Goal: Task Accomplishment & Management: Use online tool/utility

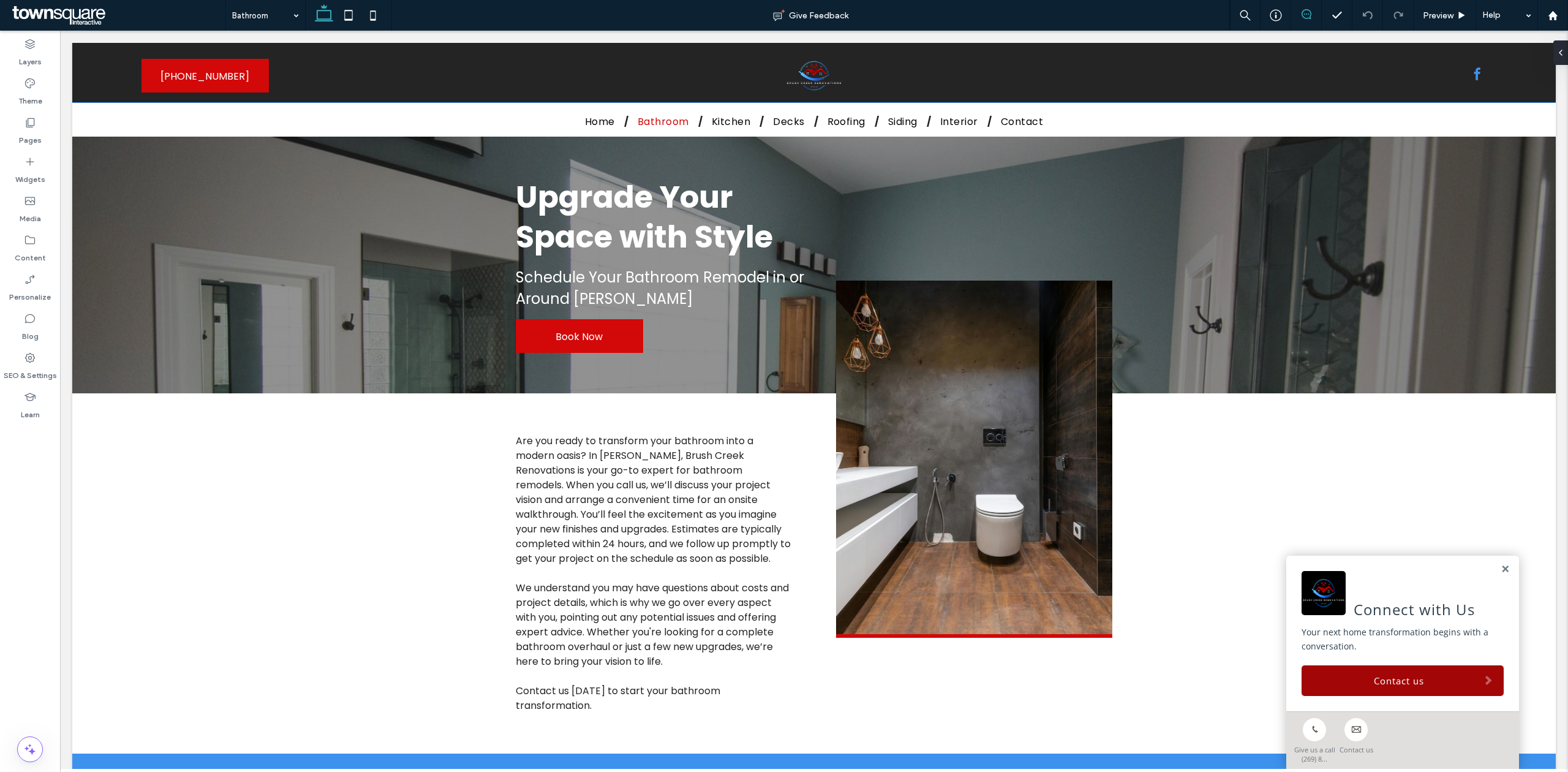
click at [1304, 15] on icon at bounding box center [1306, 13] width 10 height 10
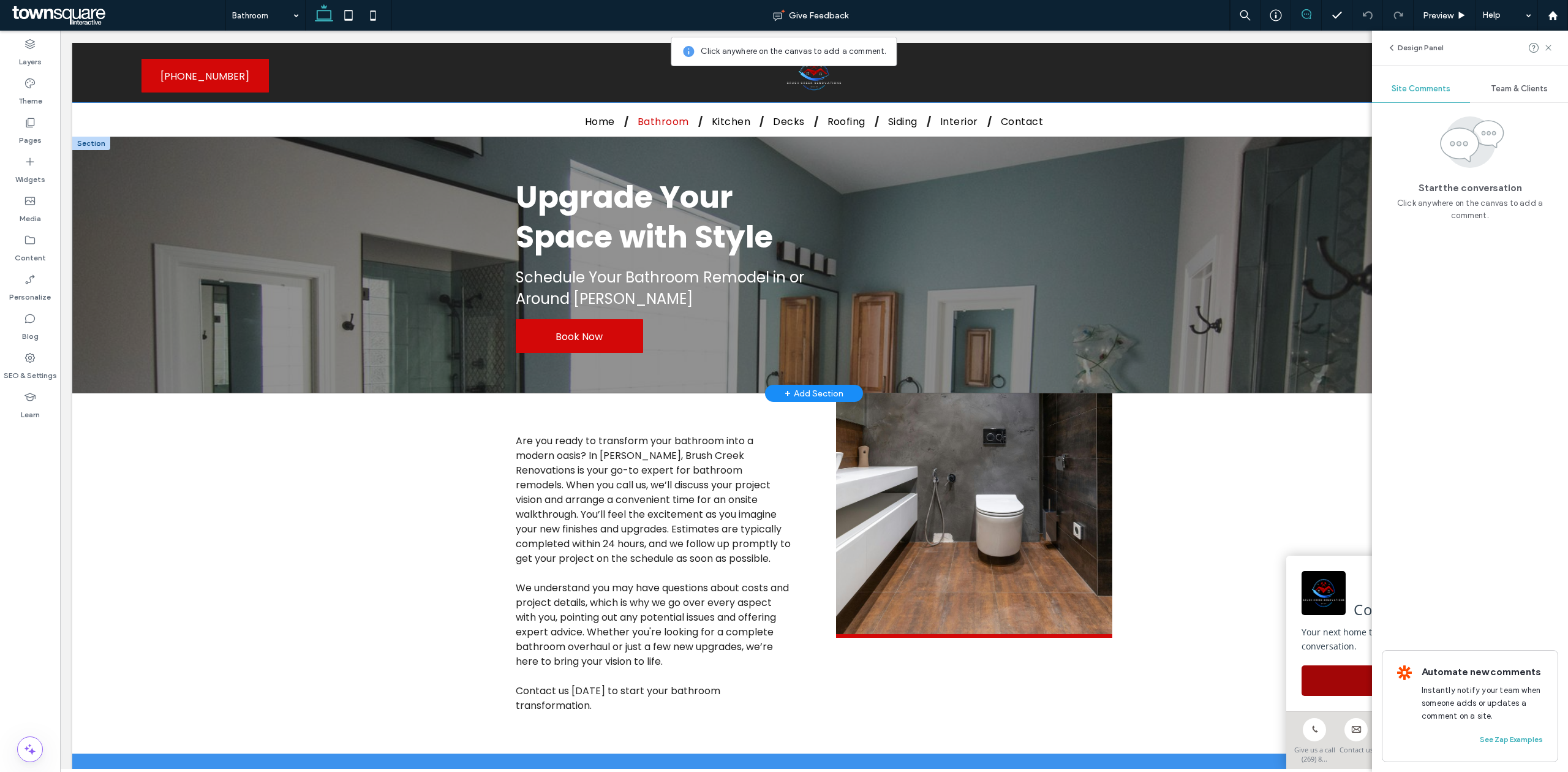
click at [1230, 157] on div "Upgrade Your Space with Style Schedule Your Bathroom Remodel in or Around Lawre…" at bounding box center [814, 264] width 1484 height 257
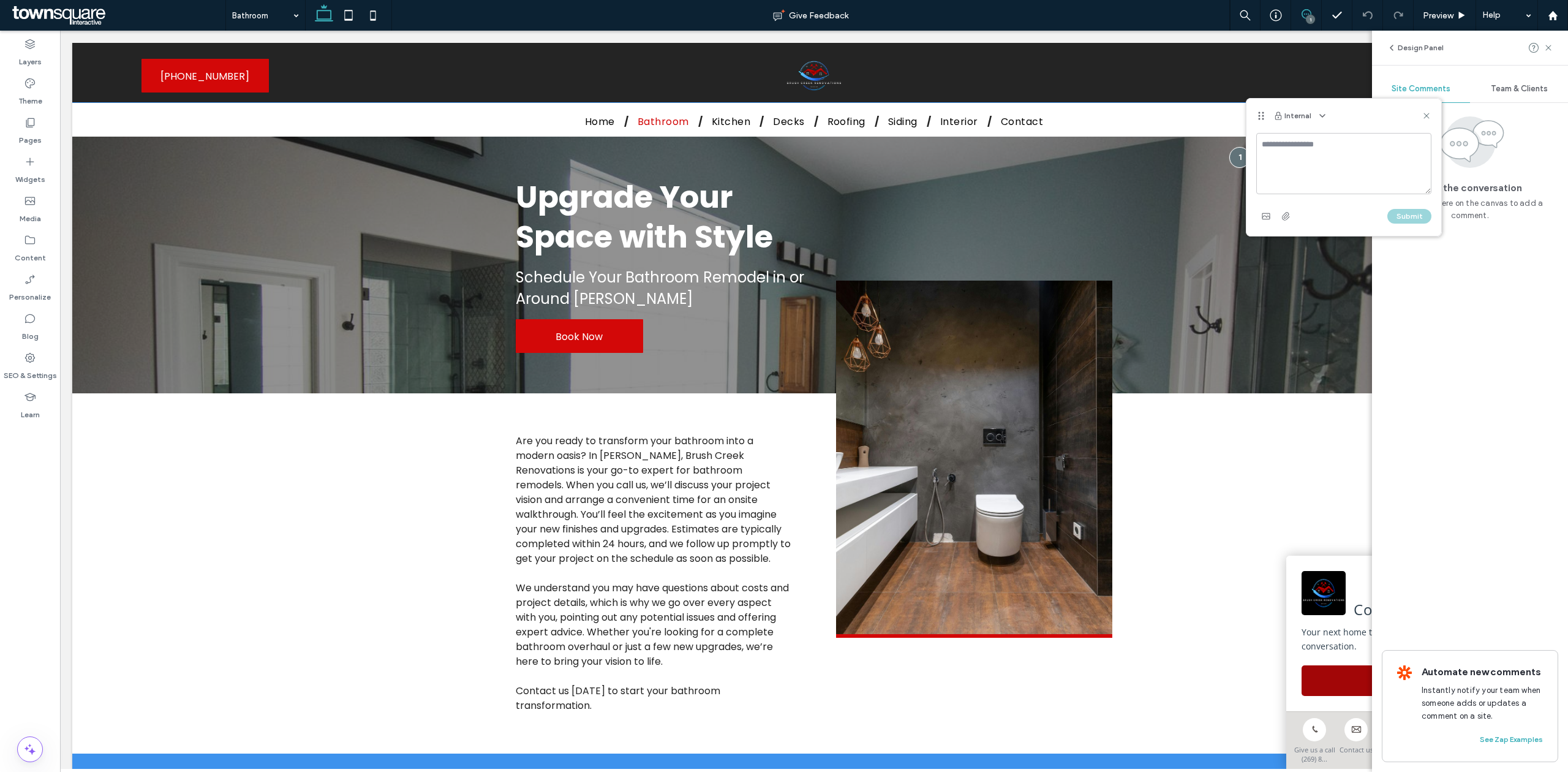
type textarea "*"
type textarea "**********"
click at [1402, 207] on div "Submit" at bounding box center [1344, 216] width 175 height 20
click at [1402, 218] on button "Submit" at bounding box center [1409, 216] width 44 height 15
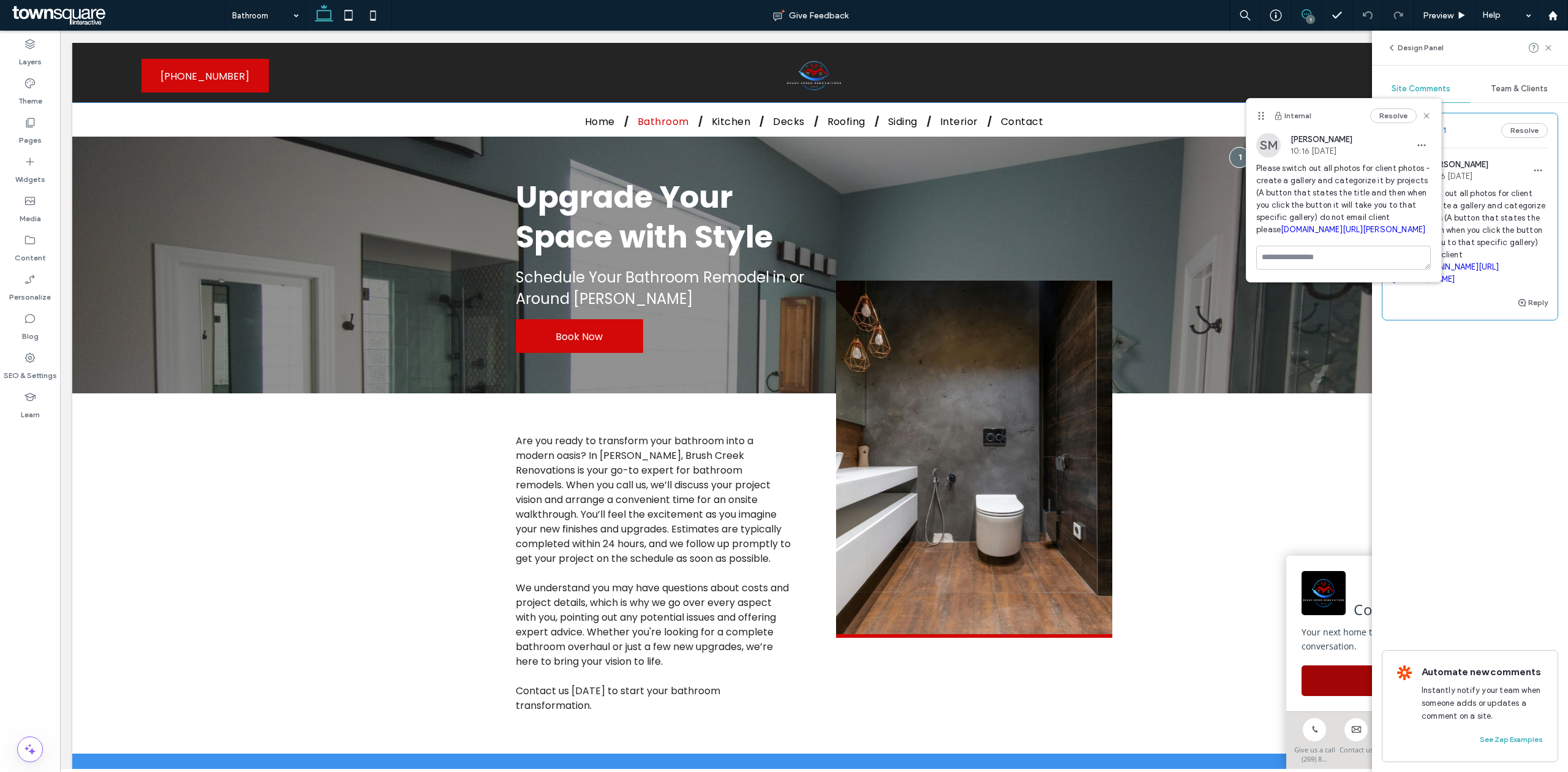
scroll to position [0, 0]
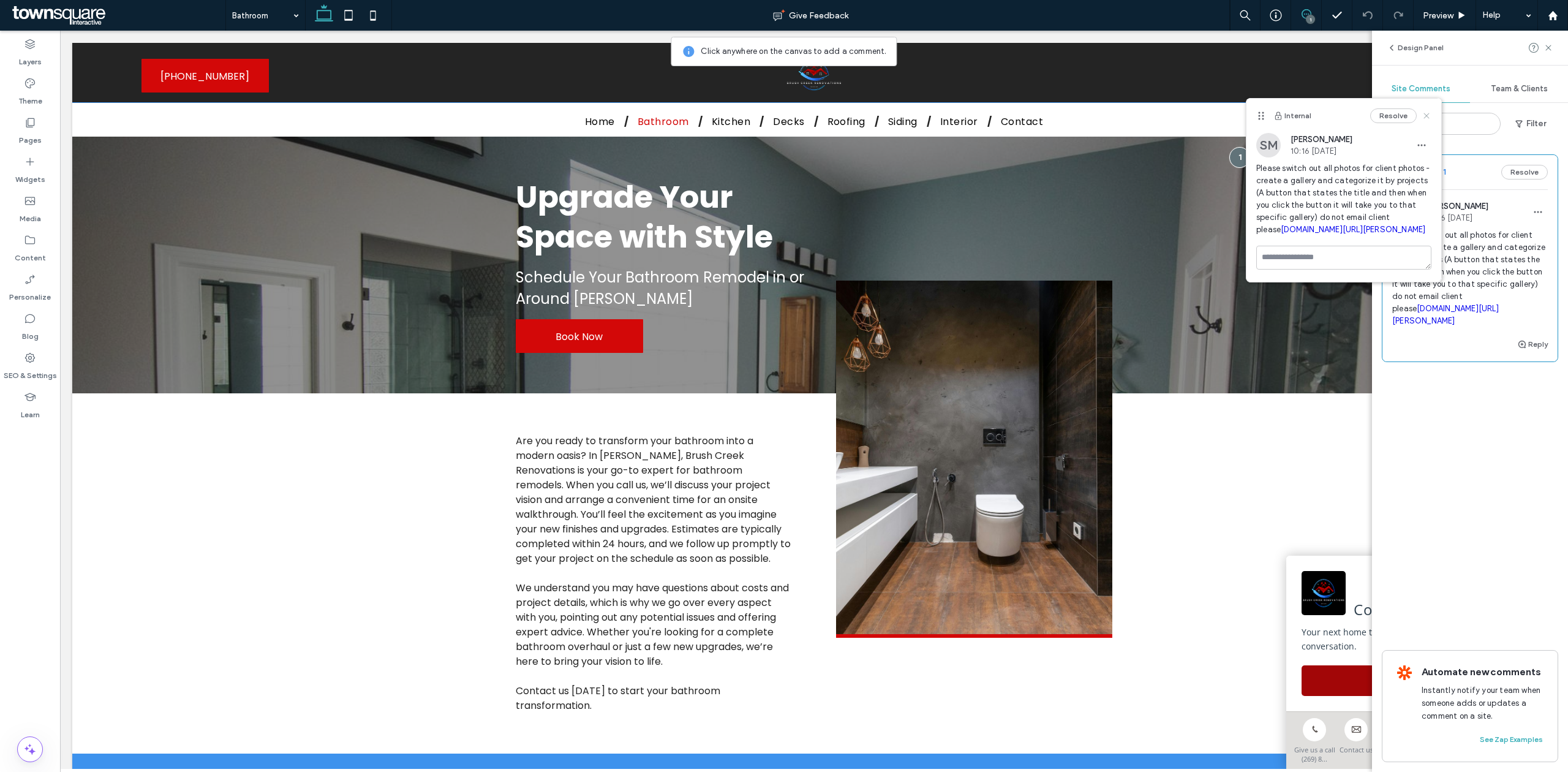
click at [1426, 114] on icon at bounding box center [1426, 115] width 10 height 10
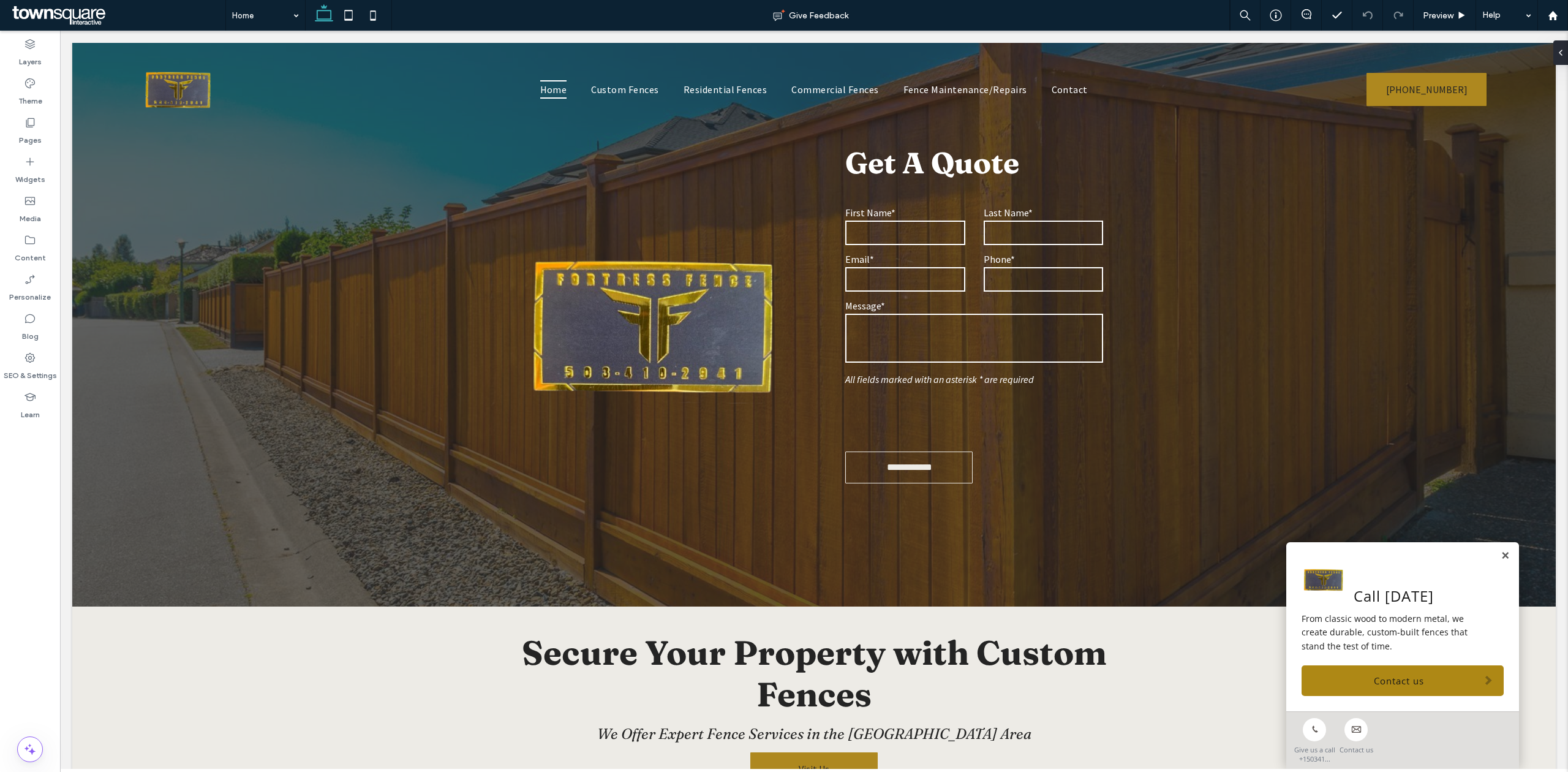
click at [632, 268] on img at bounding box center [654, 325] width 271 height 271
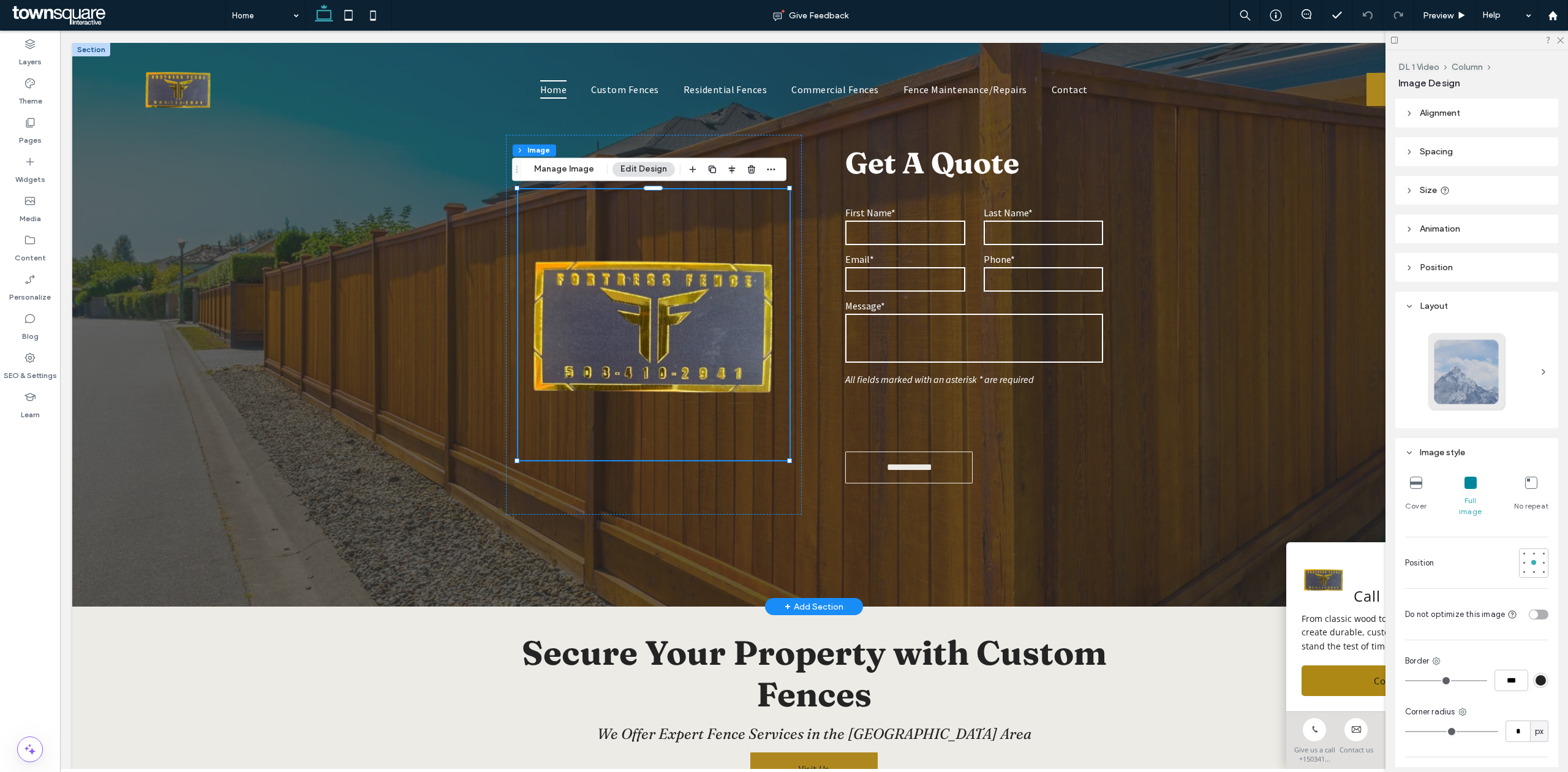
click at [611, 331] on img at bounding box center [654, 325] width 271 height 271
click at [698, 458] on img at bounding box center [654, 325] width 271 height 271
click at [601, 304] on img at bounding box center [654, 325] width 271 height 271
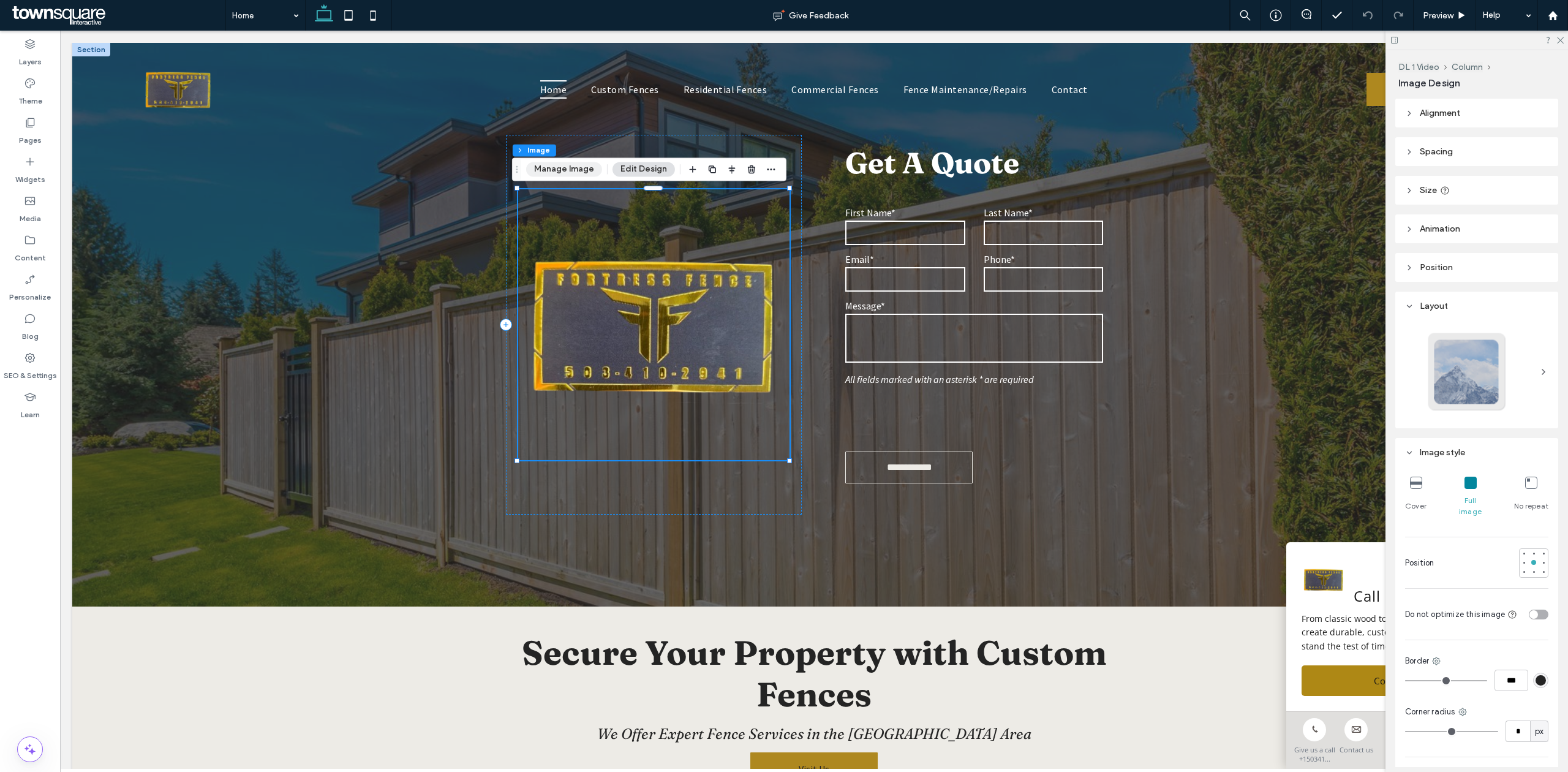
click at [574, 170] on button "Manage Image" at bounding box center [564, 169] width 76 height 15
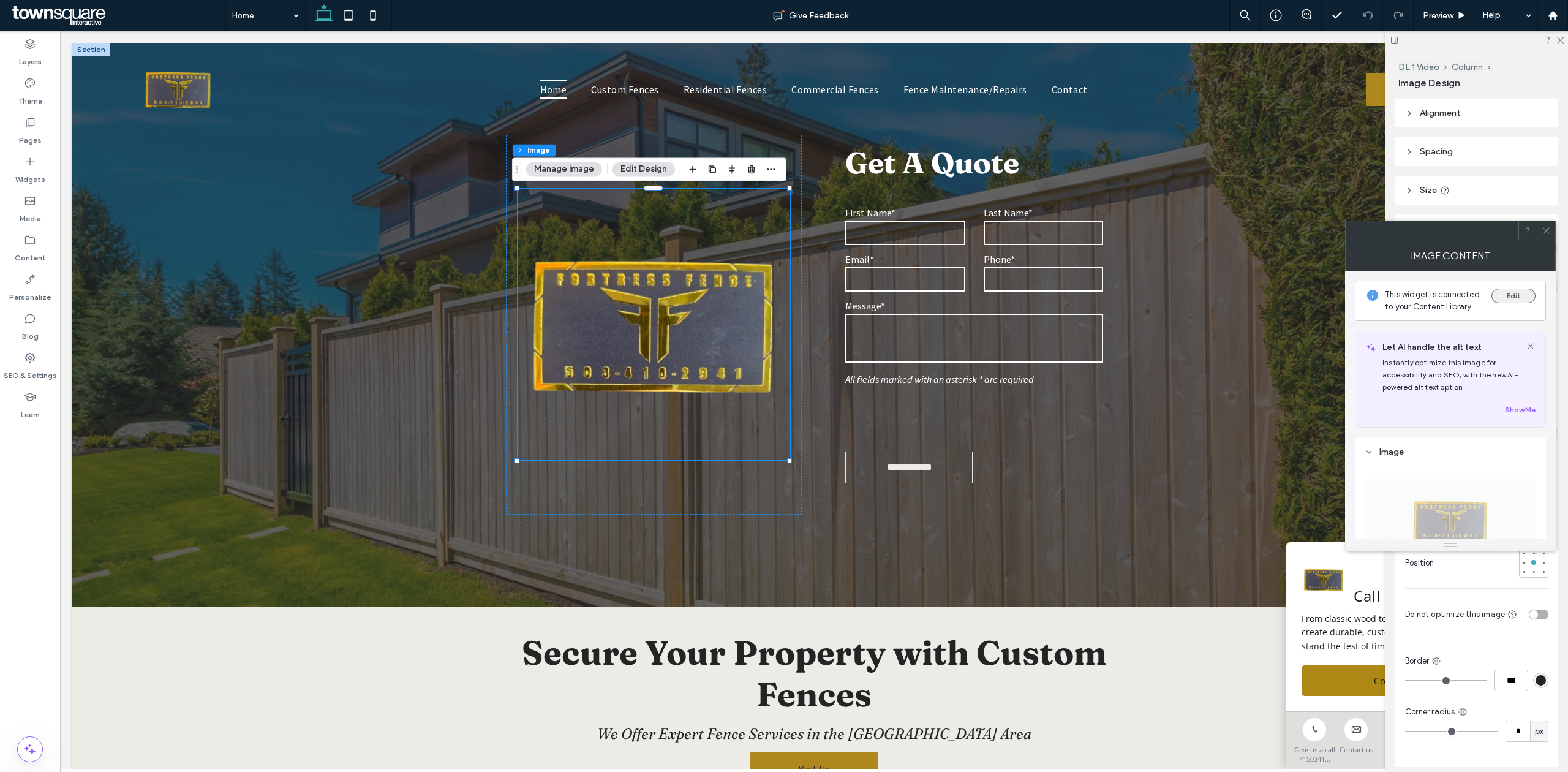
click at [1516, 302] on button "Edit" at bounding box center [1513, 296] width 44 height 15
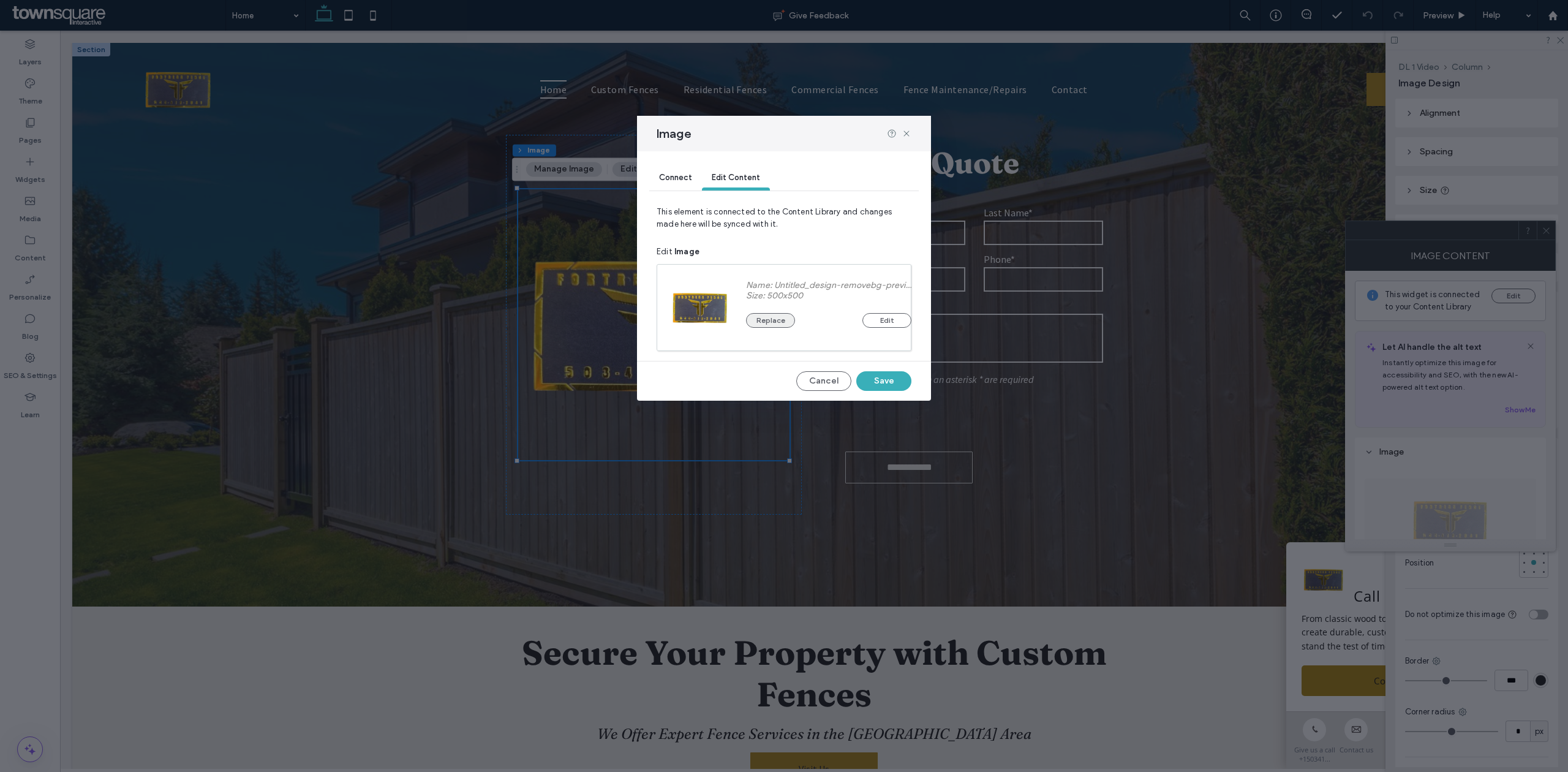
click at [758, 321] on button "Replace" at bounding box center [770, 320] width 49 height 15
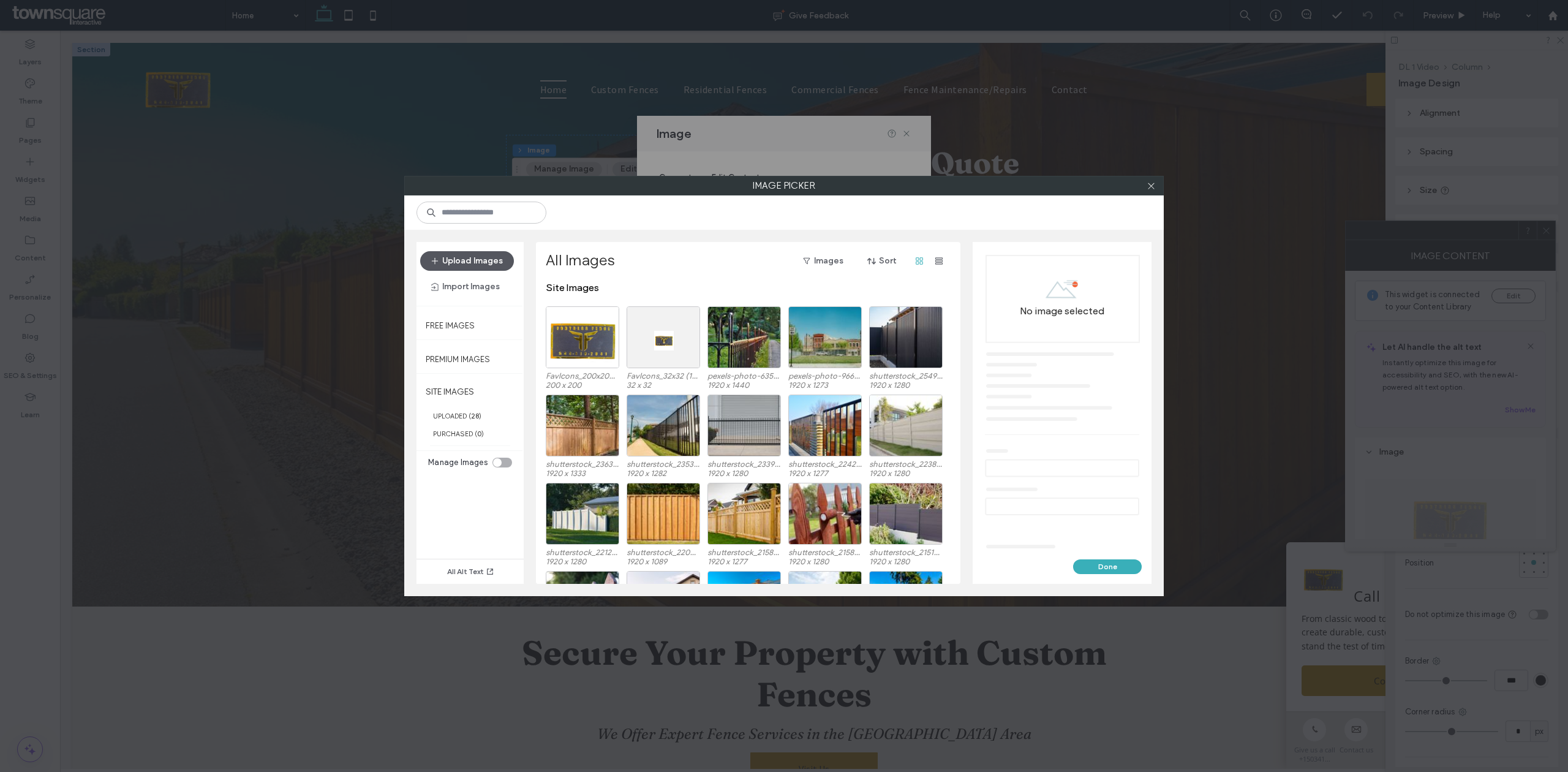
click at [456, 259] on button "Upload Images" at bounding box center [467, 261] width 93 height 20
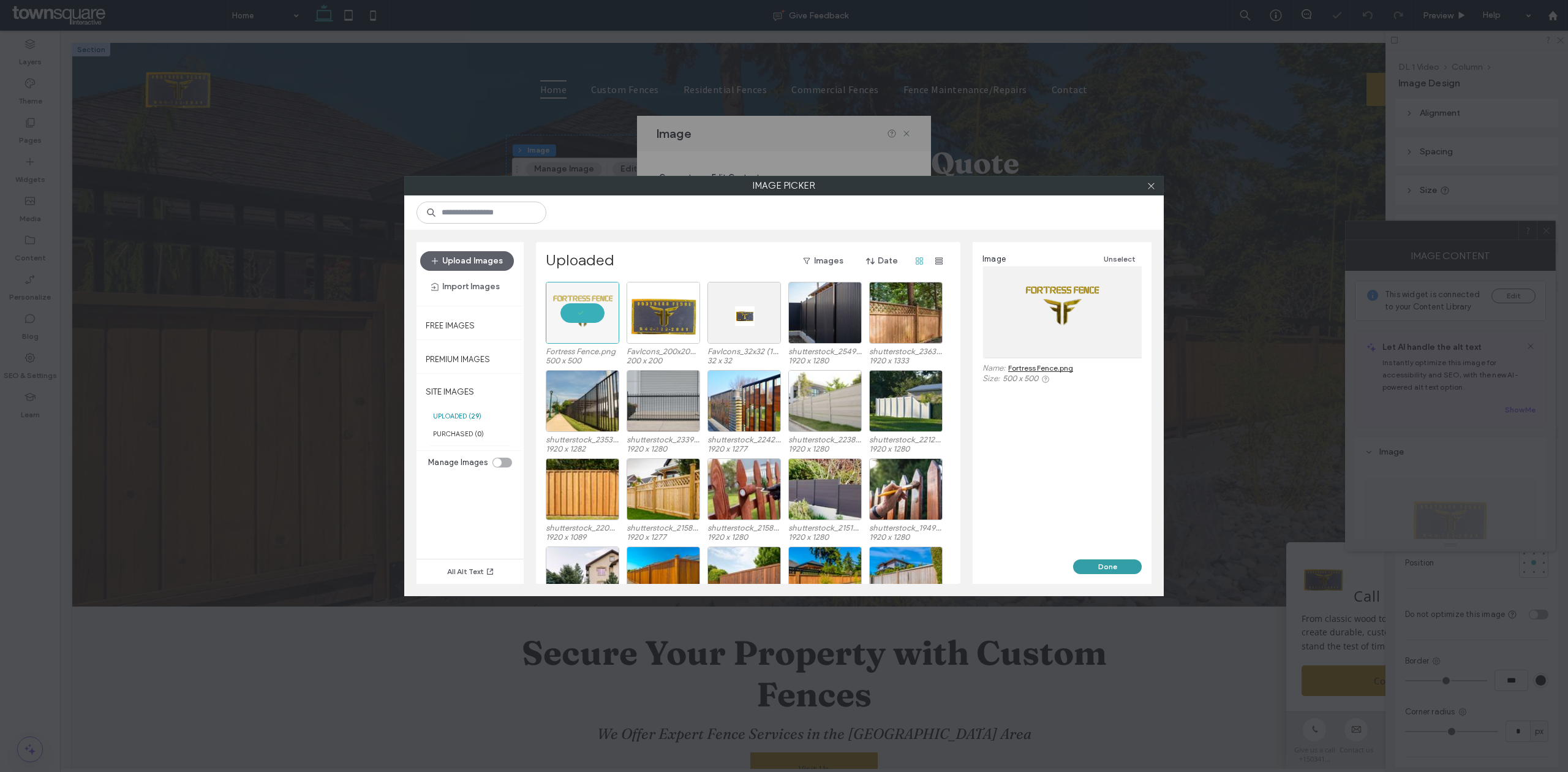
click at [1102, 564] on button "Done" at bounding box center [1107, 567] width 68 height 15
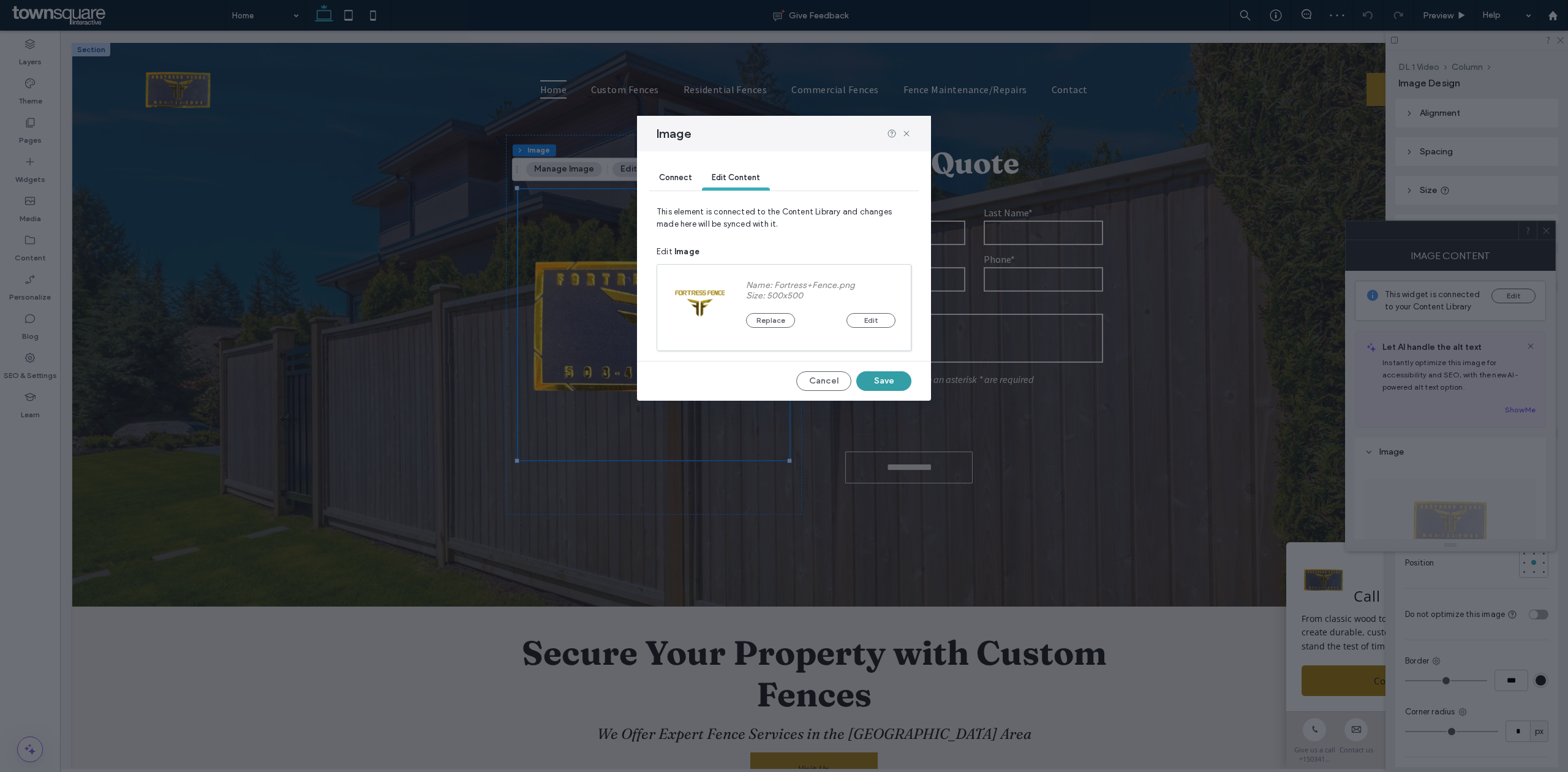
click at [878, 379] on button "Save" at bounding box center [883, 381] width 55 height 20
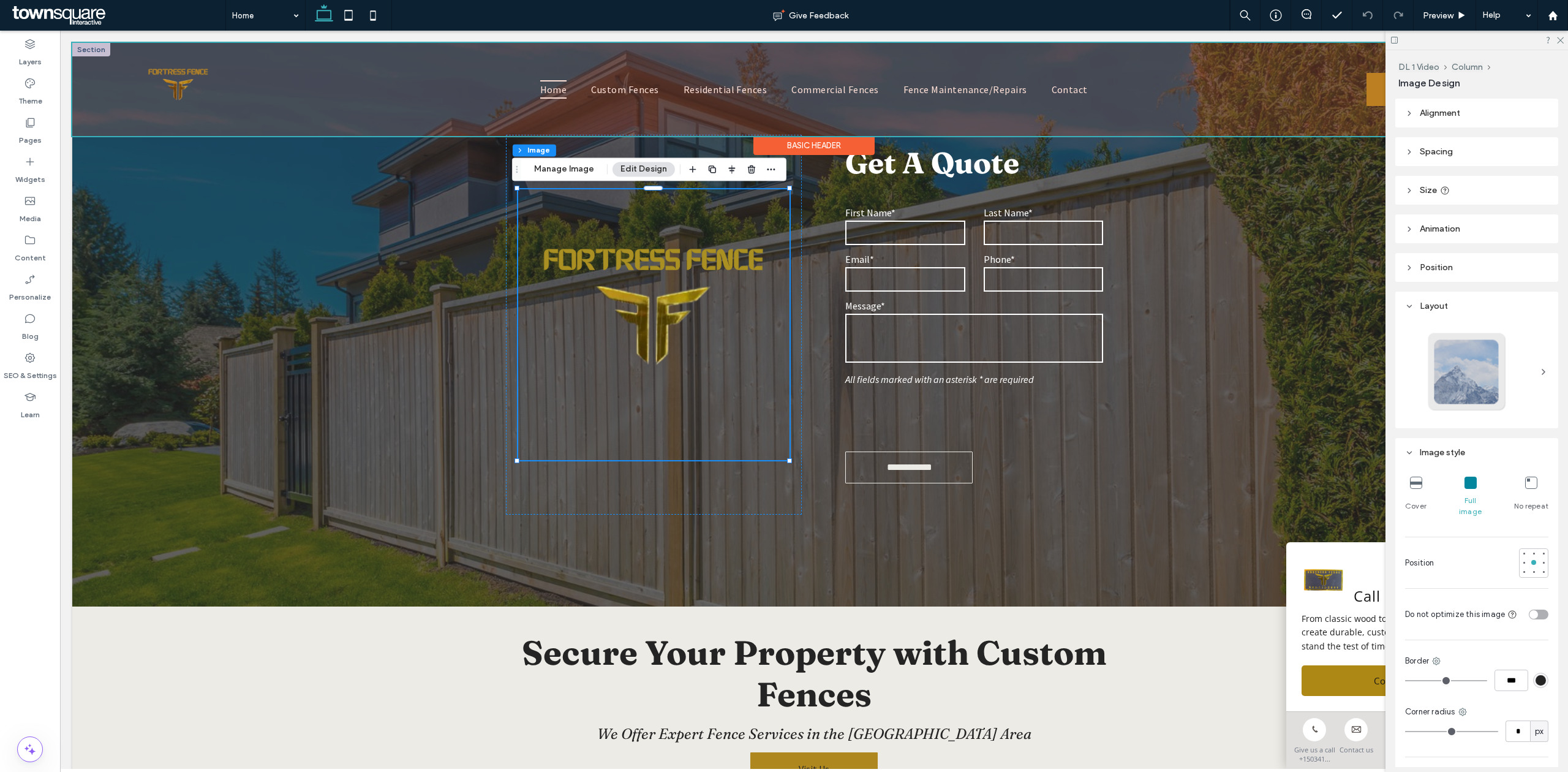
click at [187, 67] on div at bounding box center [814, 90] width 1484 height 93
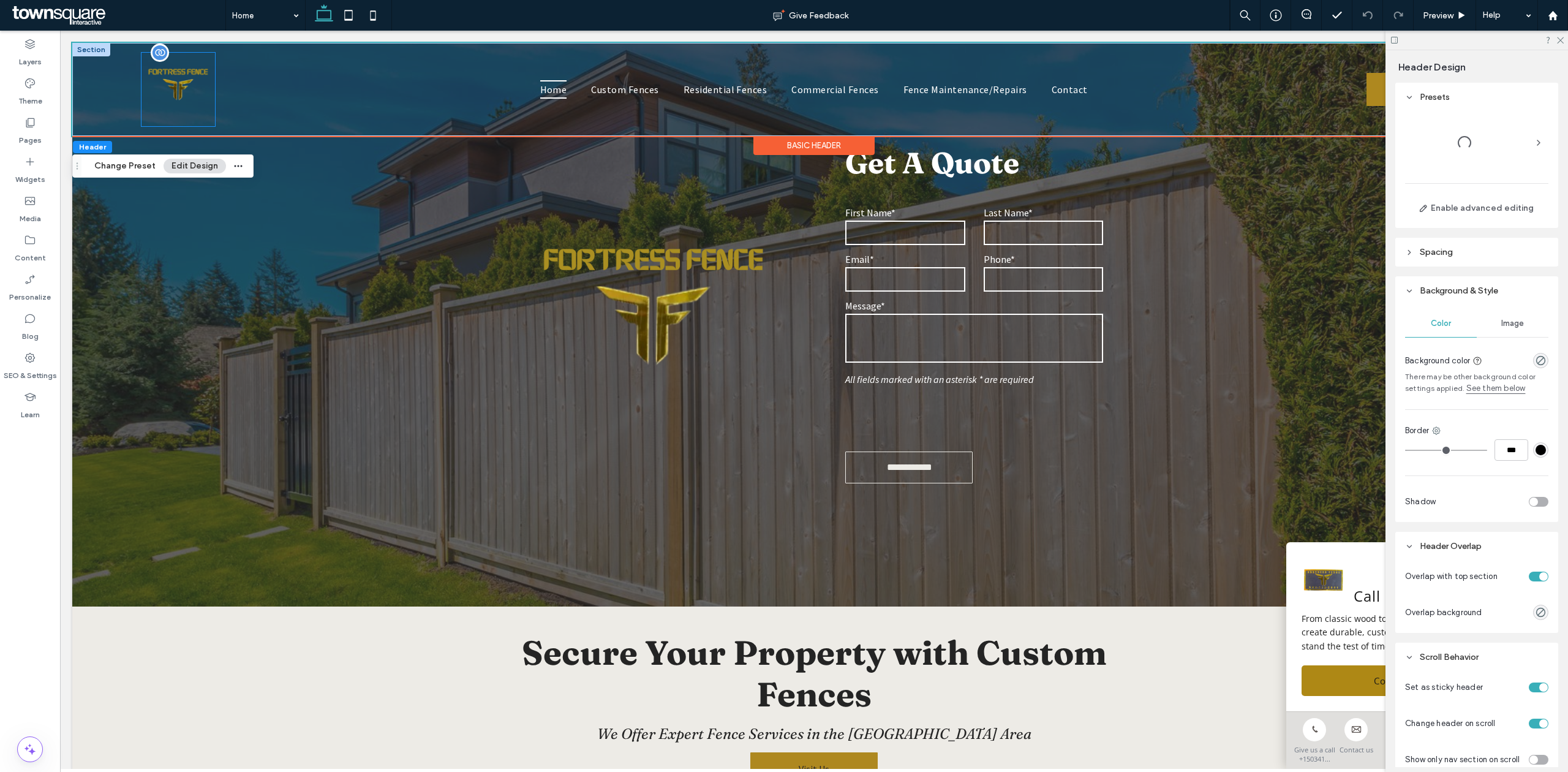
click at [177, 88] on img at bounding box center [178, 89] width 74 height 74
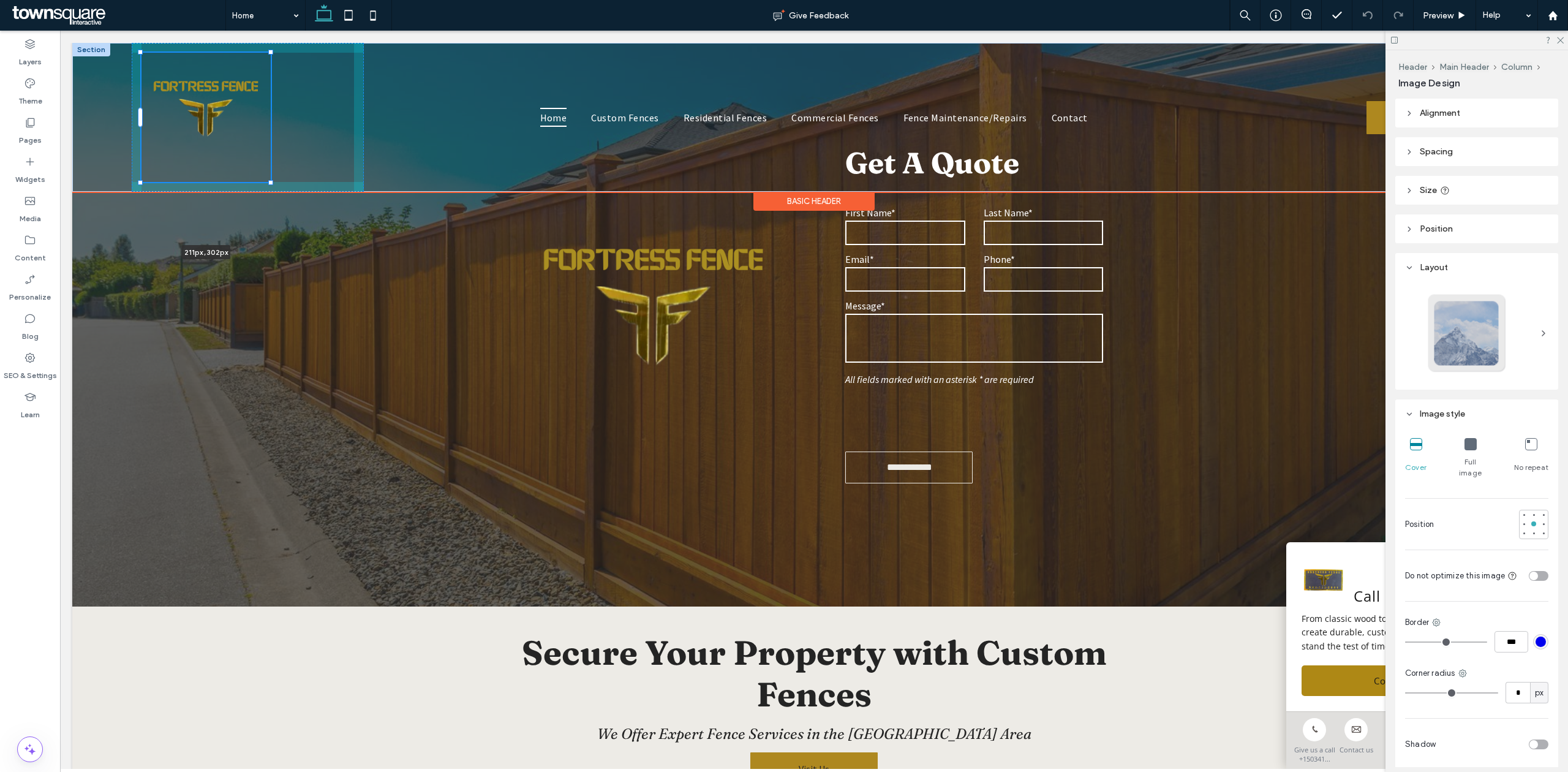
drag, startPoint x: 214, startPoint y: 125, endPoint x: 312, endPoint y: 138, distance: 98.9
click at [312, 138] on div "211px , 302px Home Custom Fences Residential Fences Commercial Fences Fence Mai…" at bounding box center [814, 117] width 1484 height 149
type input "***"
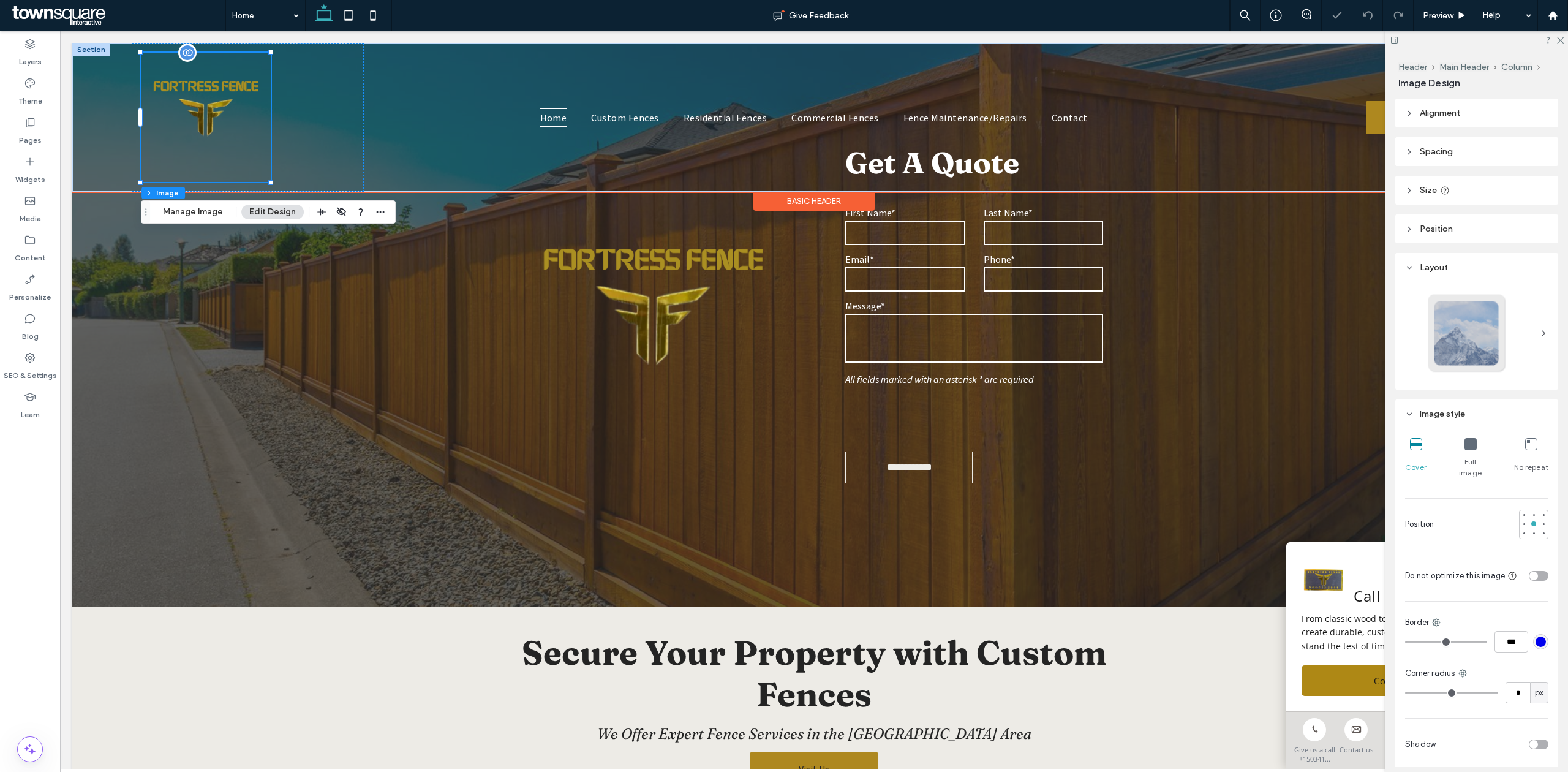
click at [191, 86] on img at bounding box center [206, 117] width 129 height 129
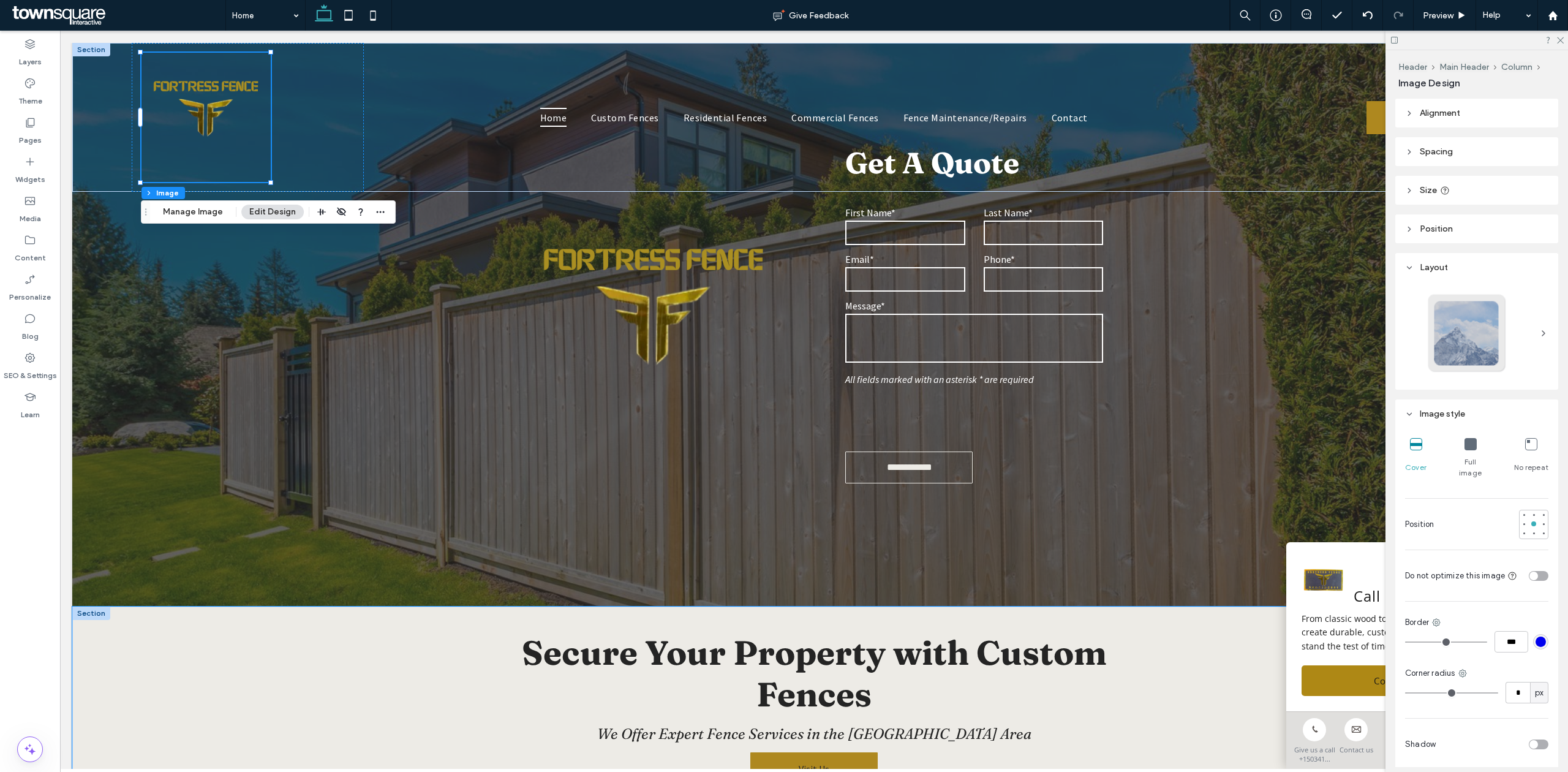
click at [447, 654] on div "Secure Your Property with Custom Fences We Offer Expert Fence Services in the G…" at bounding box center [814, 709] width 735 height 204
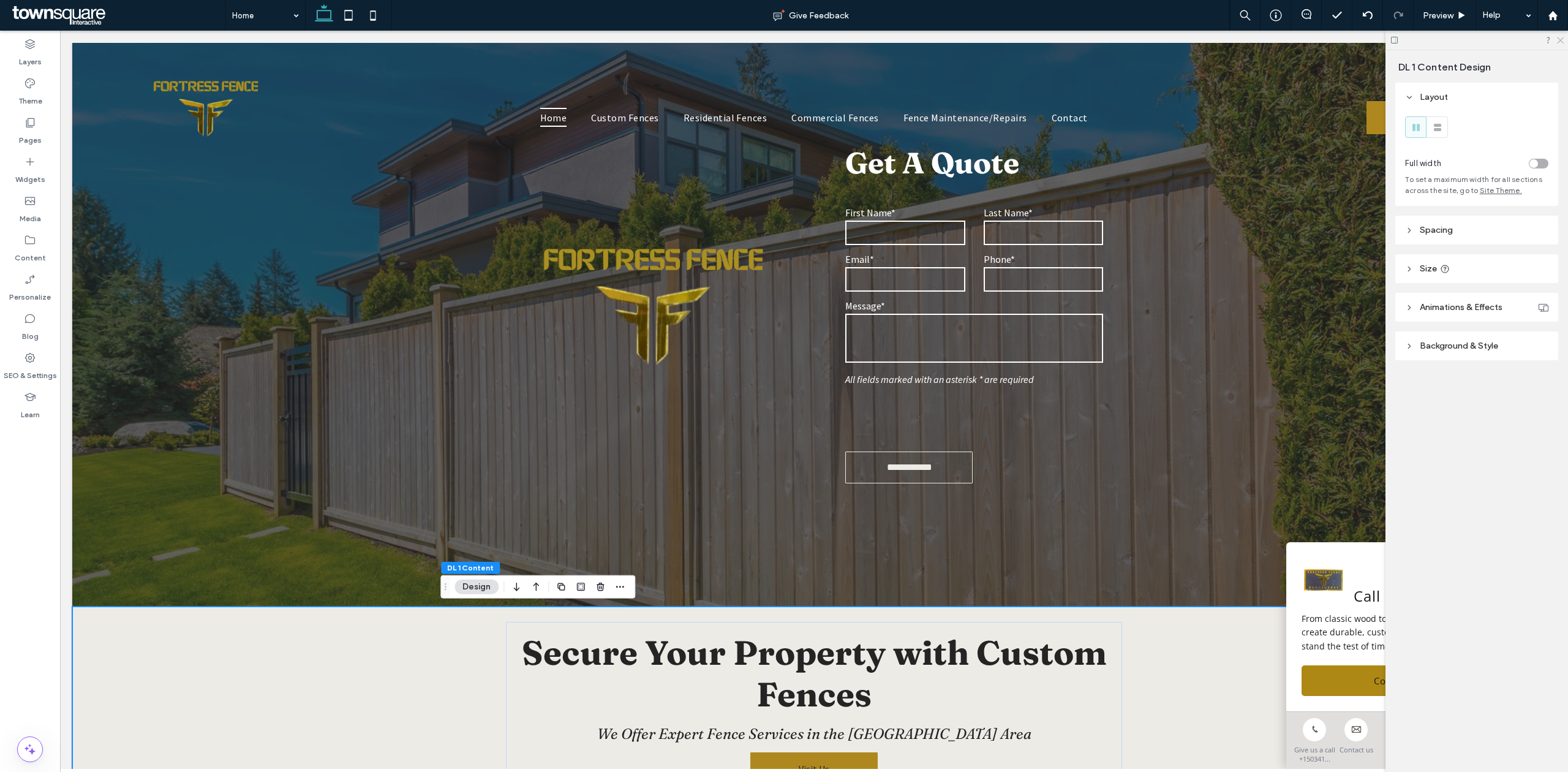
click at [1560, 37] on icon at bounding box center [1560, 40] width 8 height 8
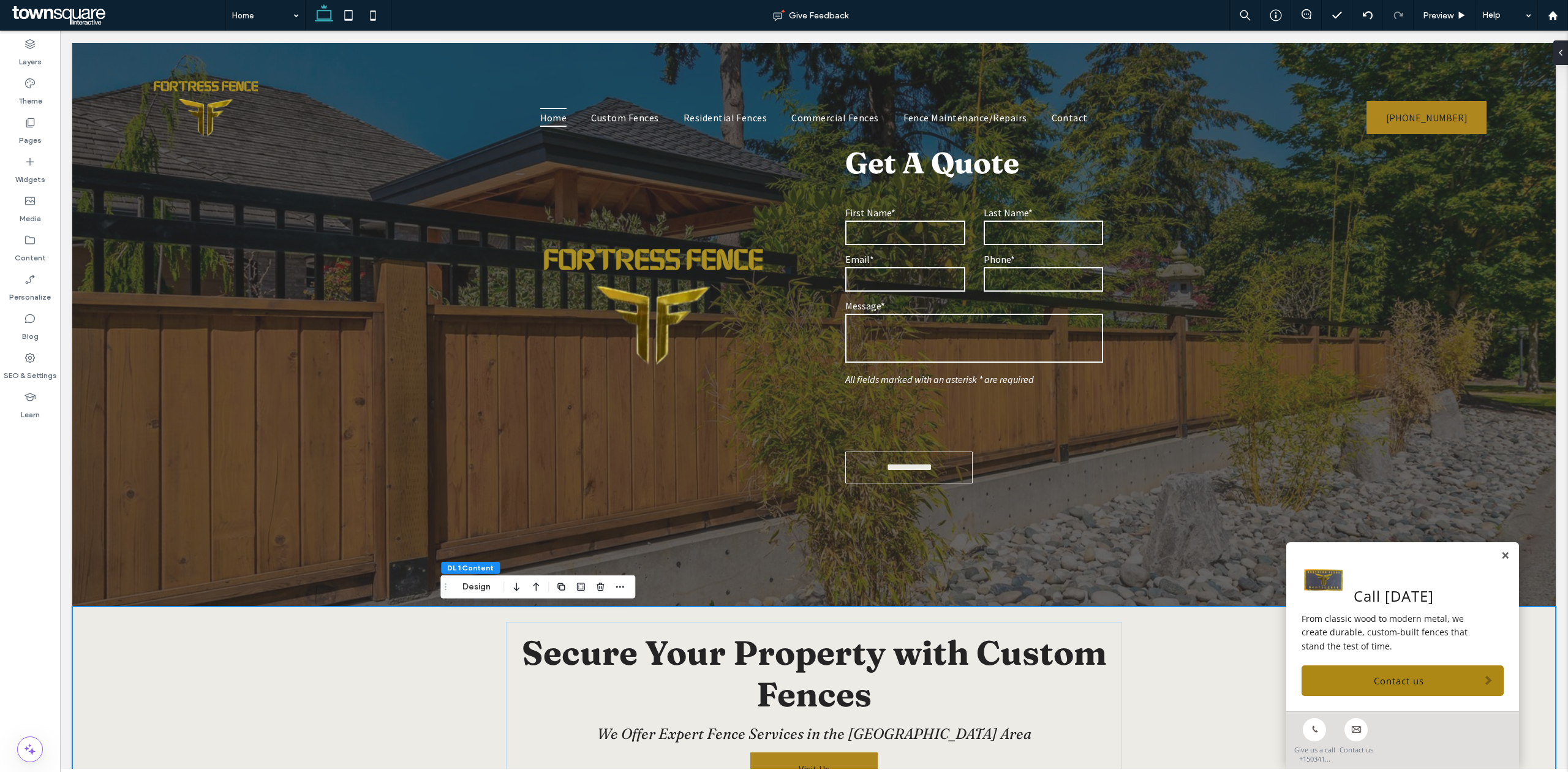
click at [1500, 554] on div "Call Today From classic wood to modern metal, we create durable, custom-built f…" at bounding box center [1402, 627] width 233 height 169
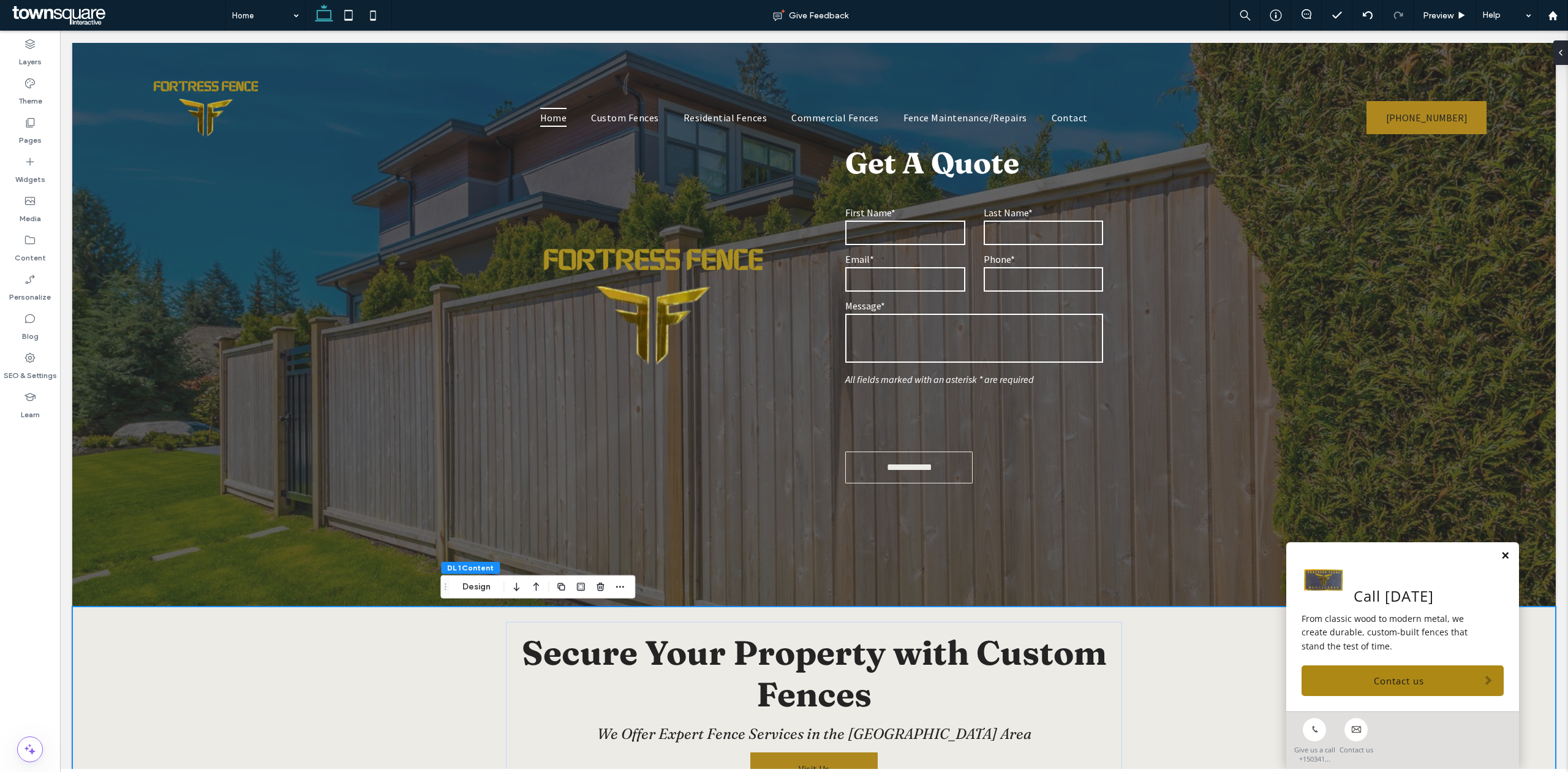
click at [1501, 554] on link at bounding box center [1505, 556] width 9 height 10
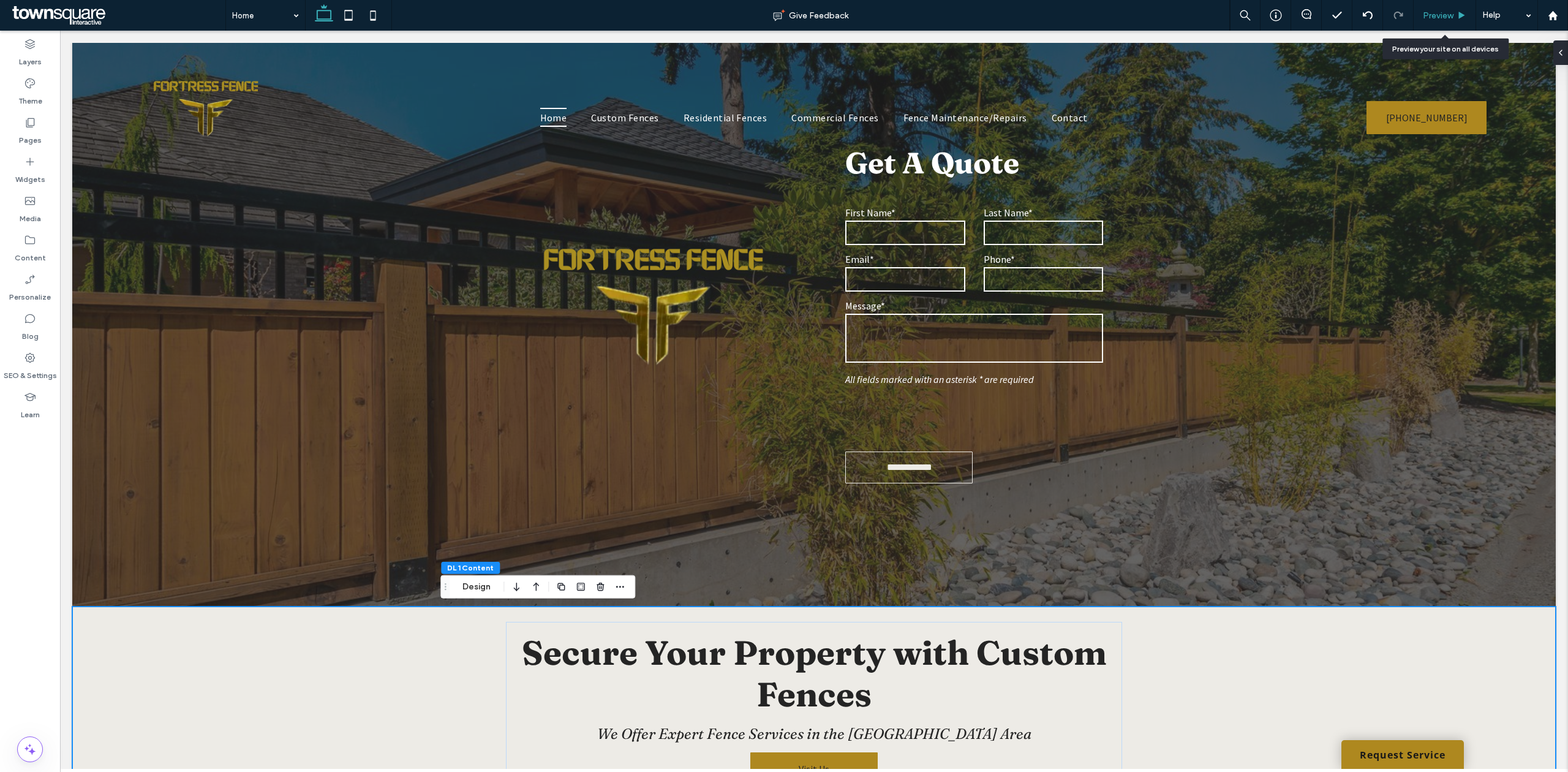
click at [1445, 8] on div "Preview" at bounding box center [1445, 15] width 63 height 31
click at [1451, 20] on span "Preview" at bounding box center [1438, 15] width 31 height 10
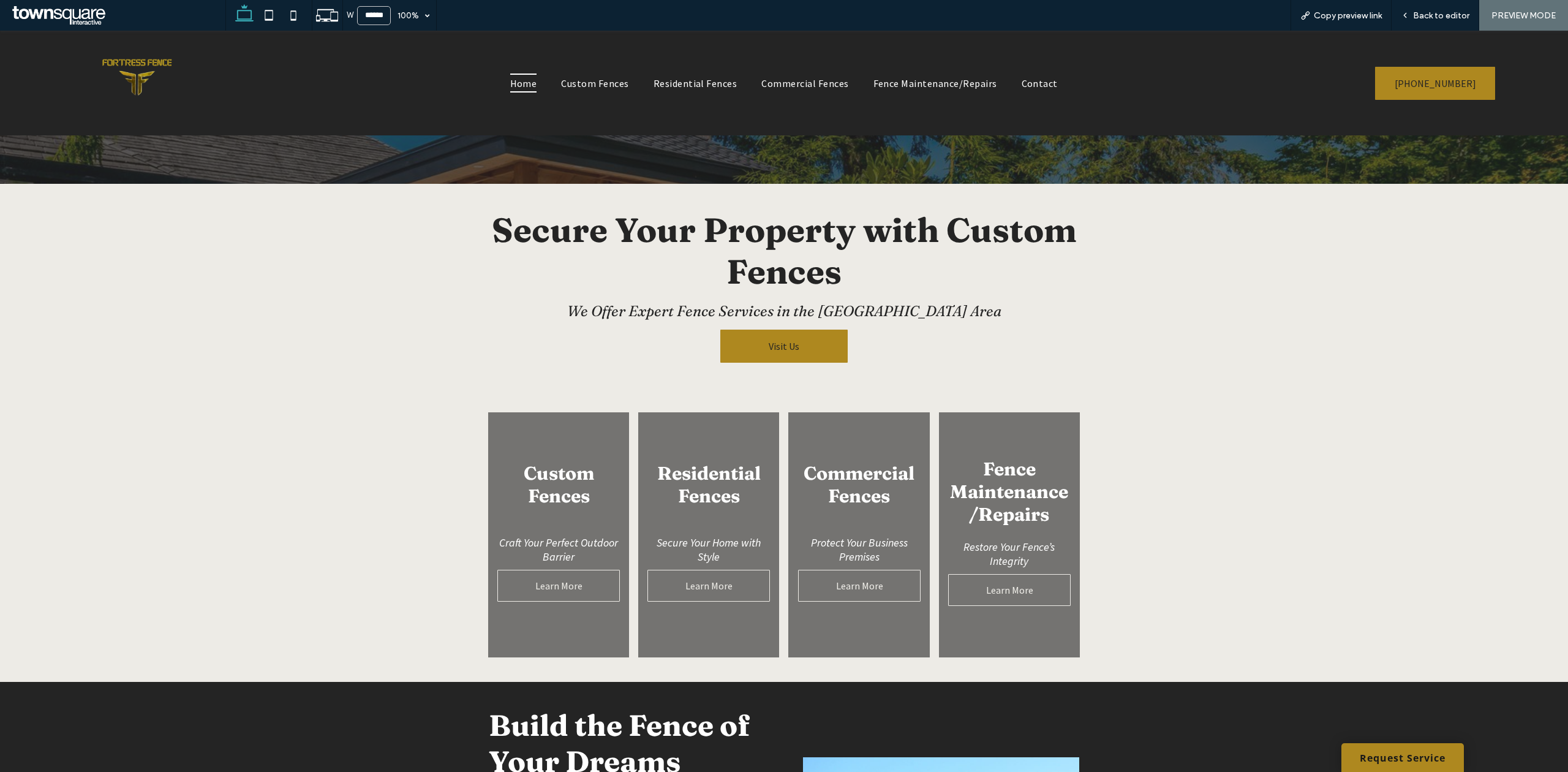
scroll to position [572, 0]
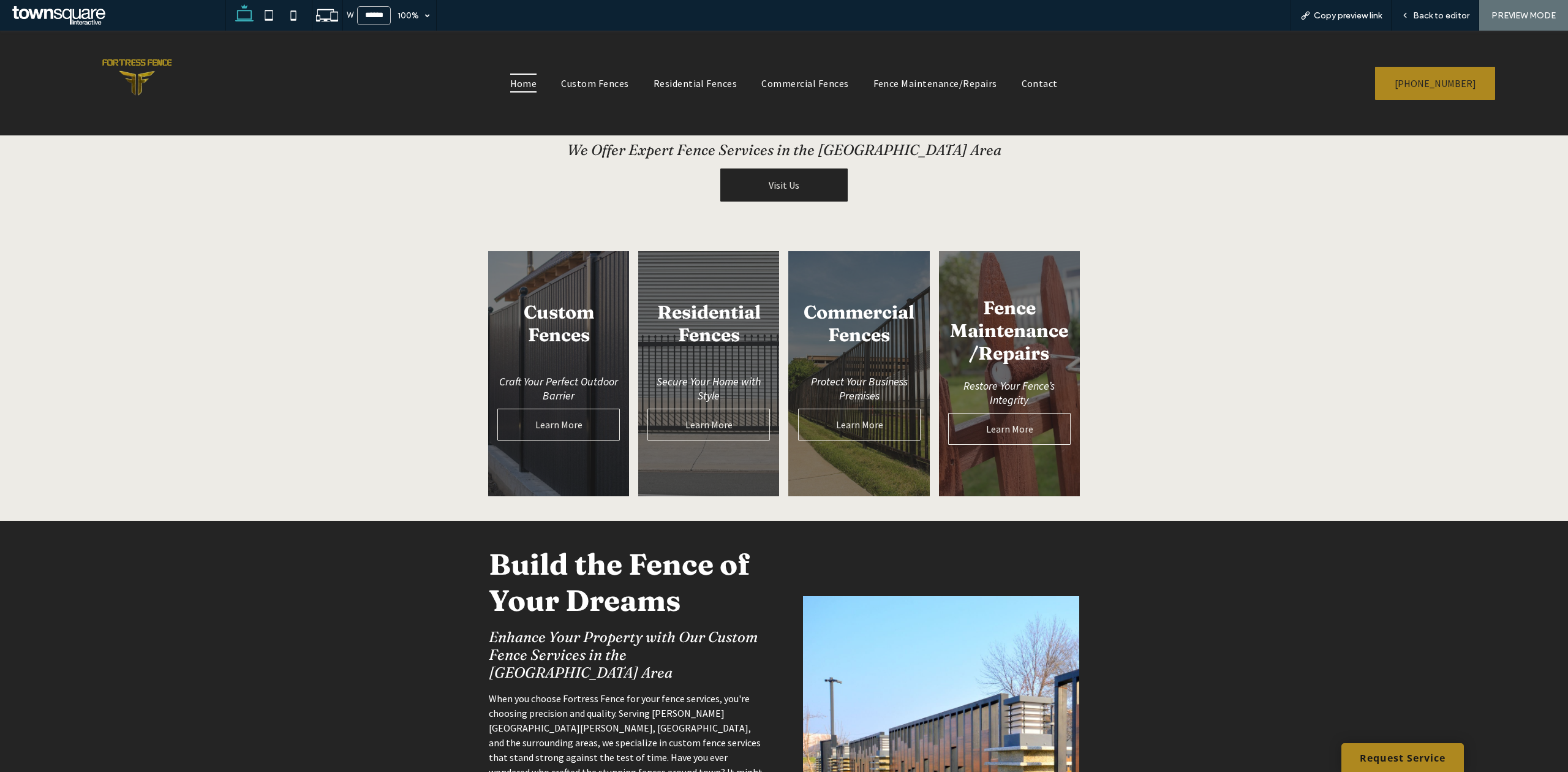
click at [833, 178] on link "Visit Us" at bounding box center [784, 185] width 127 height 33
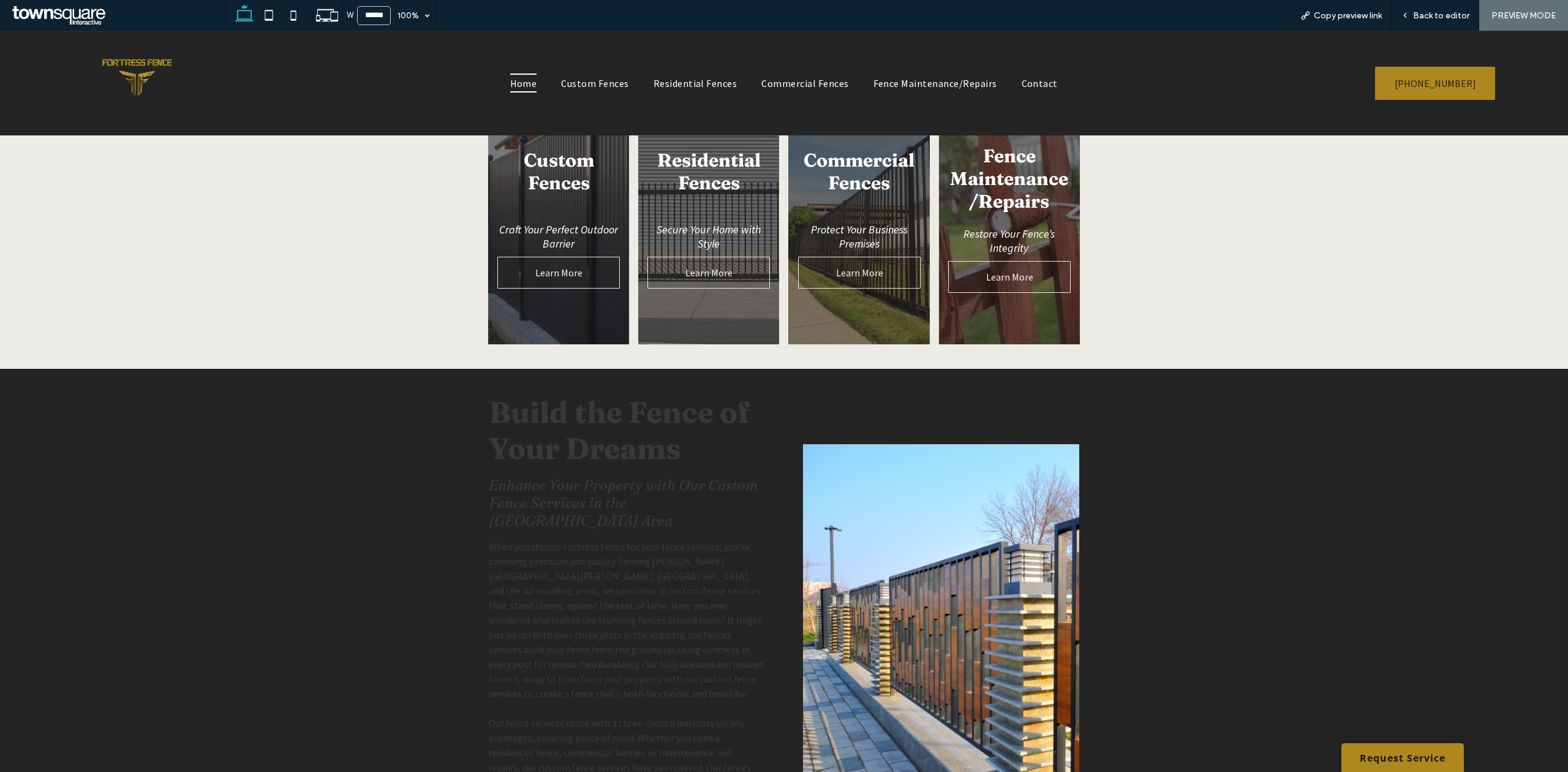
scroll to position [736, 0]
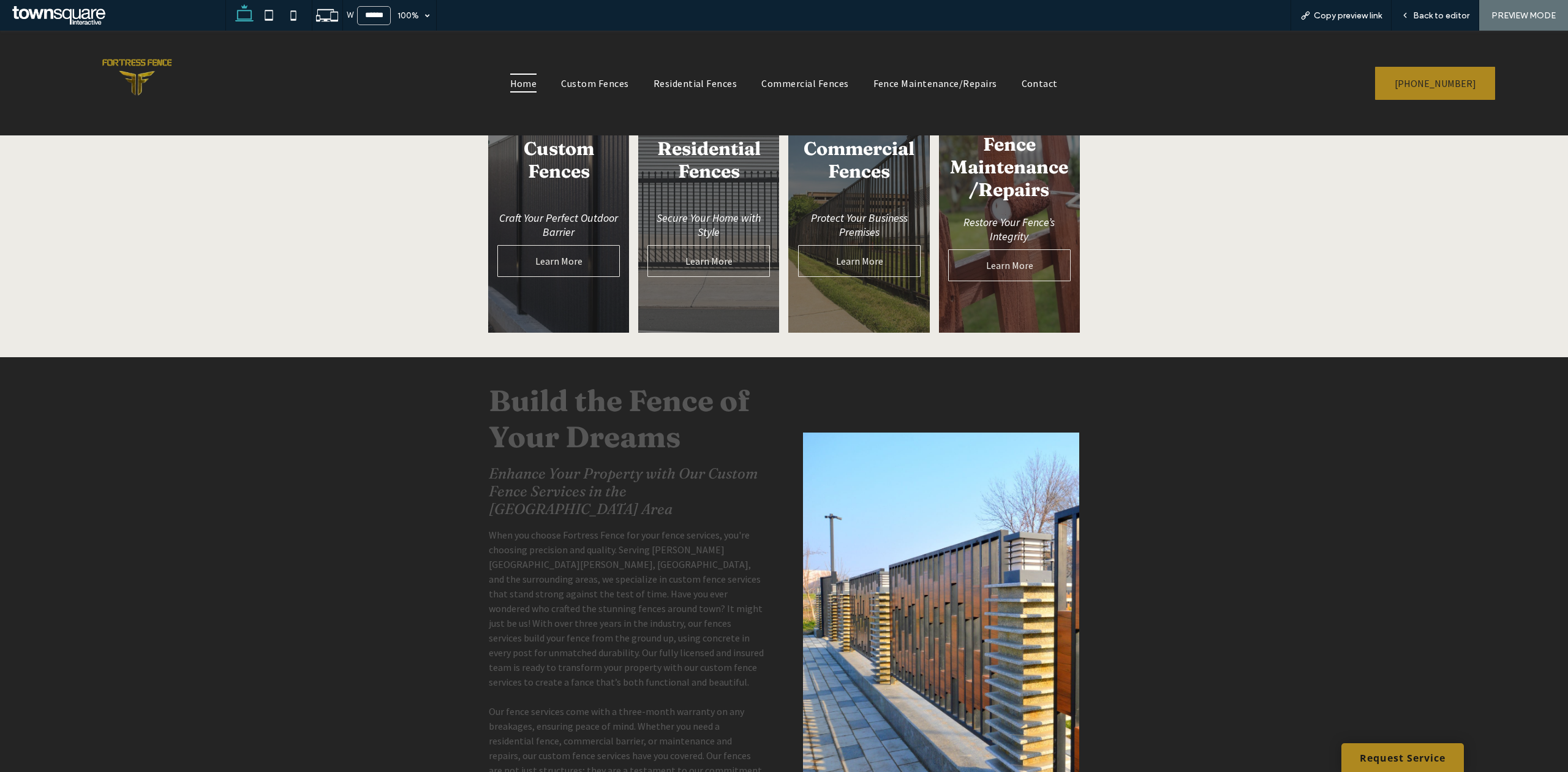
click at [579, 232] on link at bounding box center [558, 210] width 150 height 260
click at [574, 243] on link at bounding box center [558, 210] width 150 height 260
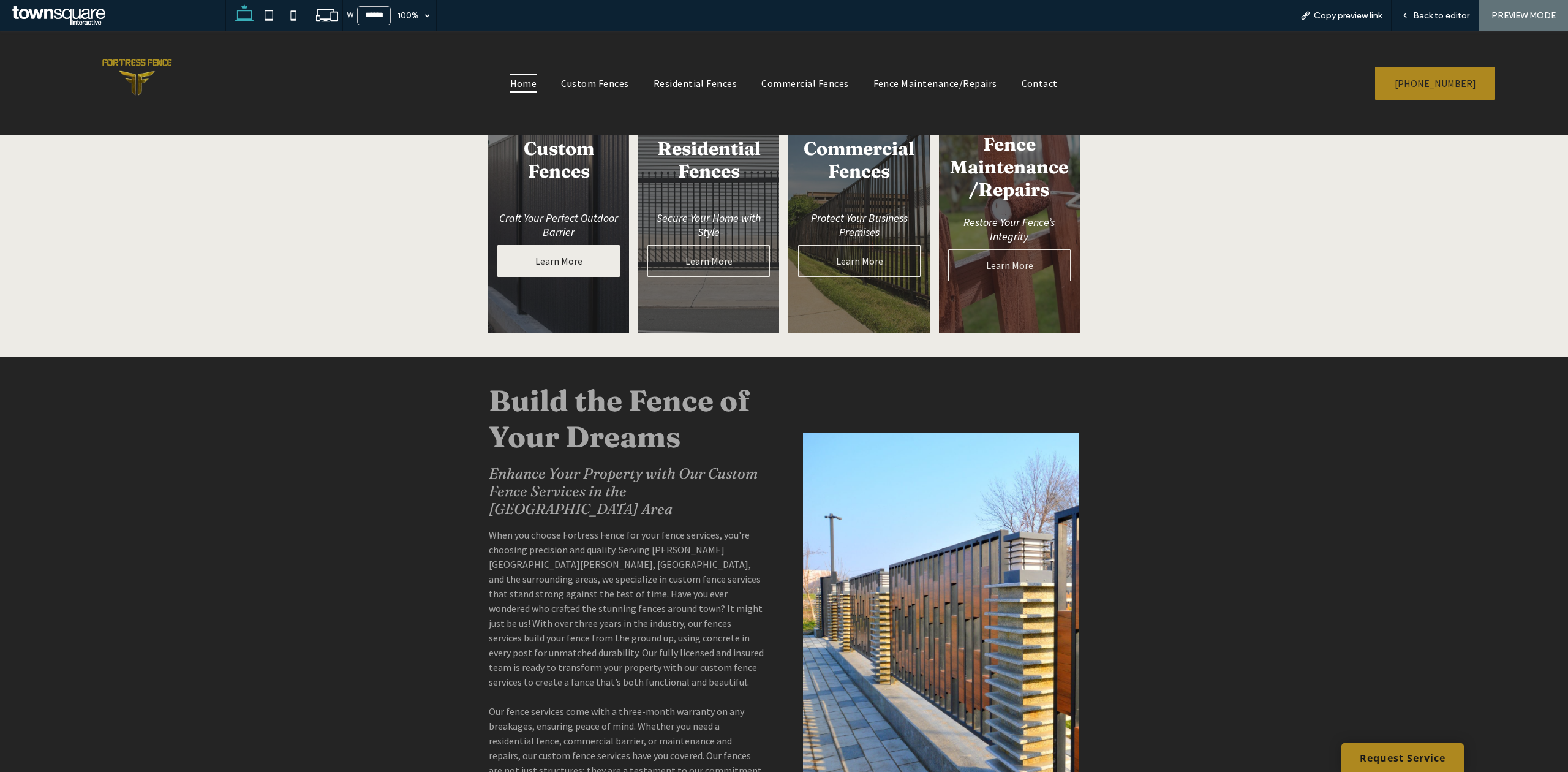
click at [574, 246] on link "Learn More" at bounding box center [558, 261] width 122 height 32
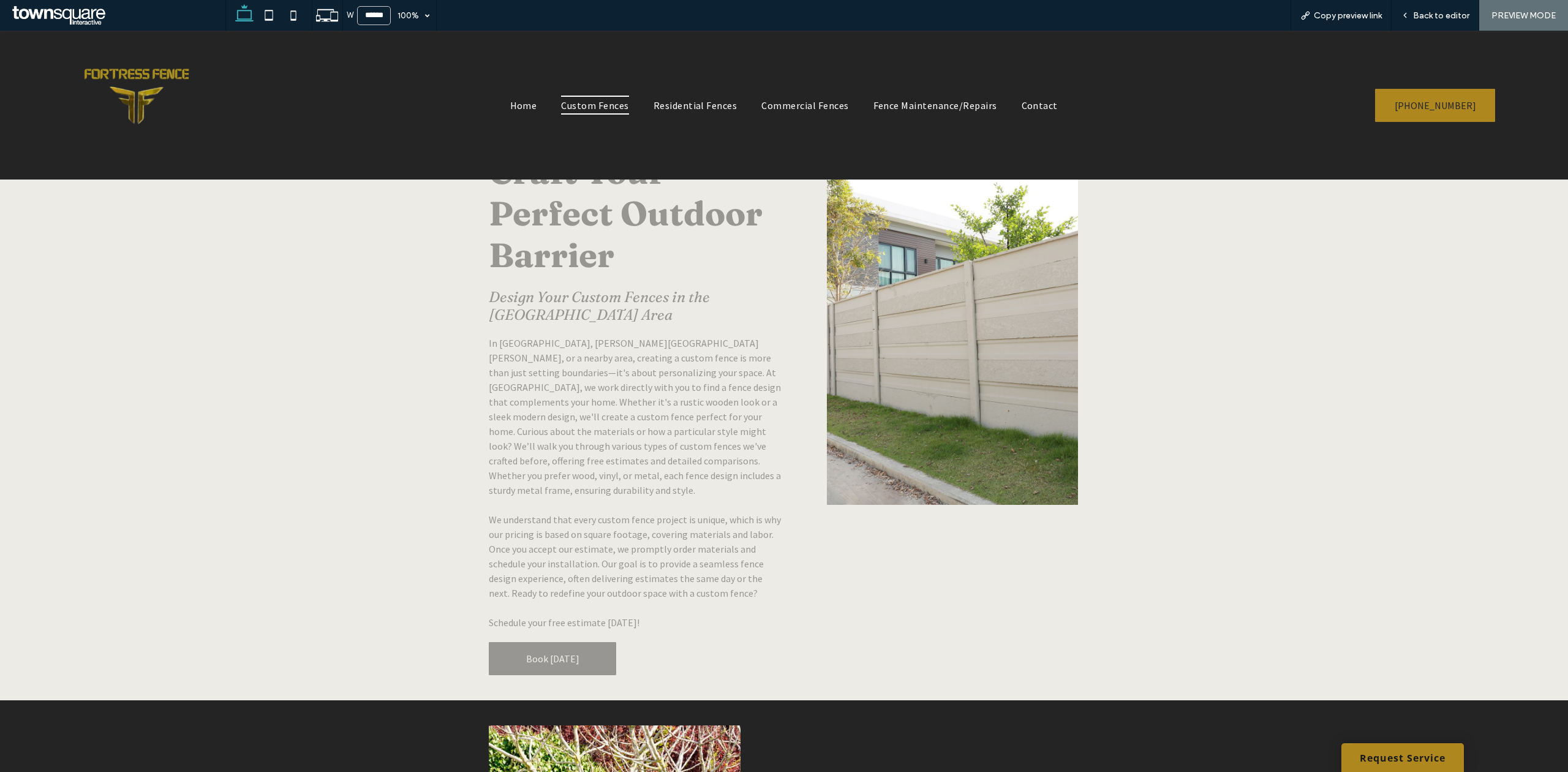
drag, startPoint x: 579, startPoint y: 641, endPoint x: 578, endPoint y: 671, distance: 30.0
click at [578, 642] on link "Book [DATE]" at bounding box center [552, 659] width 127 height 33
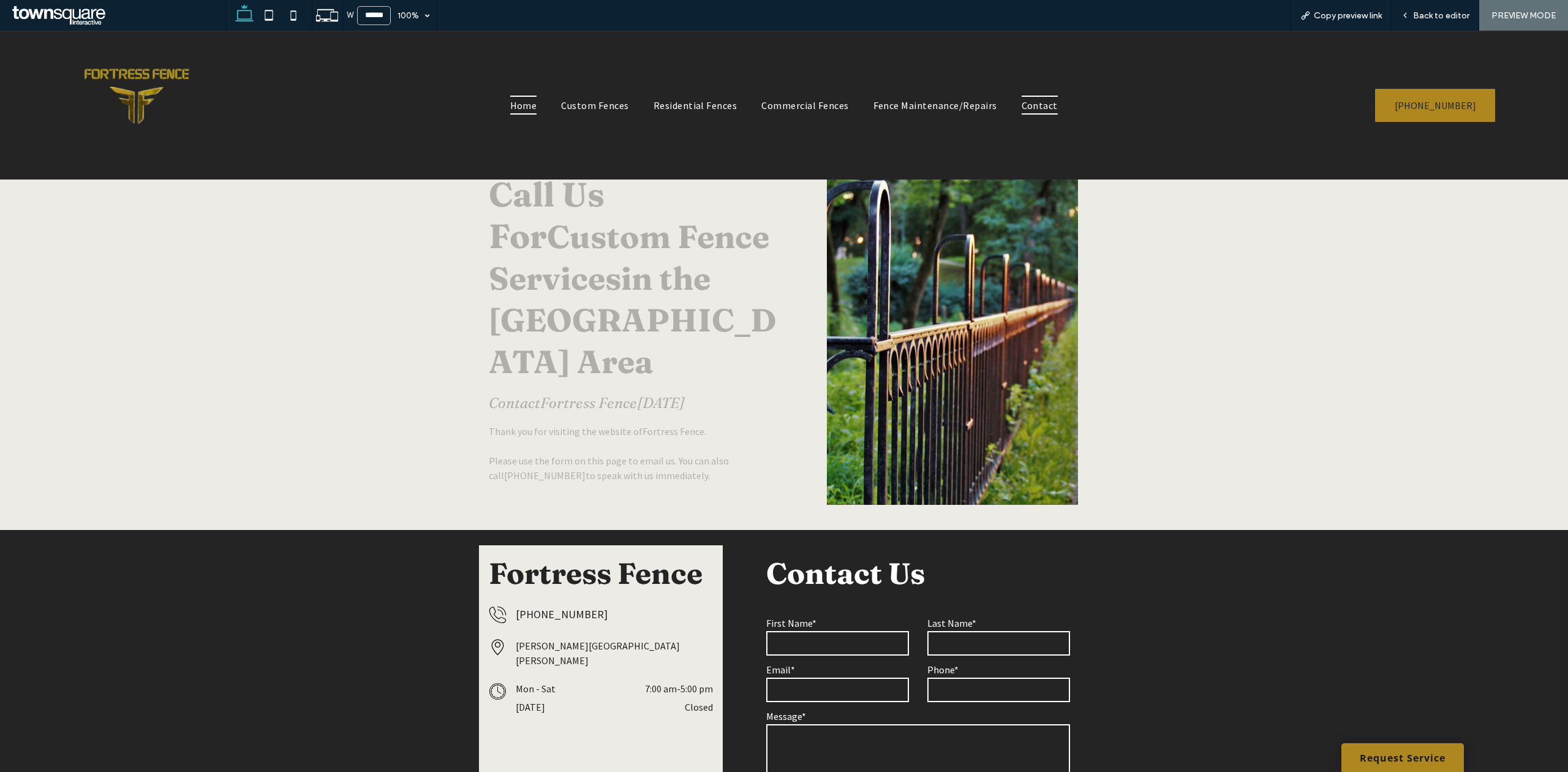
click at [525, 110] on span "Home" at bounding box center [523, 104] width 27 height 19
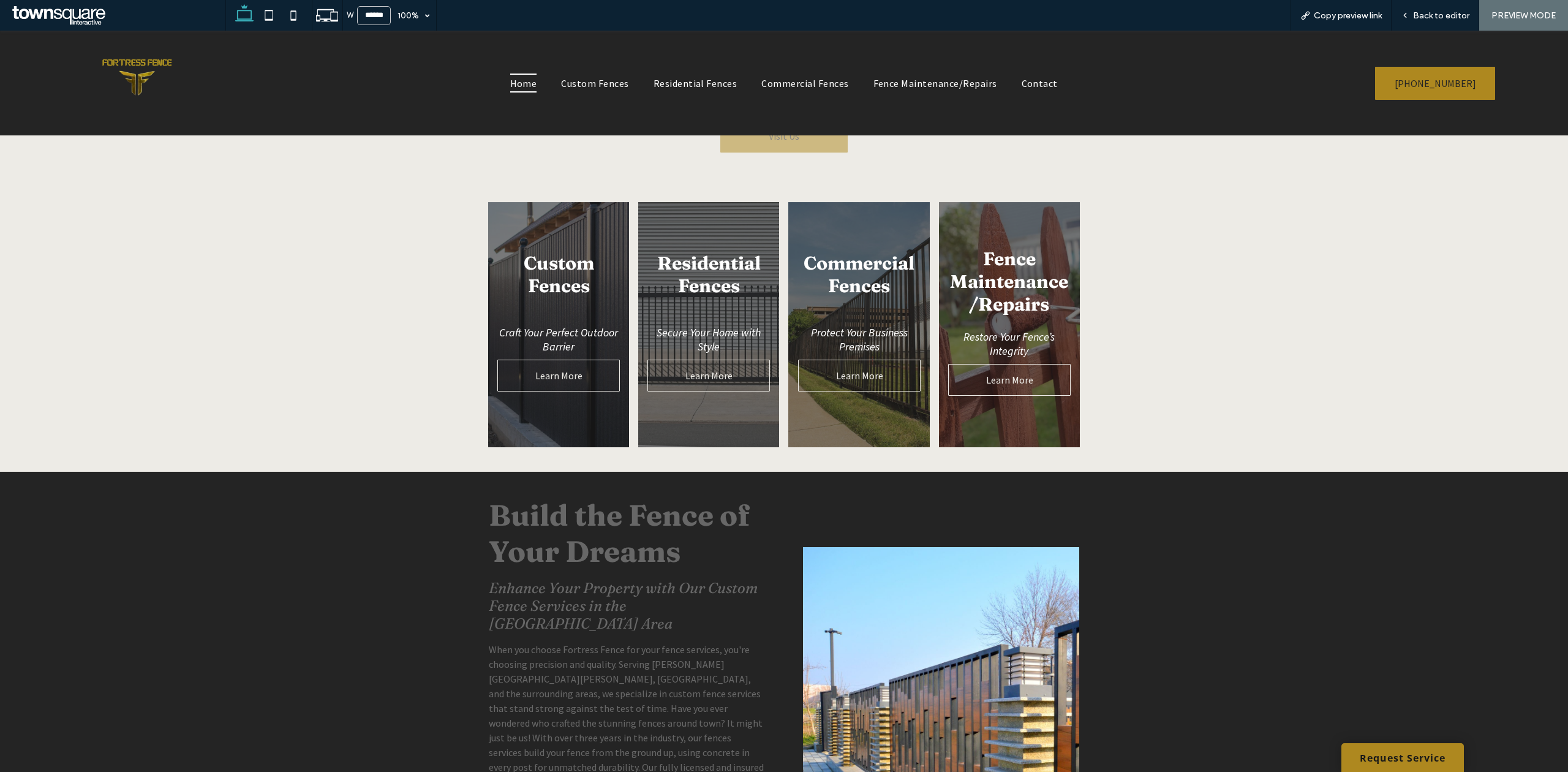
scroll to position [736, 0]
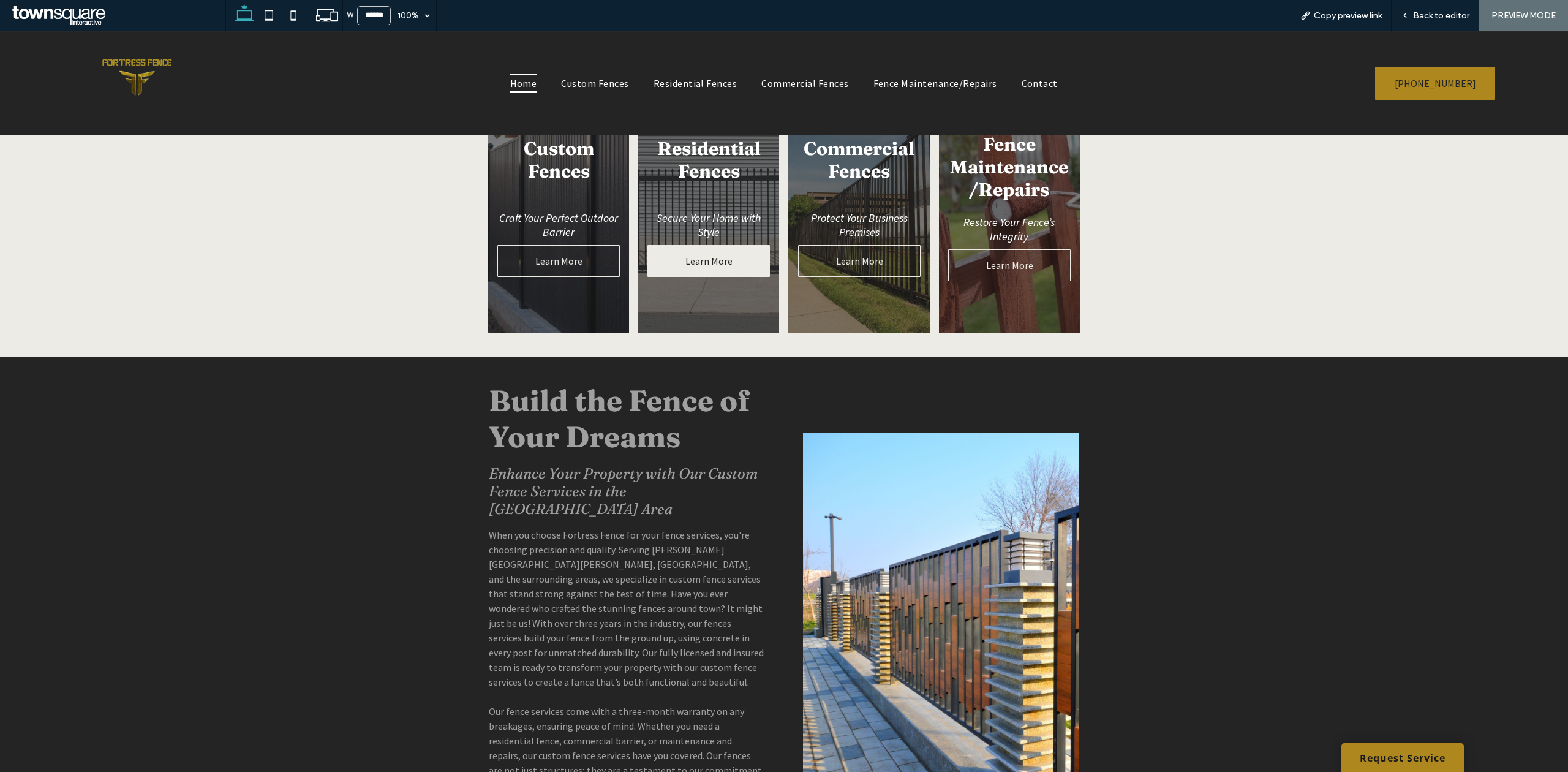
click at [696, 261] on span "Learn More" at bounding box center [709, 261] width 72 height 24
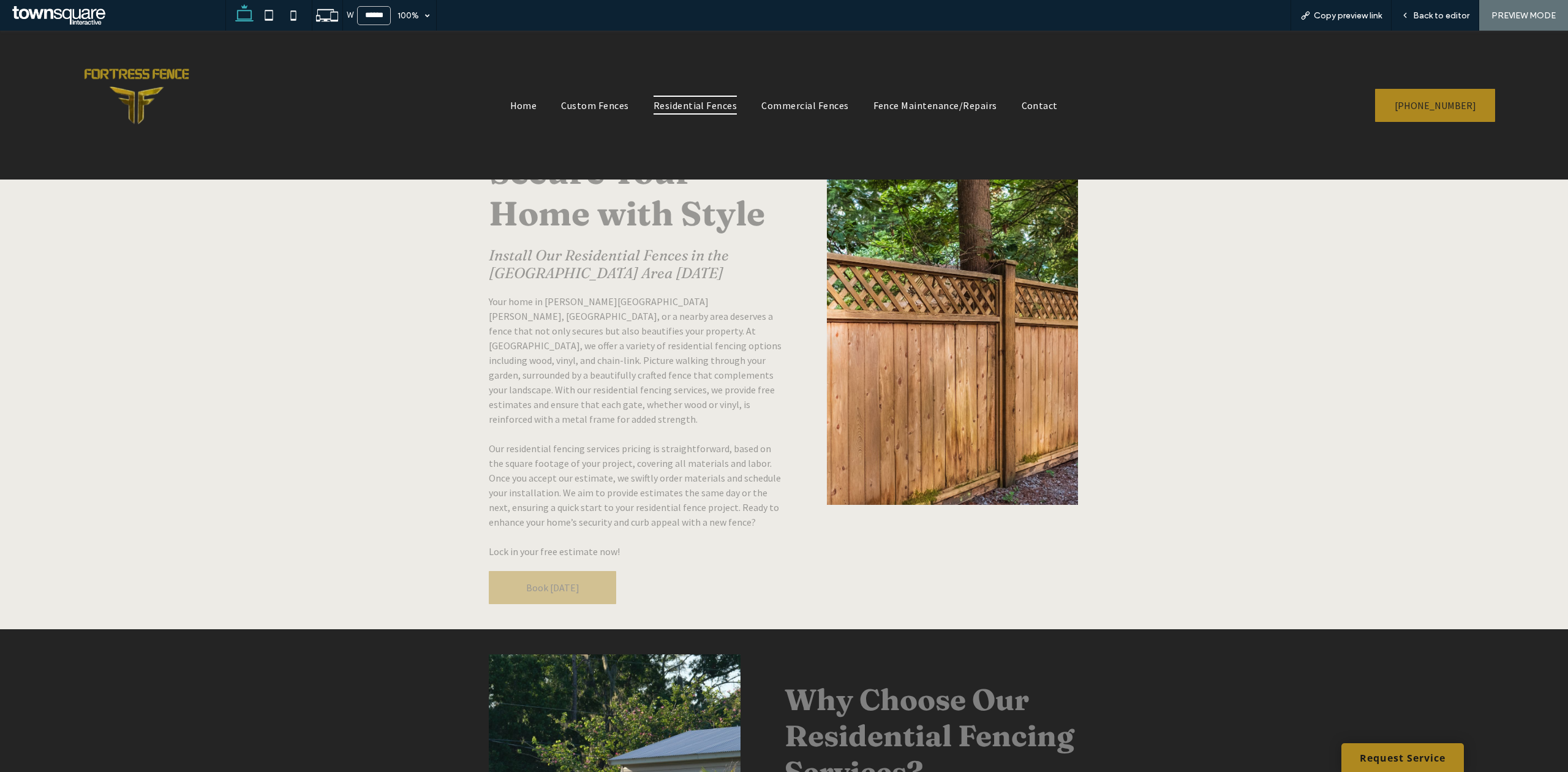
click at [569, 597] on div "Secure Your Home with Style Install Our Residential Fences in the Greater Maccl…" at bounding box center [635, 377] width 313 height 473
drag, startPoint x: 569, startPoint y: 582, endPoint x: 724, endPoint y: 595, distance: 155.5
click at [569, 582] on link "Book [DATE]" at bounding box center [552, 588] width 127 height 33
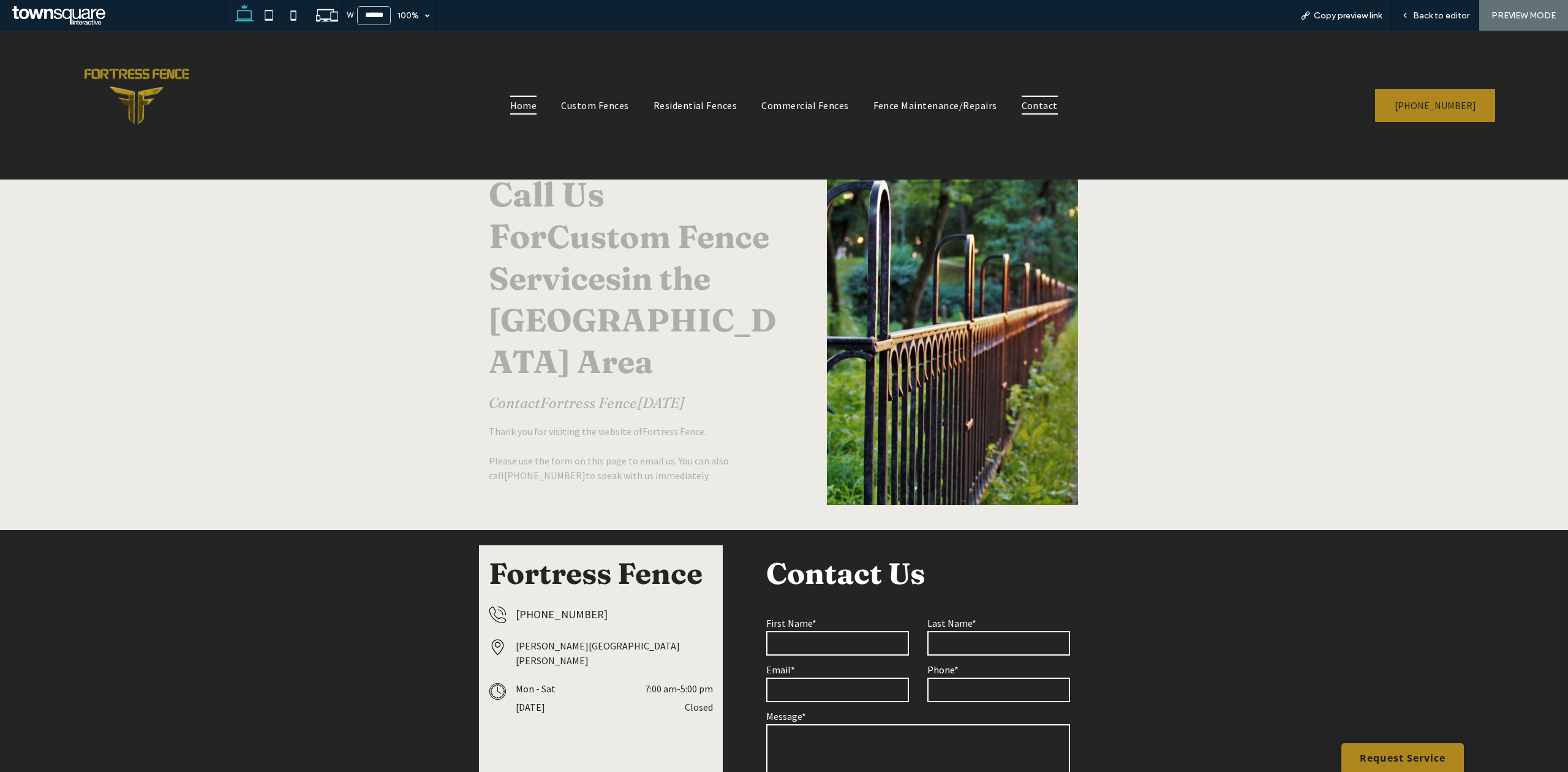
drag, startPoint x: 511, startPoint y: 108, endPoint x: 502, endPoint y: 162, distance: 54.7
click at [511, 108] on span "Home" at bounding box center [523, 104] width 27 height 19
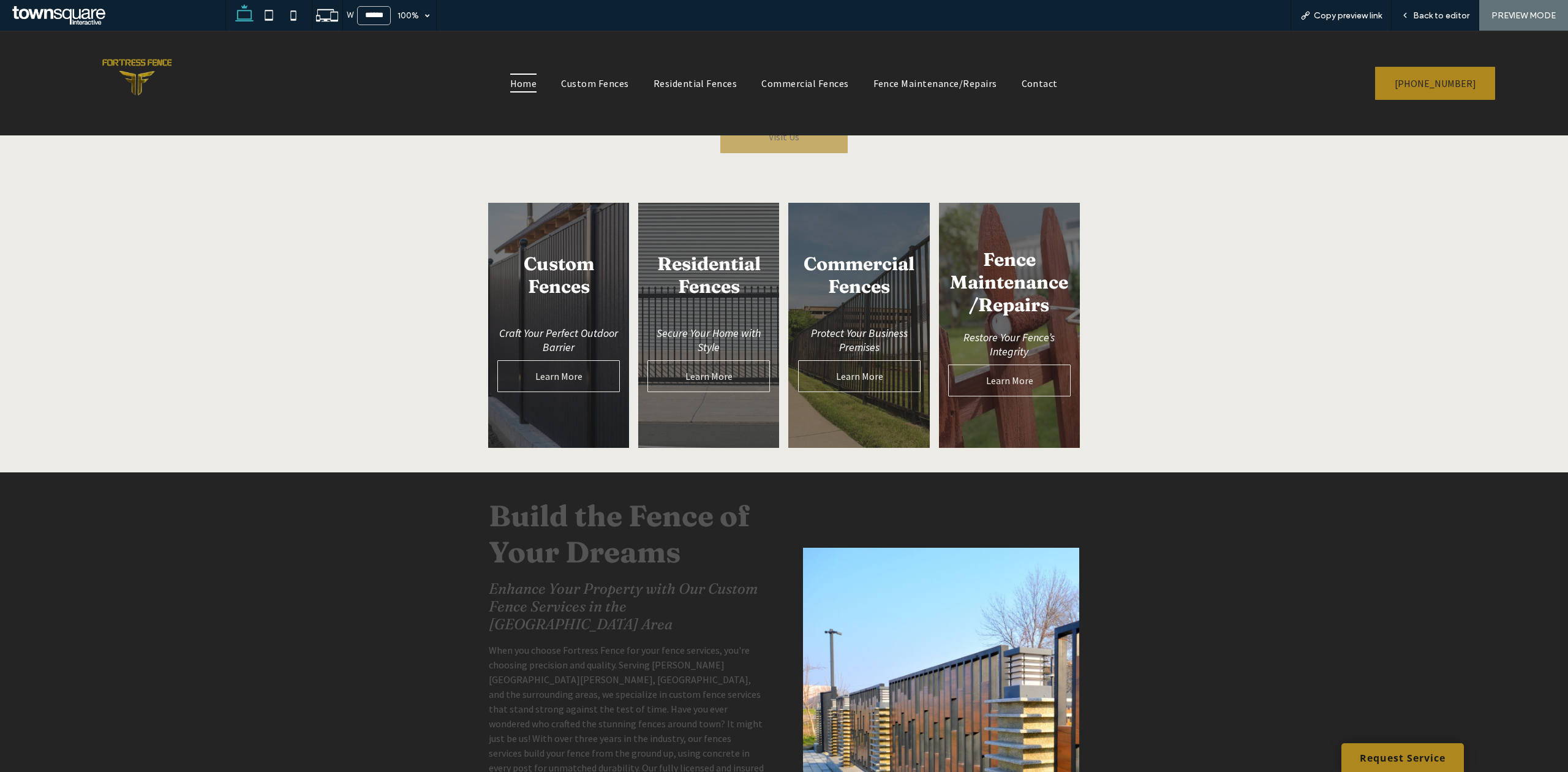
scroll to position [654, 0]
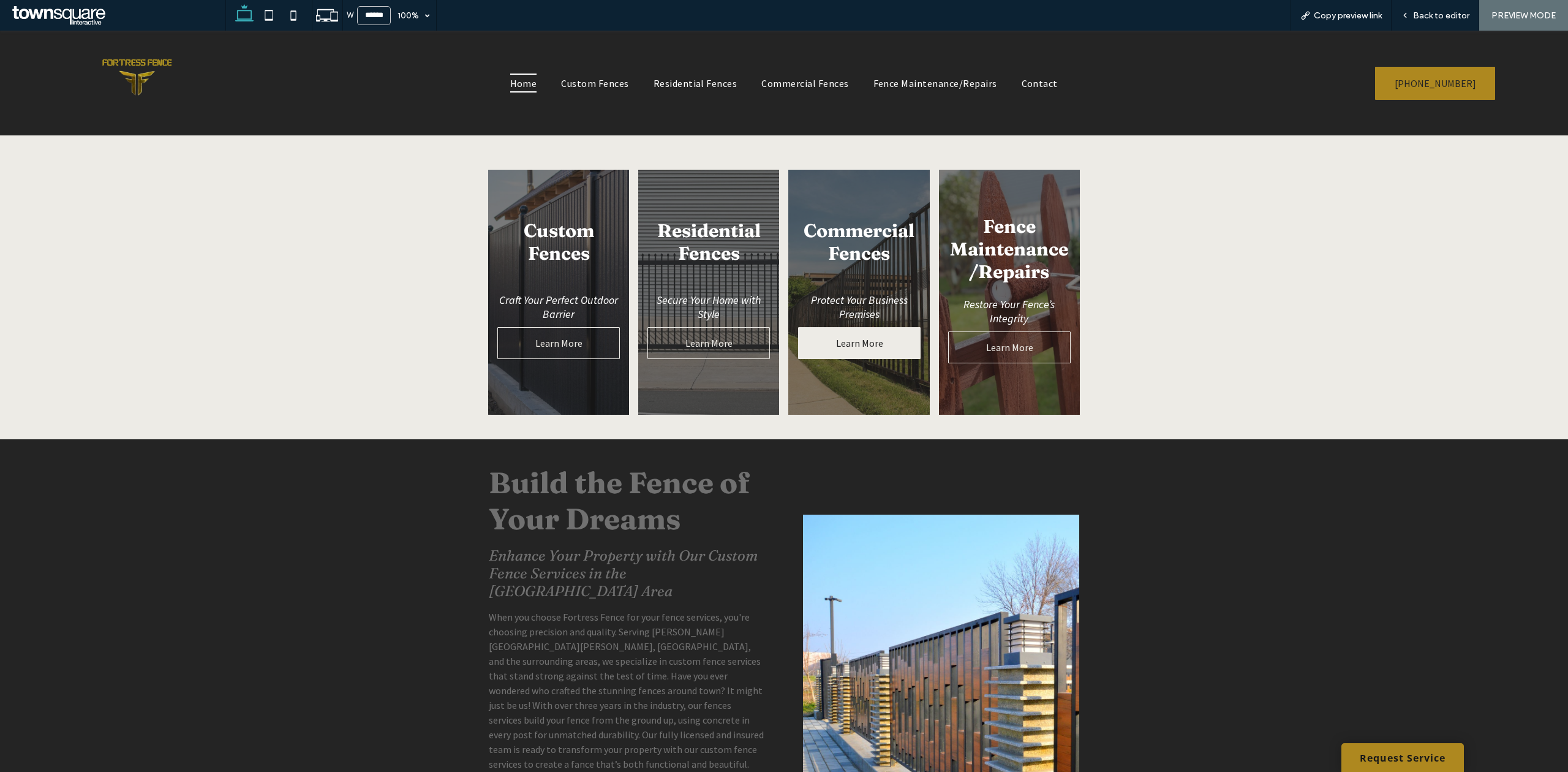
click at [846, 342] on span "Learn More" at bounding box center [860, 343] width 72 height 24
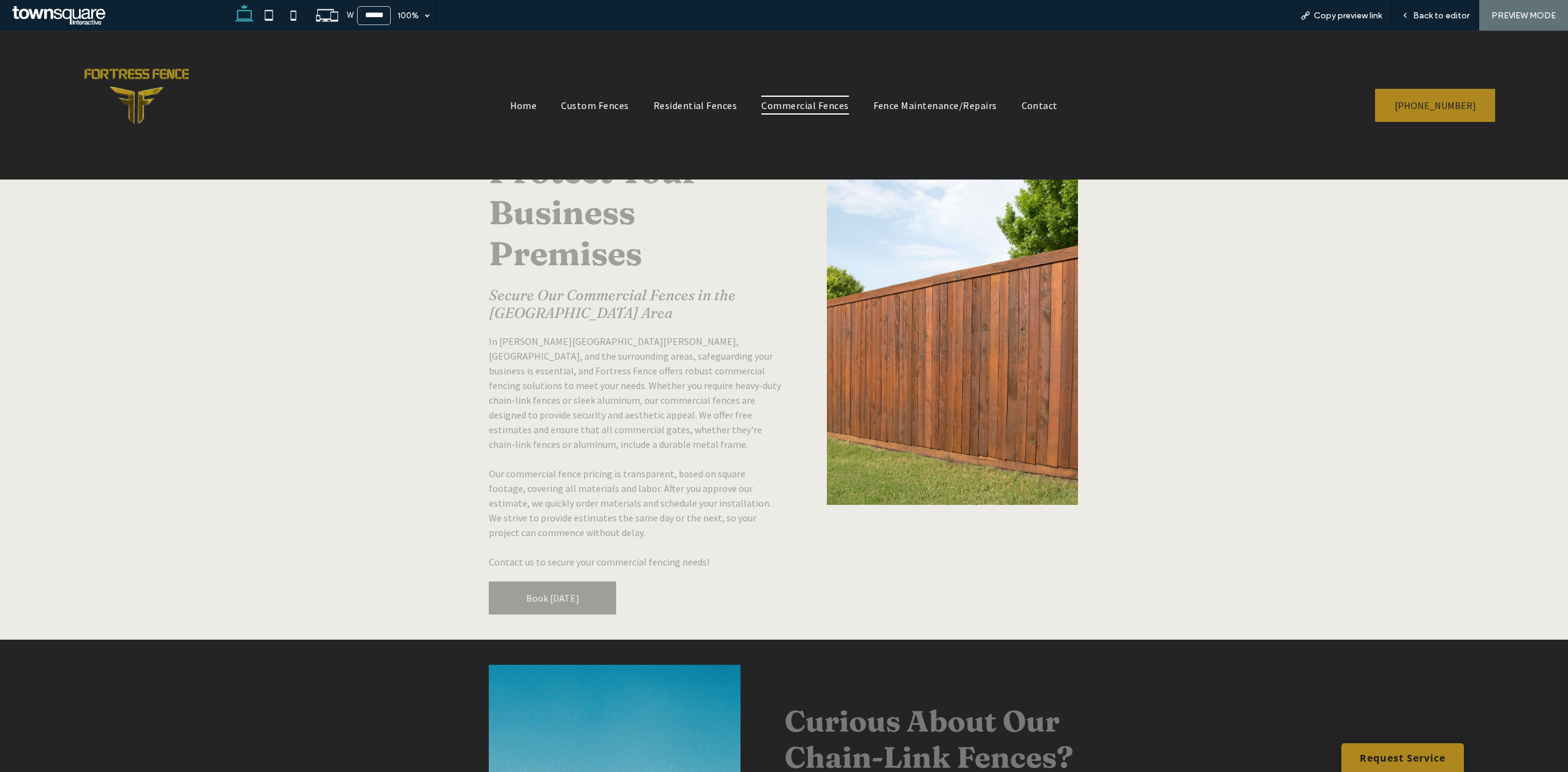
click at [576, 586] on link "Book [DATE]" at bounding box center [552, 599] width 127 height 33
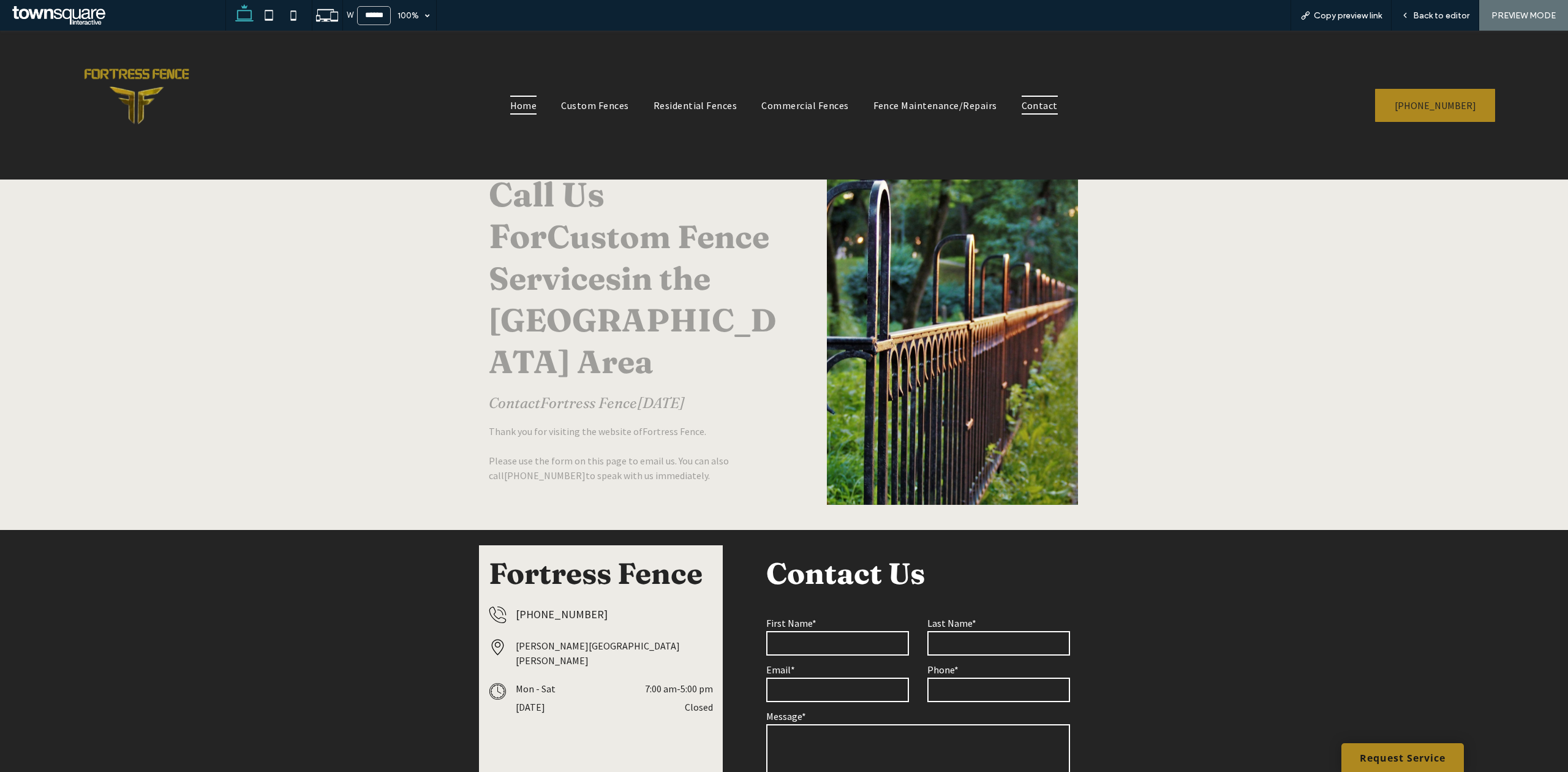
click at [500, 111] on link "Home" at bounding box center [523, 104] width 51 height 19
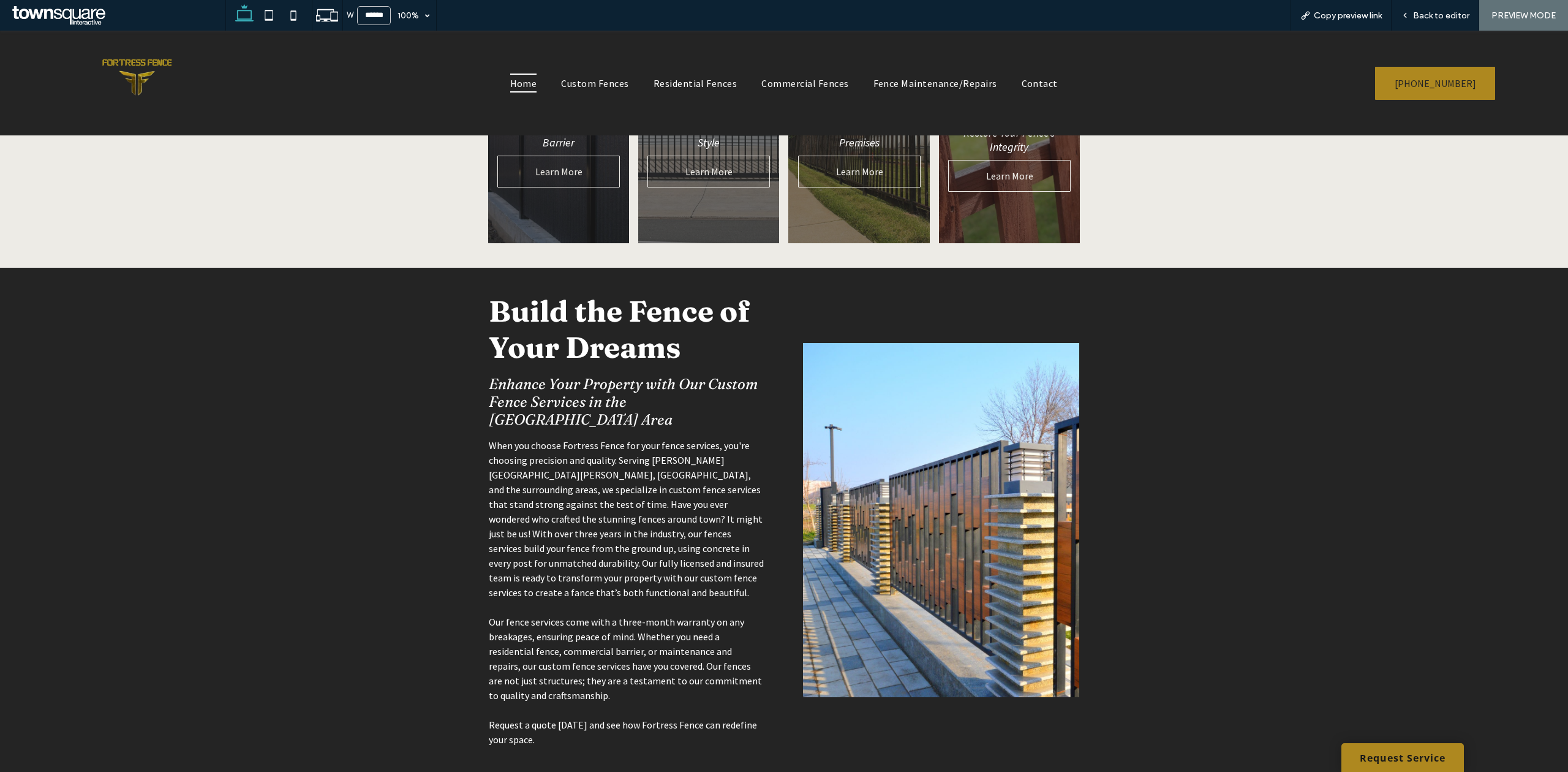
scroll to position [654, 0]
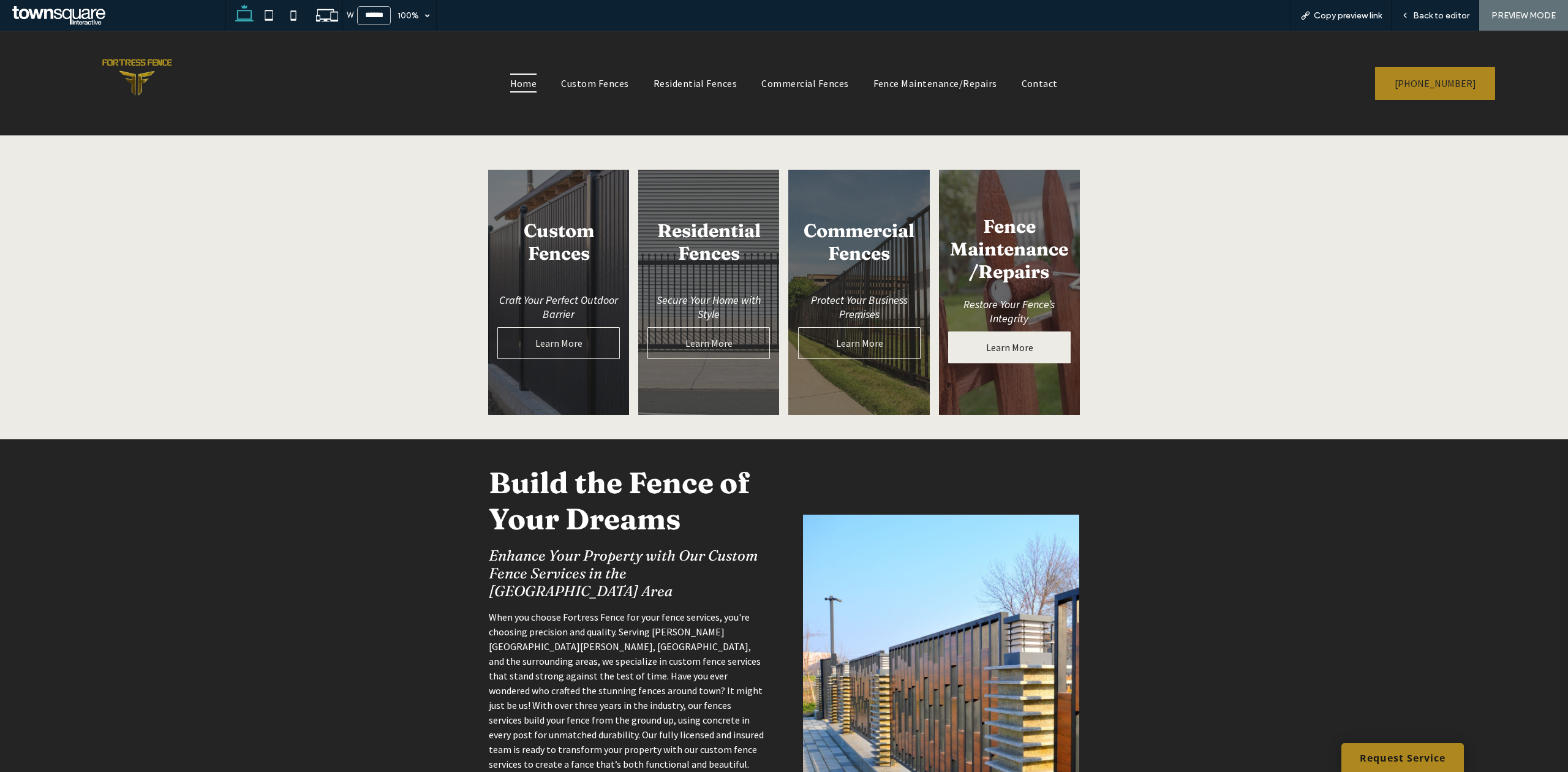
click at [987, 339] on span "Learn More" at bounding box center [1010, 348] width 72 height 24
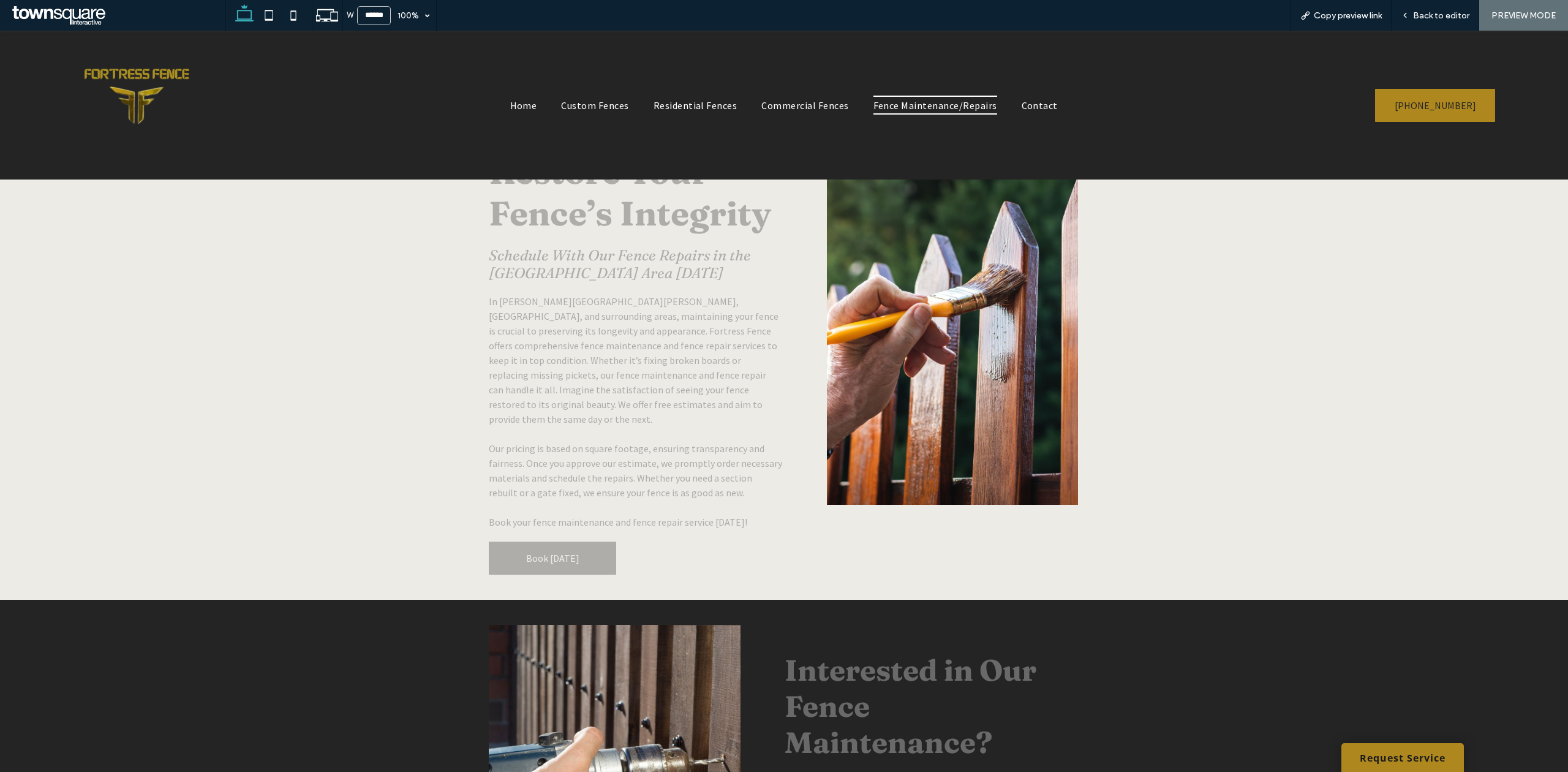
click at [592, 542] on link "Book [DATE]" at bounding box center [552, 558] width 127 height 33
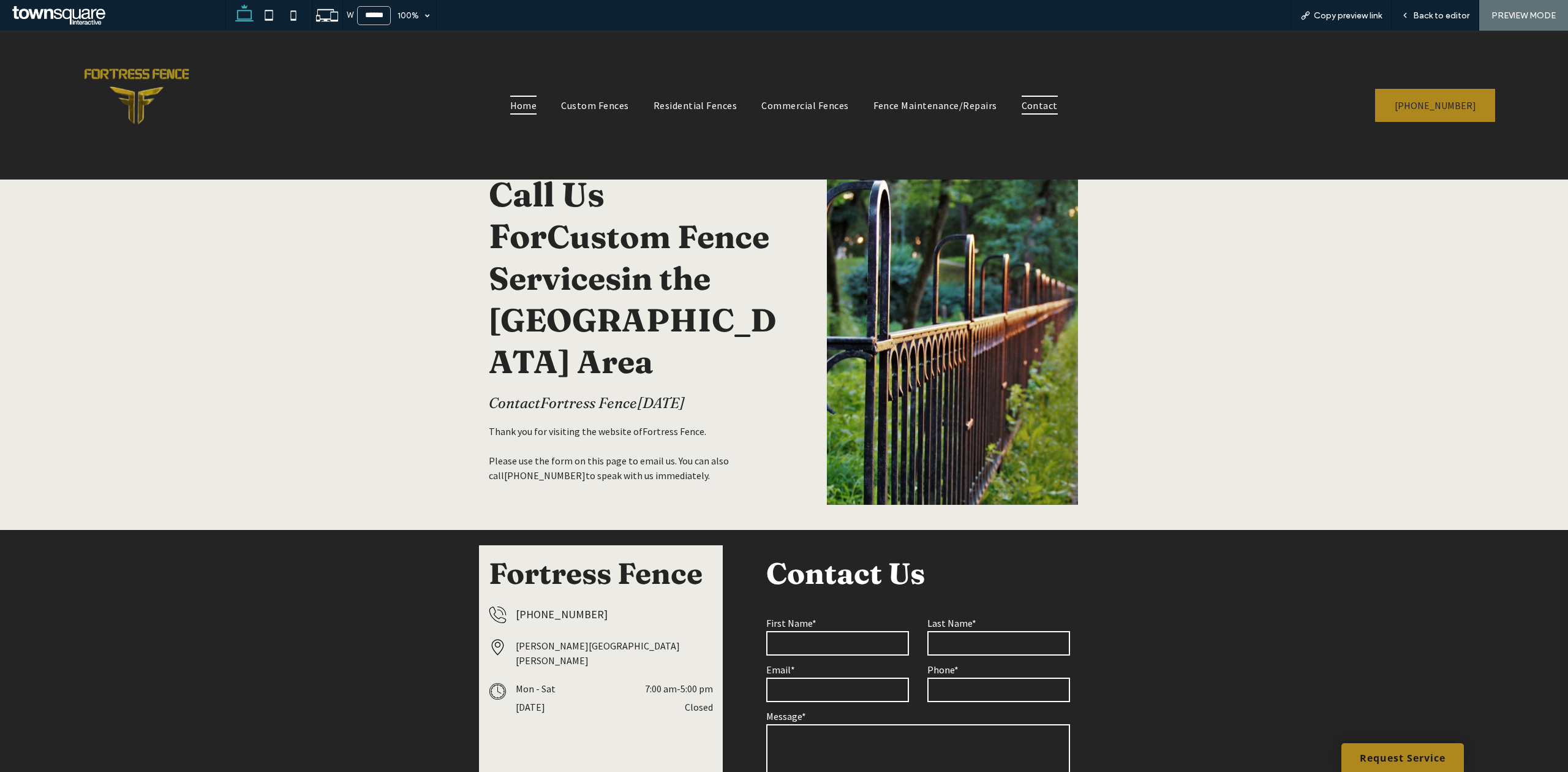
click at [529, 101] on span "Home" at bounding box center [523, 104] width 27 height 19
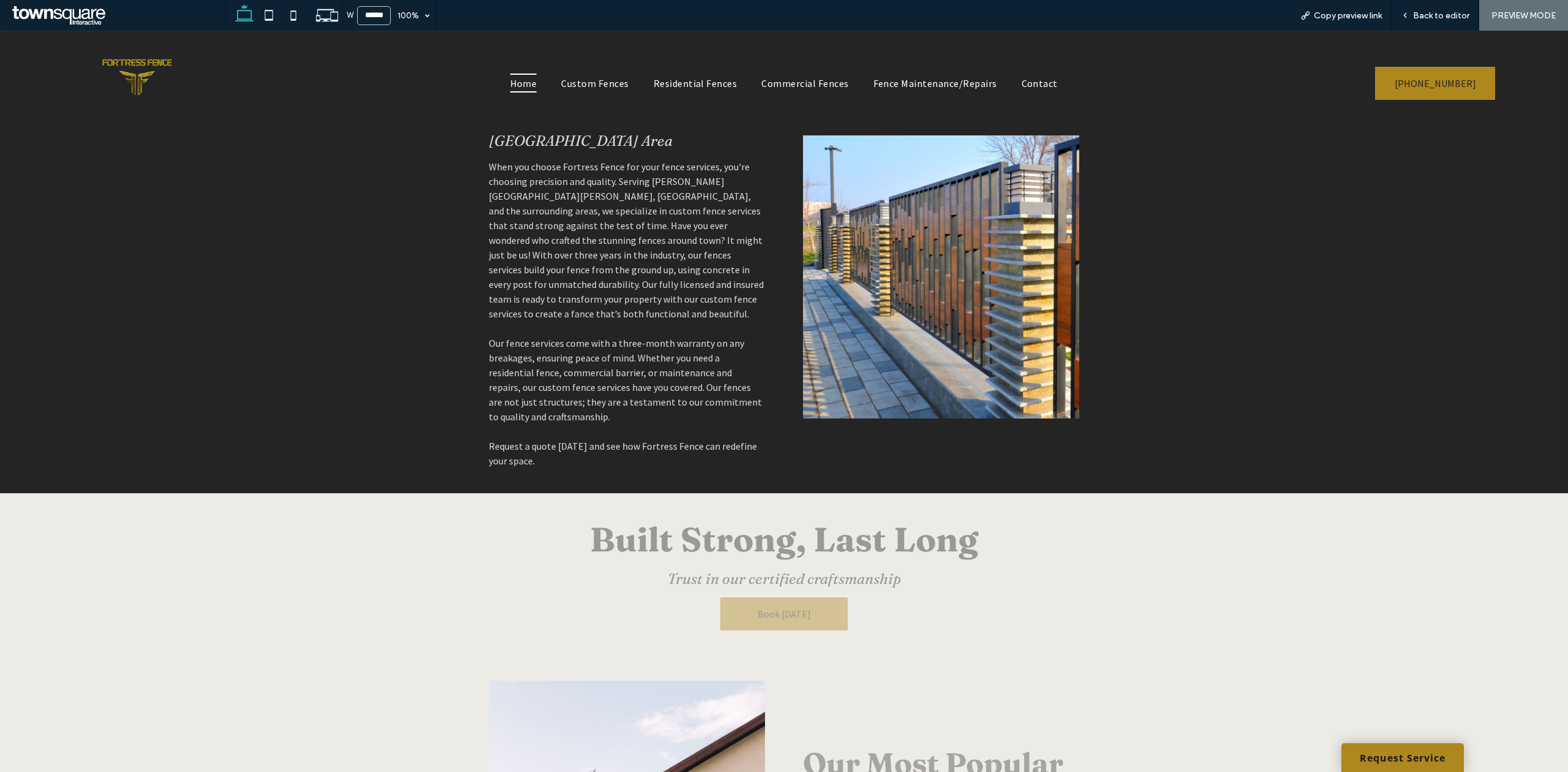
scroll to position [1226, 0]
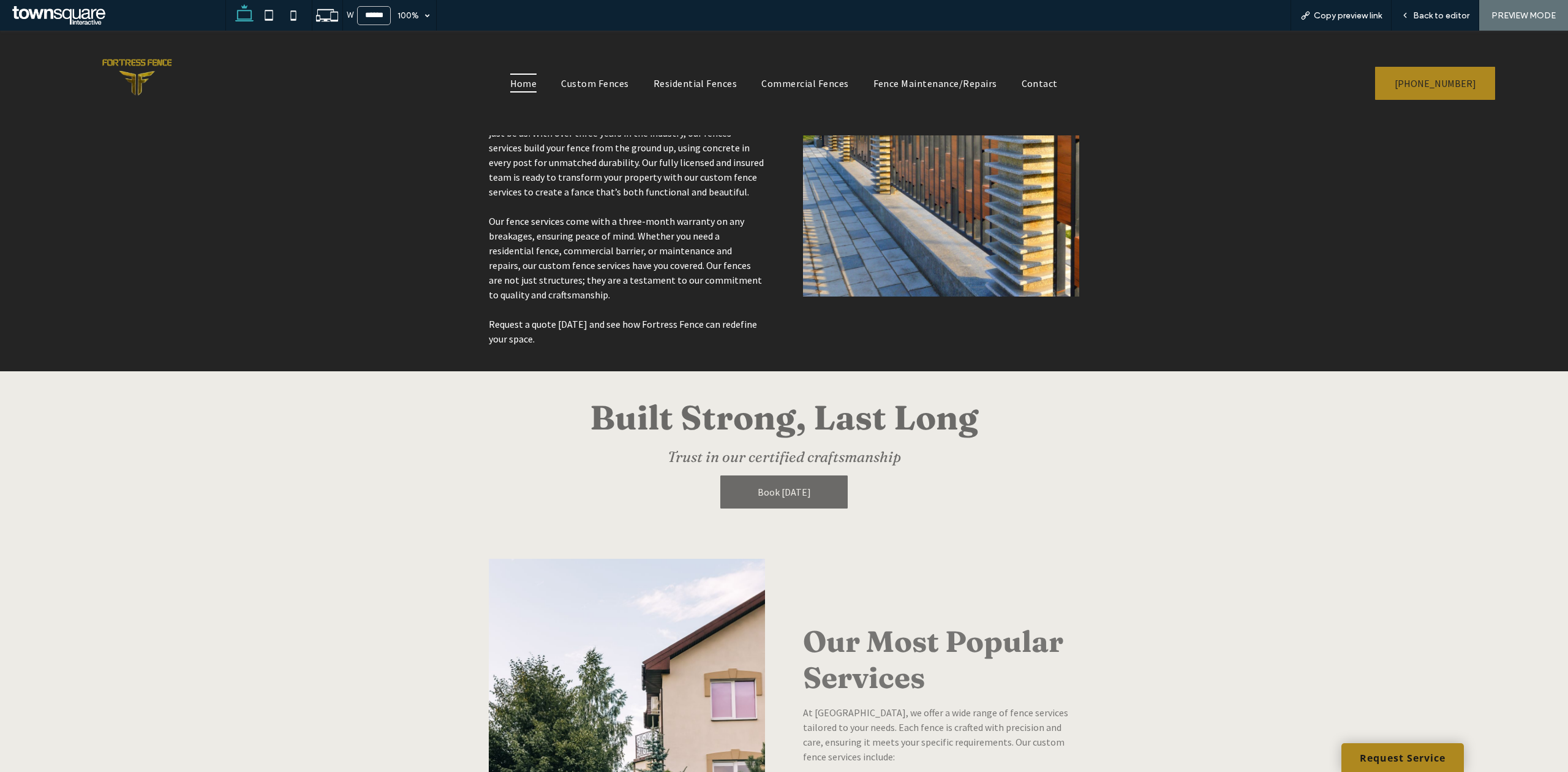
click at [758, 486] on span "Book [DATE]" at bounding box center [784, 492] width 53 height 12
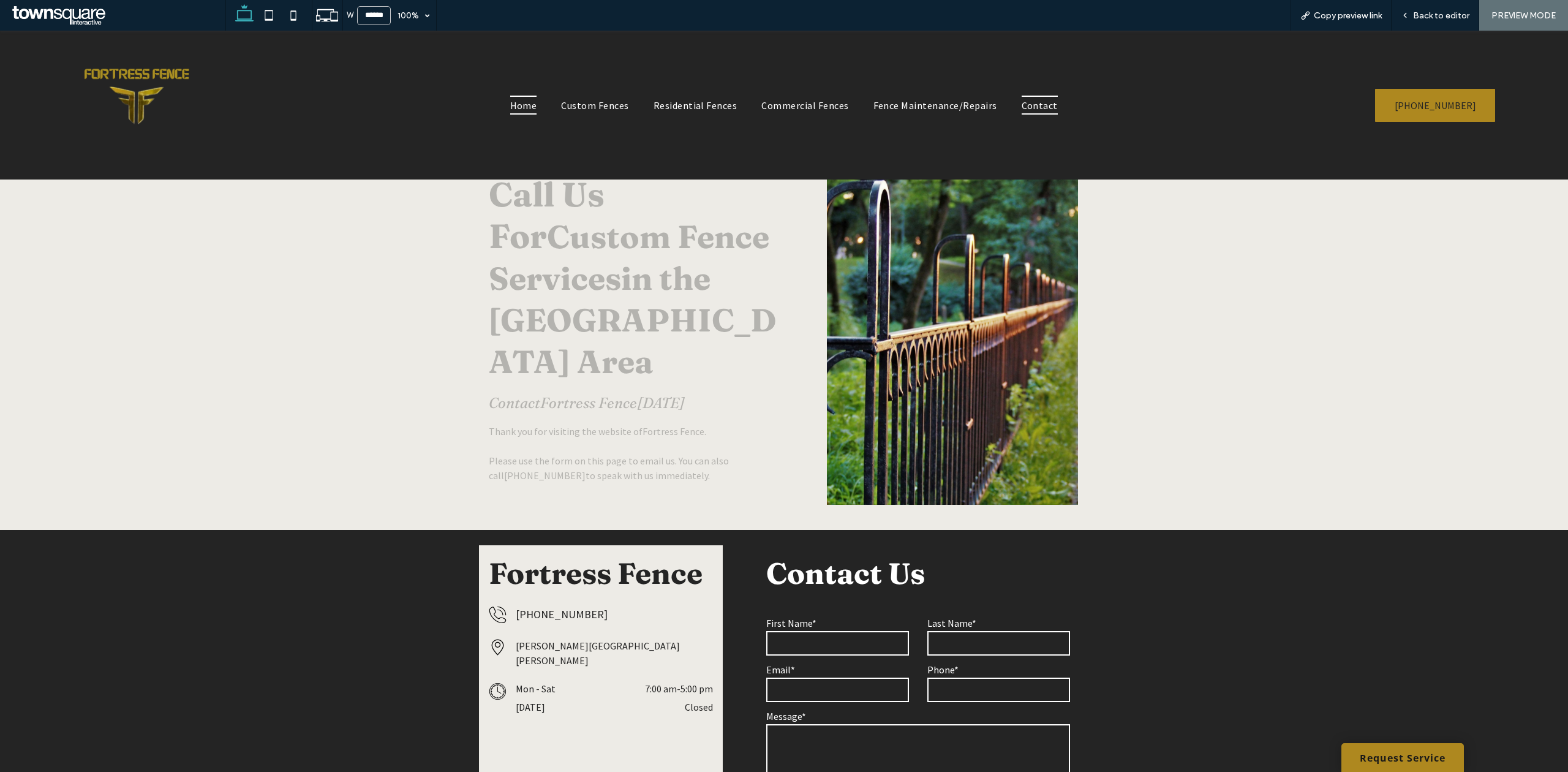
click at [514, 98] on span "Home" at bounding box center [523, 104] width 27 height 19
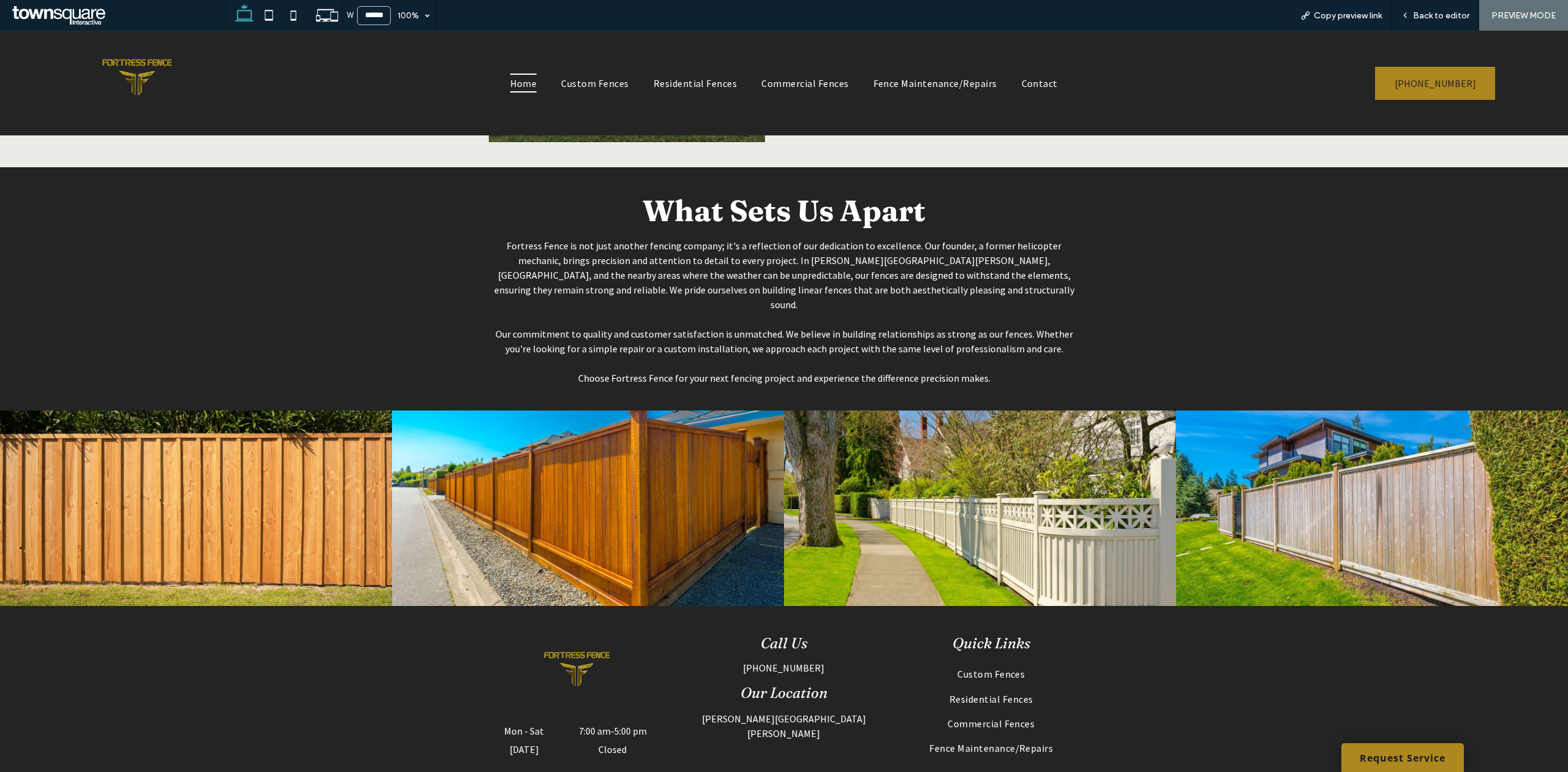
scroll to position [2043, 0]
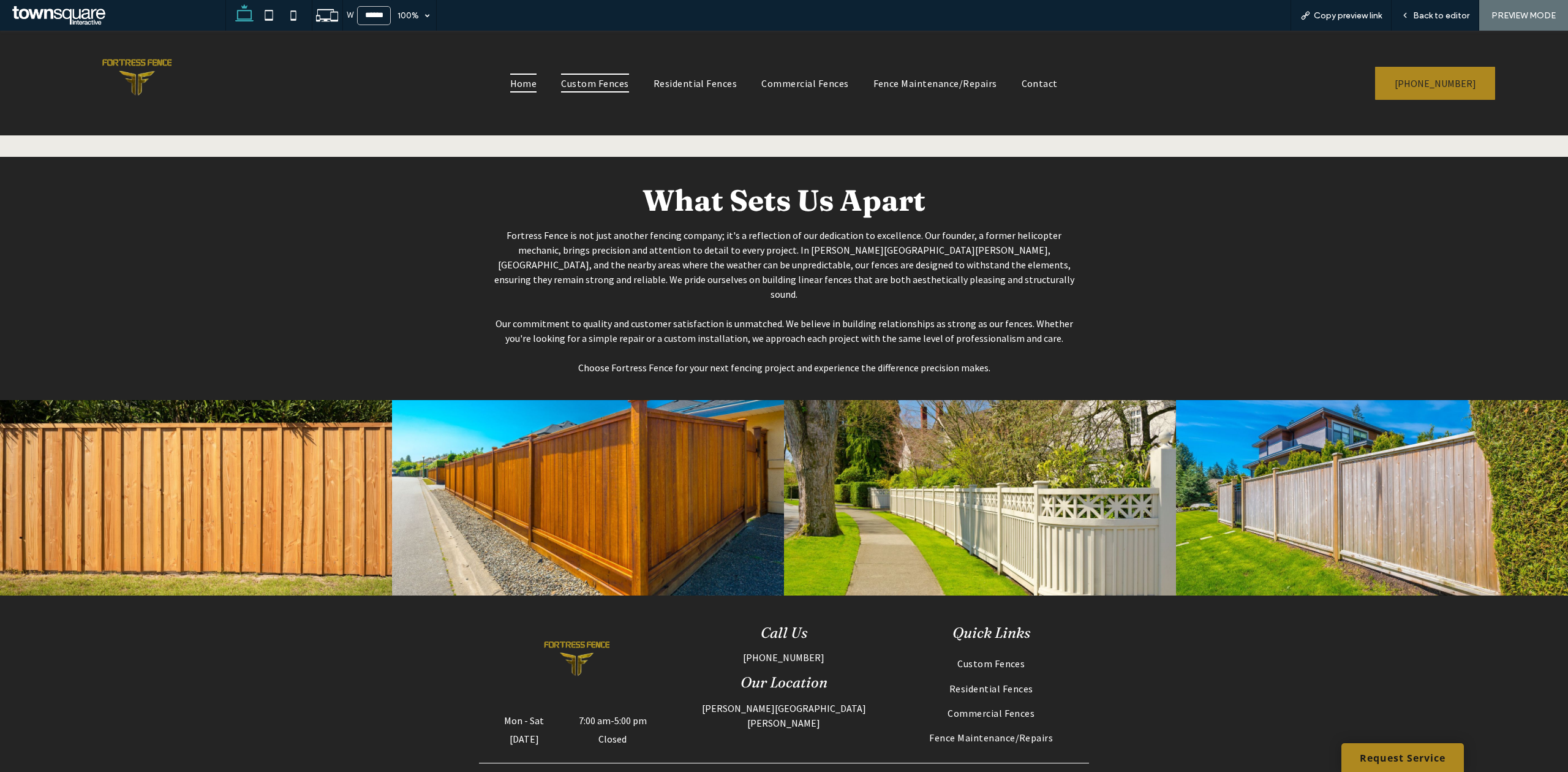
click at [611, 83] on span "Custom Fences" at bounding box center [594, 83] width 67 height 19
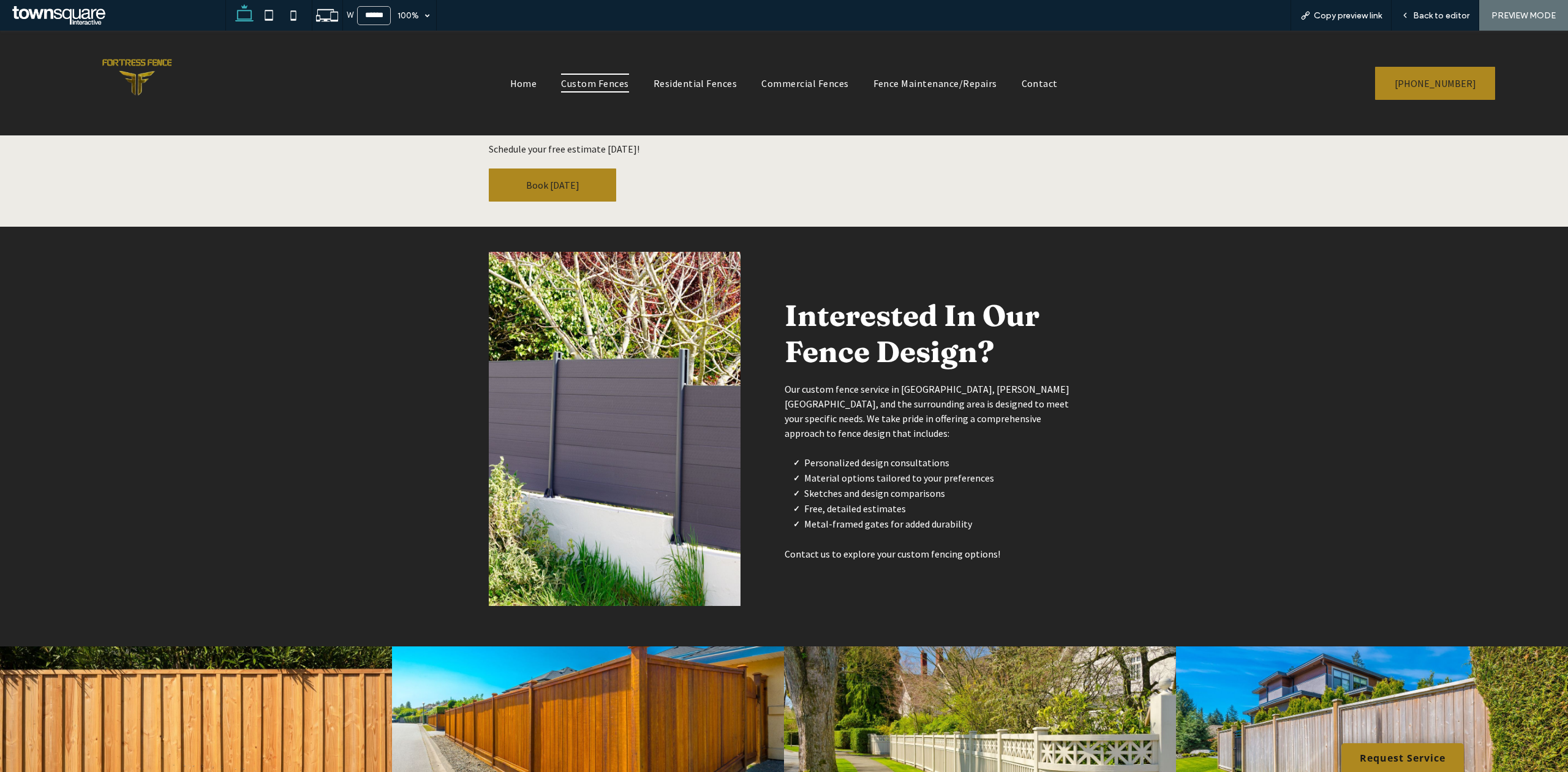
scroll to position [44, 0]
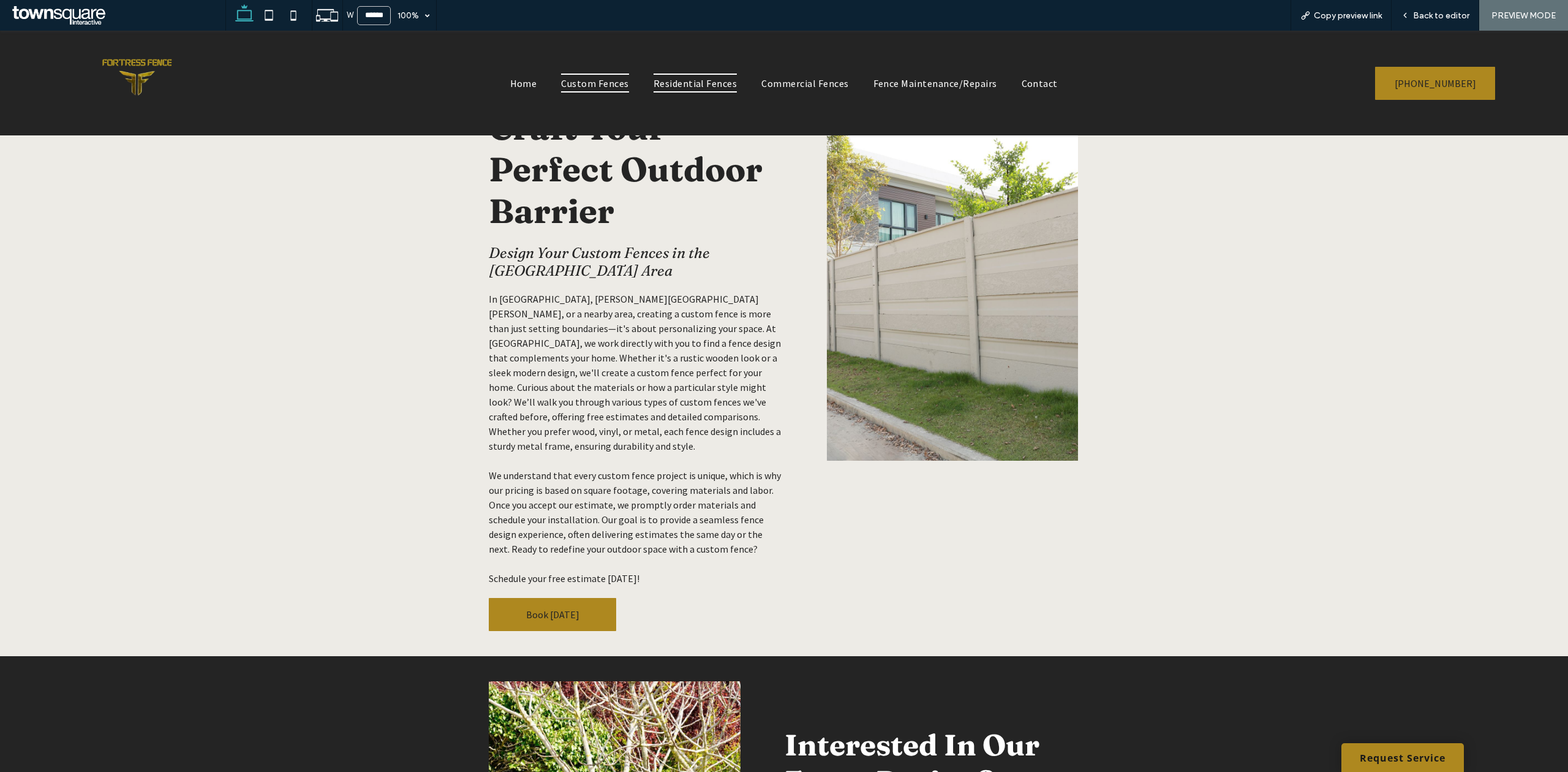
click at [704, 77] on span "Residential Fences" at bounding box center [695, 83] width 84 height 19
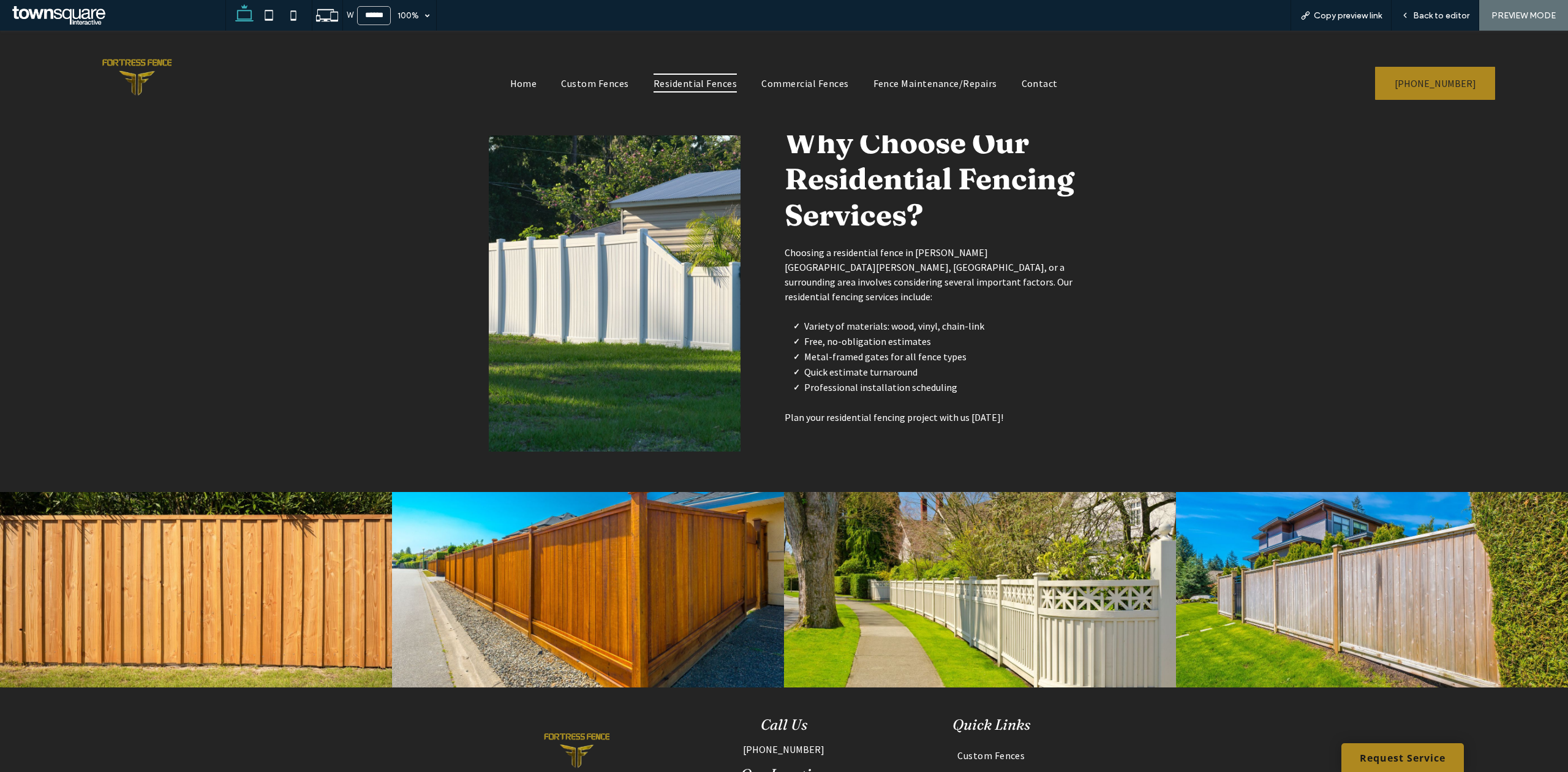
scroll to position [572, 0]
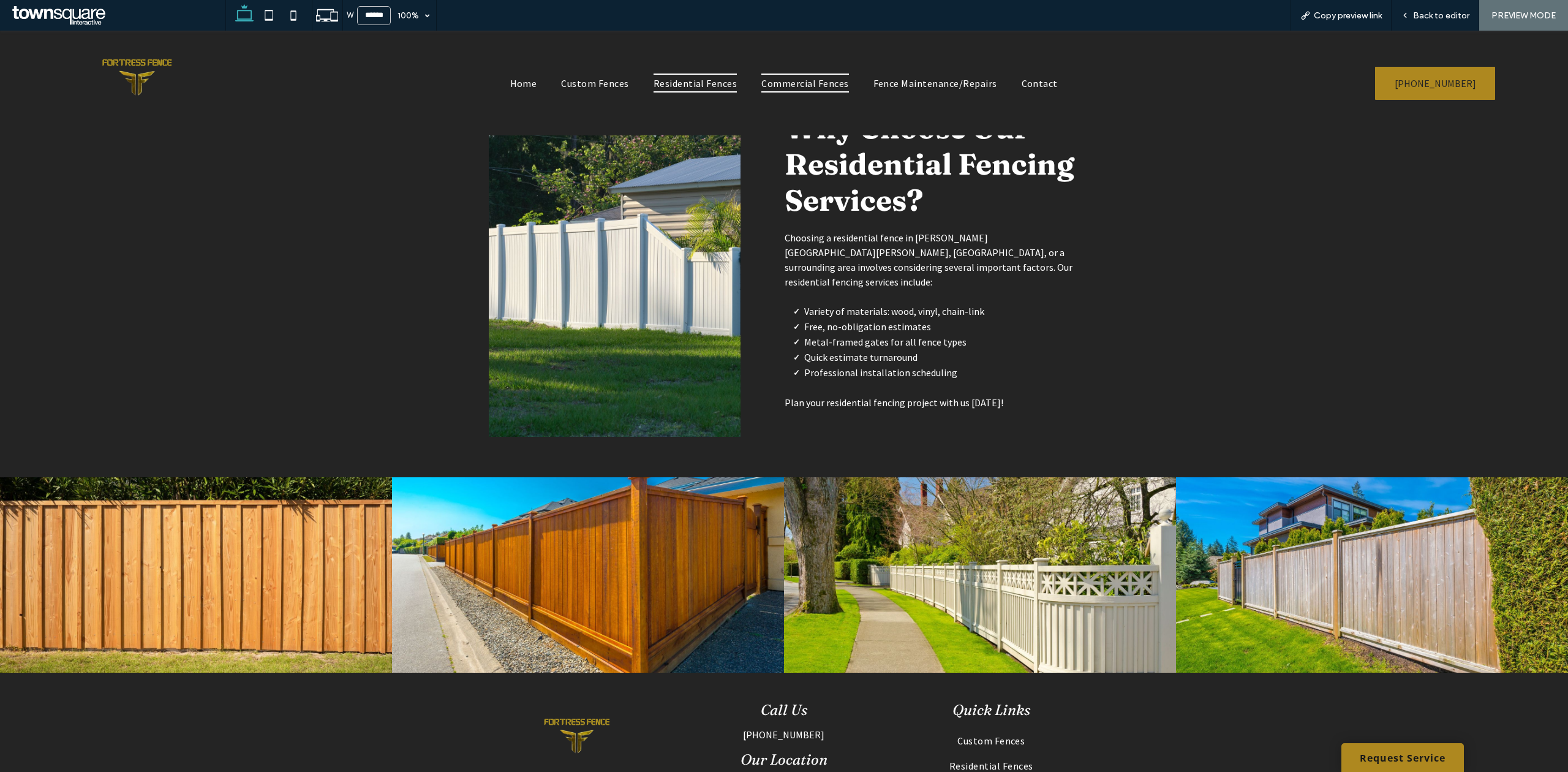
click at [774, 86] on span "Commercial Fences" at bounding box center [805, 83] width 87 height 19
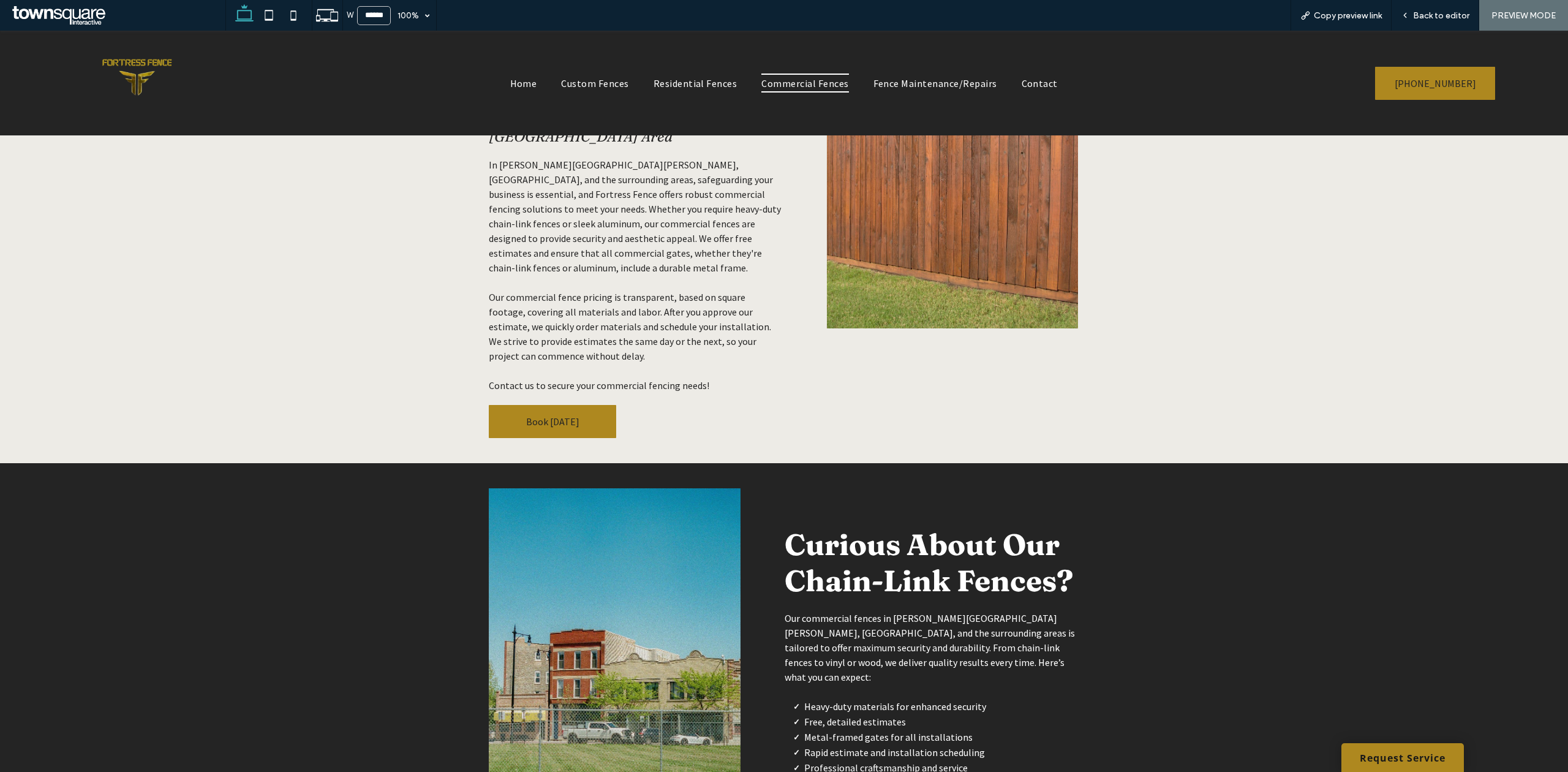
scroll to position [245, 0]
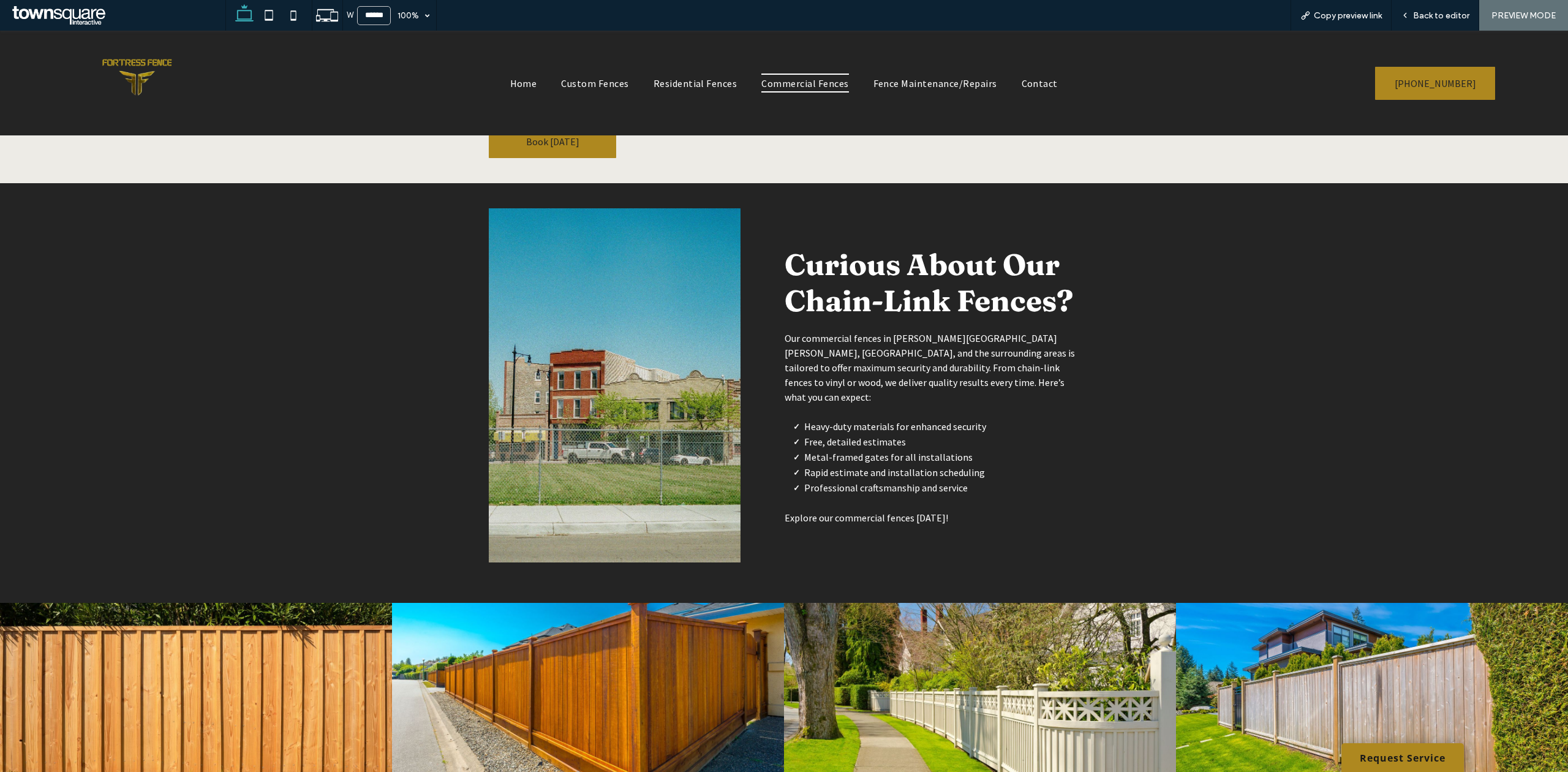
scroll to position [490, 0]
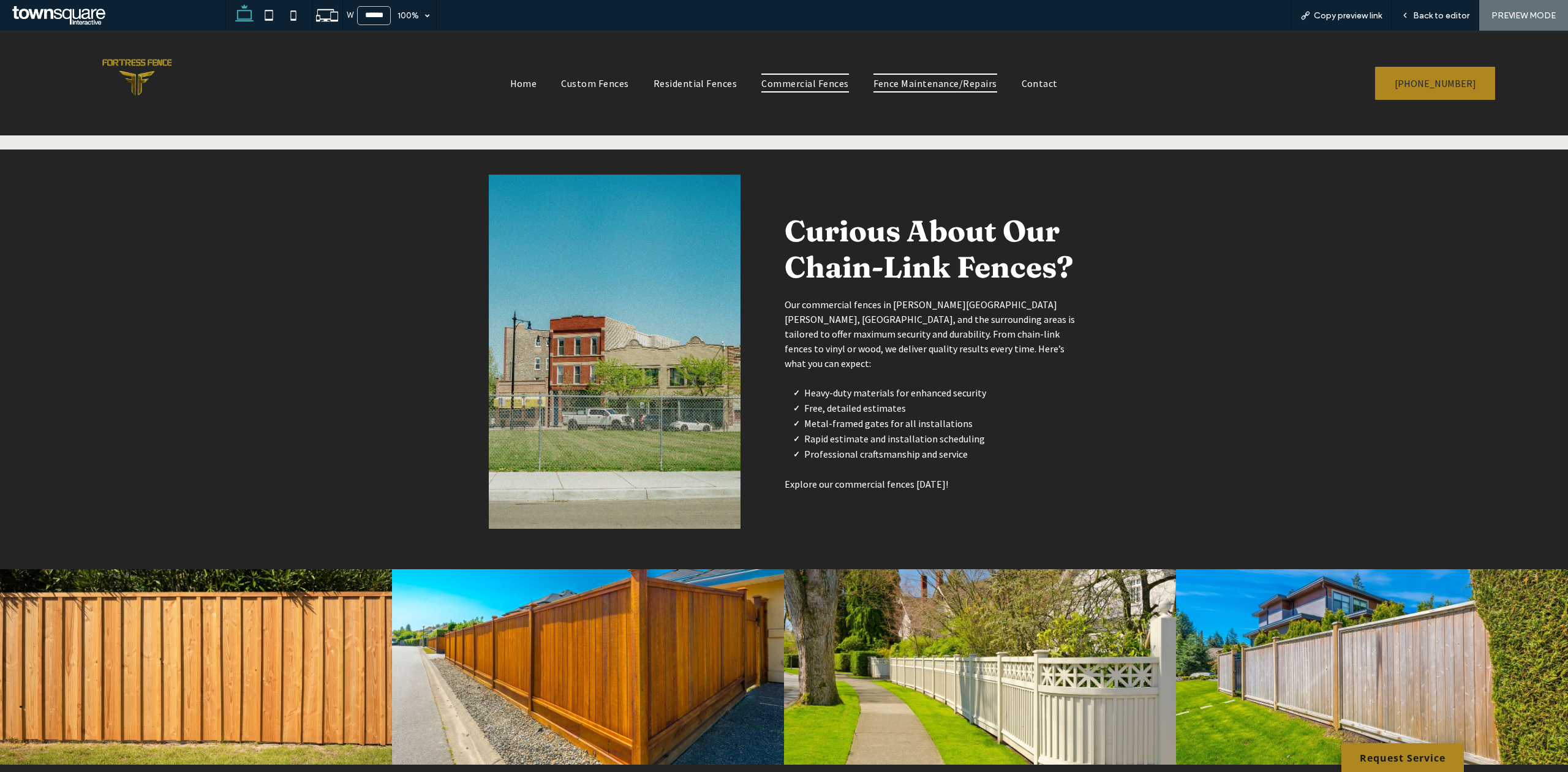
drag, startPoint x: 958, startPoint y: 83, endPoint x: 954, endPoint y: 114, distance: 31.3
click at [958, 83] on span "Fence Maintenance/Repairs" at bounding box center [935, 83] width 123 height 19
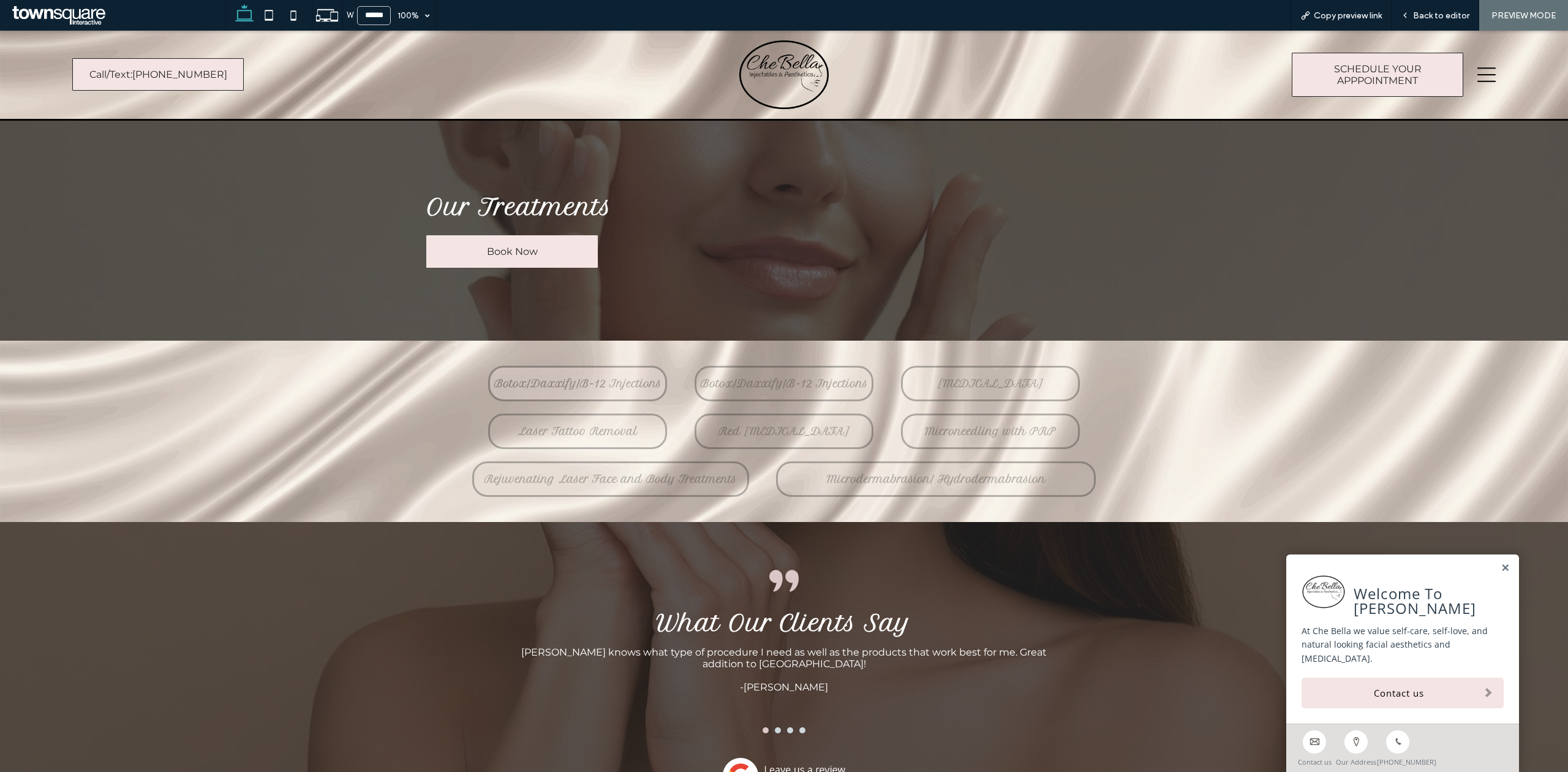
click at [579, 385] on span "Botox/Daxxify/B-12 Injections" at bounding box center [578, 383] width 167 height 12
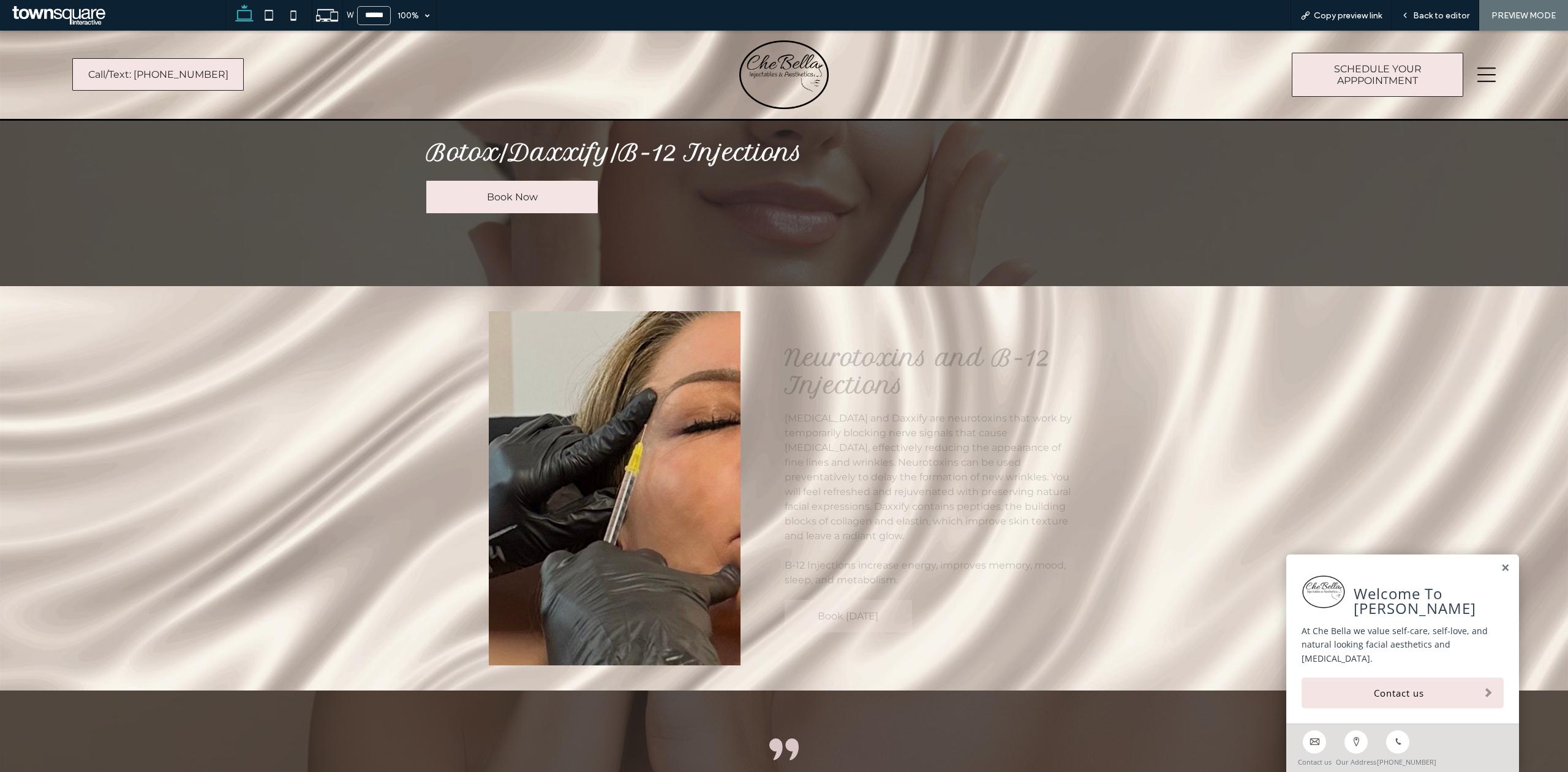
scroll to position [81, 0]
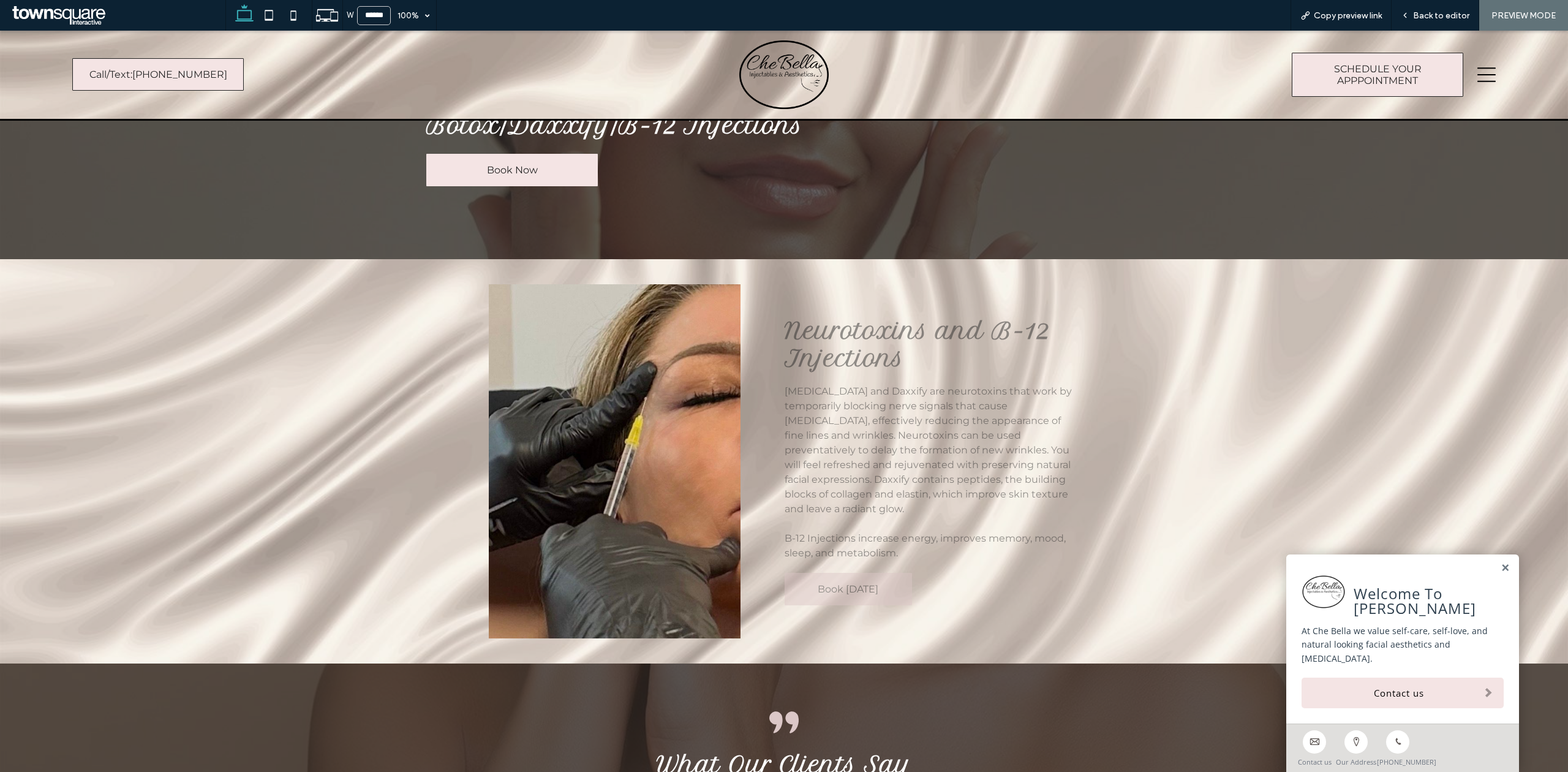
click at [856, 593] on span "Book [DATE]" at bounding box center [848, 589] width 61 height 12
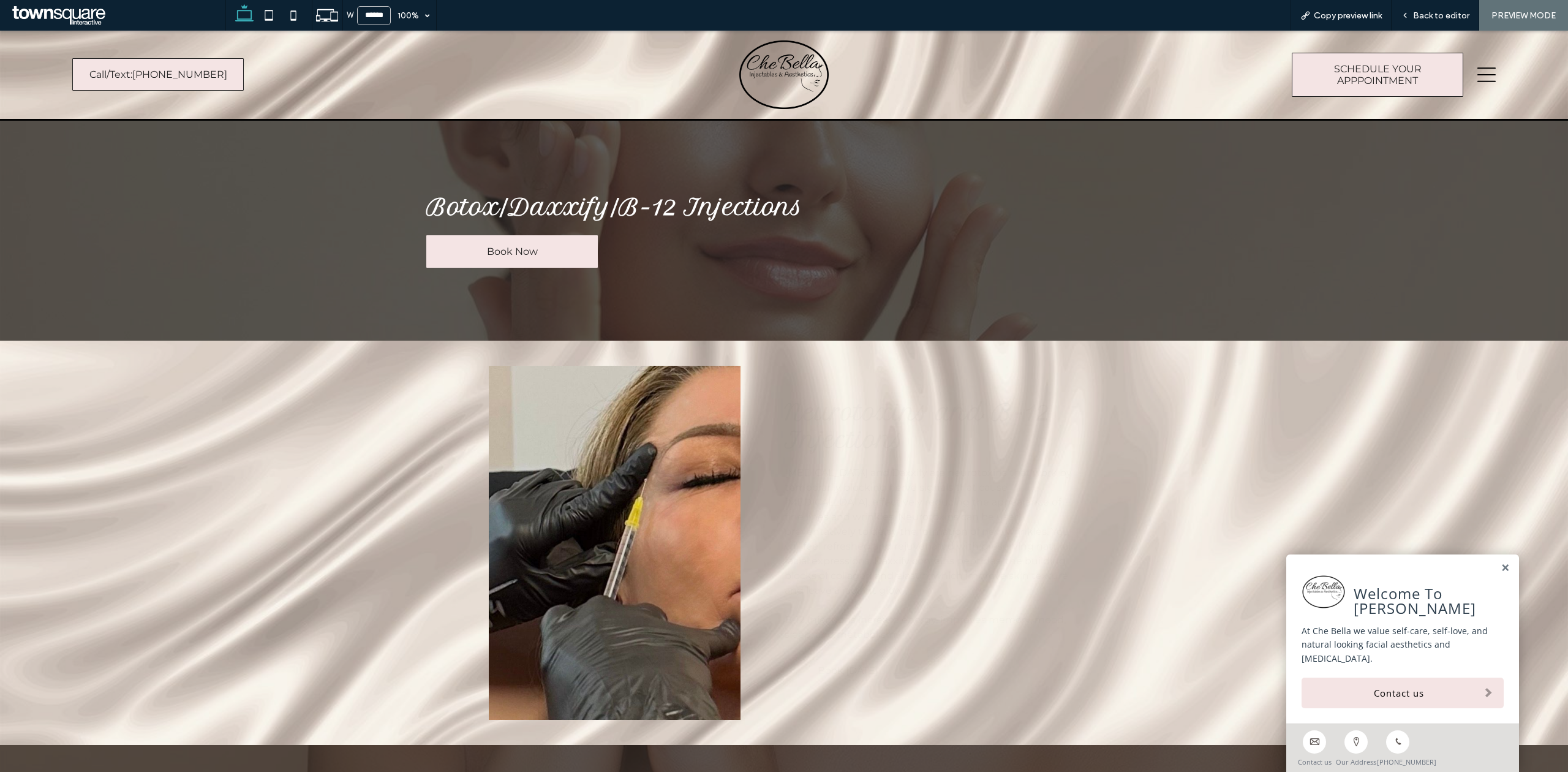
scroll to position [81, 0]
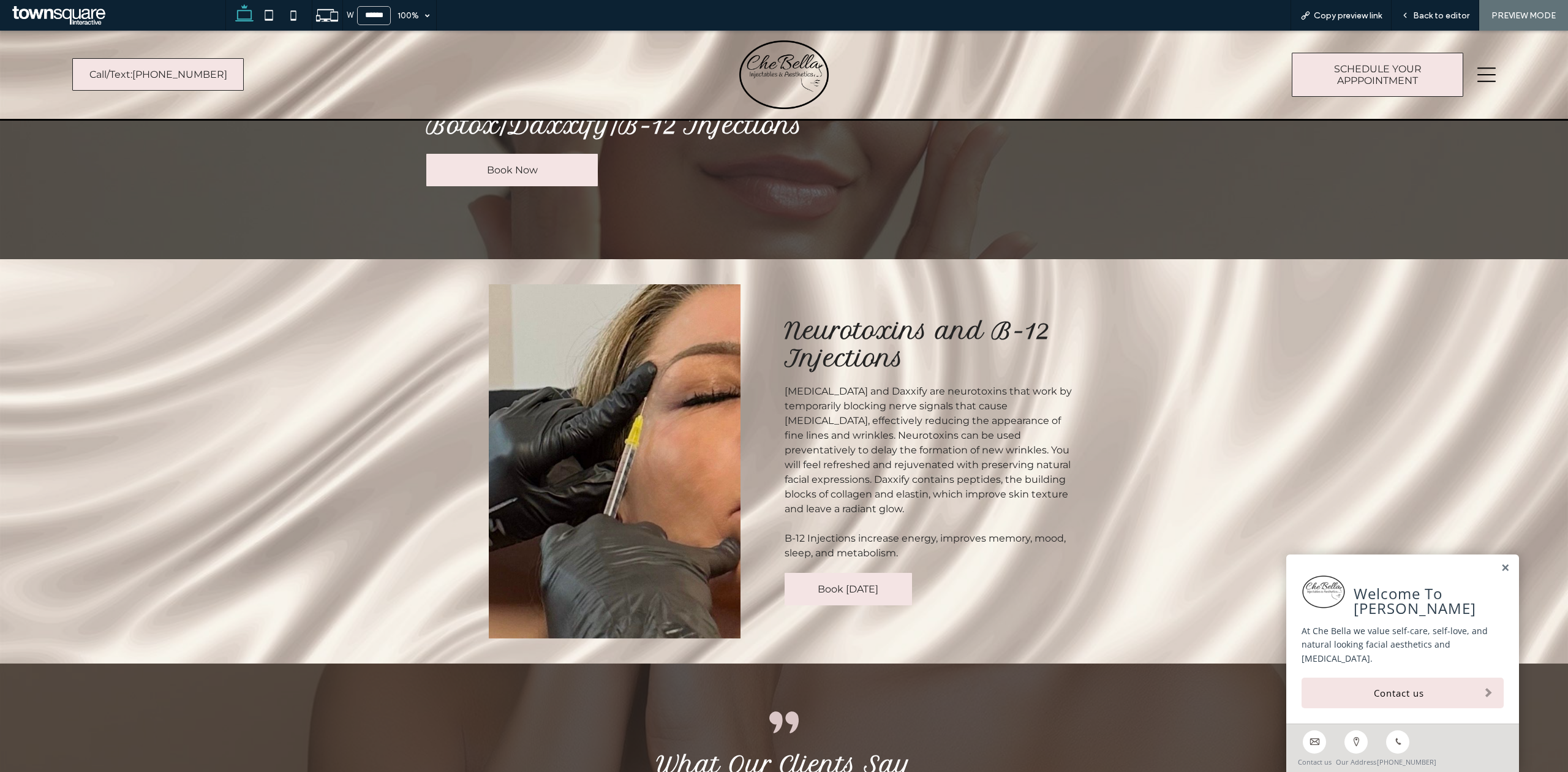
click at [1481, 71] on icon at bounding box center [1486, 74] width 19 height 19
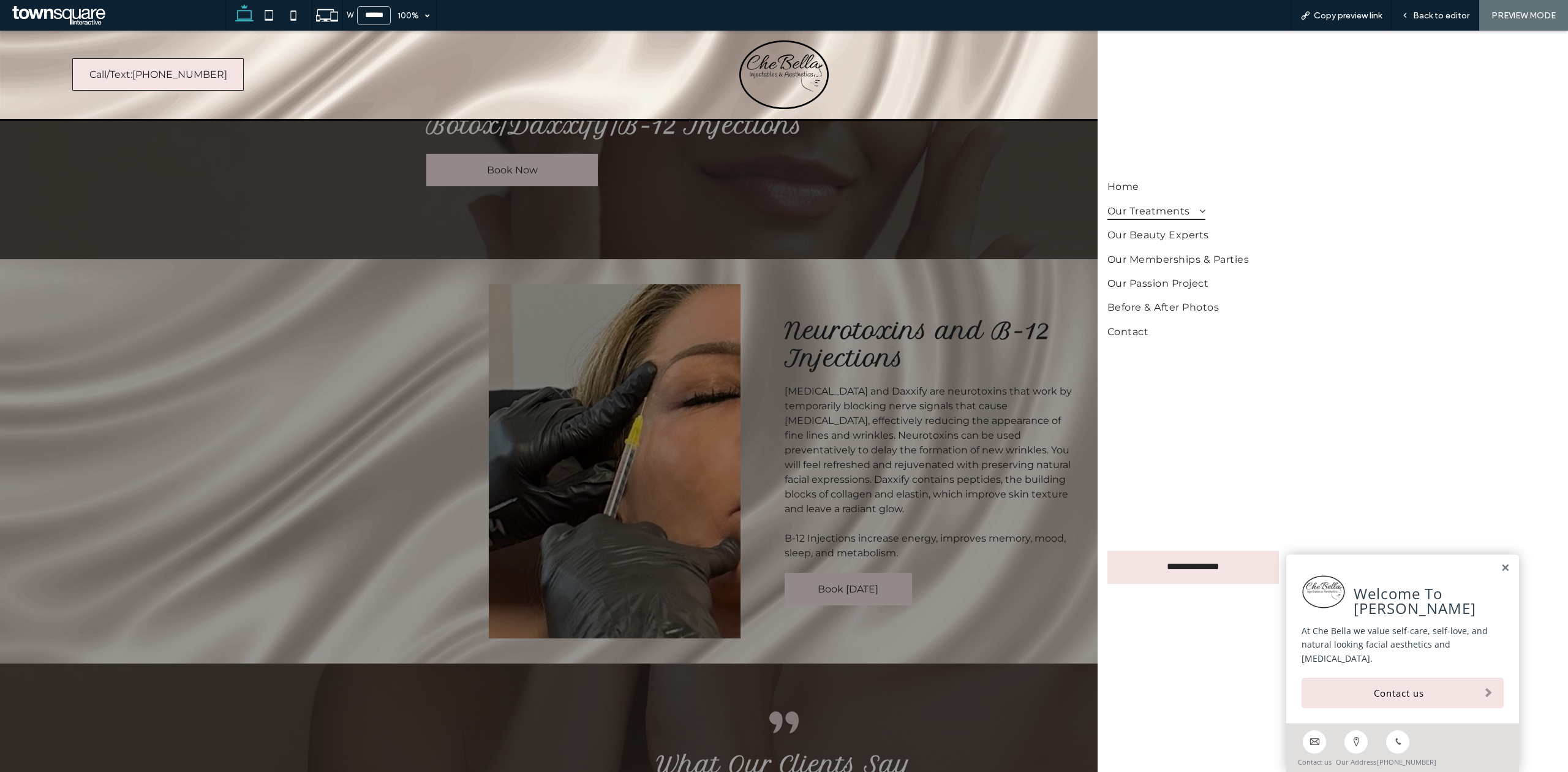
click at [1201, 214] on span at bounding box center [1198, 211] width 15 height 10
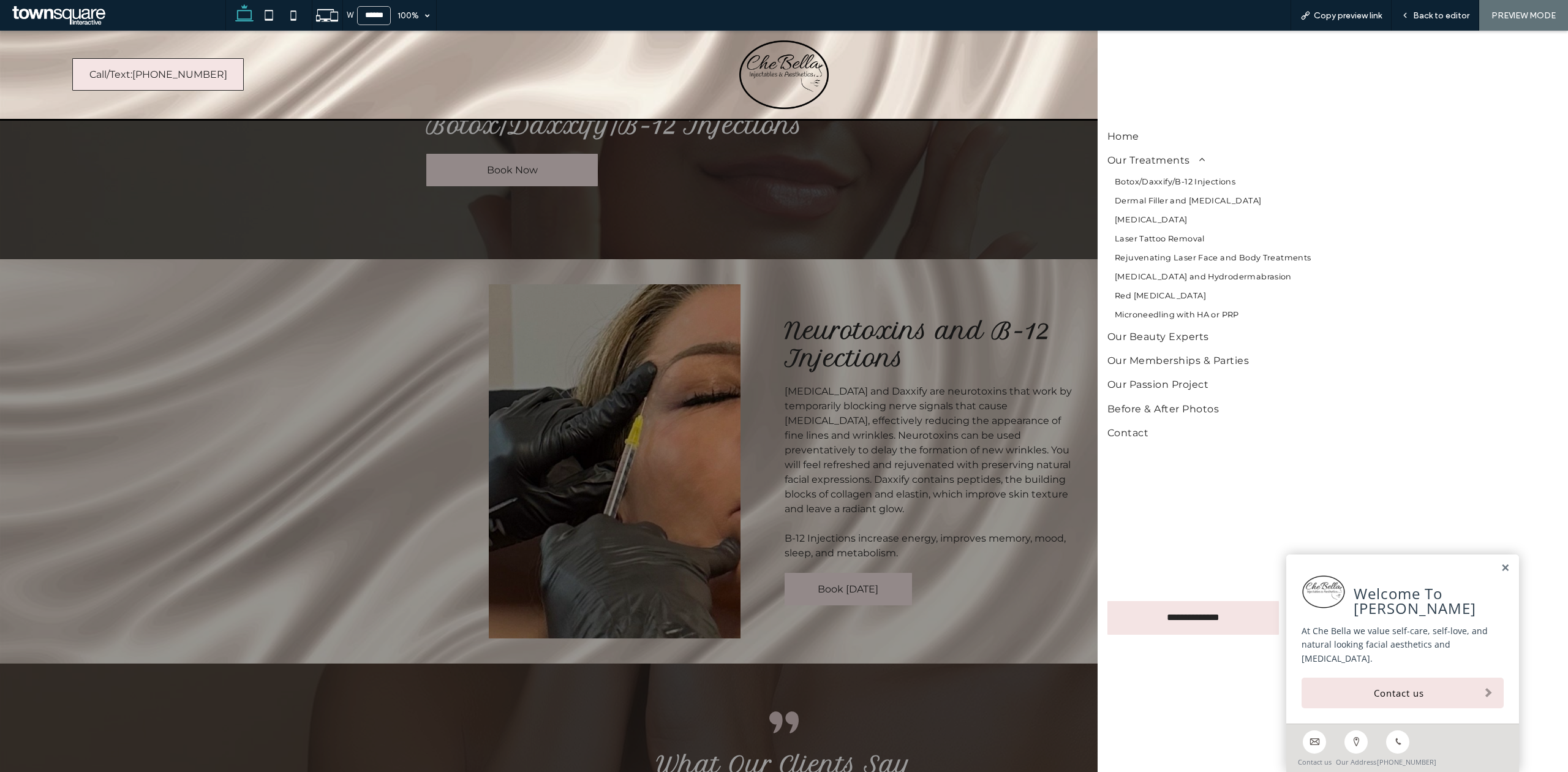
click at [1194, 182] on span "Botox/Daxxify/B-12 Injections" at bounding box center [1175, 182] width 121 height 9
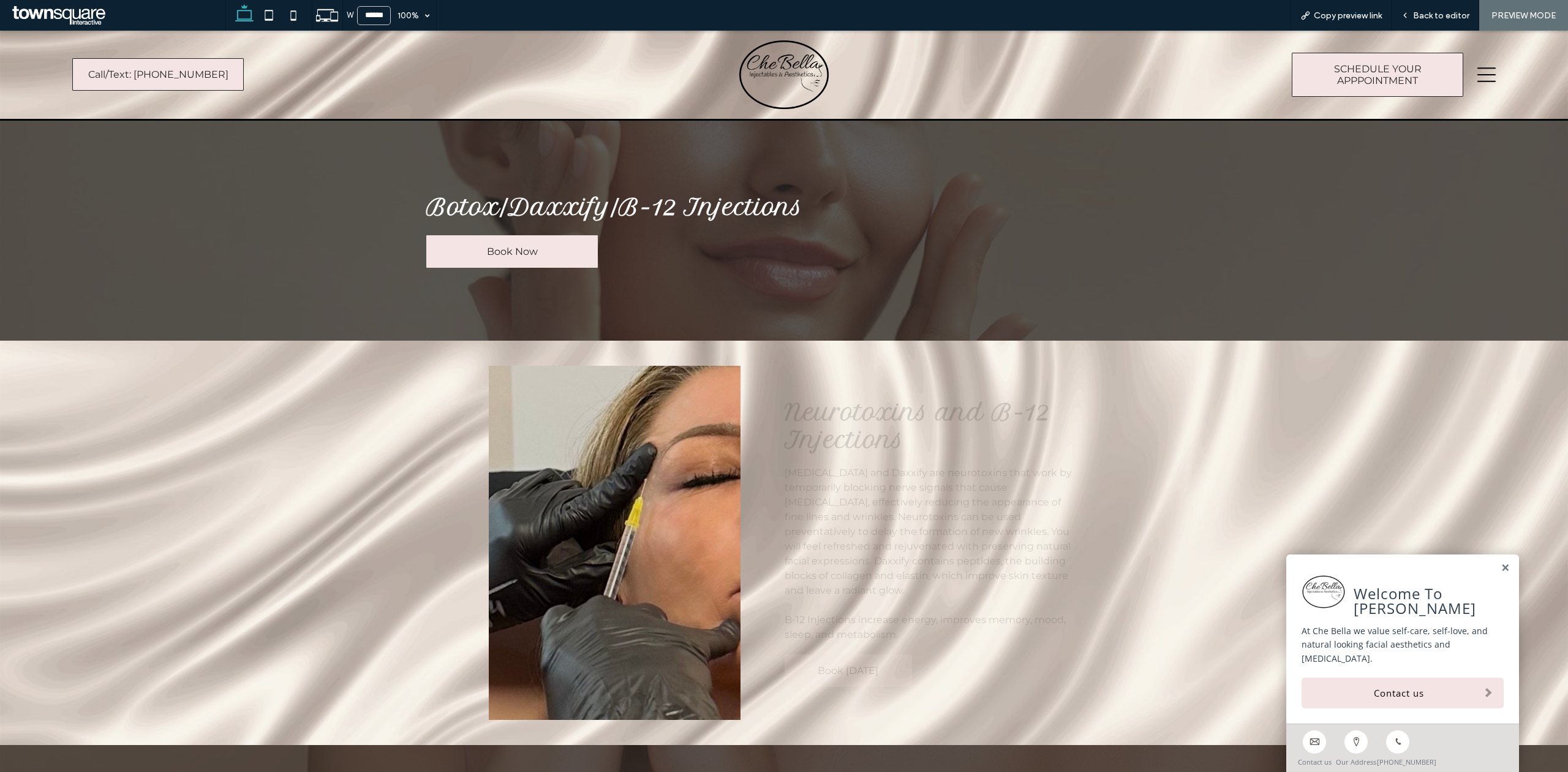
scroll to position [0, 0]
click at [538, 243] on link "Book Now" at bounding box center [512, 252] width 171 height 33
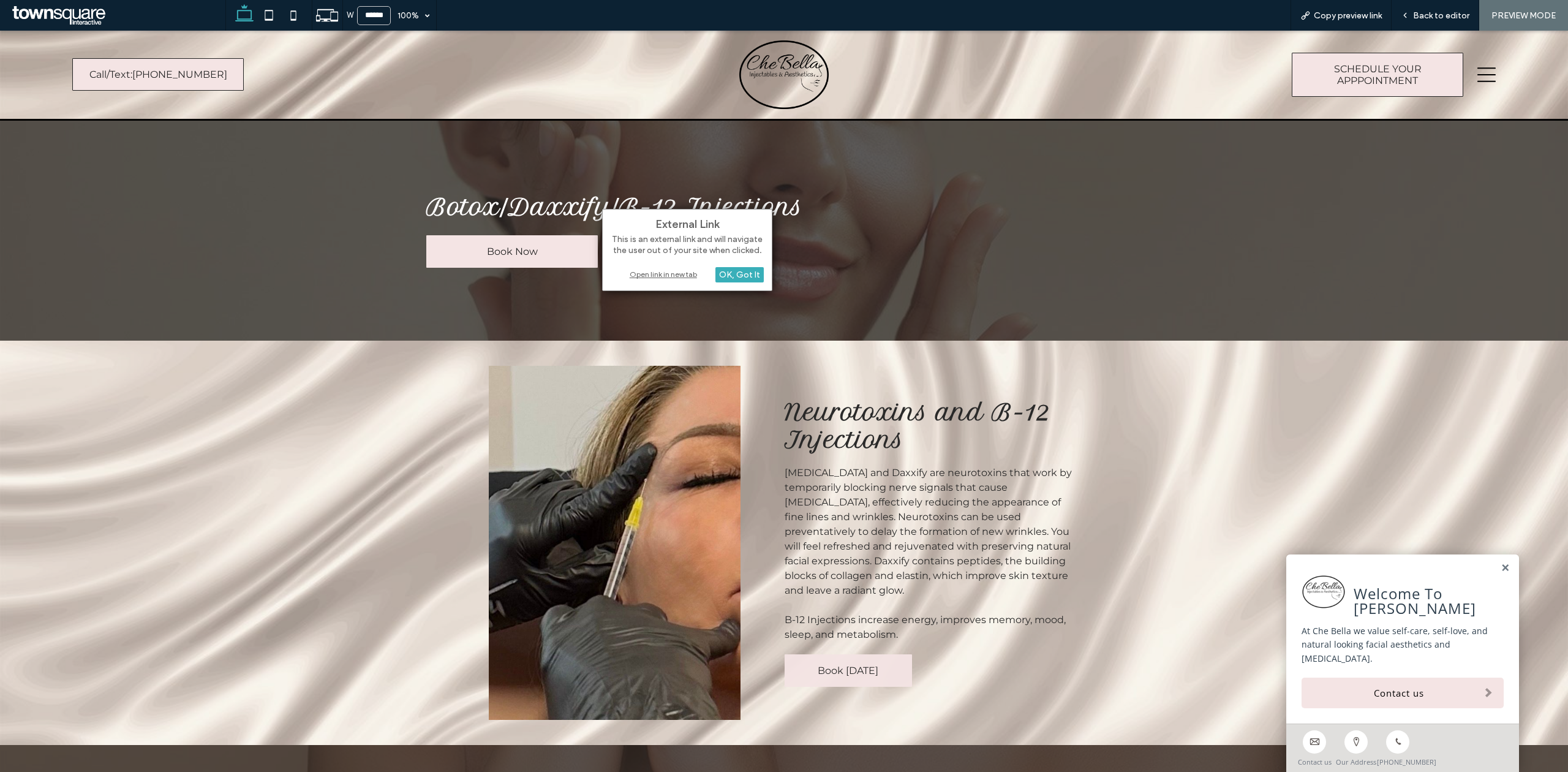
click at [647, 277] on div "Open link in new tab" at bounding box center [686, 274] width 153 height 13
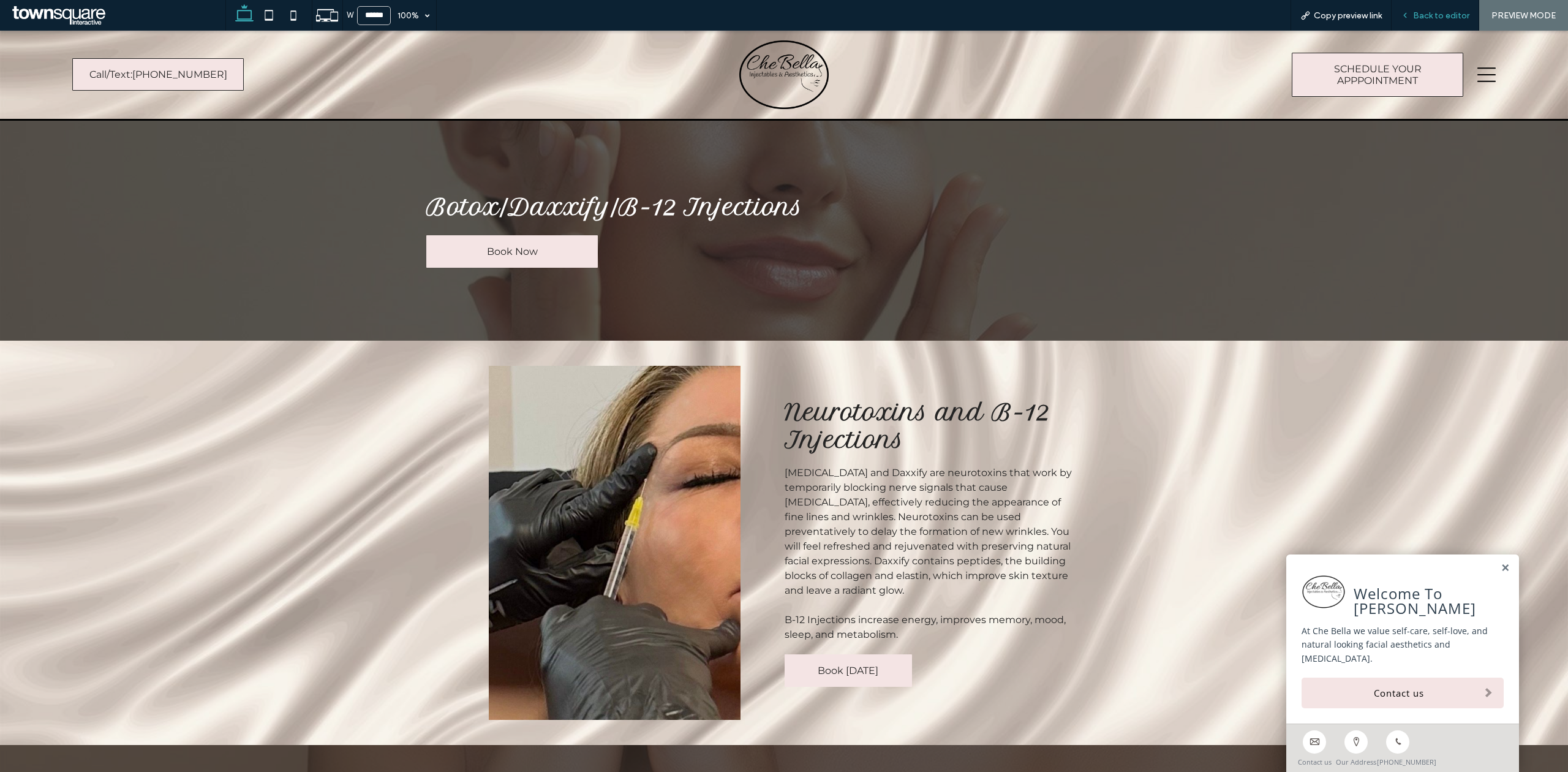
click at [1453, 13] on span "Back to editor" at bounding box center [1441, 15] width 56 height 10
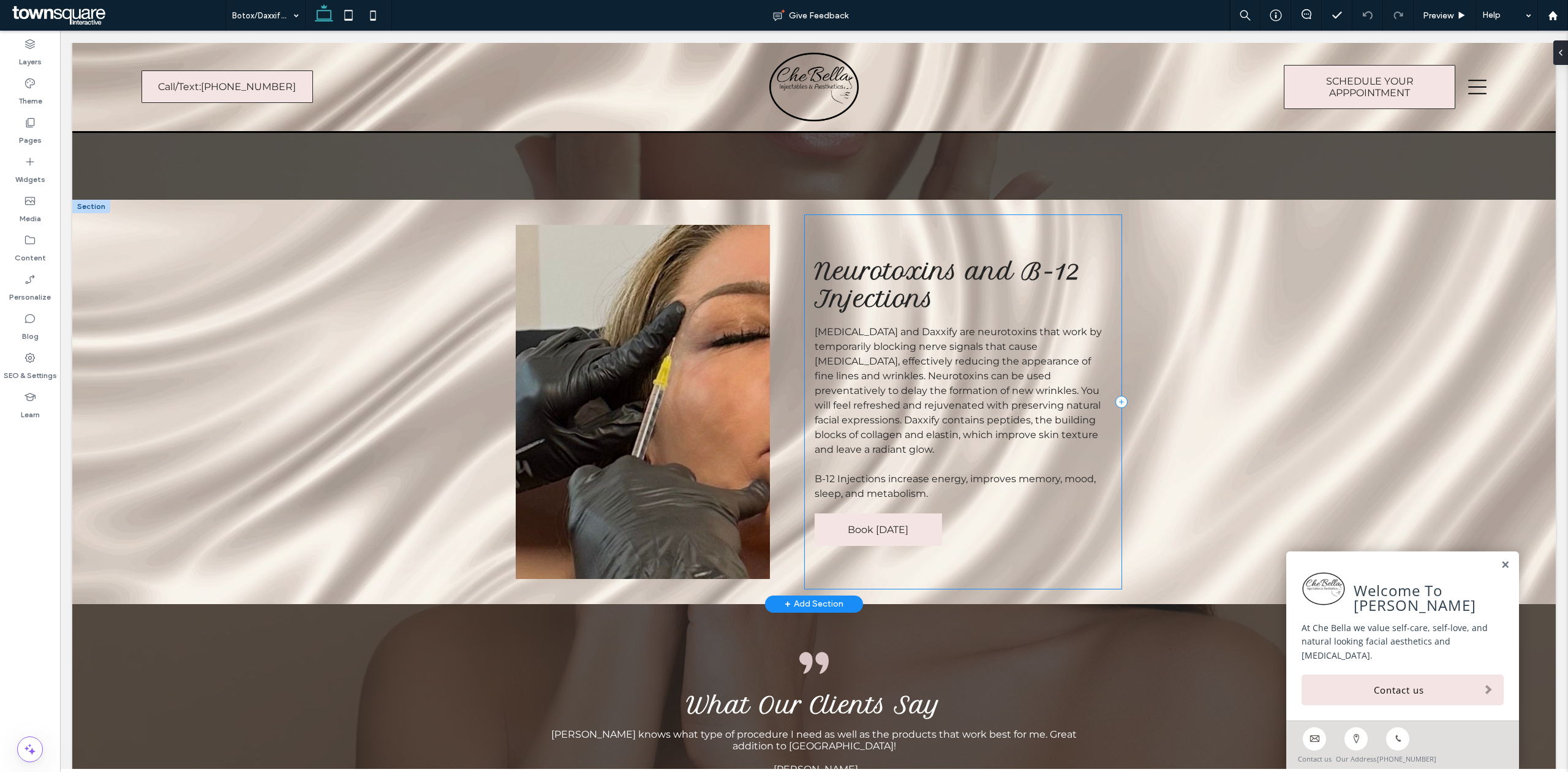
scroll to position [163, 0]
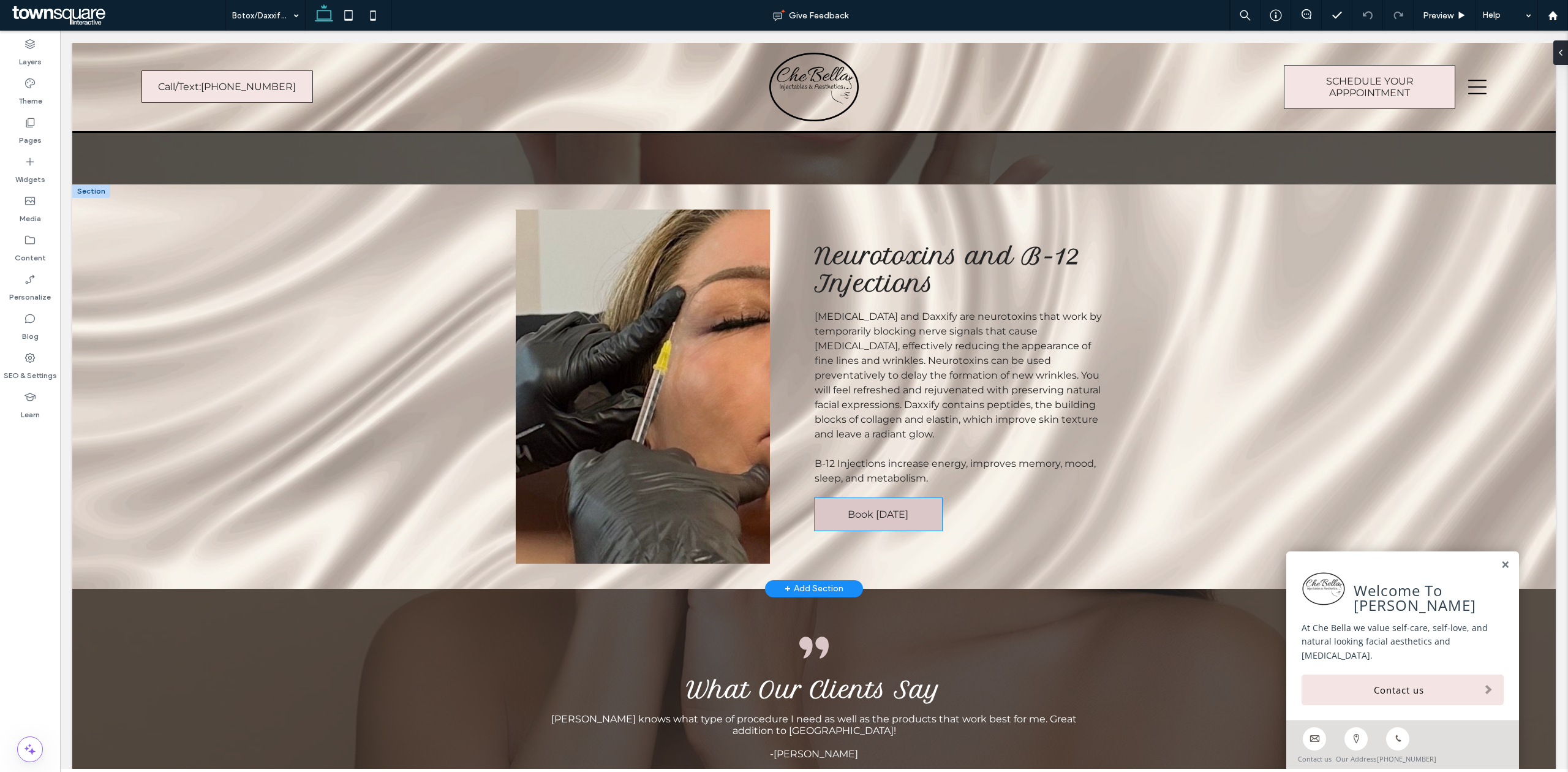
click at [876, 517] on span "Book [DATE]" at bounding box center [878, 515] width 61 height 12
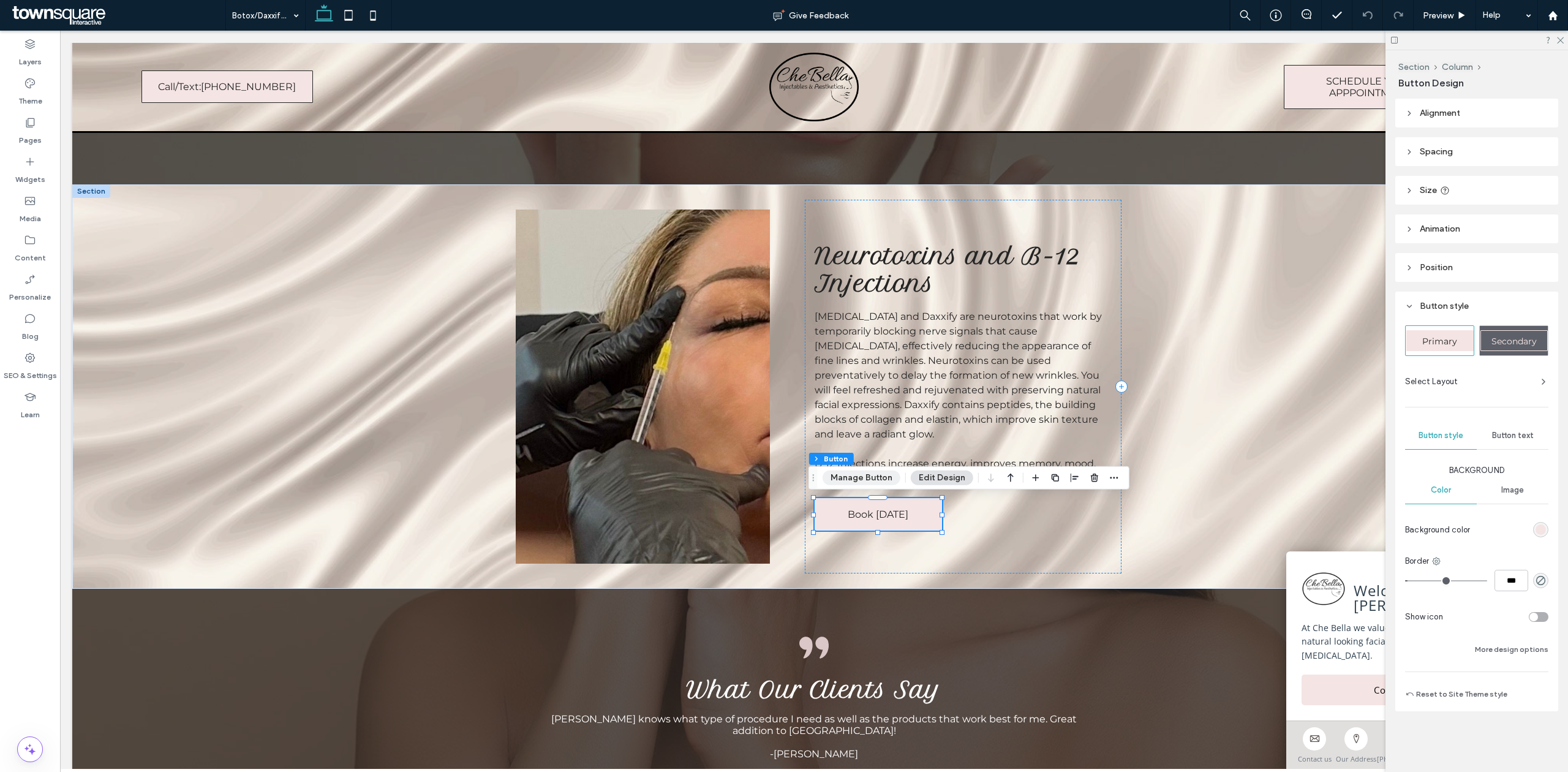
click at [878, 476] on button "Manage Button" at bounding box center [862, 478] width 78 height 15
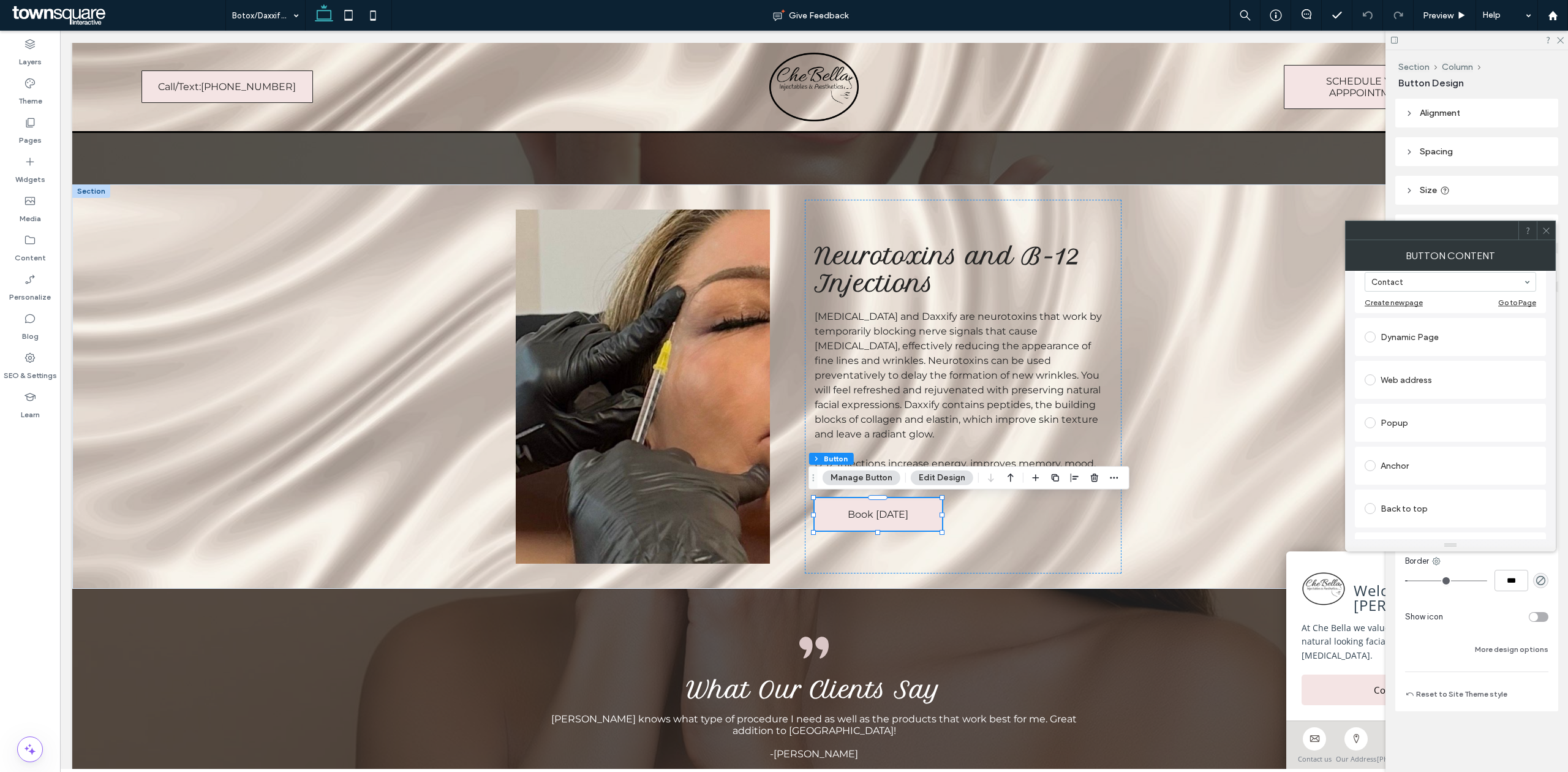
click at [1377, 378] on label at bounding box center [1372, 380] width 16 height 11
click at [1418, 366] on input "url" at bounding box center [1450, 366] width 171 height 16
paste input "**********"
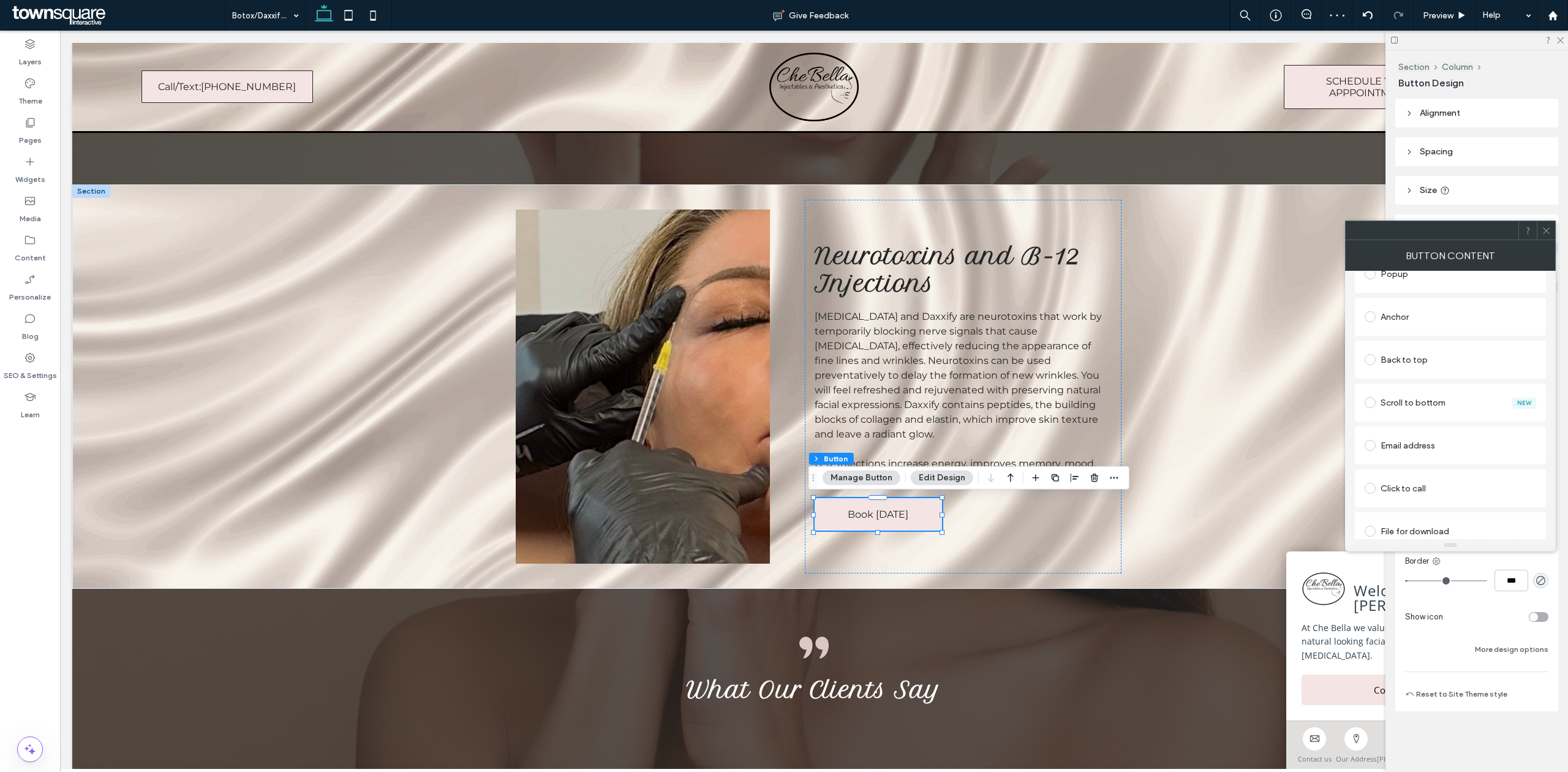
scroll to position [0, 0]
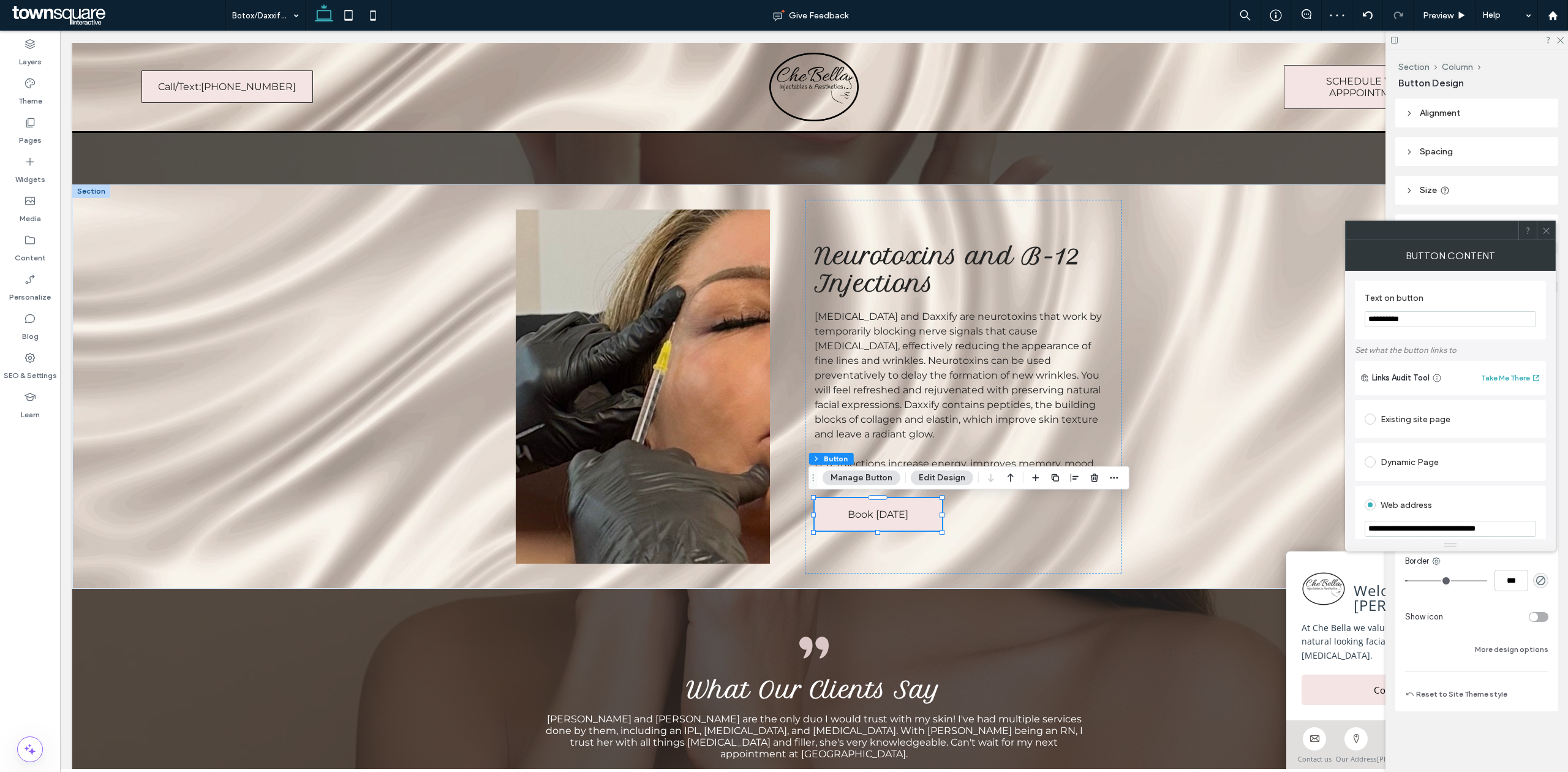
type input "**********"
click at [1459, 296] on label "Text on button" at bounding box center [1448, 300] width 166 height 13
click at [1551, 236] on div at bounding box center [1546, 230] width 19 height 19
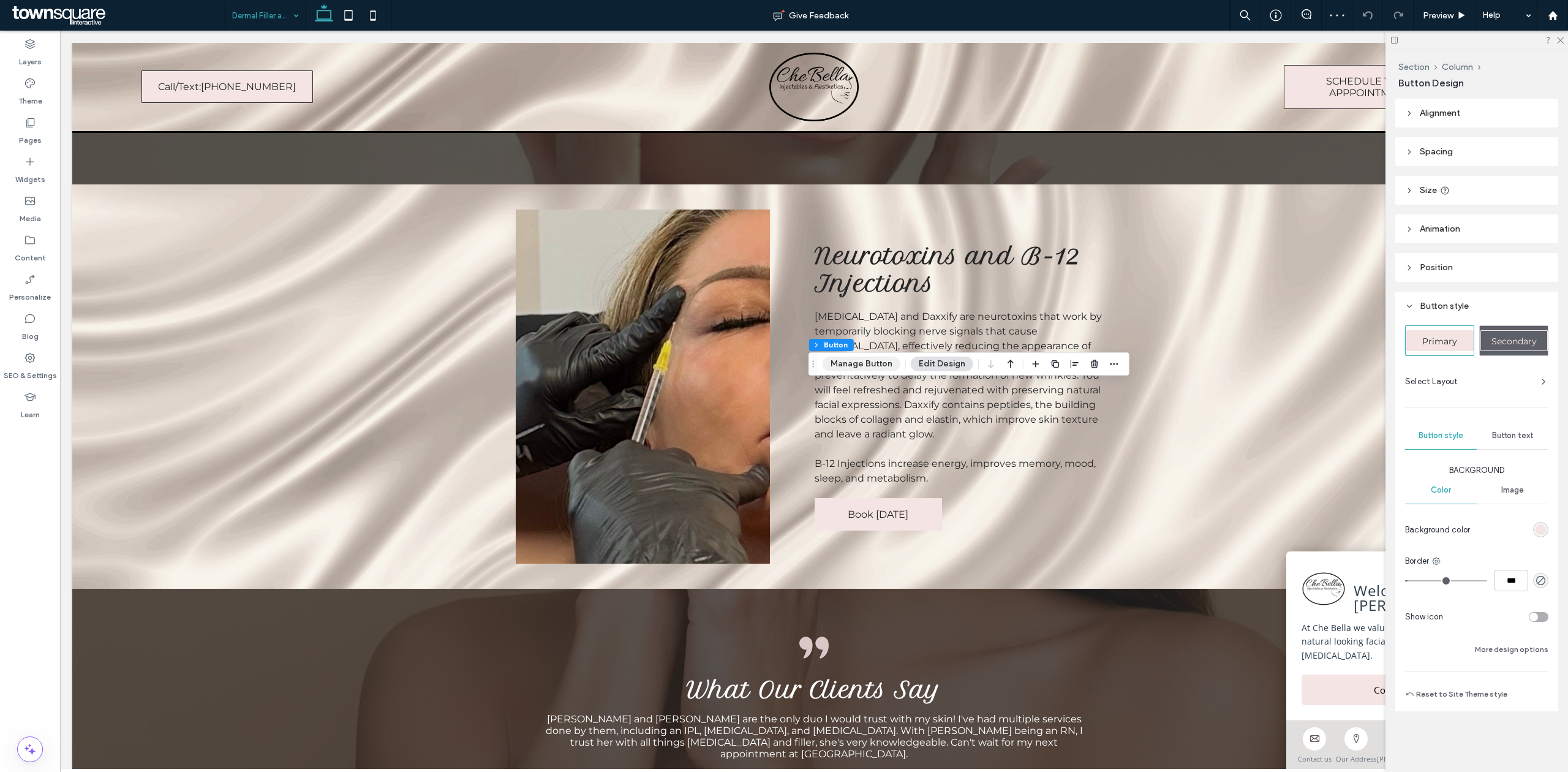
click at [859, 364] on button "Manage Button" at bounding box center [862, 364] width 78 height 15
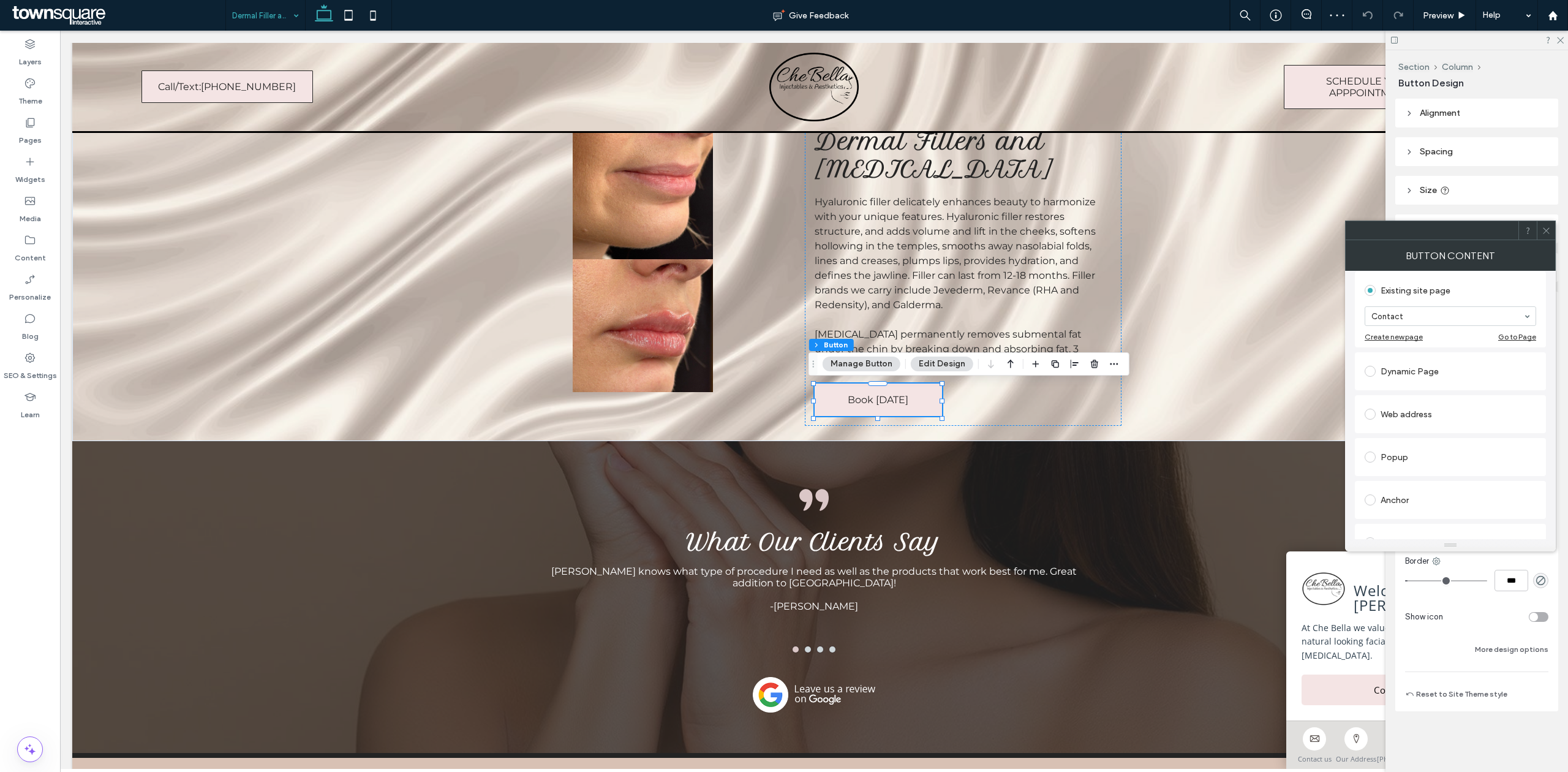
scroll to position [163, 0]
click at [1379, 383] on label at bounding box center [1372, 380] width 16 height 11
click at [1444, 361] on input "url" at bounding box center [1450, 366] width 171 height 16
paste input "**********"
type input "**********"
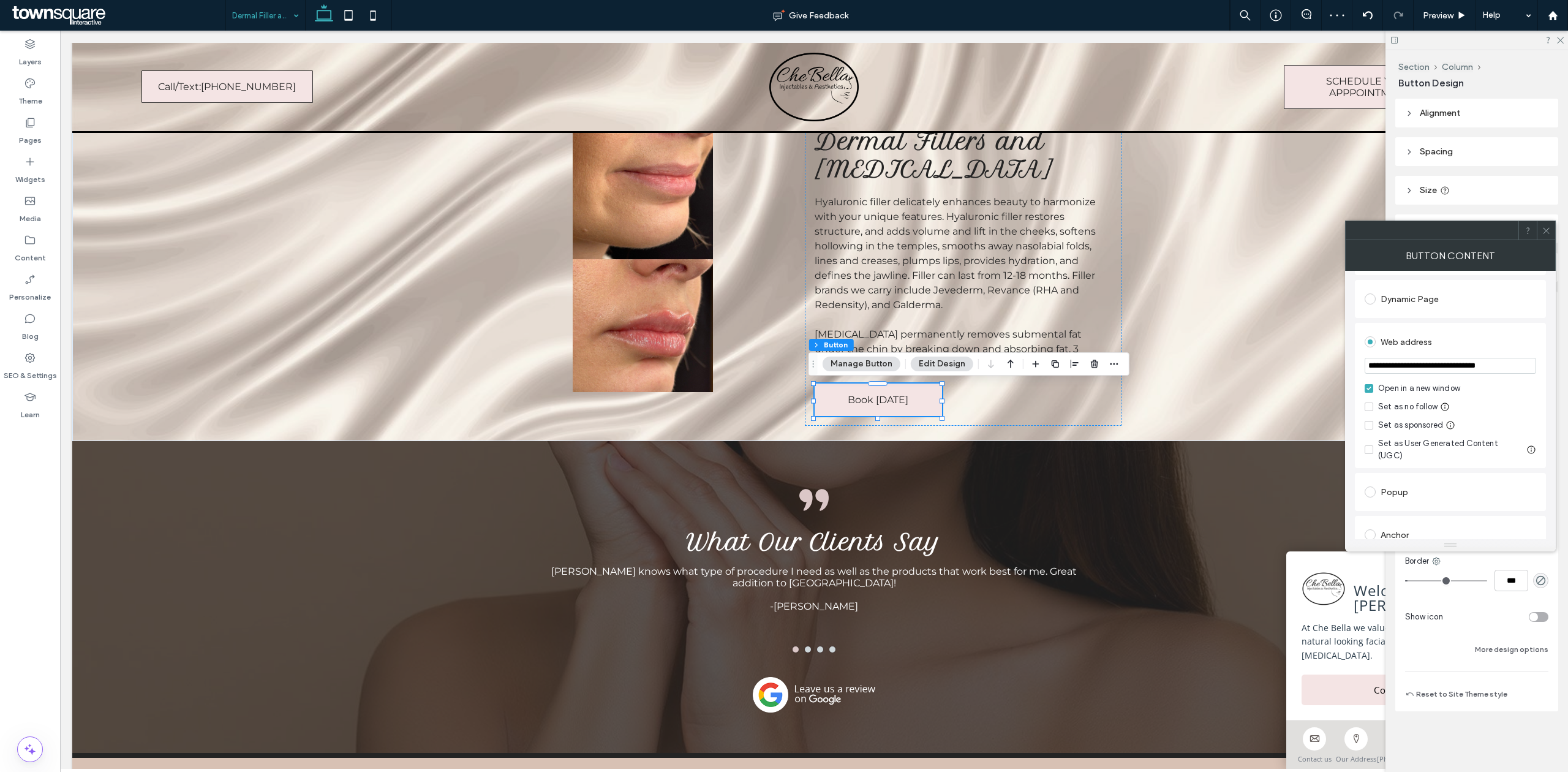
click at [1483, 318] on div "Dynamic Page" at bounding box center [1450, 299] width 191 height 38
click at [1552, 231] on div at bounding box center [1546, 230] width 19 height 19
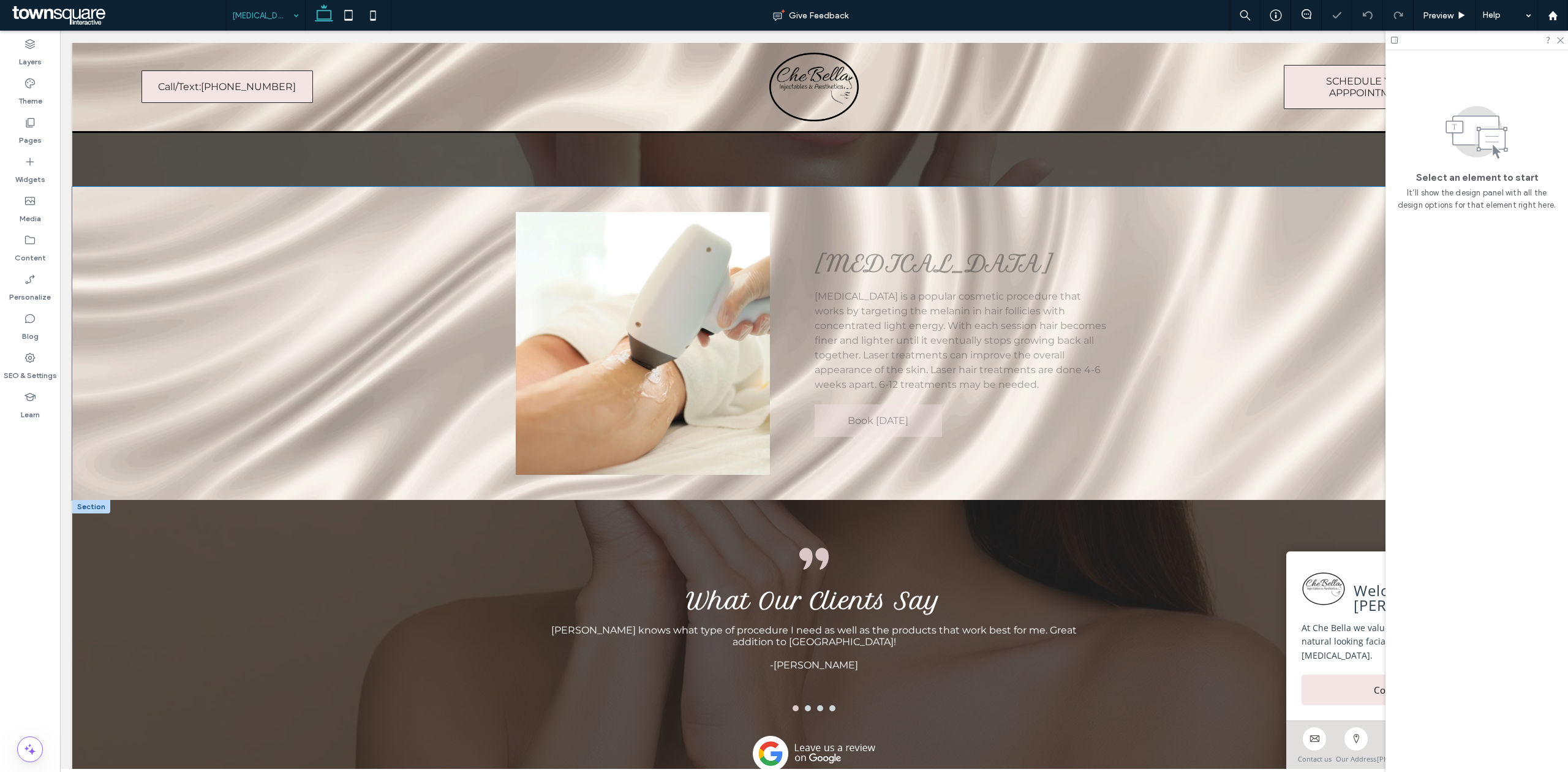
scroll to position [245, 0]
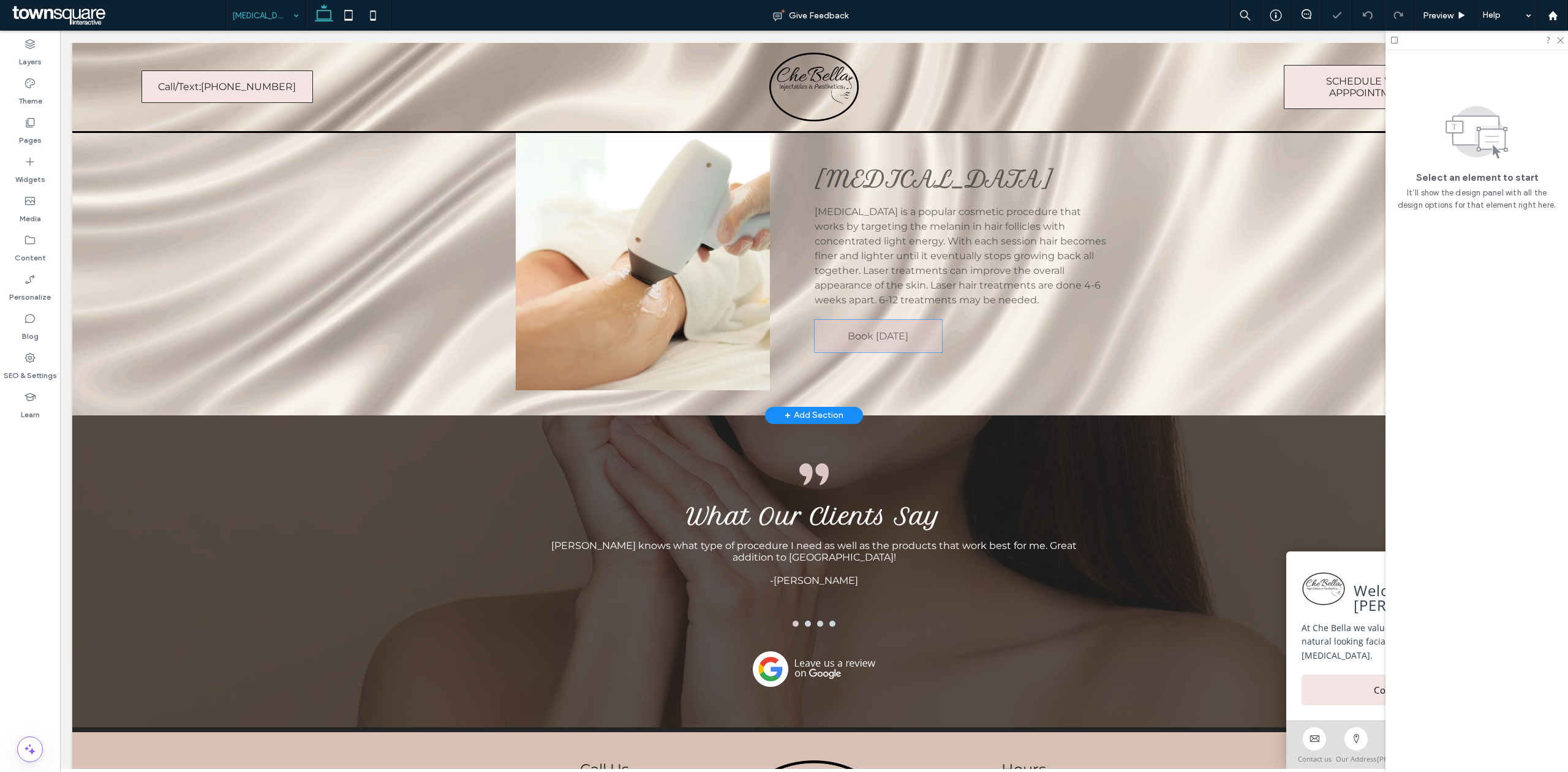
click at [868, 334] on span "Book [DATE]" at bounding box center [878, 336] width 61 height 12
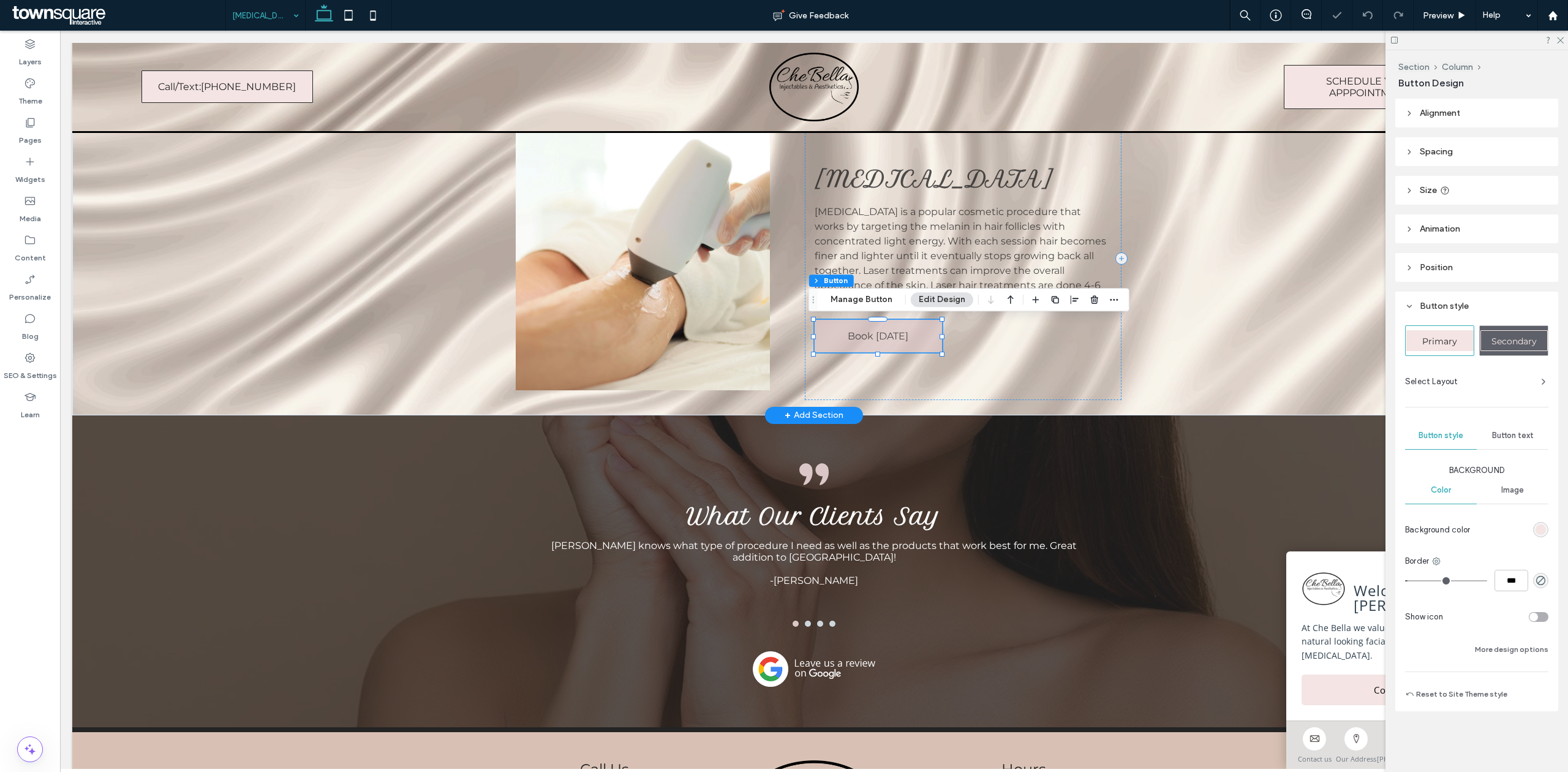
type input "**"
click at [869, 307] on button "Manage Button" at bounding box center [862, 300] width 78 height 15
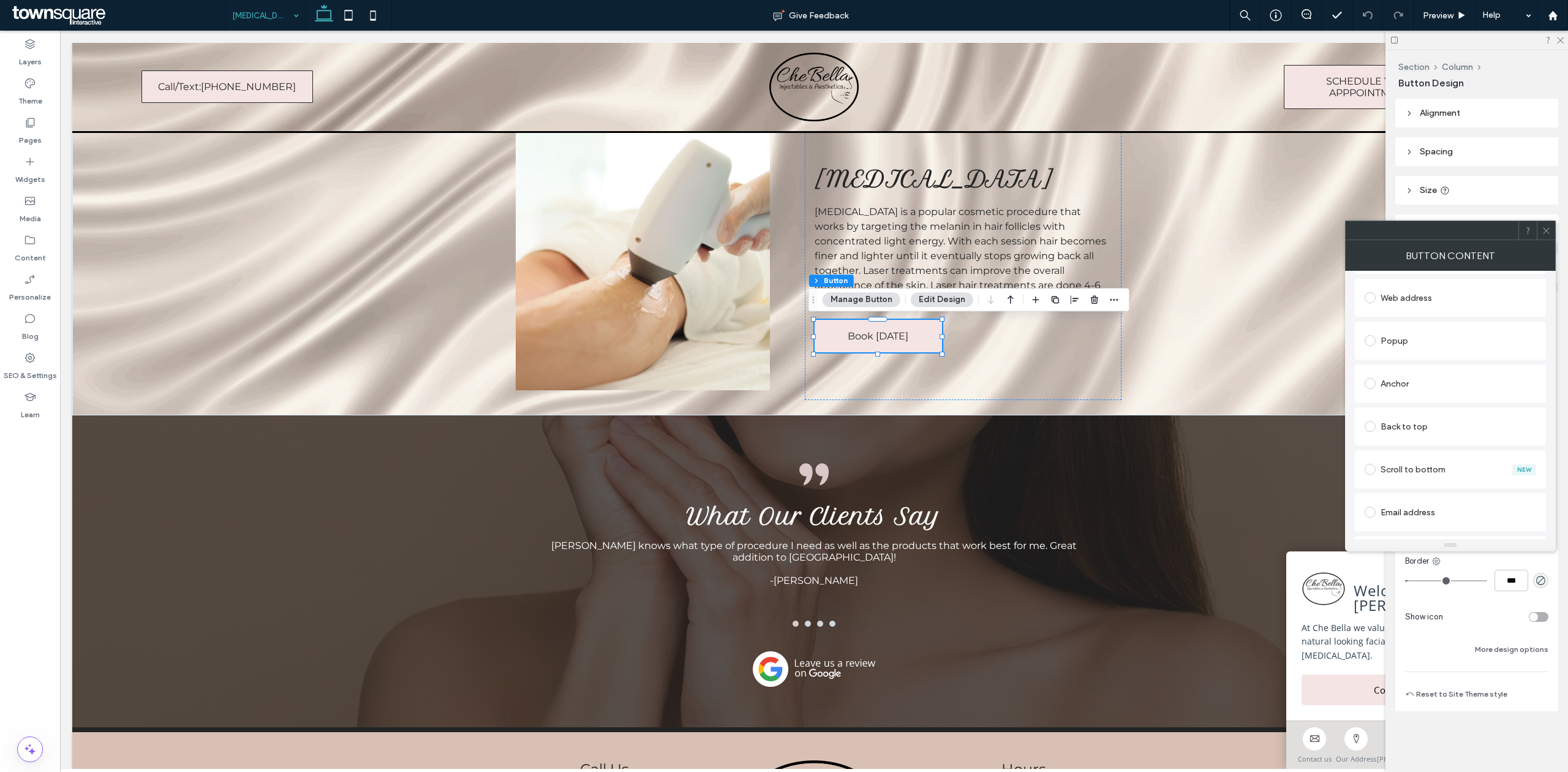
click at [1388, 300] on div "Web address" at bounding box center [1450, 298] width 171 height 20
click at [1409, 328] on input "url" at bounding box center [1450, 322] width 171 height 16
paste input "**********"
type input "**********"
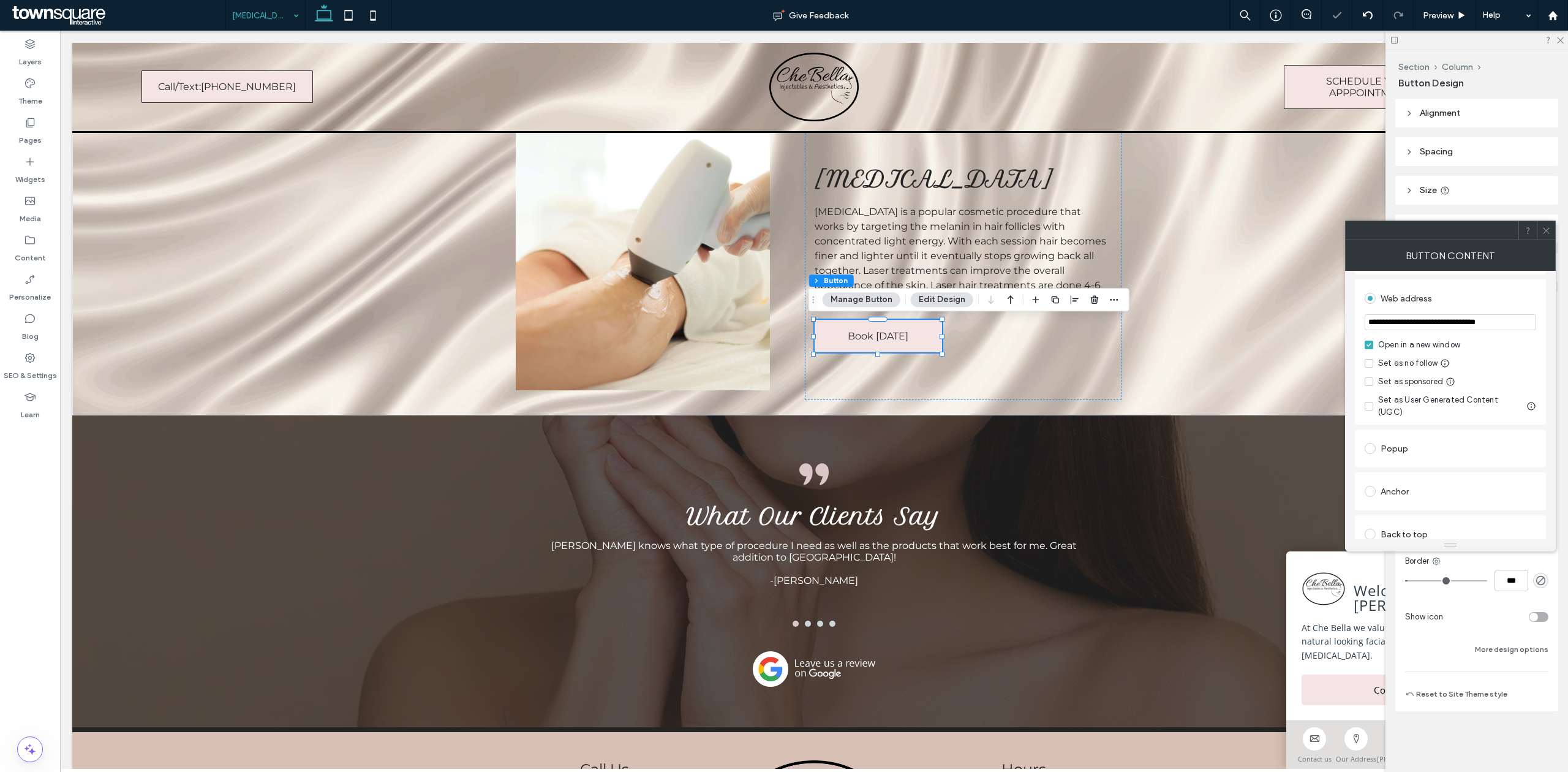
click at [1512, 361] on div "Set as no follow" at bounding box center [1450, 363] width 171 height 12
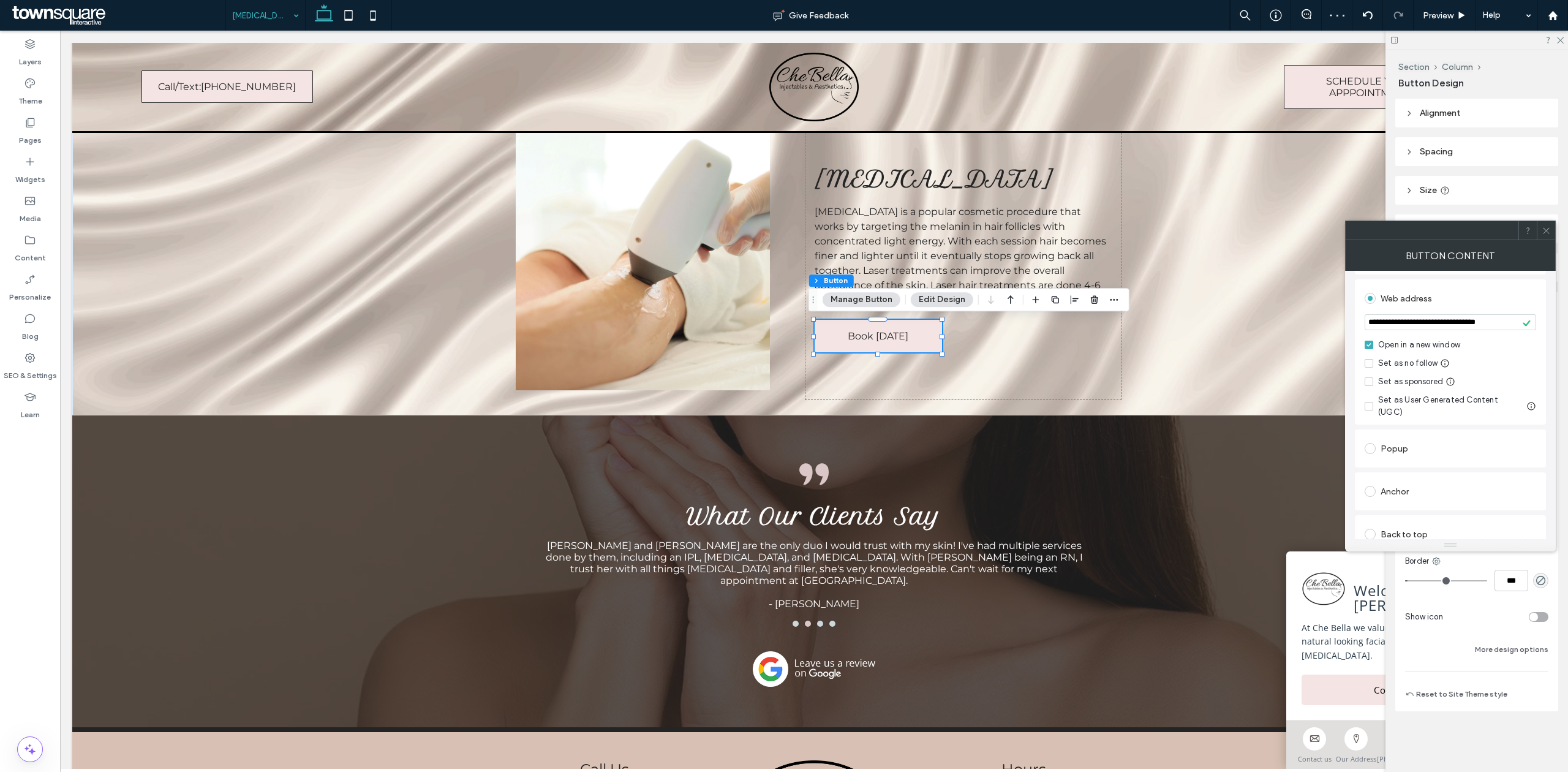
click at [1549, 224] on span at bounding box center [1546, 230] width 9 height 19
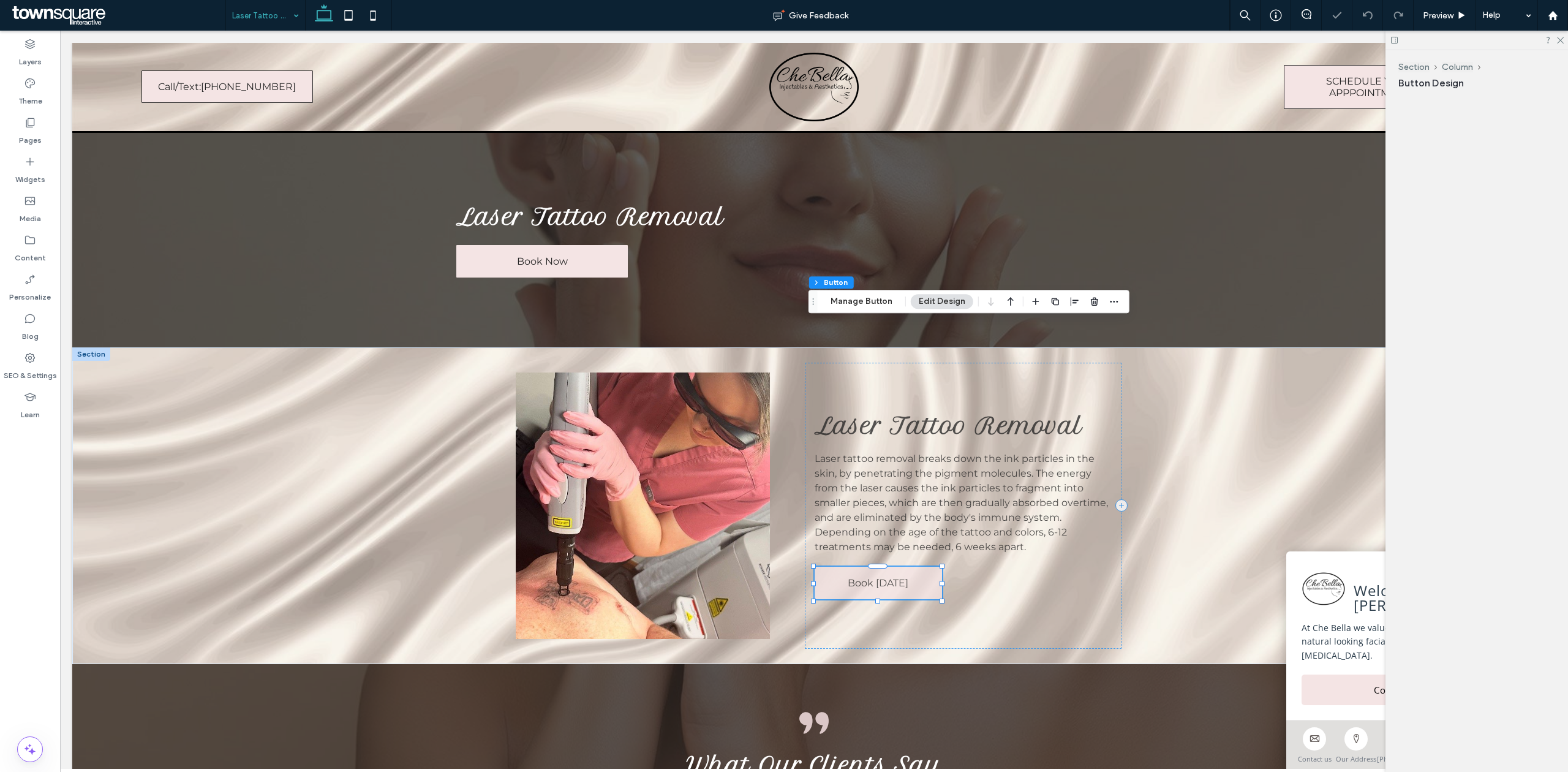
scroll to position [245, 0]
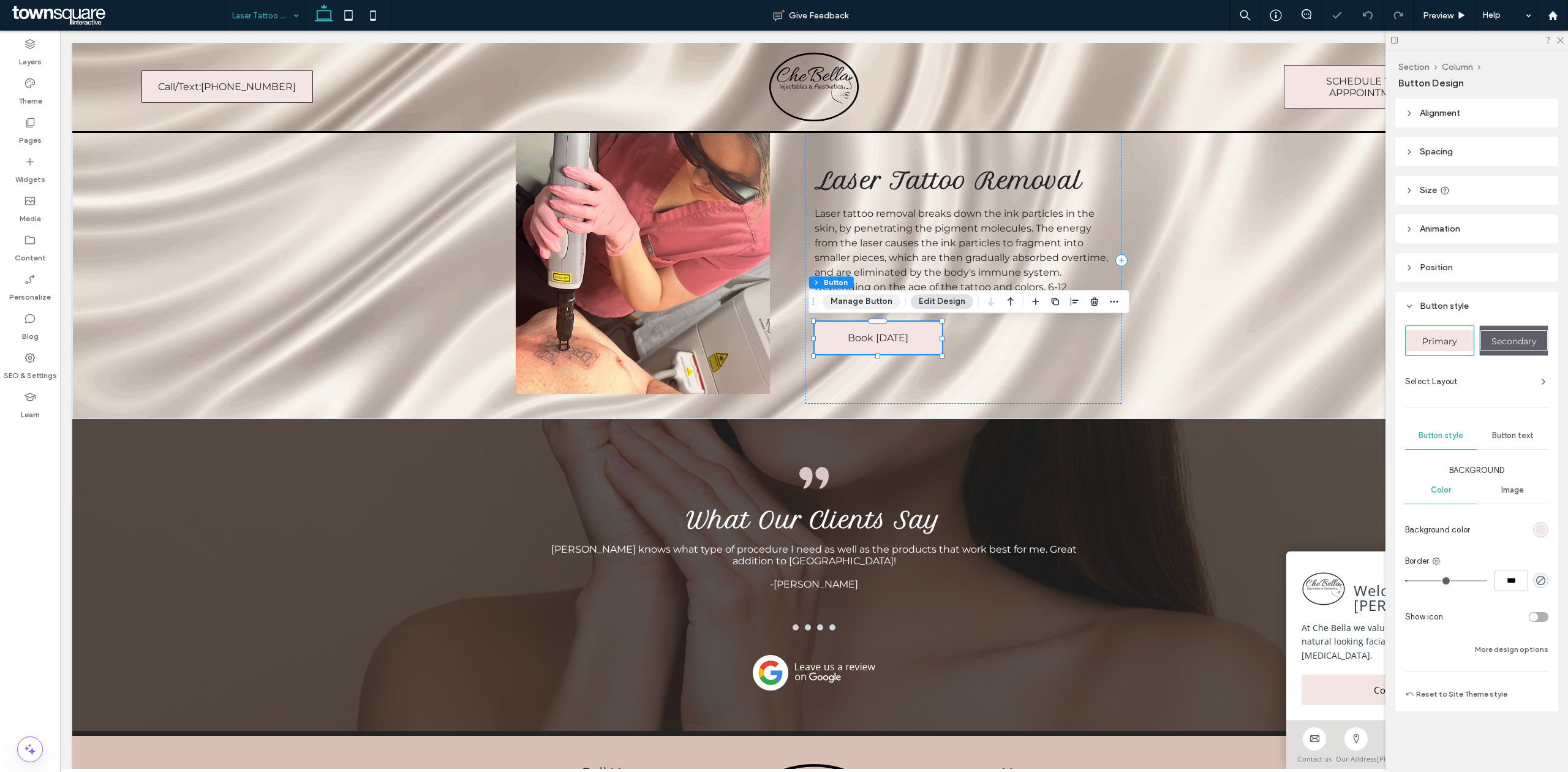
click at [865, 308] on button "Manage Button" at bounding box center [862, 302] width 78 height 15
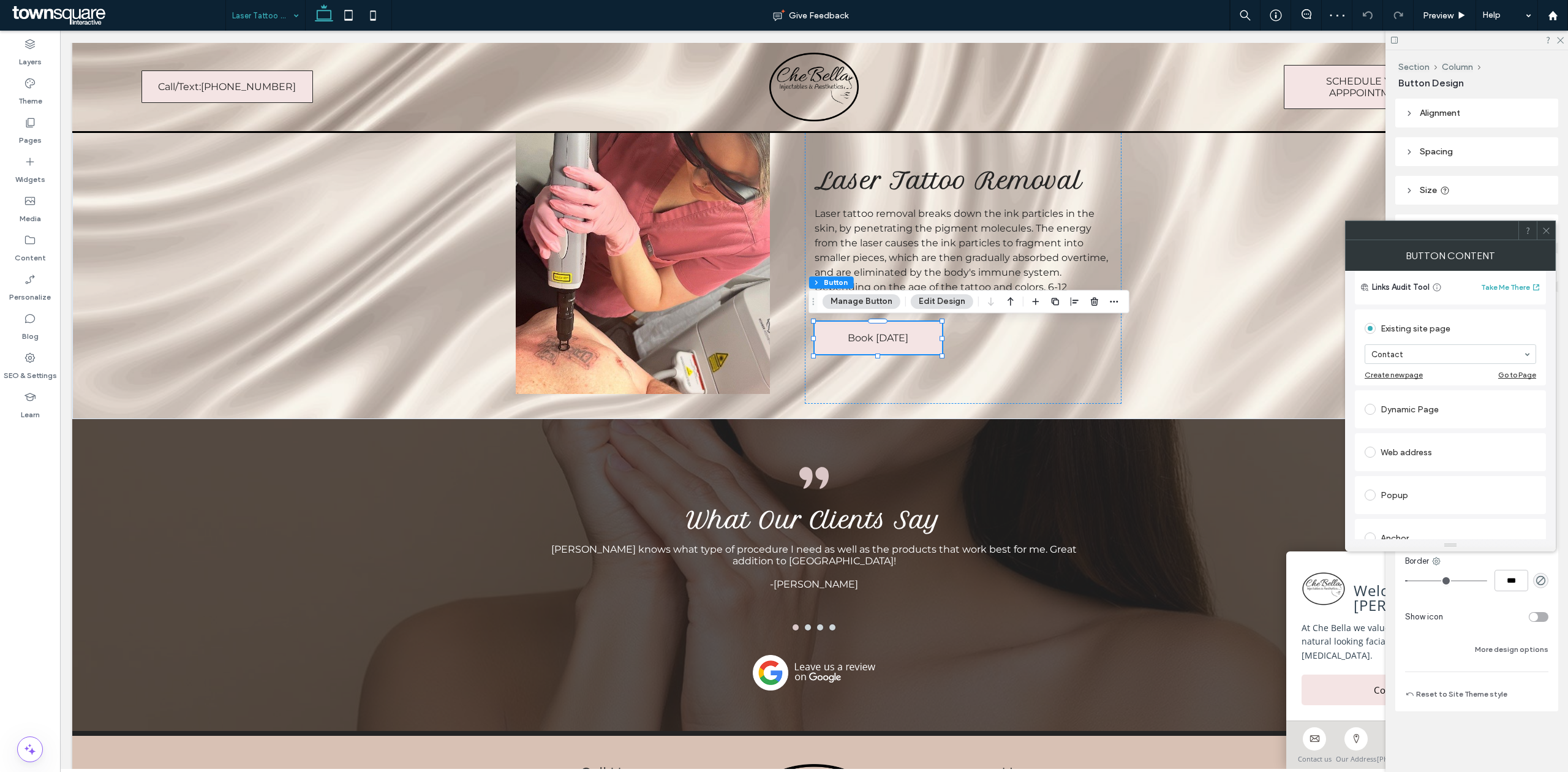
scroll to position [163, 0]
click at [1375, 381] on span at bounding box center [1370, 380] width 11 height 11
click at [1431, 364] on input "url" at bounding box center [1450, 366] width 171 height 16
paste input "**********"
type input "**********"
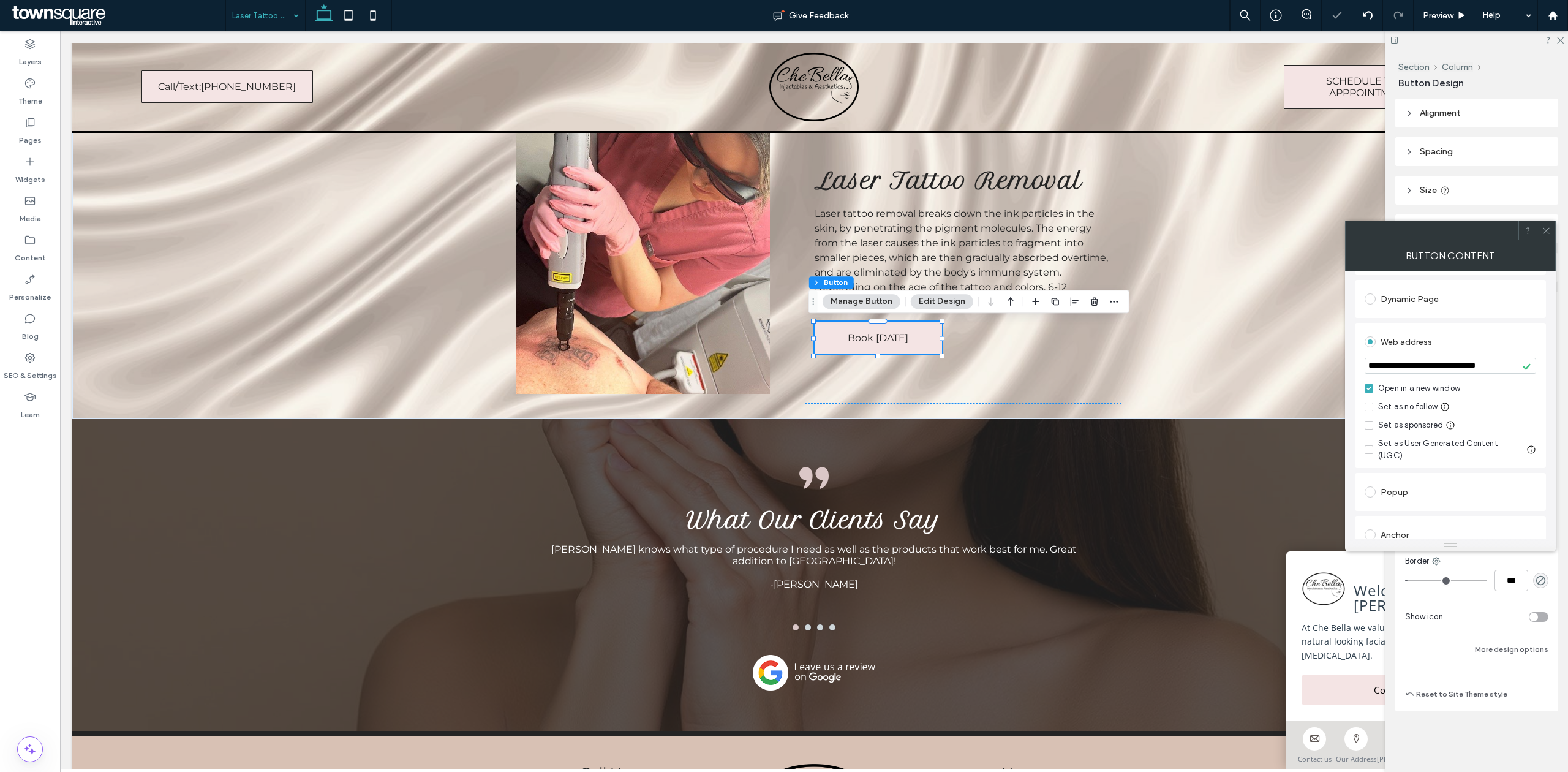
click at [1502, 342] on div "Web address" at bounding box center [1450, 342] width 171 height 20
click at [1553, 231] on div at bounding box center [1546, 230] width 19 height 19
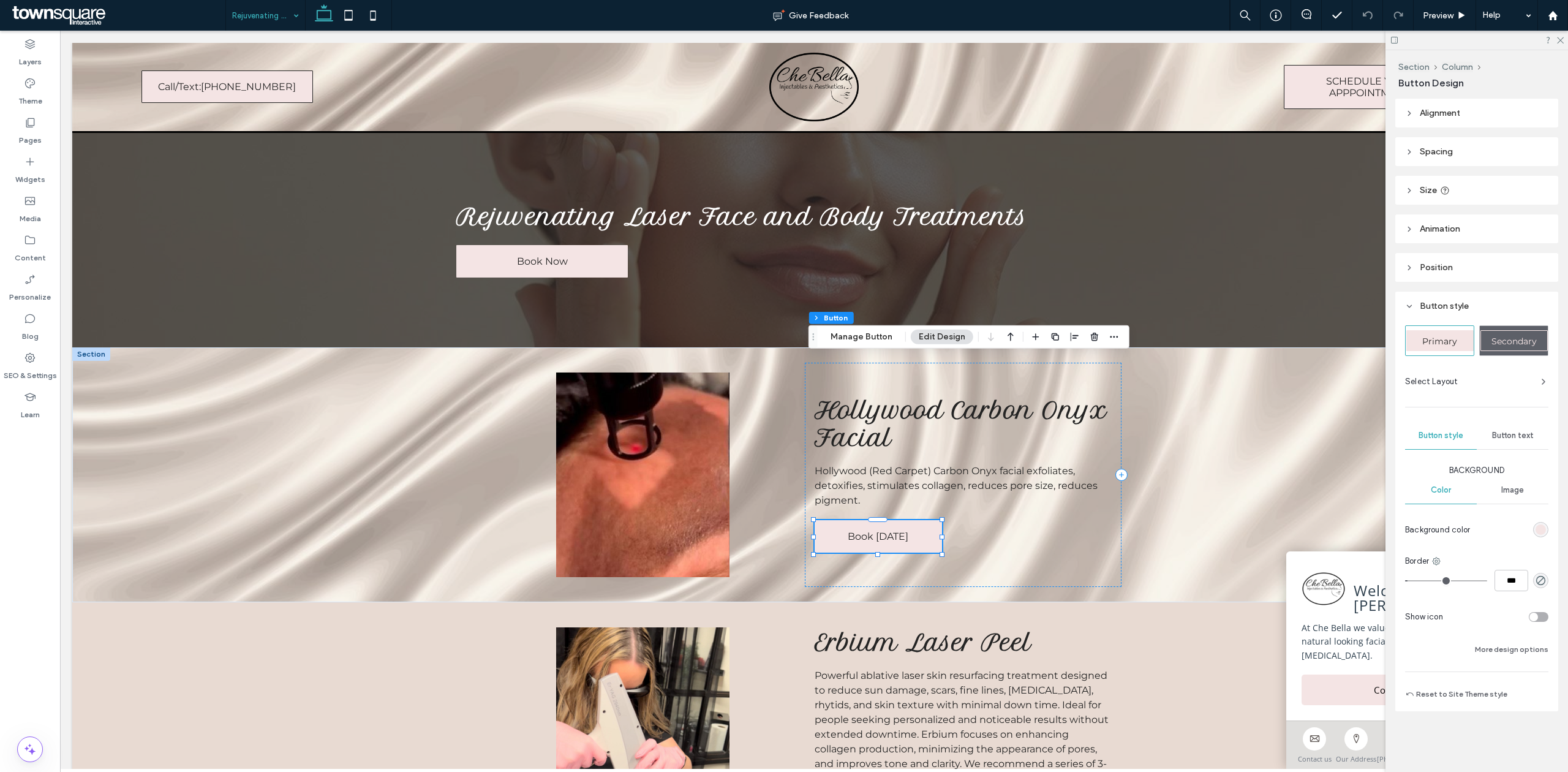
scroll to position [163, 0]
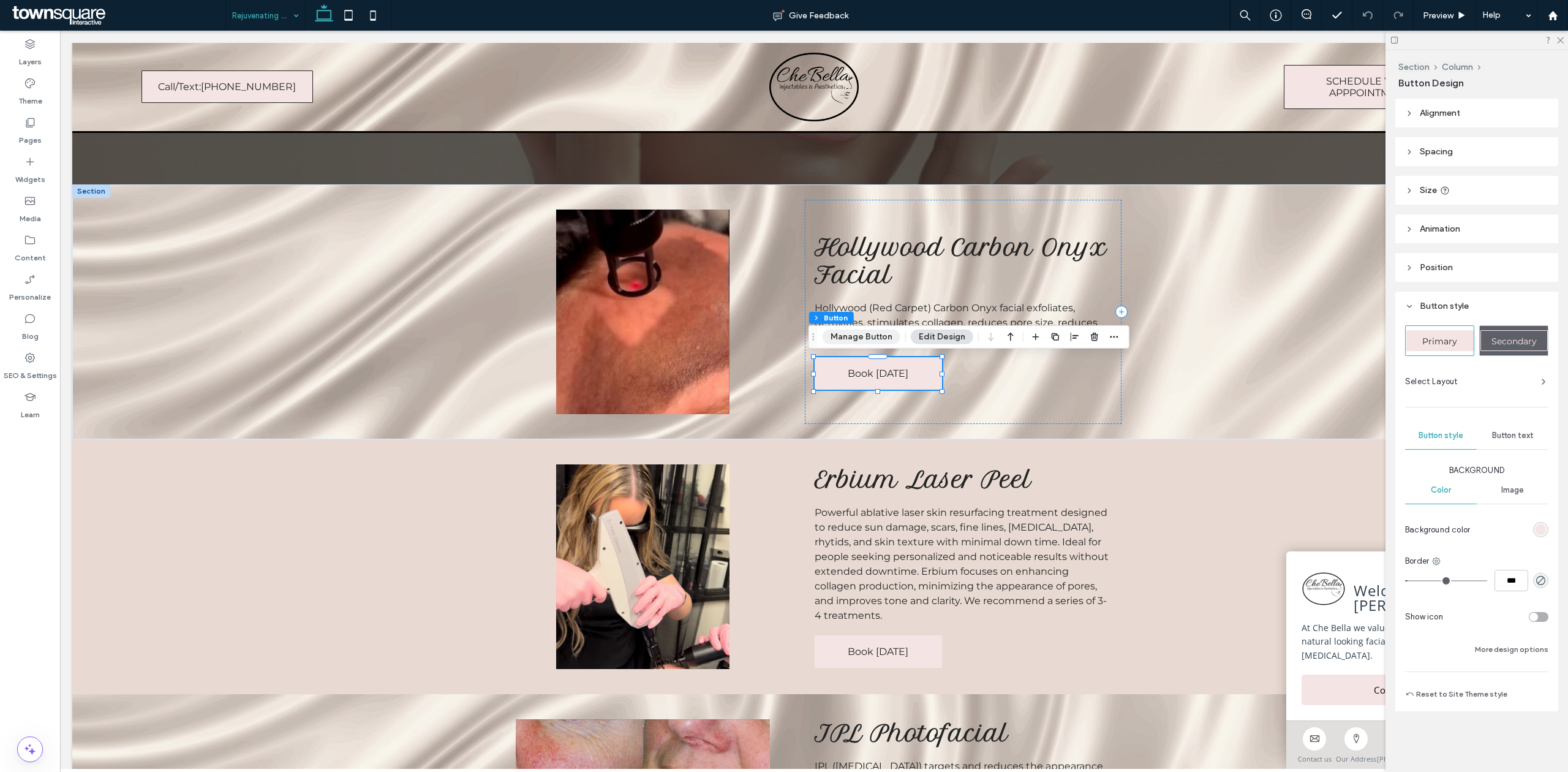
click at [877, 332] on button "Manage Button" at bounding box center [862, 337] width 78 height 15
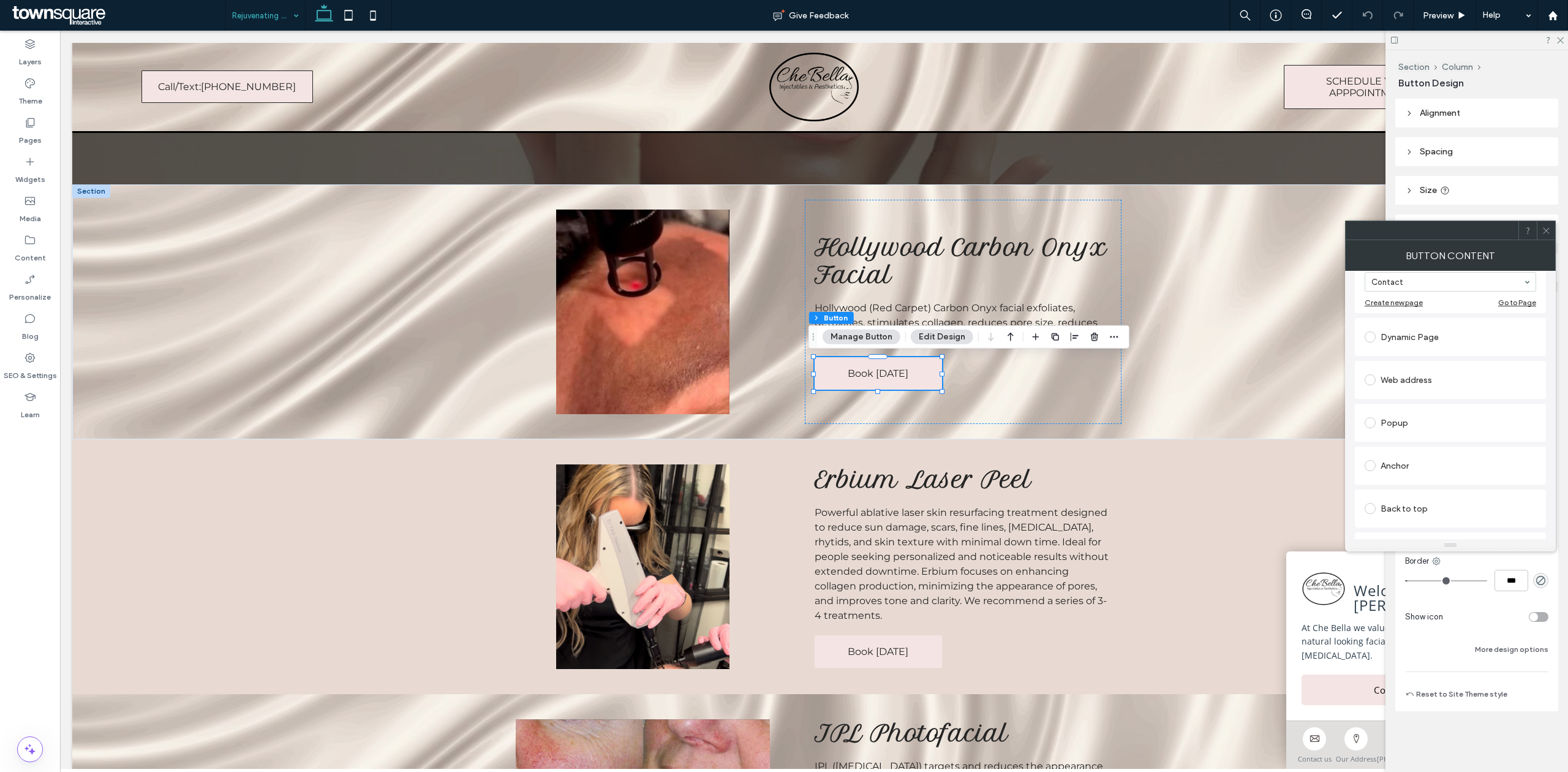
click at [1363, 385] on div "Web address" at bounding box center [1450, 380] width 191 height 38
click at [1367, 383] on span at bounding box center [1370, 380] width 11 height 11
click at [1446, 373] on input "url" at bounding box center [1450, 366] width 171 height 16
paste input "**********"
type input "**********"
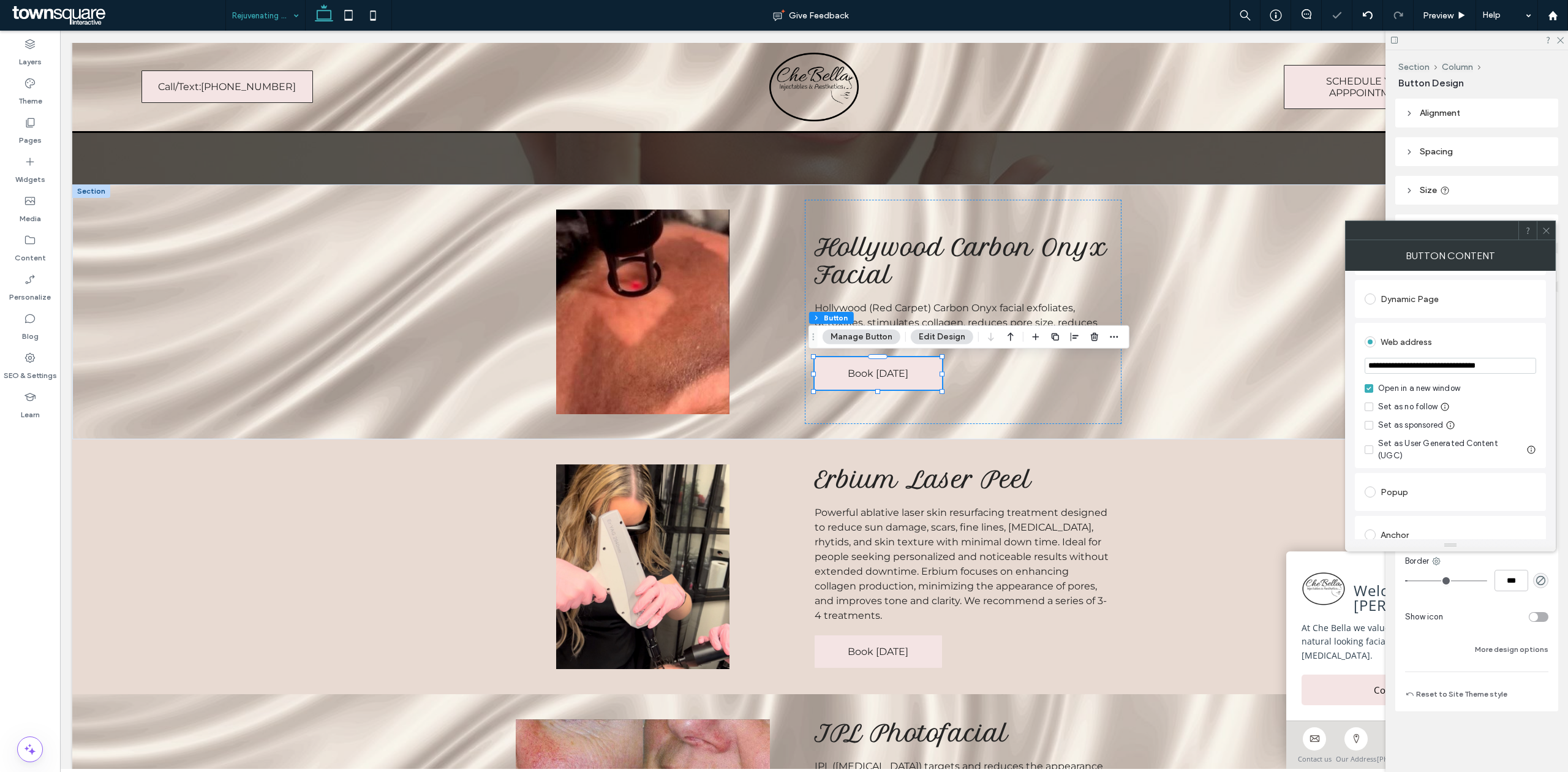
click at [1494, 344] on div "Web address" at bounding box center [1450, 342] width 171 height 20
click at [1551, 234] on div at bounding box center [1546, 230] width 19 height 19
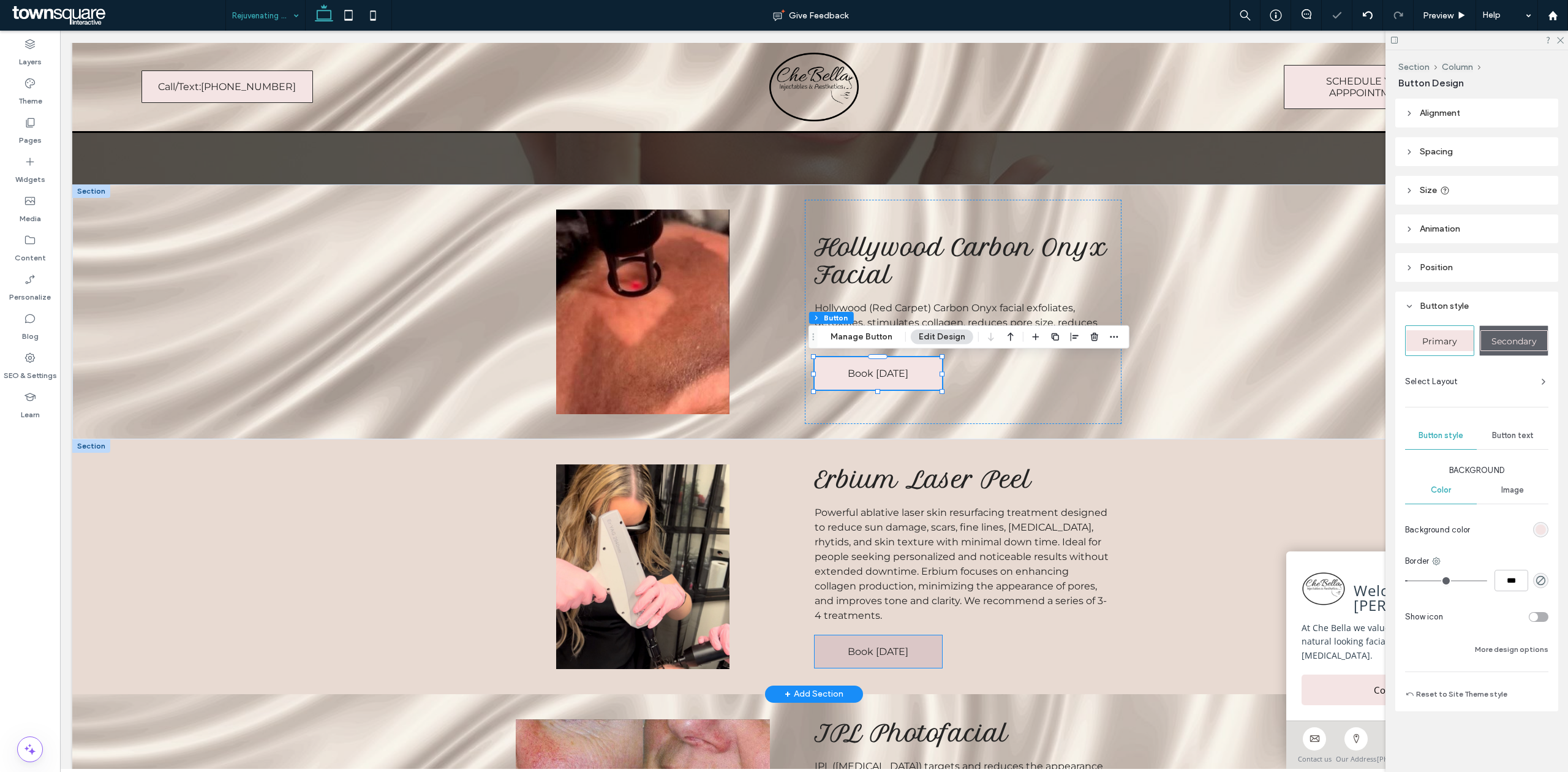
click at [898, 657] on link "Book [DATE]" at bounding box center [878, 652] width 127 height 33
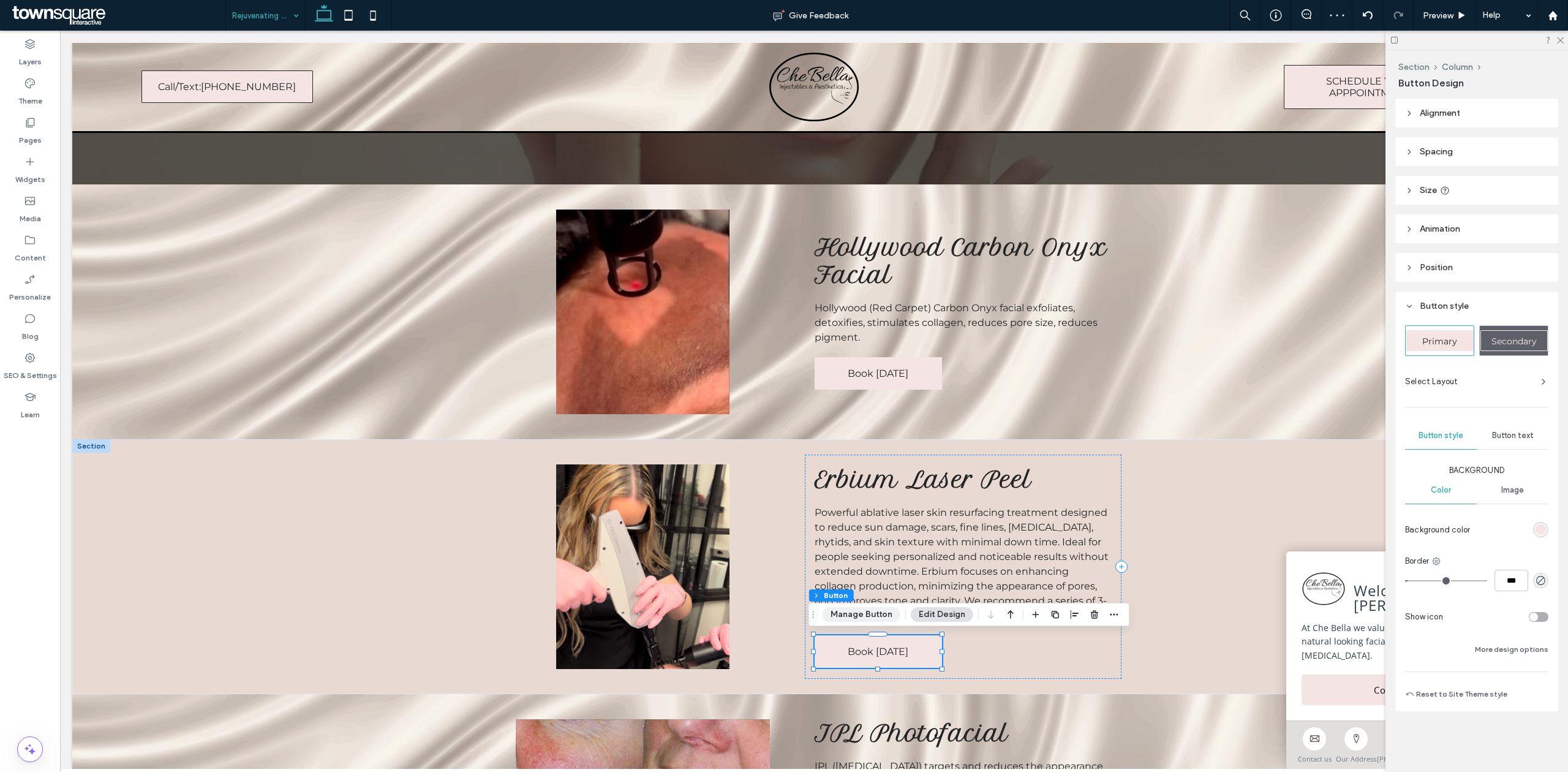
click at [865, 611] on button "Manage Button" at bounding box center [862, 615] width 78 height 15
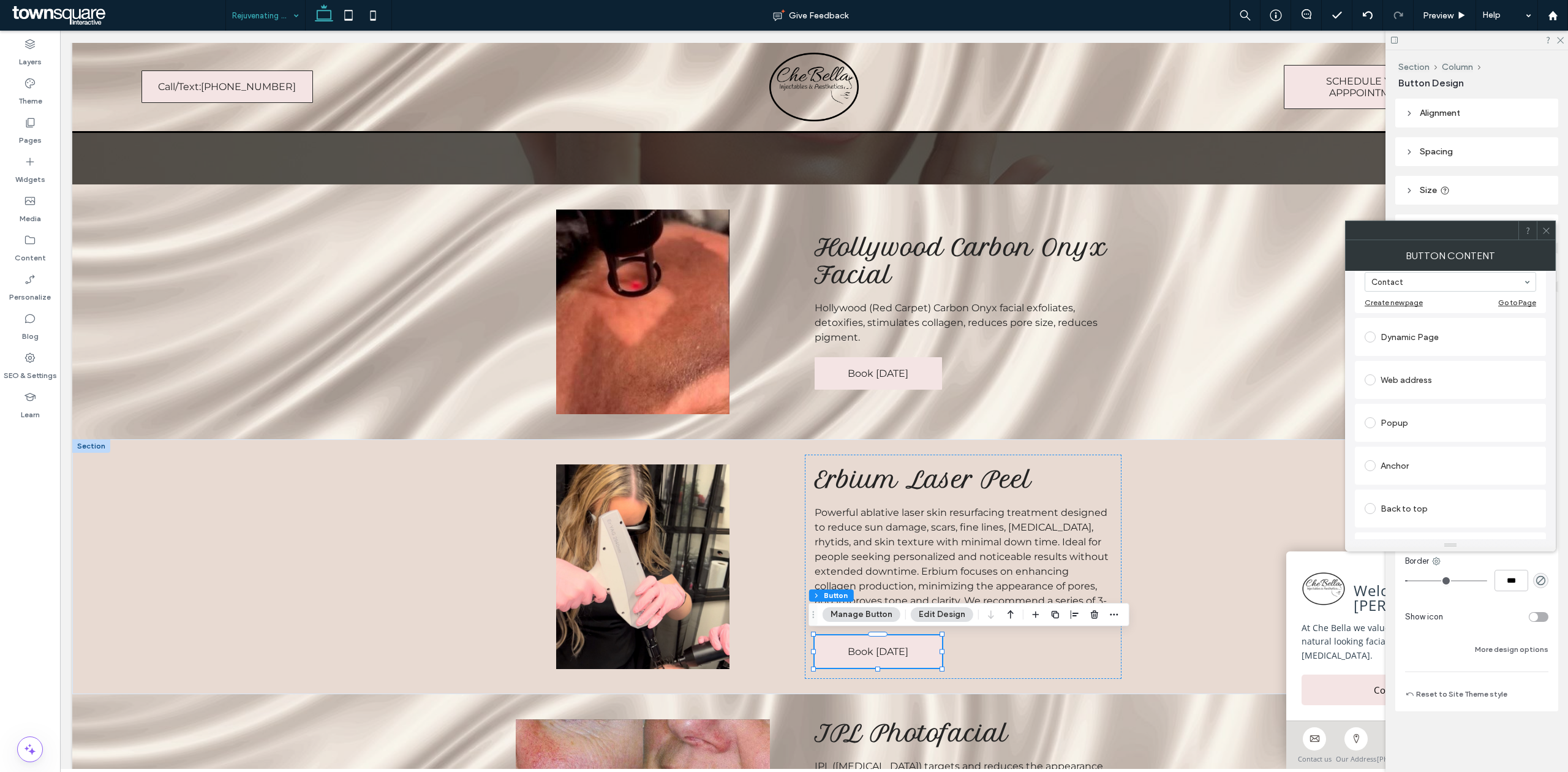
click at [1375, 378] on label at bounding box center [1372, 380] width 16 height 11
click at [1460, 366] on input "url" at bounding box center [1450, 366] width 171 height 16
paste input "**********"
type input "**********"
click at [1527, 314] on div "Dynamic Page" at bounding box center [1450, 299] width 191 height 38
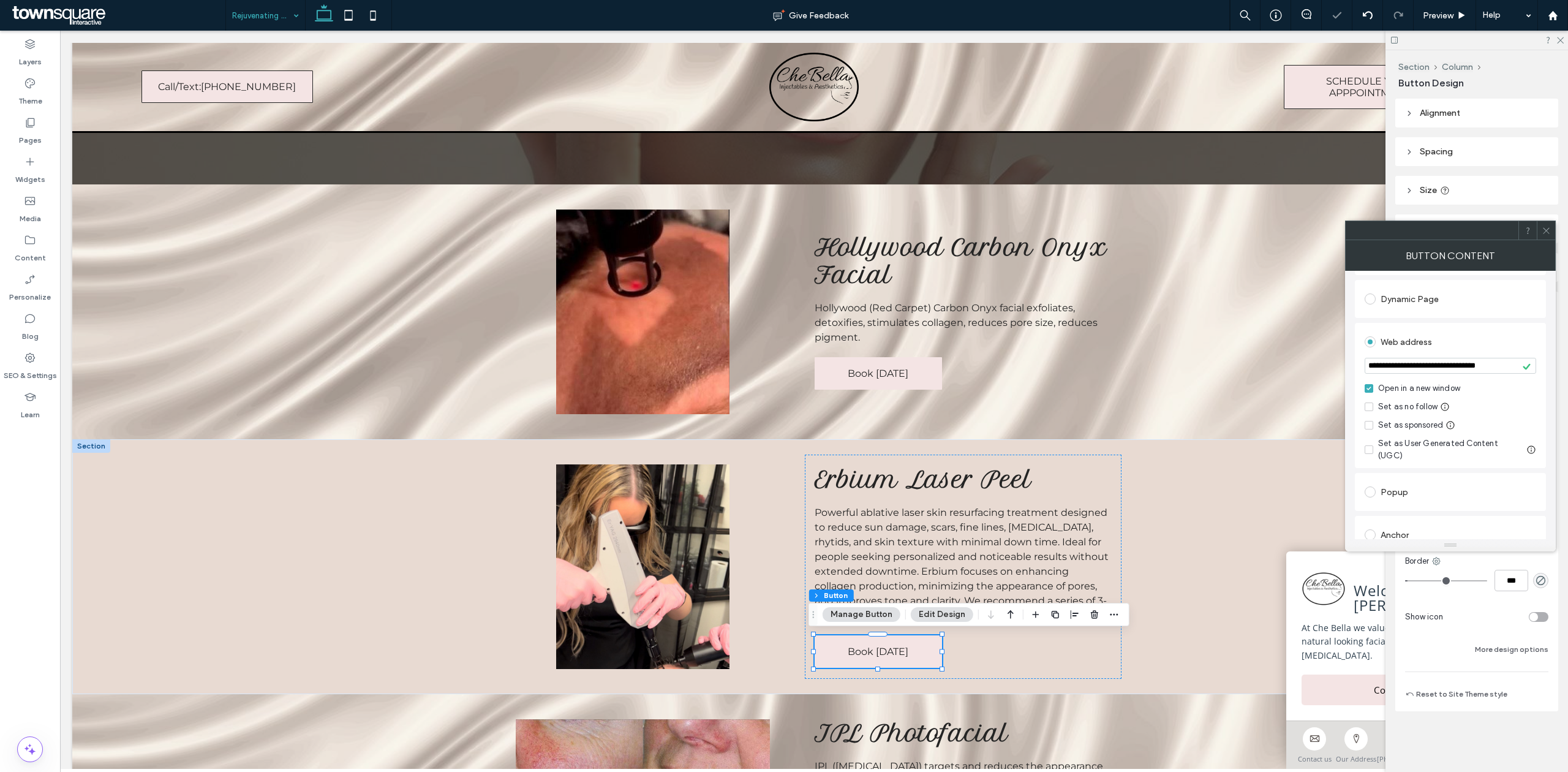
click at [1549, 237] on span at bounding box center [1546, 230] width 9 height 19
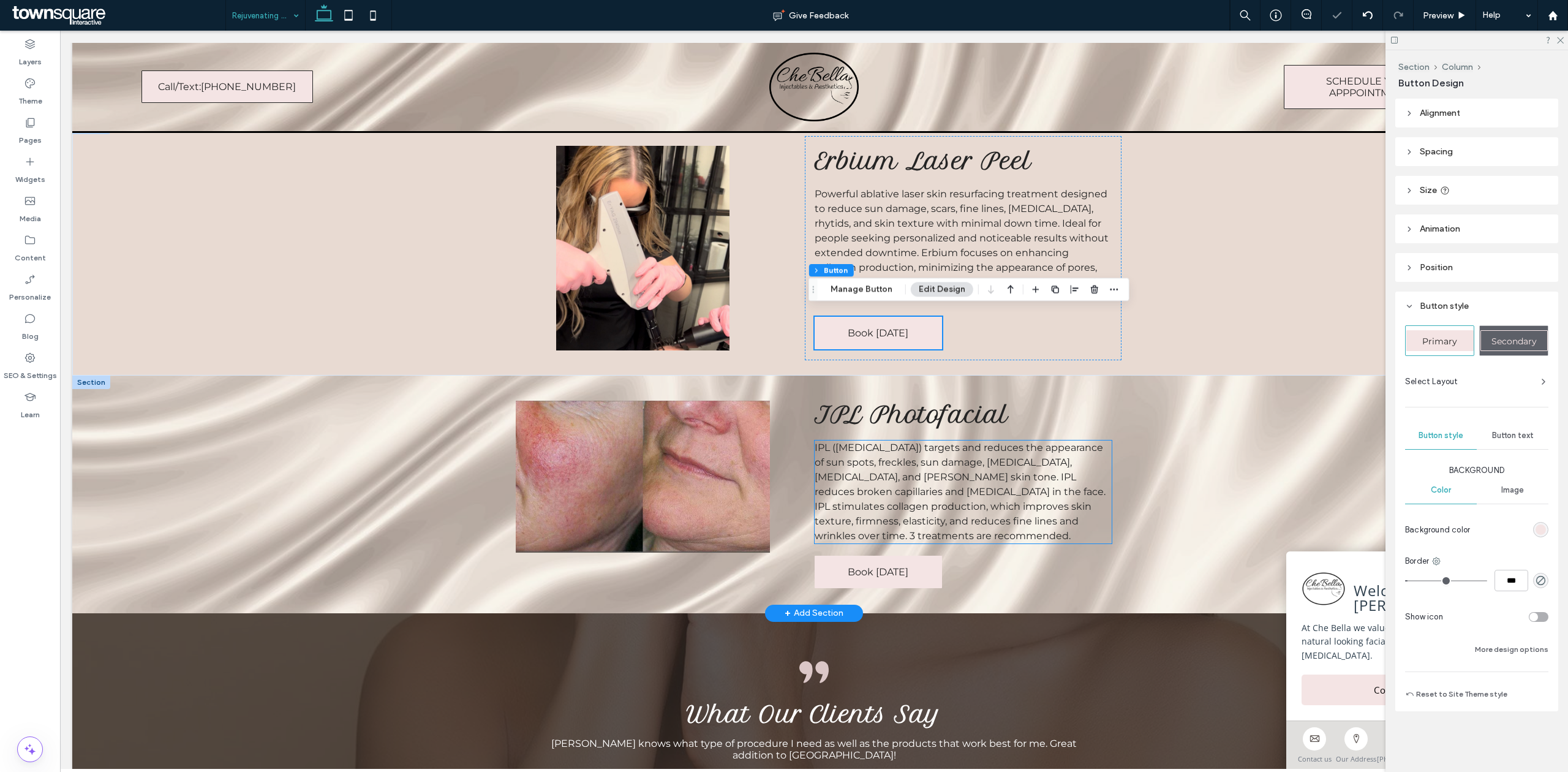
scroll to position [490, 0]
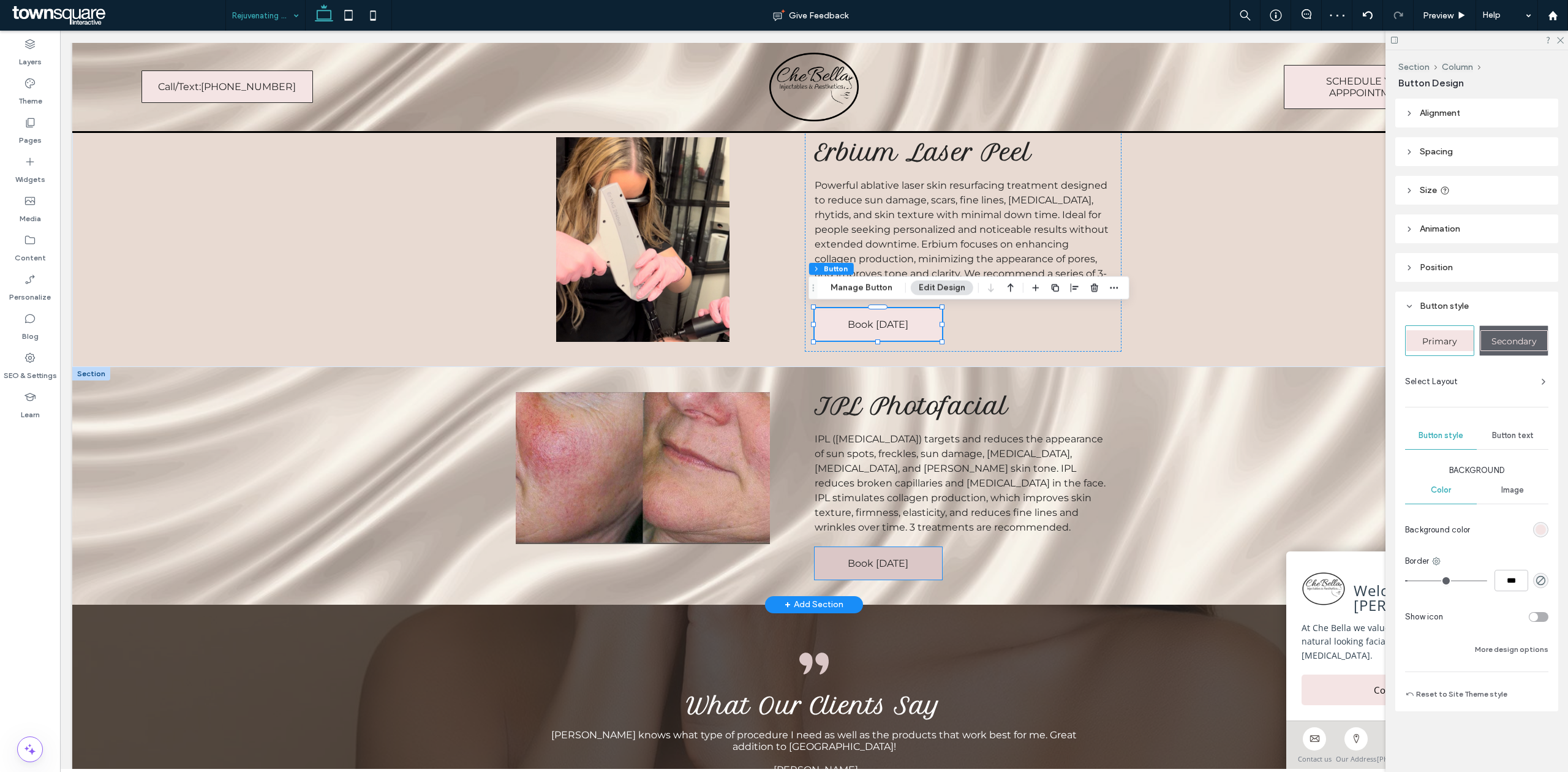
click at [868, 559] on span "Book [DATE]" at bounding box center [878, 563] width 61 height 12
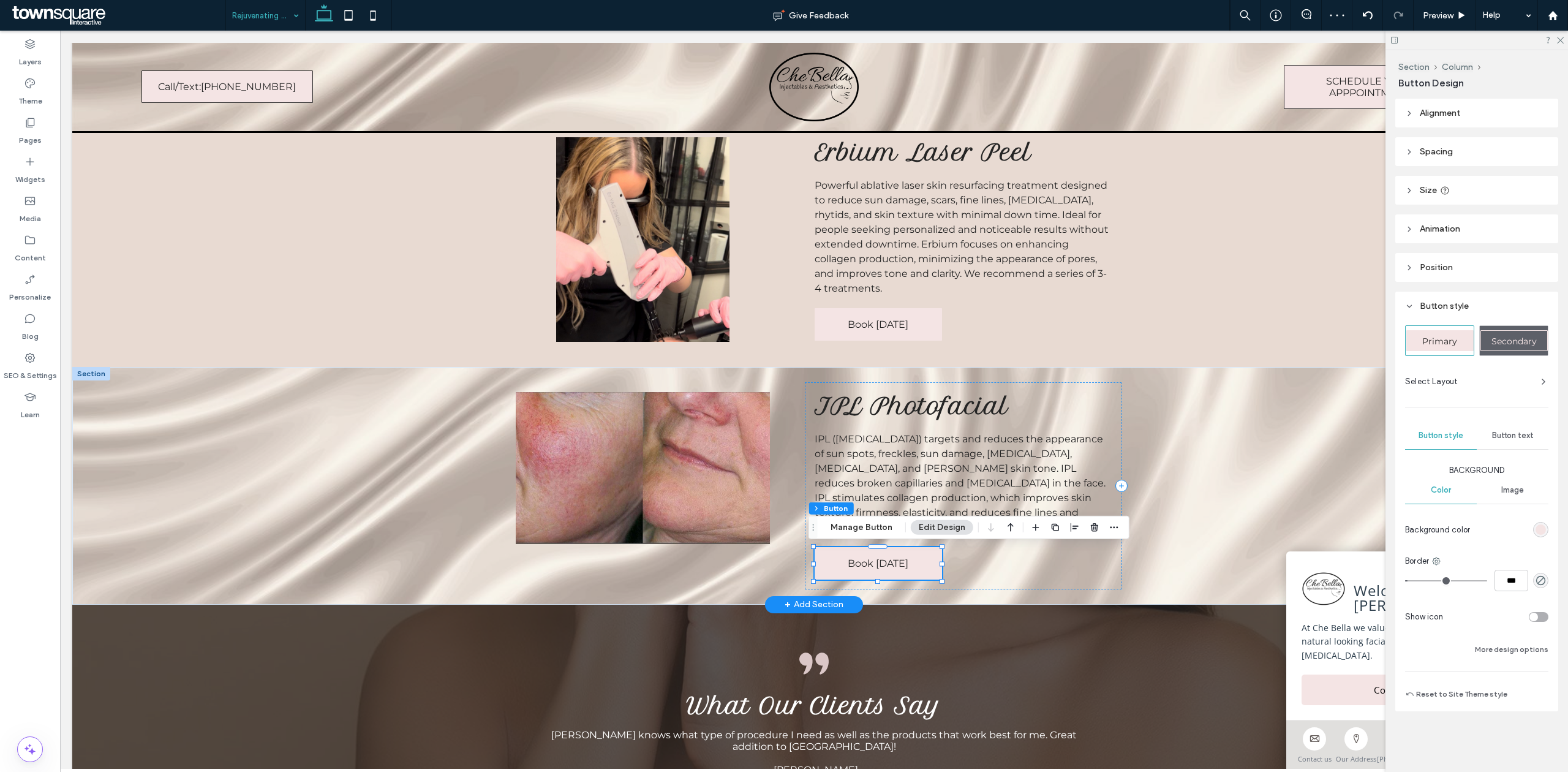
click at [854, 511] on span "IPL ([MEDICAL_DATA]) targets and reduces the appearance of sun spots, freckles,…" at bounding box center [960, 483] width 291 height 100
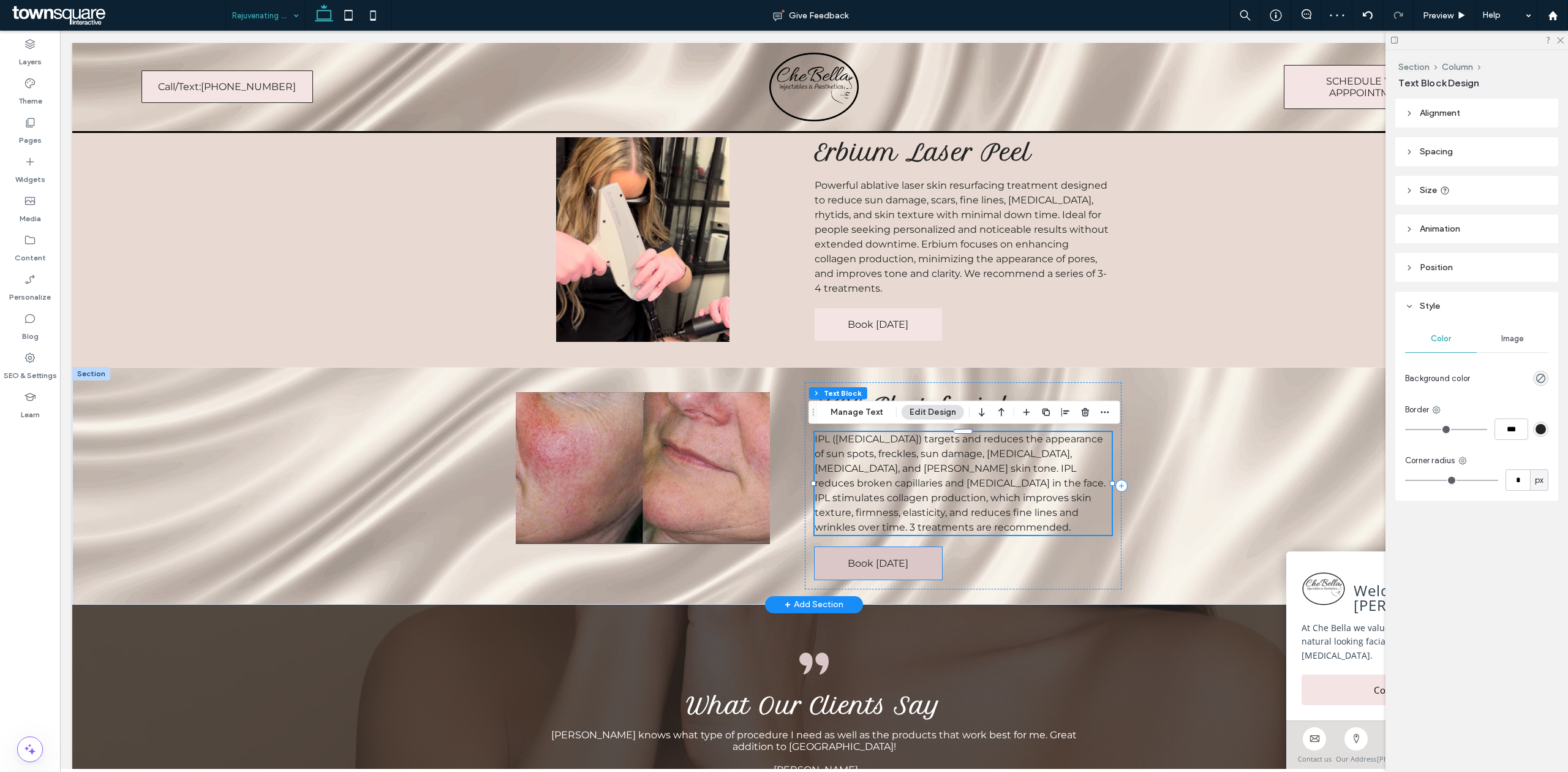
click at [863, 572] on link "Book [DATE]" at bounding box center [878, 563] width 127 height 33
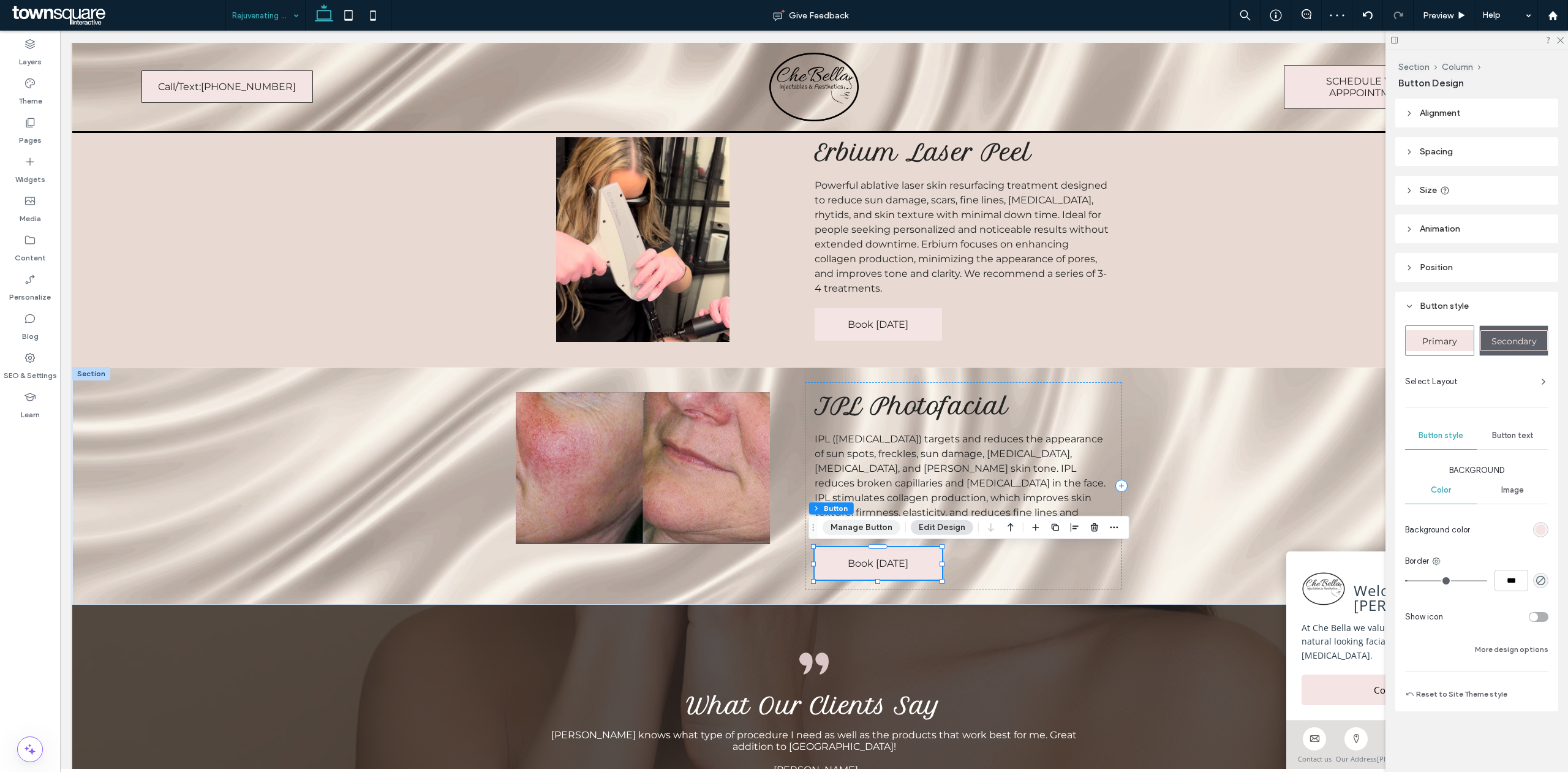
click at [860, 524] on button "Manage Button" at bounding box center [862, 527] width 78 height 15
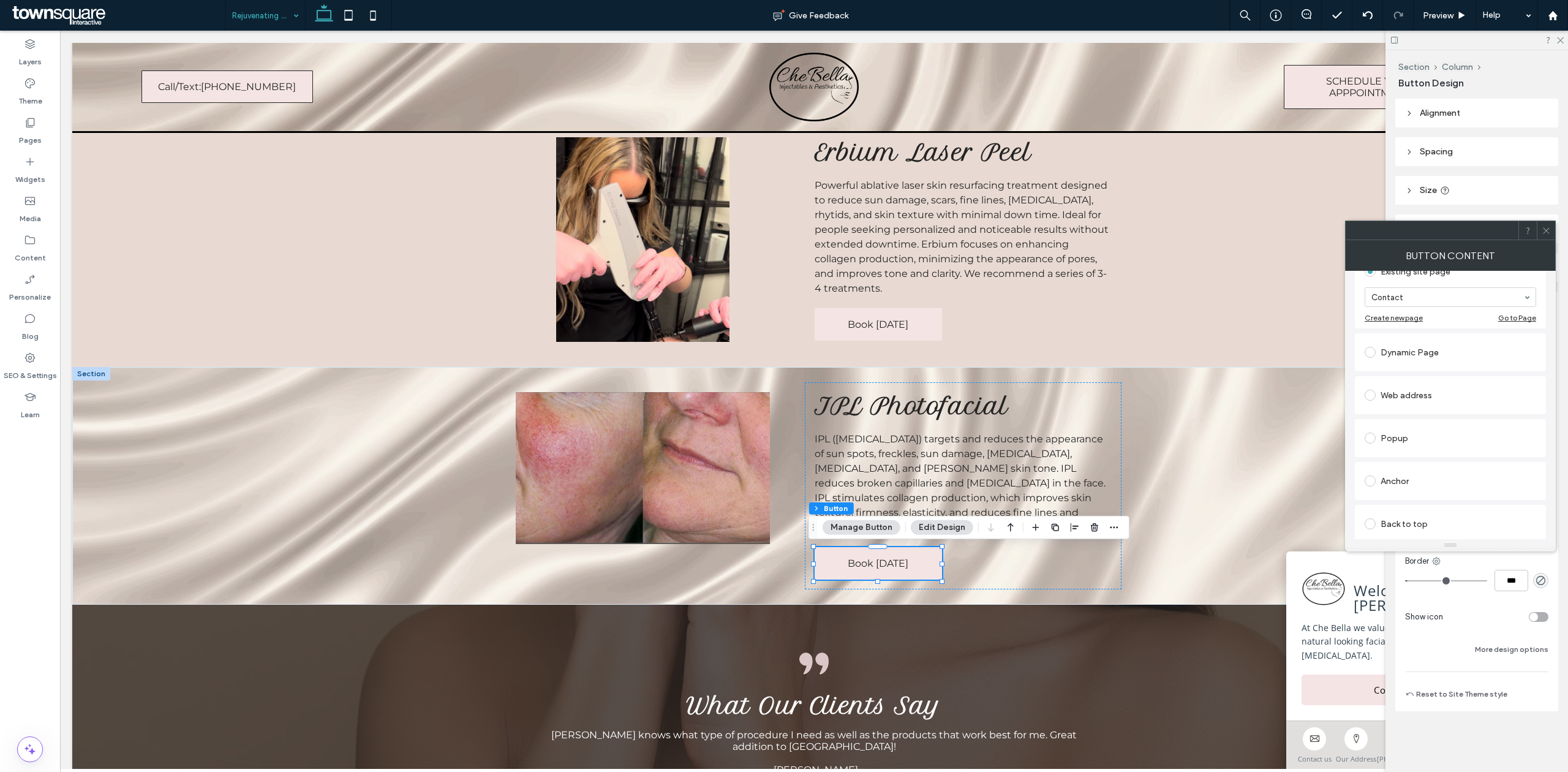
scroll to position [163, 0]
click at [1372, 381] on span at bounding box center [1370, 380] width 11 height 11
click at [1448, 367] on input "url" at bounding box center [1450, 366] width 171 height 16
paste input "**********"
type input "**********"
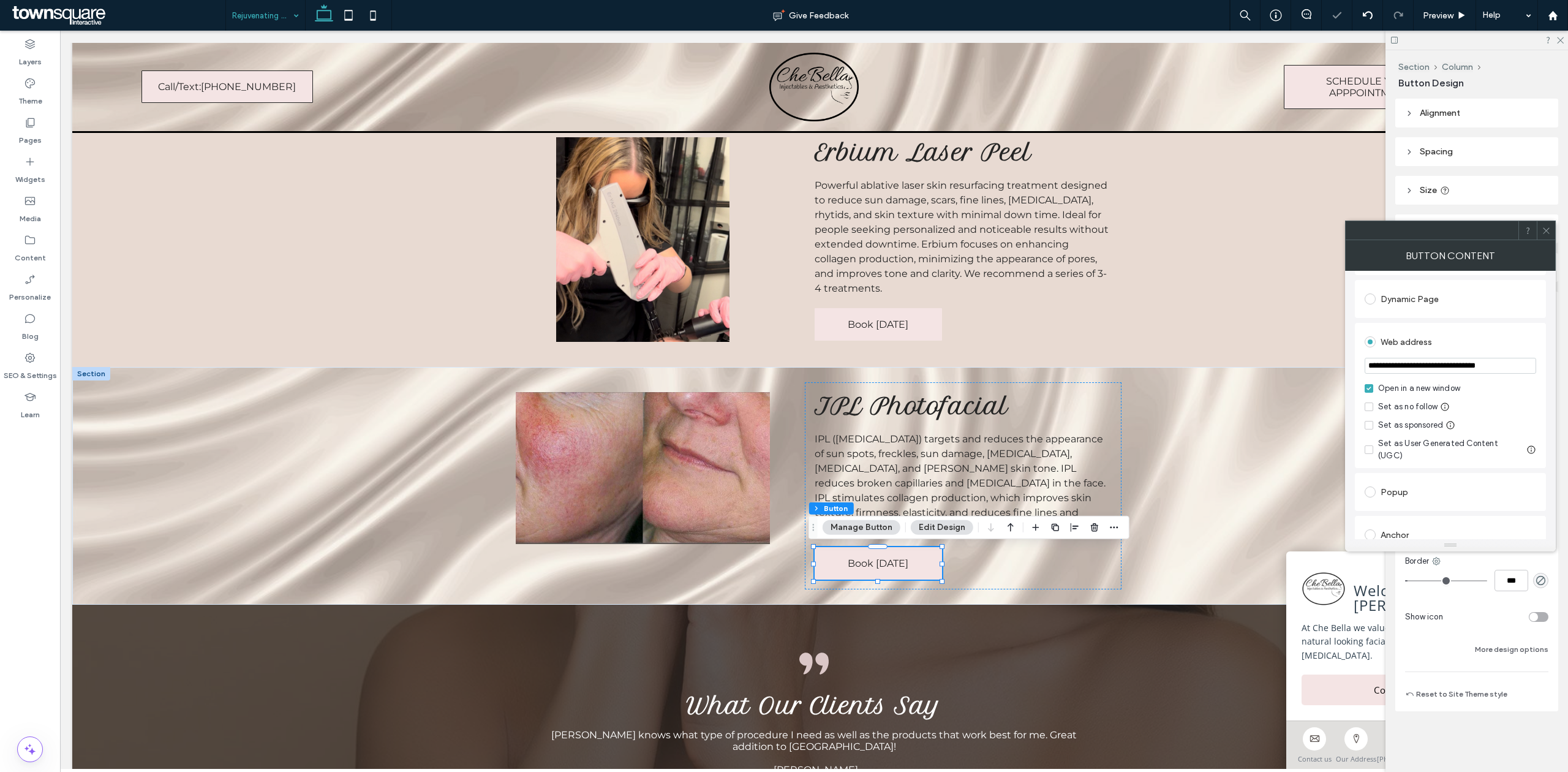
click at [1471, 341] on div "Web address" at bounding box center [1450, 342] width 171 height 20
click at [1549, 227] on icon at bounding box center [1546, 230] width 9 height 9
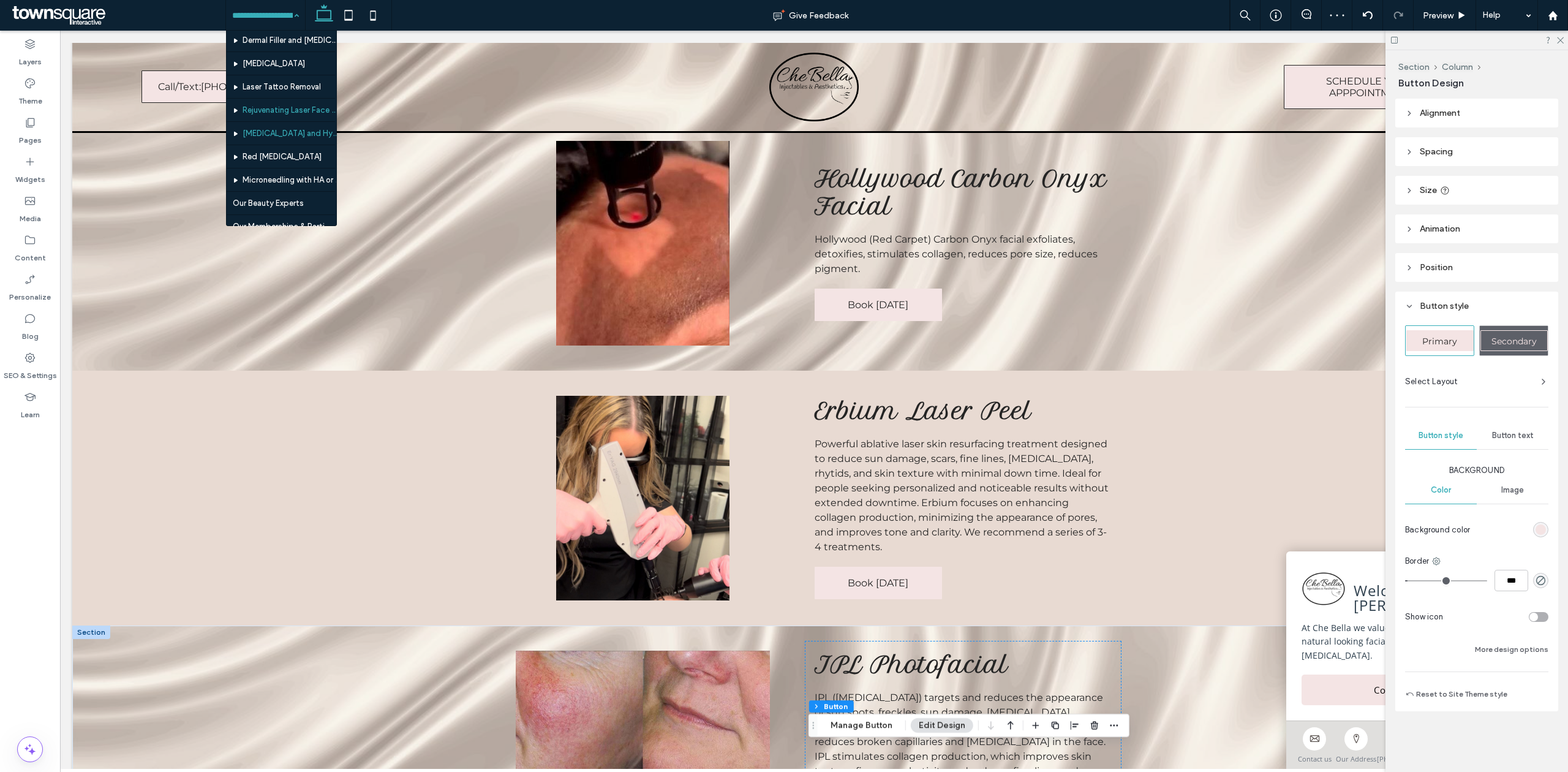
scroll to position [81, 0]
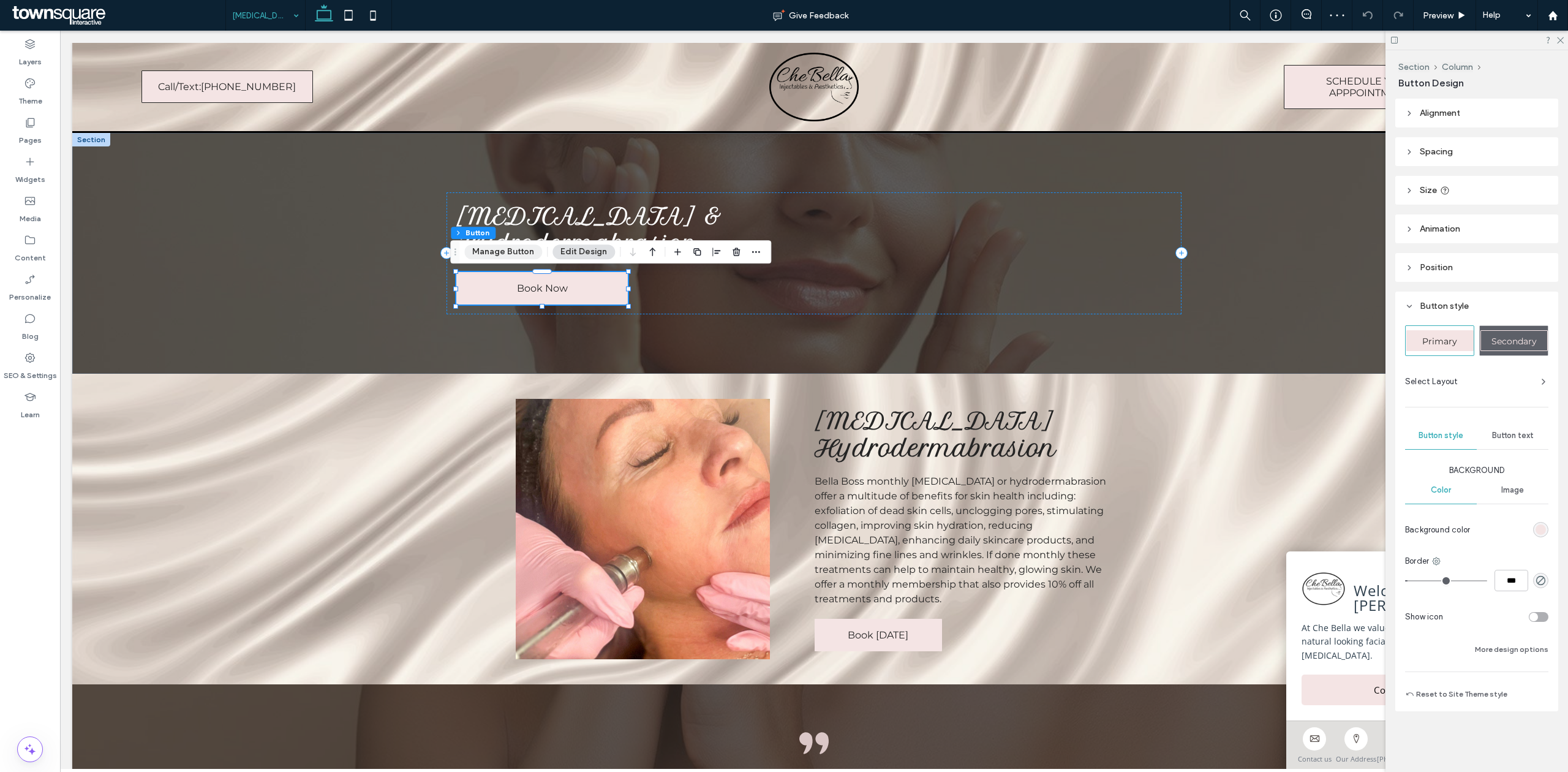
click at [521, 245] on button "Manage Button" at bounding box center [503, 252] width 78 height 15
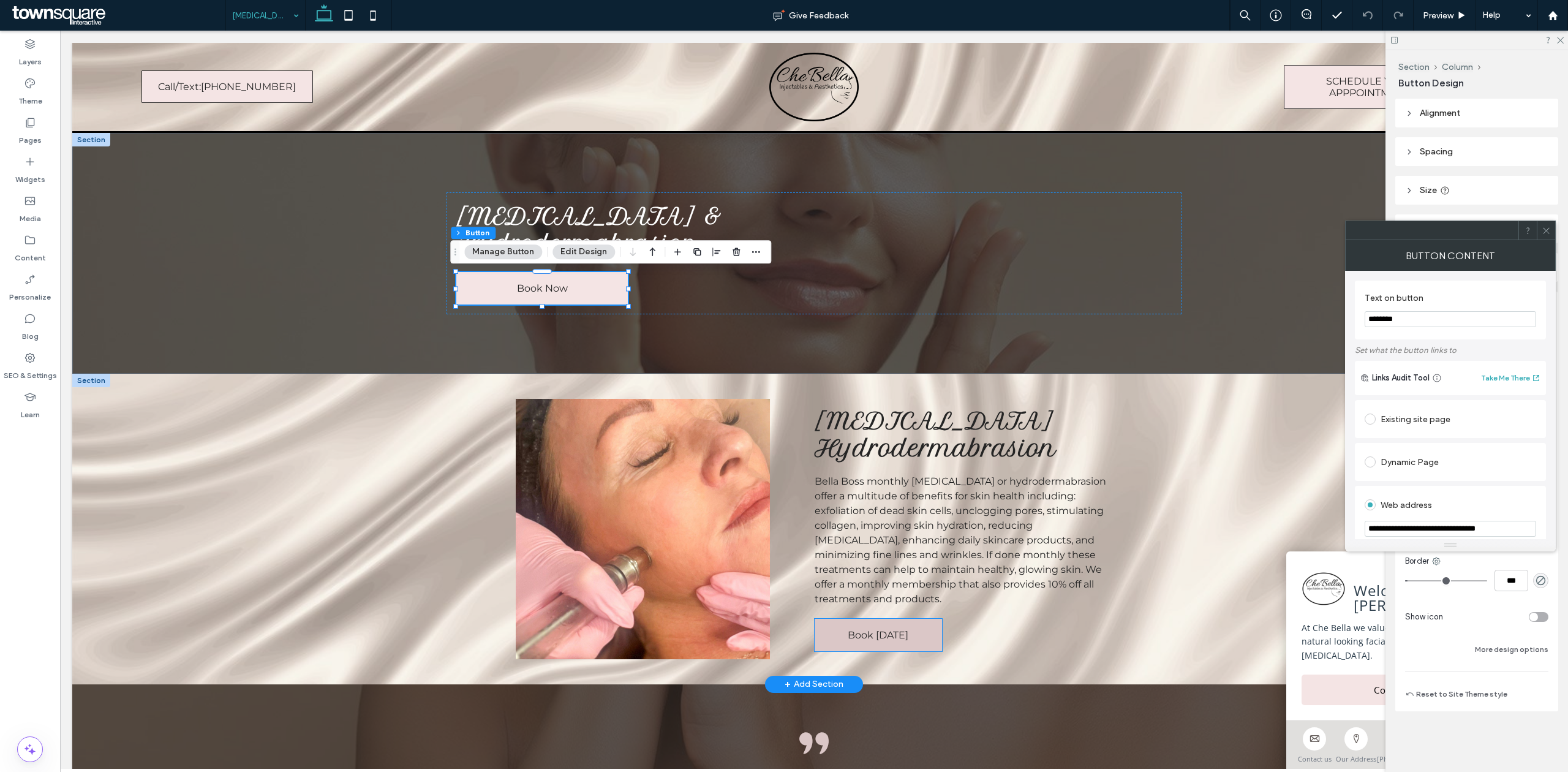
click at [899, 638] on span "Book [DATE]" at bounding box center [878, 635] width 61 height 12
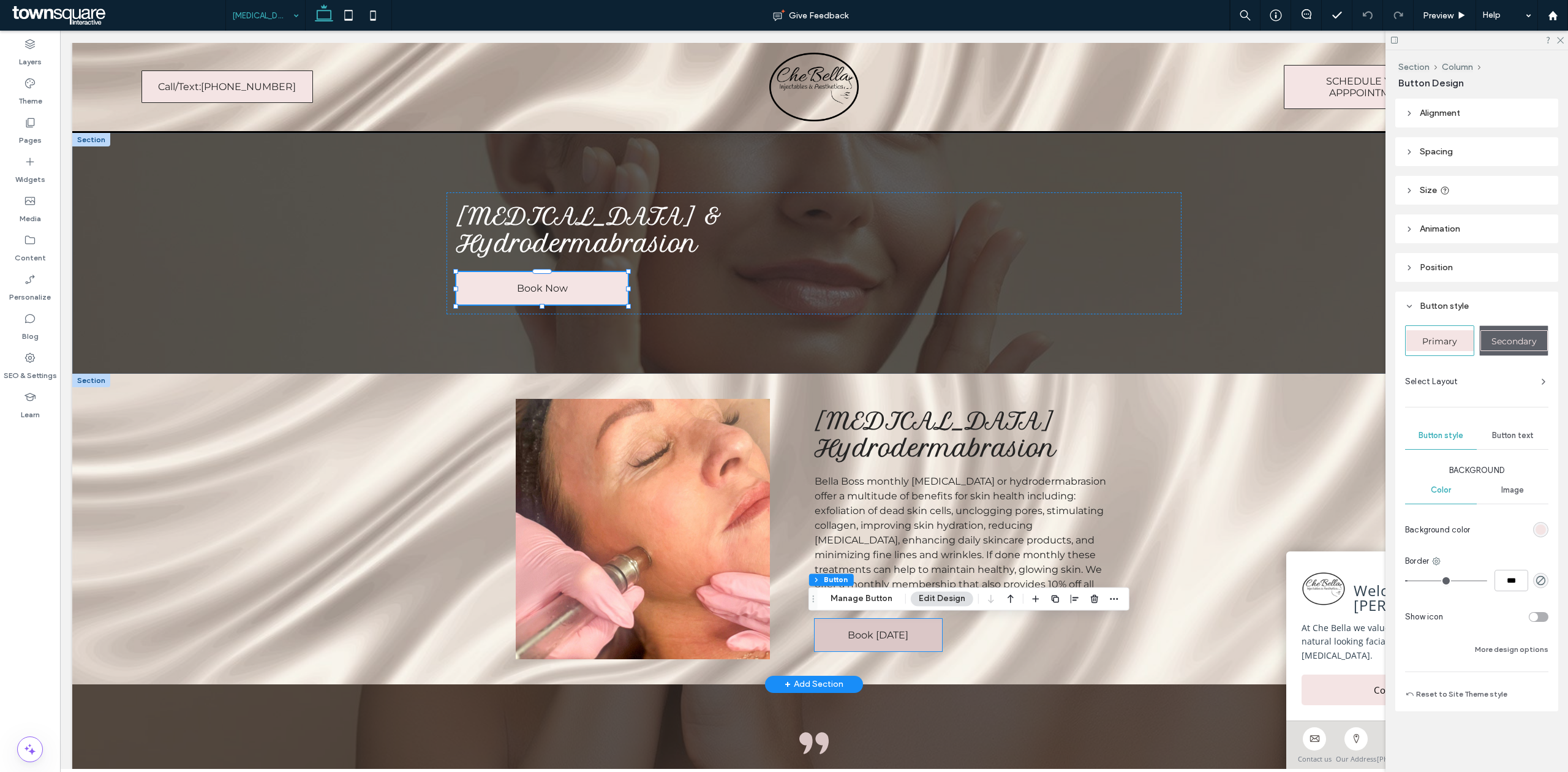
type input "**"
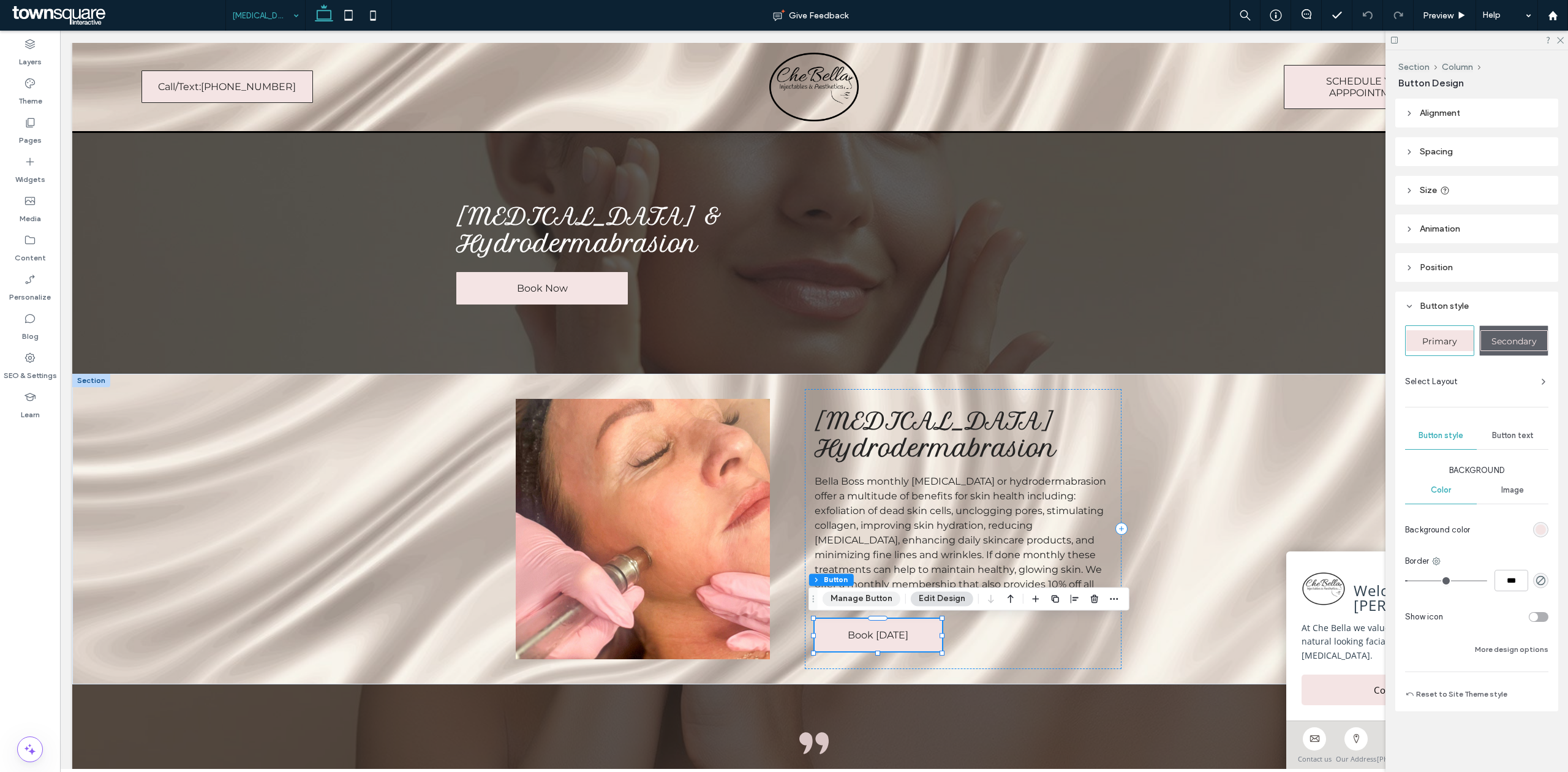
click at [868, 595] on button "Manage Button" at bounding box center [862, 599] width 78 height 15
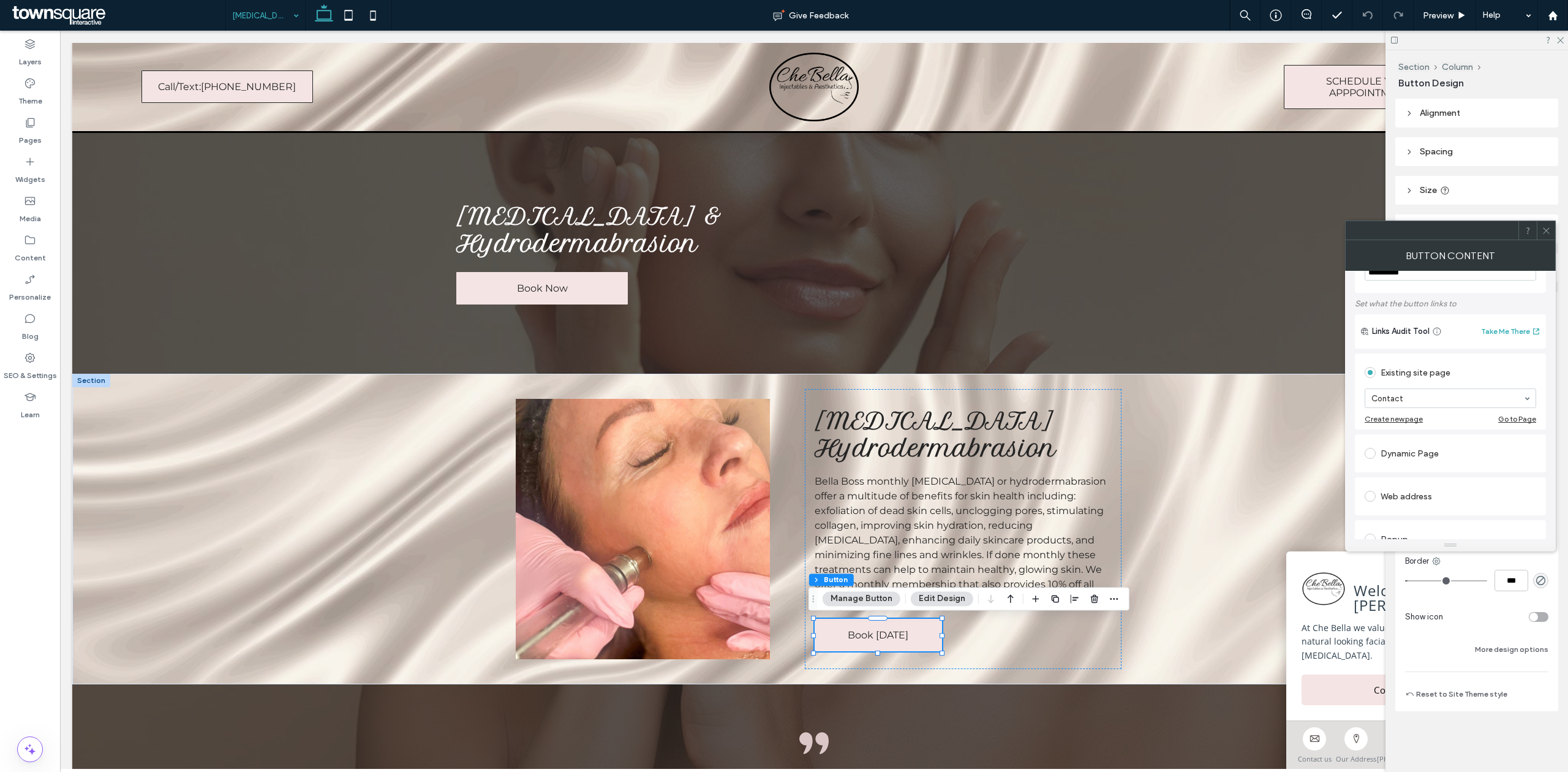
scroll to position [81, 0]
click at [1378, 459] on label at bounding box center [1372, 461] width 16 height 11
click at [1404, 438] on section at bounding box center [1450, 449] width 171 height 31
click at [1409, 442] on input "url" at bounding box center [1450, 447] width 171 height 16
paste input "**********"
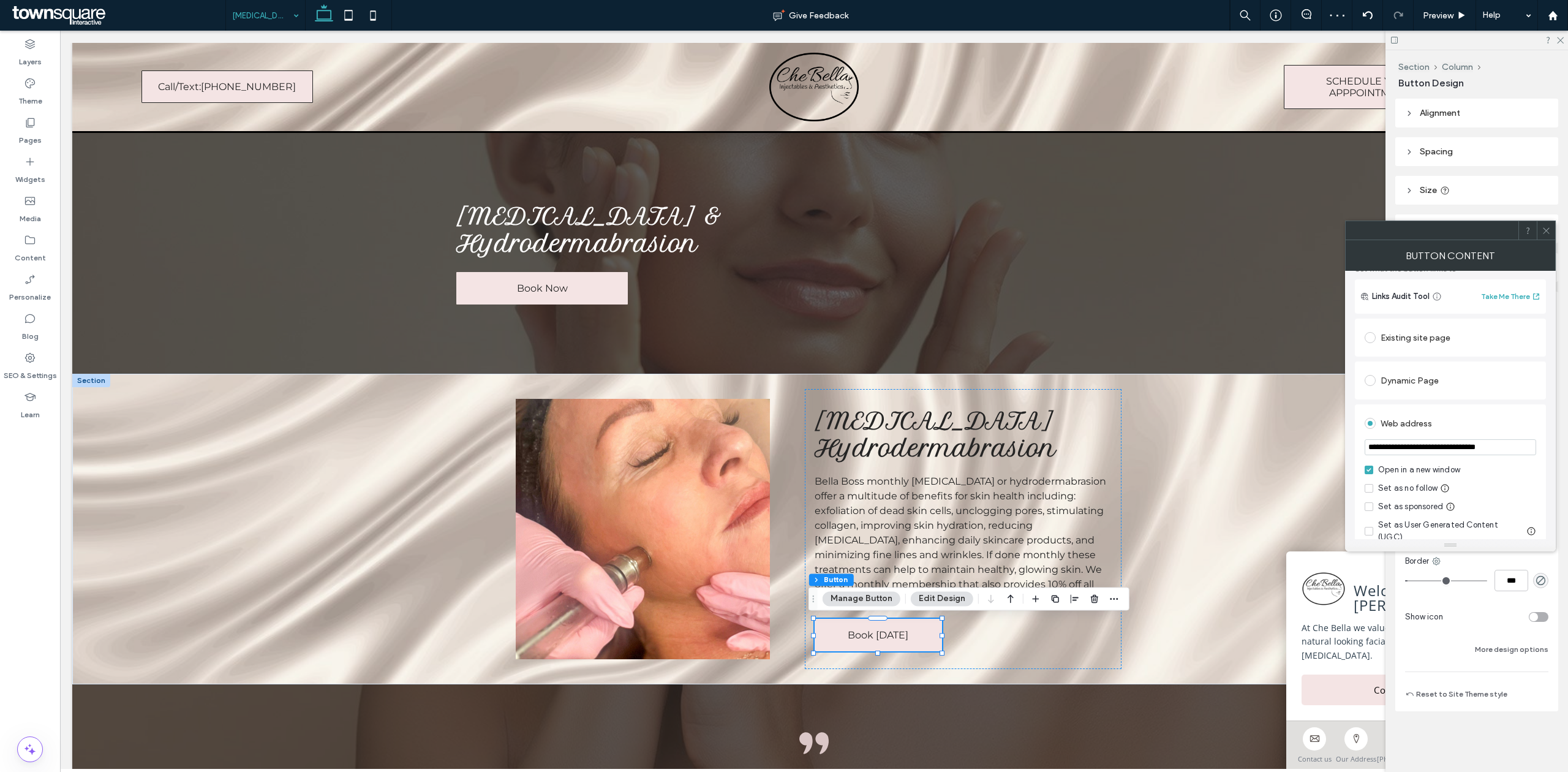
type input "**********"
click at [1497, 425] on div "Web address" at bounding box center [1450, 423] width 171 height 20
click at [1546, 224] on span at bounding box center [1546, 230] width 9 height 19
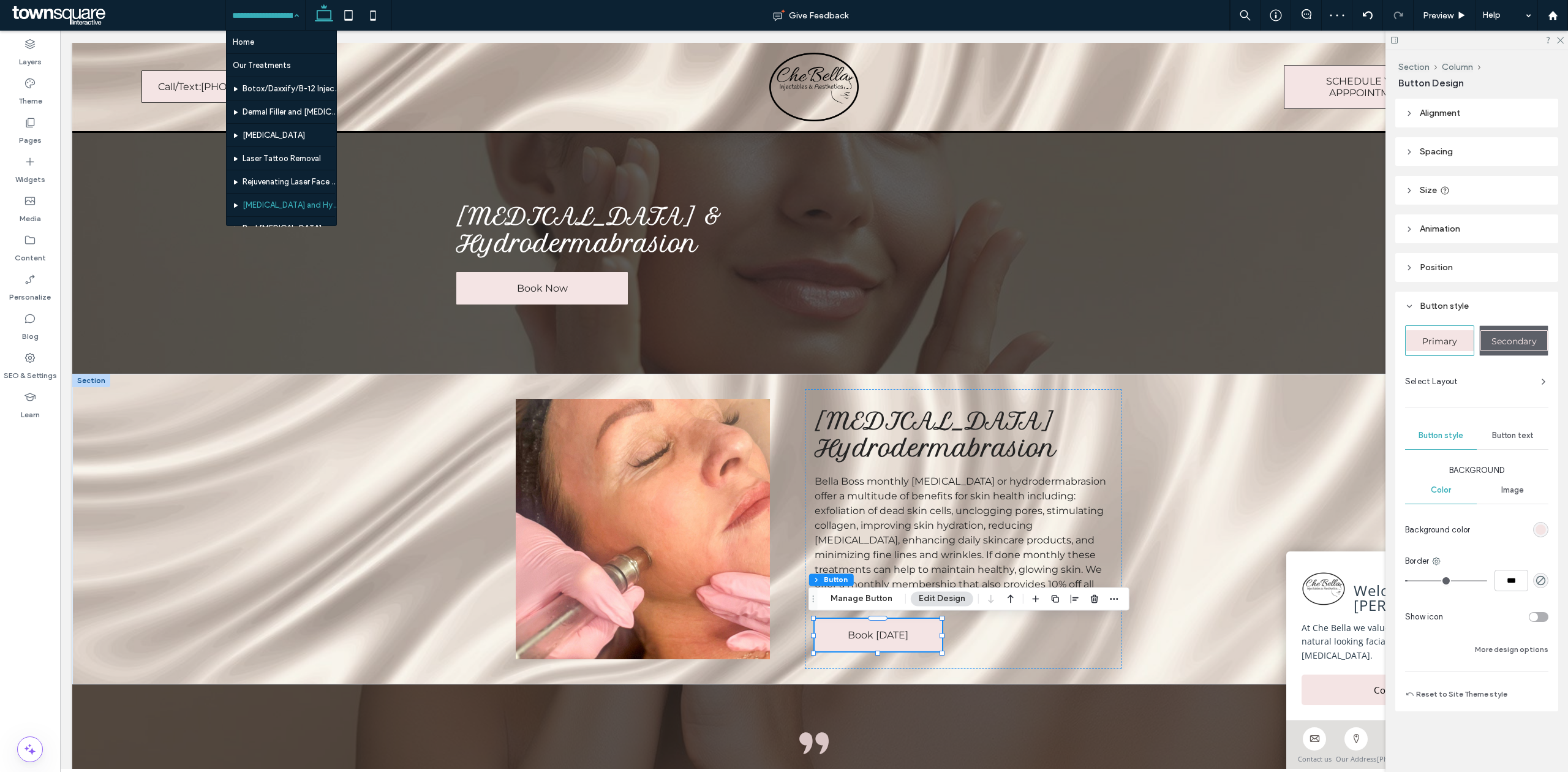
click at [280, 20] on input at bounding box center [262, 15] width 61 height 31
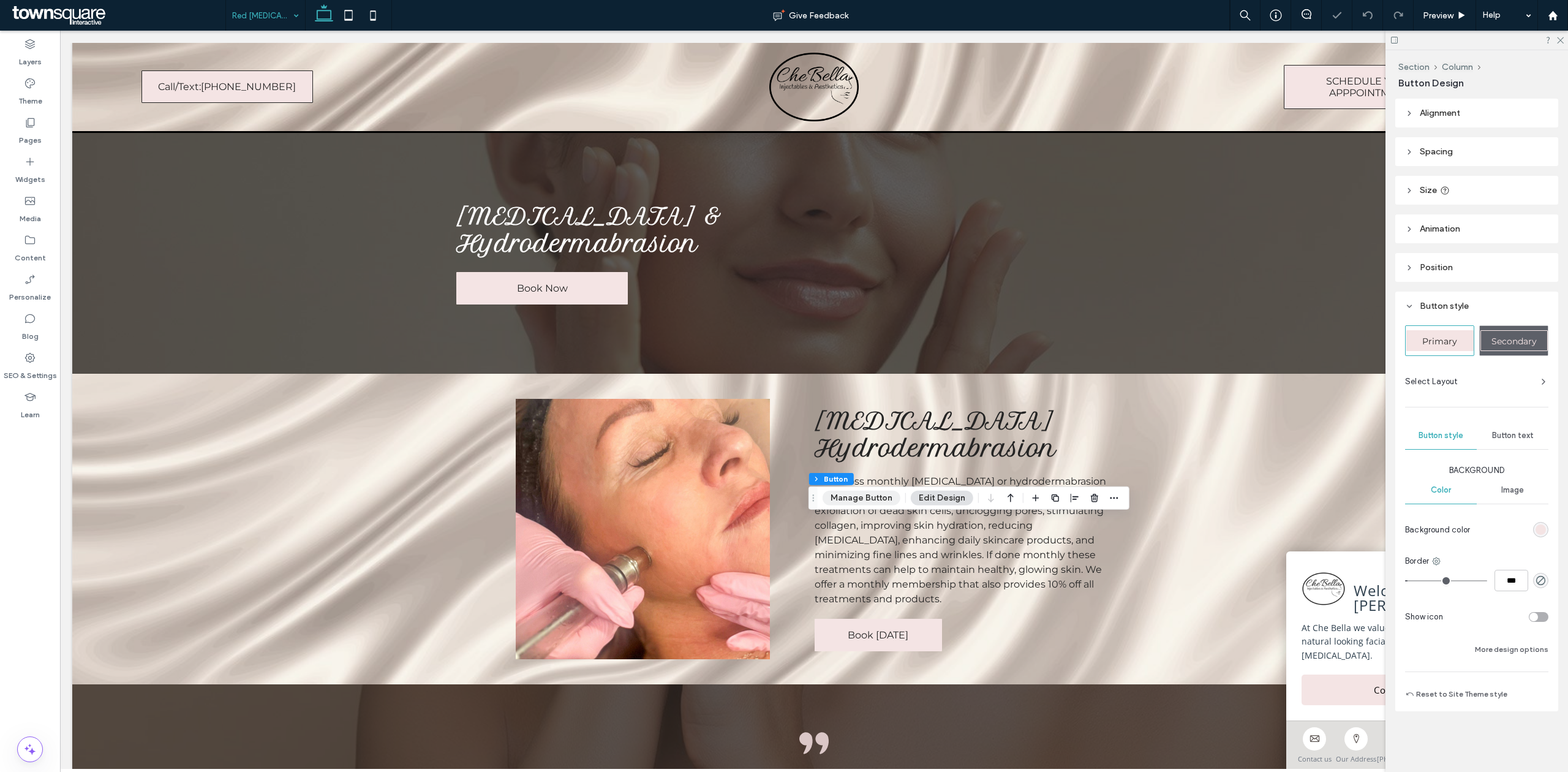
click at [862, 495] on button "Manage Button" at bounding box center [862, 498] width 78 height 15
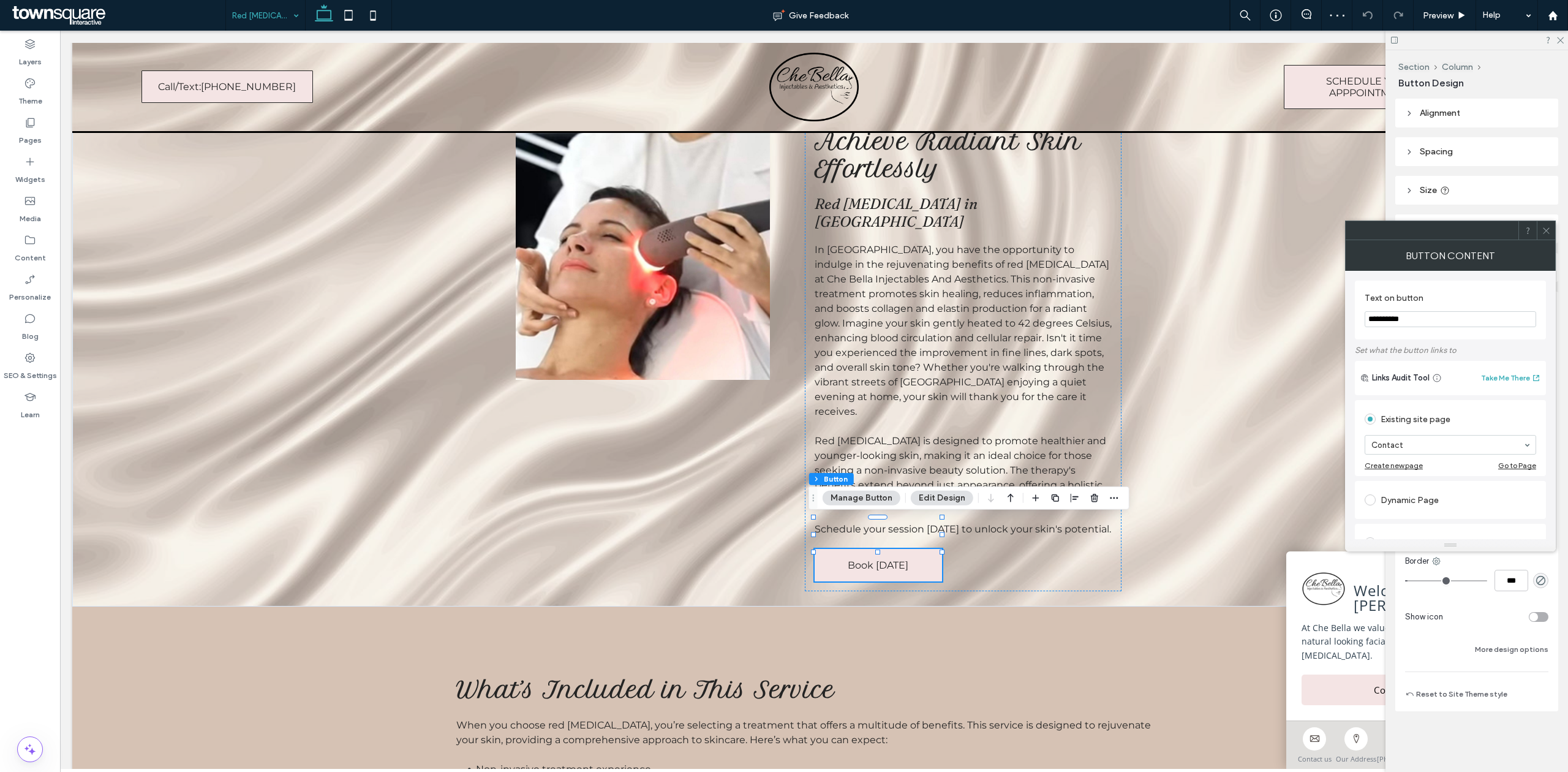
scroll to position [81, 0]
click at [1381, 471] on div "Web address" at bounding box center [1450, 462] width 171 height 20
click at [1410, 447] on input "url" at bounding box center [1450, 447] width 171 height 16
paste input "**********"
type input "**********"
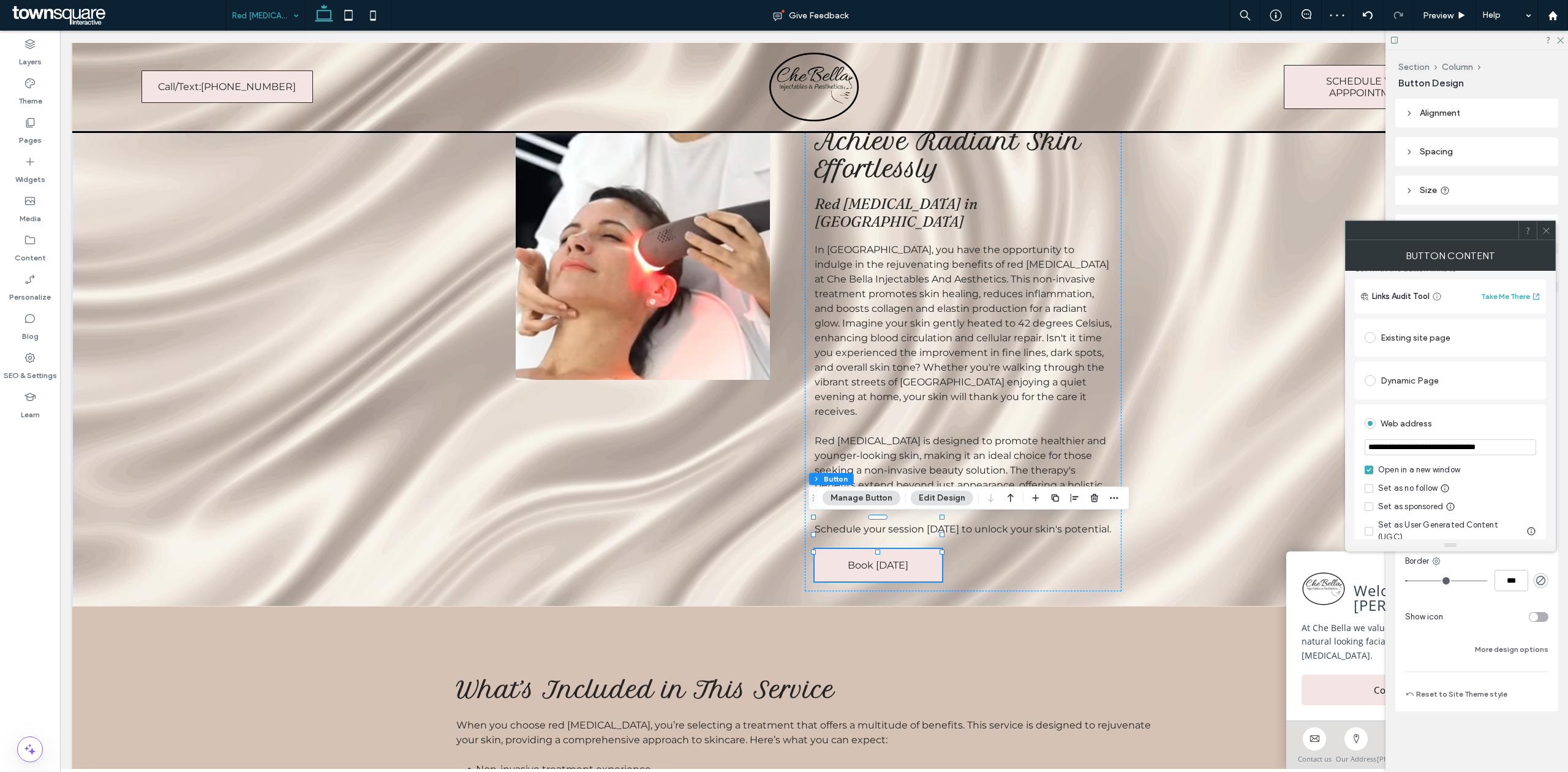
click at [1496, 415] on div "Web address" at bounding box center [1450, 423] width 171 height 20
click at [1546, 232] on icon at bounding box center [1546, 230] width 9 height 9
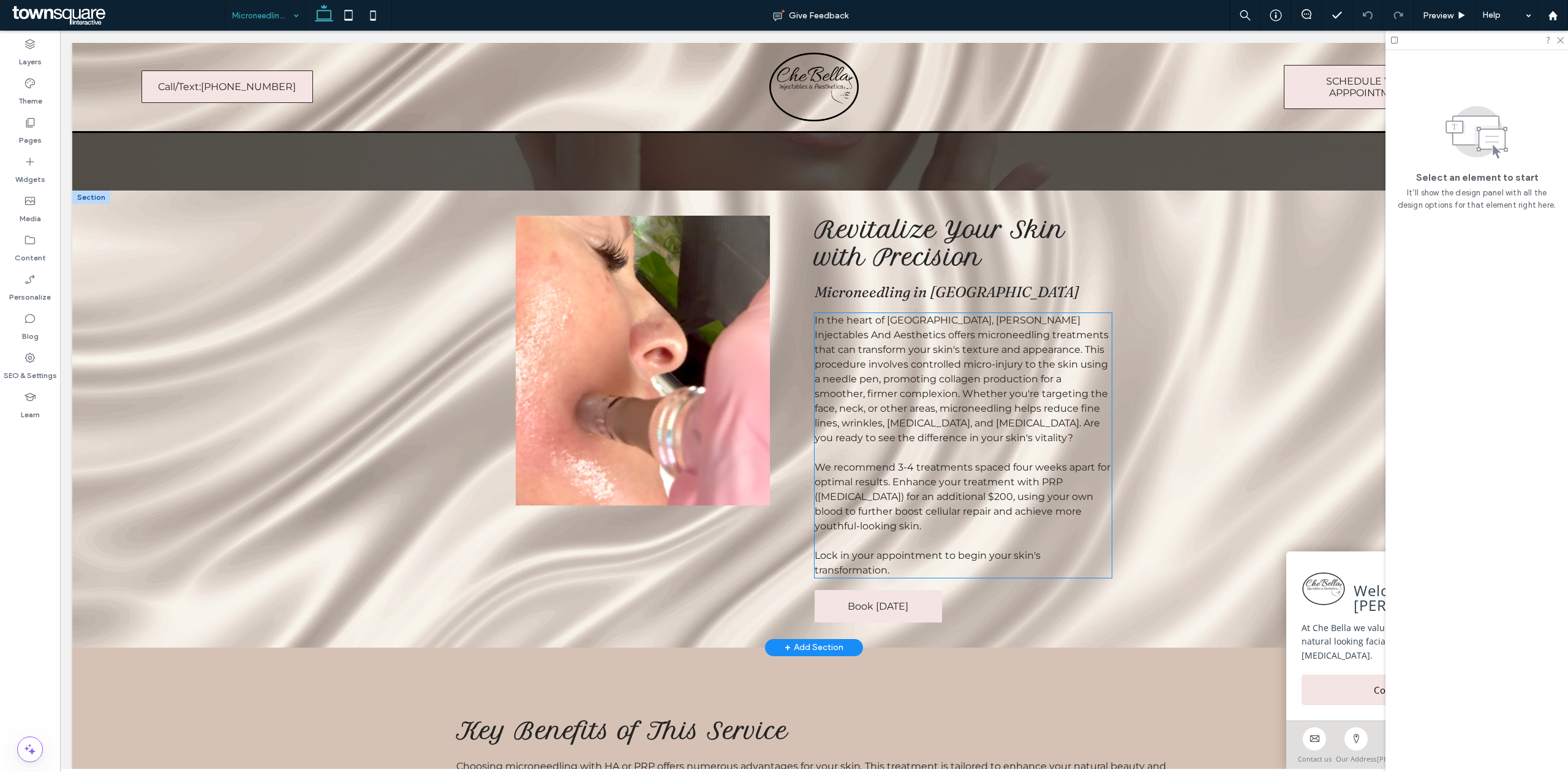
scroll to position [163, 0]
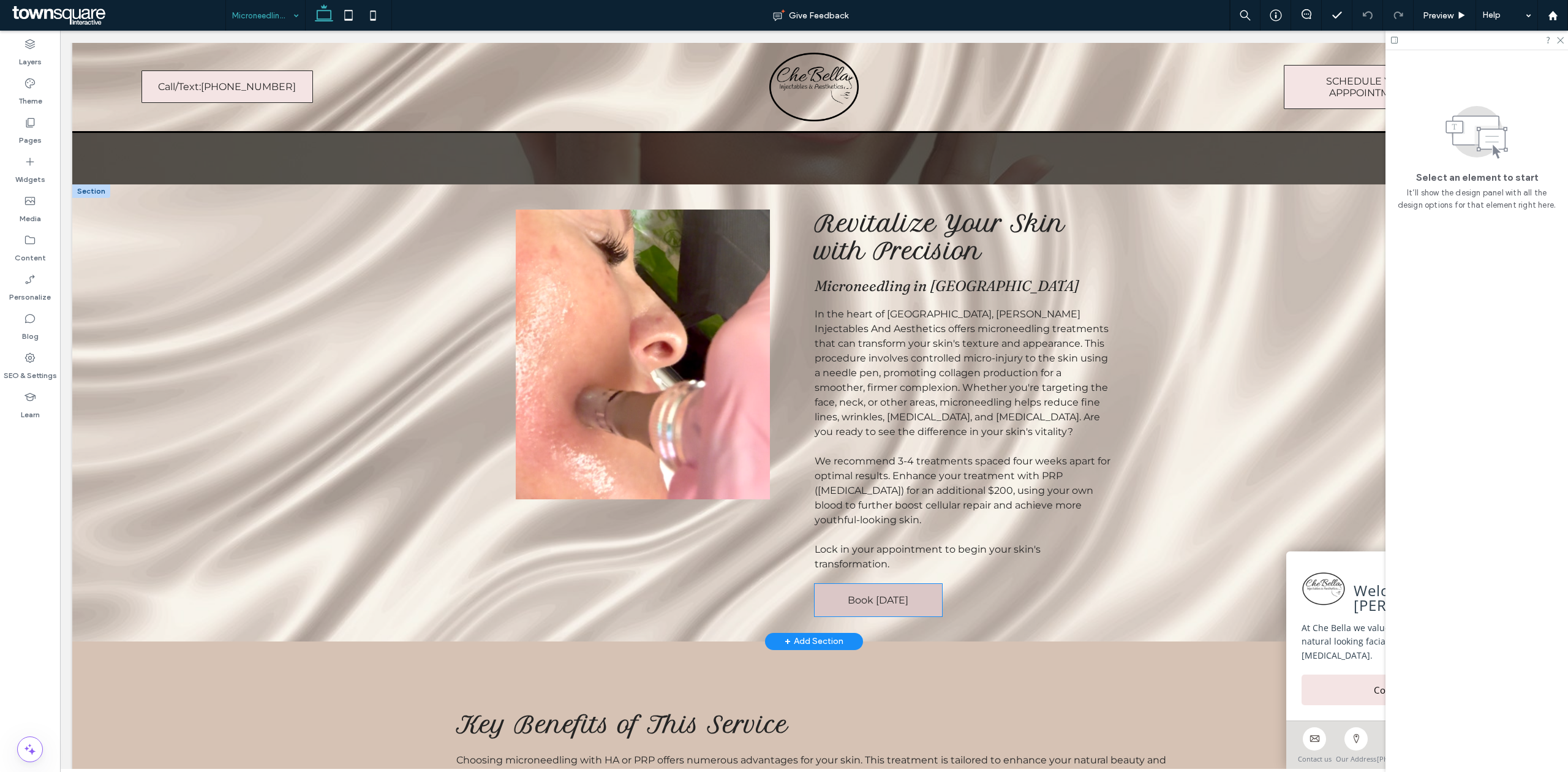
click at [892, 609] on link "Book [DATE]" at bounding box center [878, 600] width 127 height 33
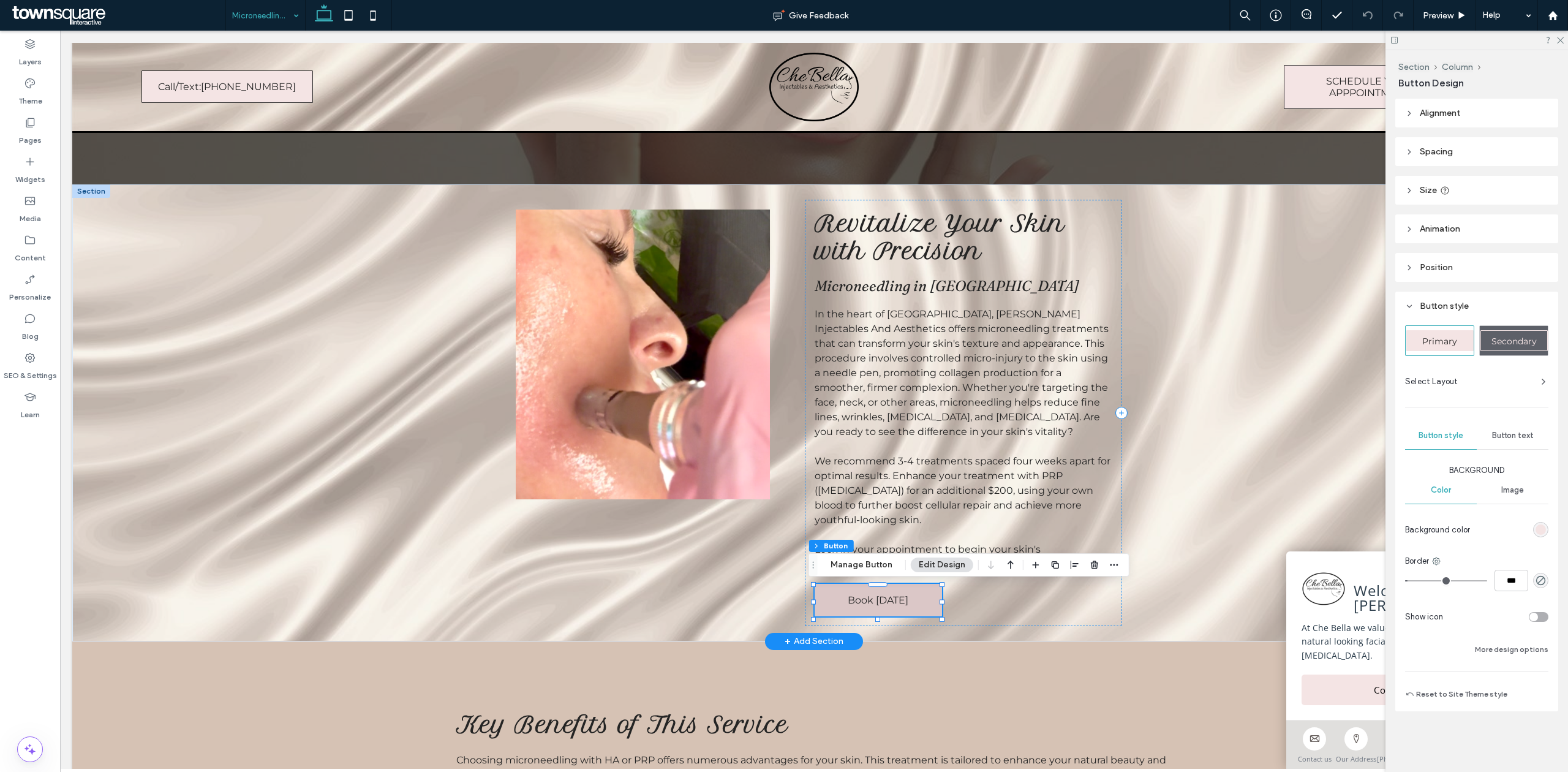
type input "**"
click at [853, 565] on button "Manage Button" at bounding box center [862, 565] width 78 height 15
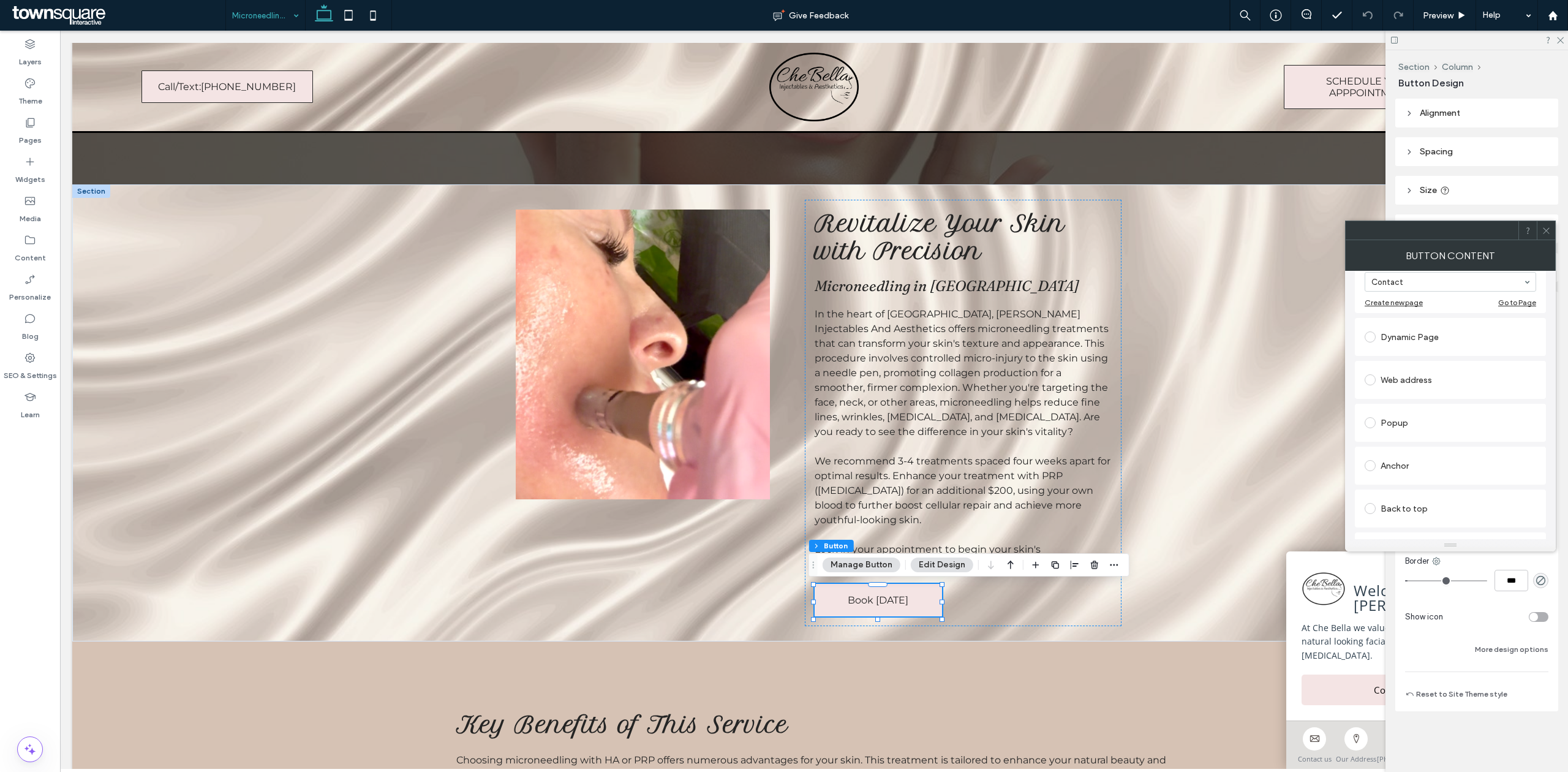
click at [1390, 373] on div "Web address" at bounding box center [1450, 380] width 171 height 20
click at [1418, 358] on input "url" at bounding box center [1450, 366] width 171 height 16
paste input "**********"
type input "**********"
click at [1500, 326] on div "**********" at bounding box center [1450, 396] width 191 height 145
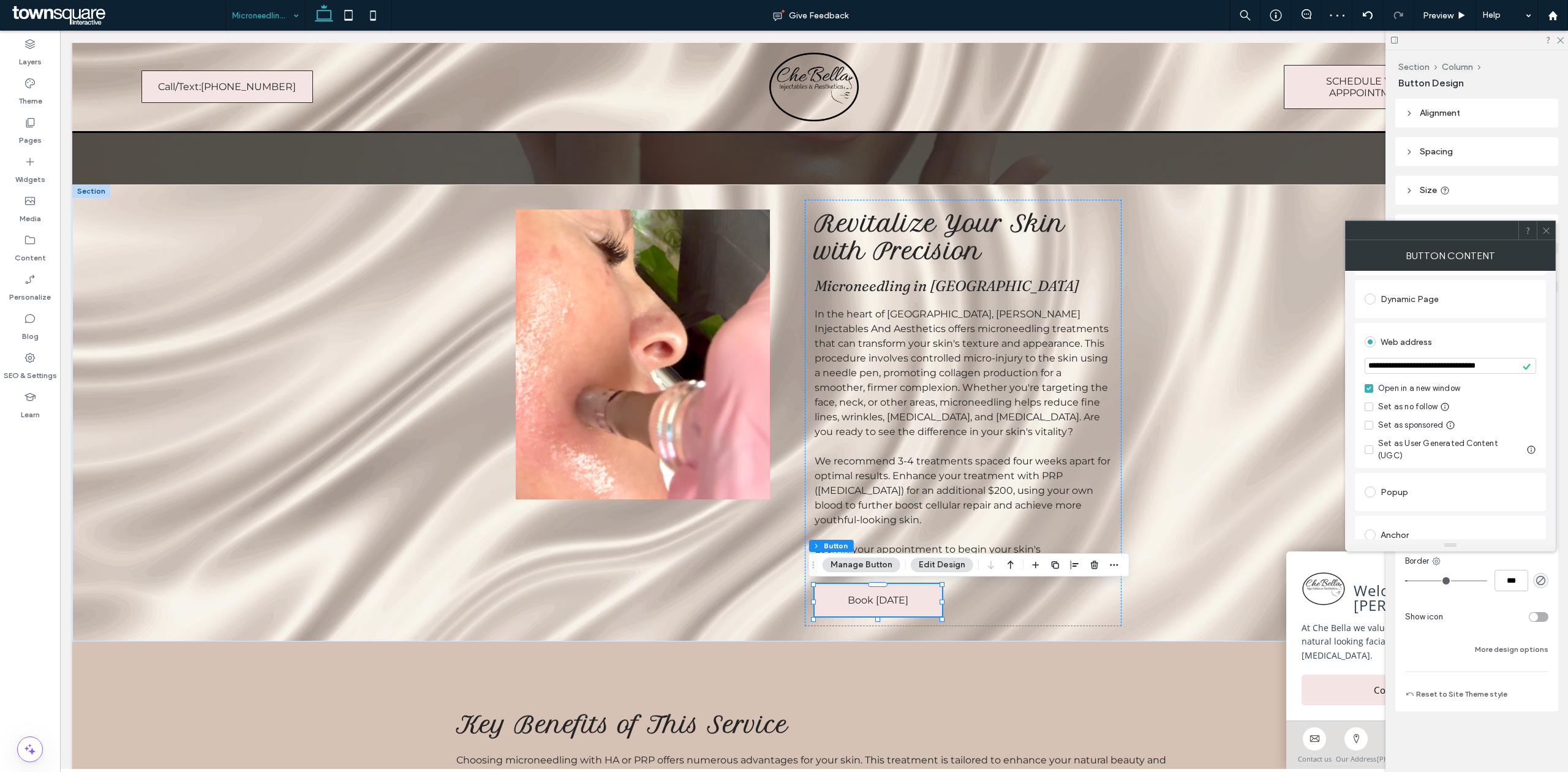
click at [1548, 227] on icon at bounding box center [1546, 230] width 9 height 9
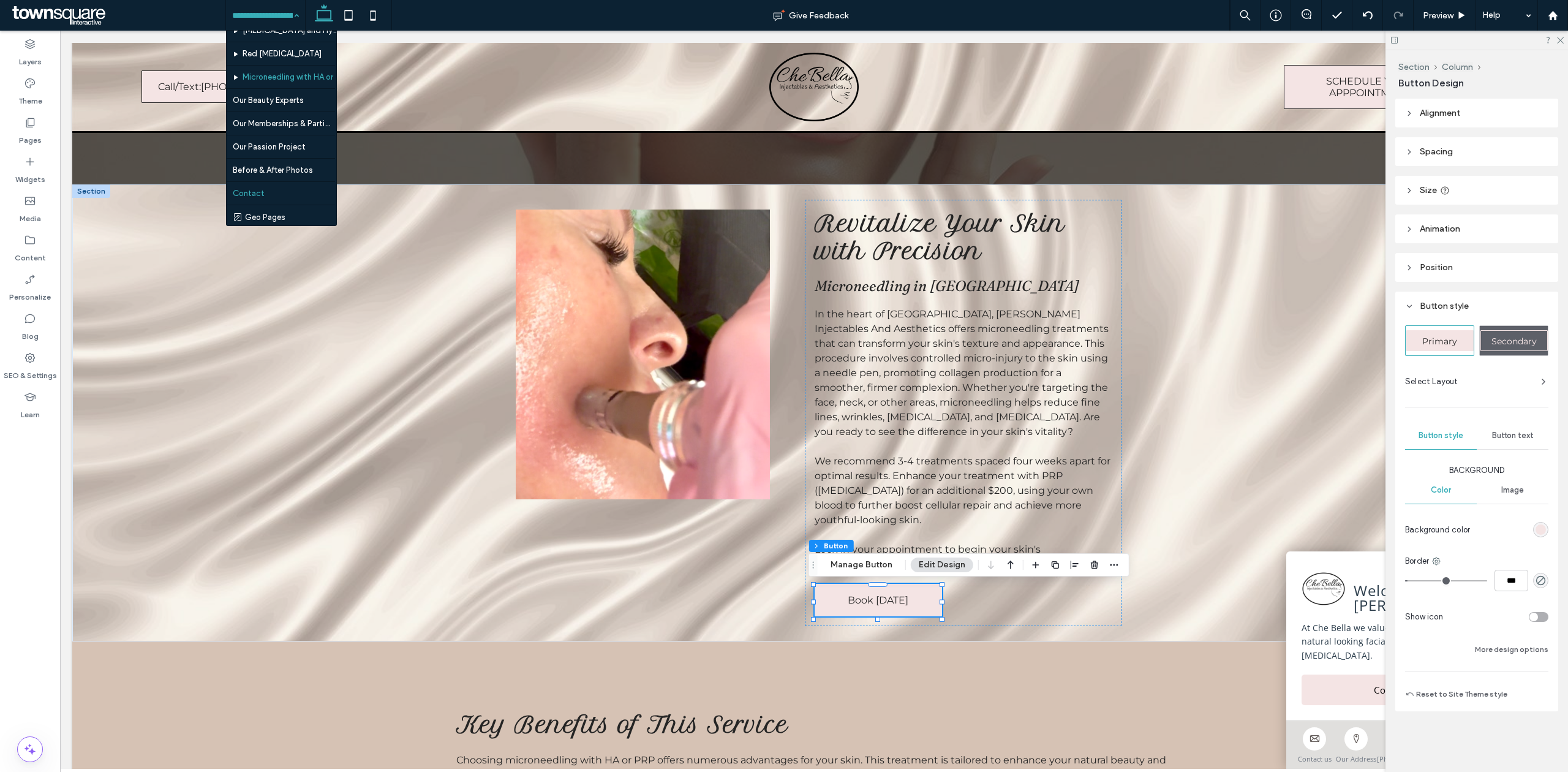
scroll to position [177, 0]
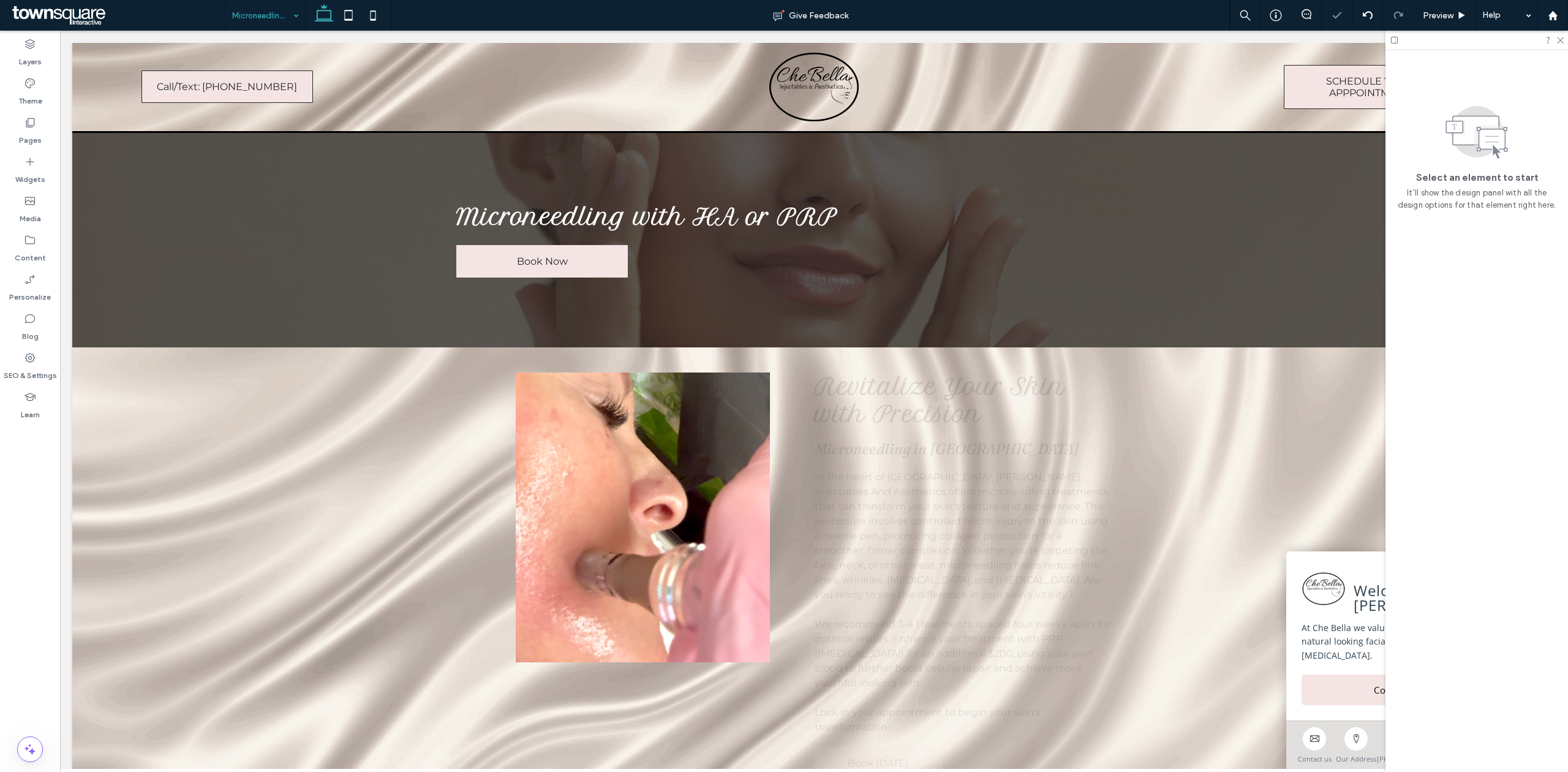
click at [255, 15] on input at bounding box center [262, 15] width 61 height 31
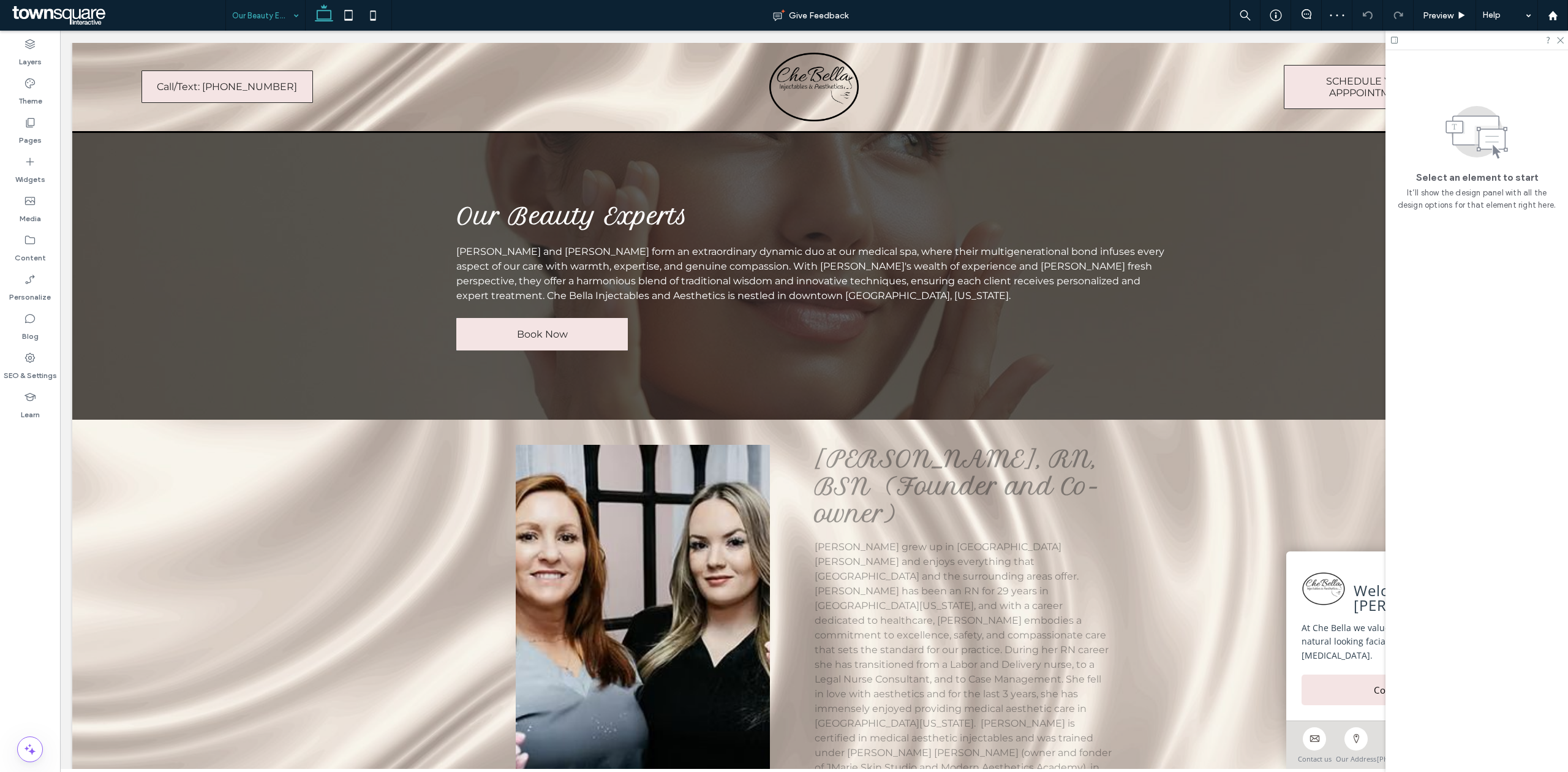
click at [557, 332] on span "Book Now" at bounding box center [542, 334] width 51 height 12
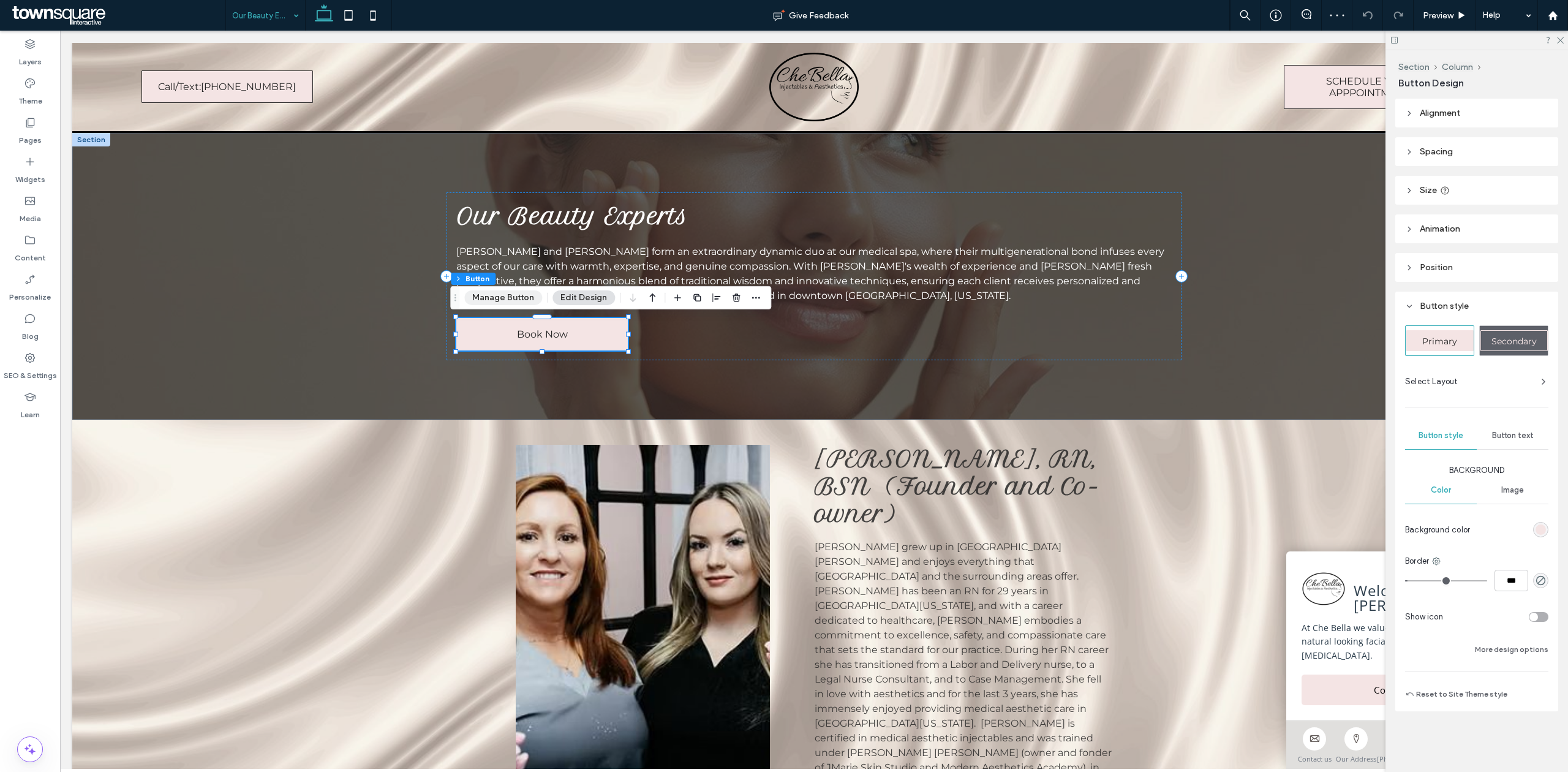
click at [507, 303] on button "Manage Button" at bounding box center [503, 298] width 78 height 15
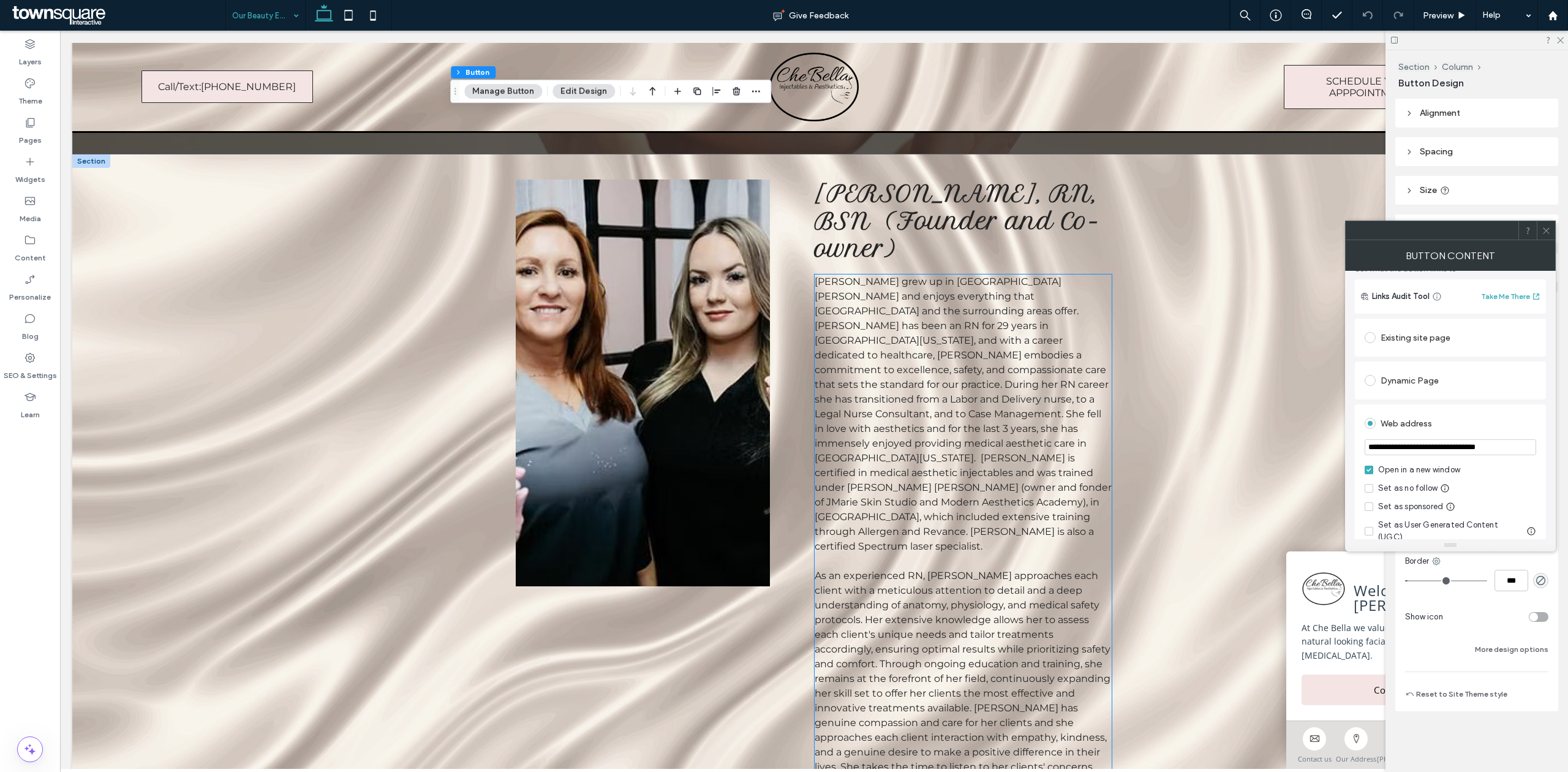
scroll to position [490, 0]
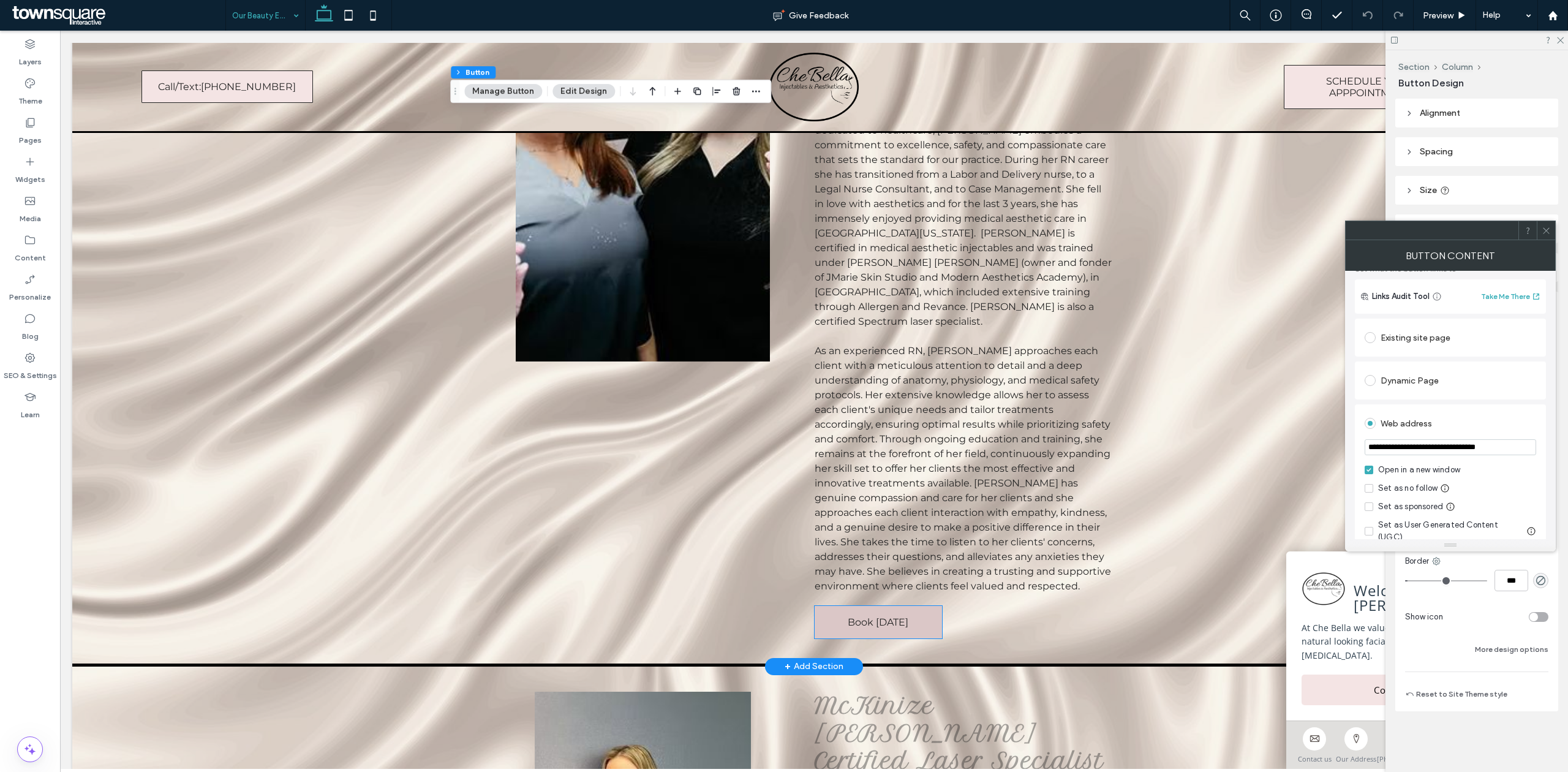
click at [920, 606] on link "Book [DATE]" at bounding box center [878, 622] width 127 height 33
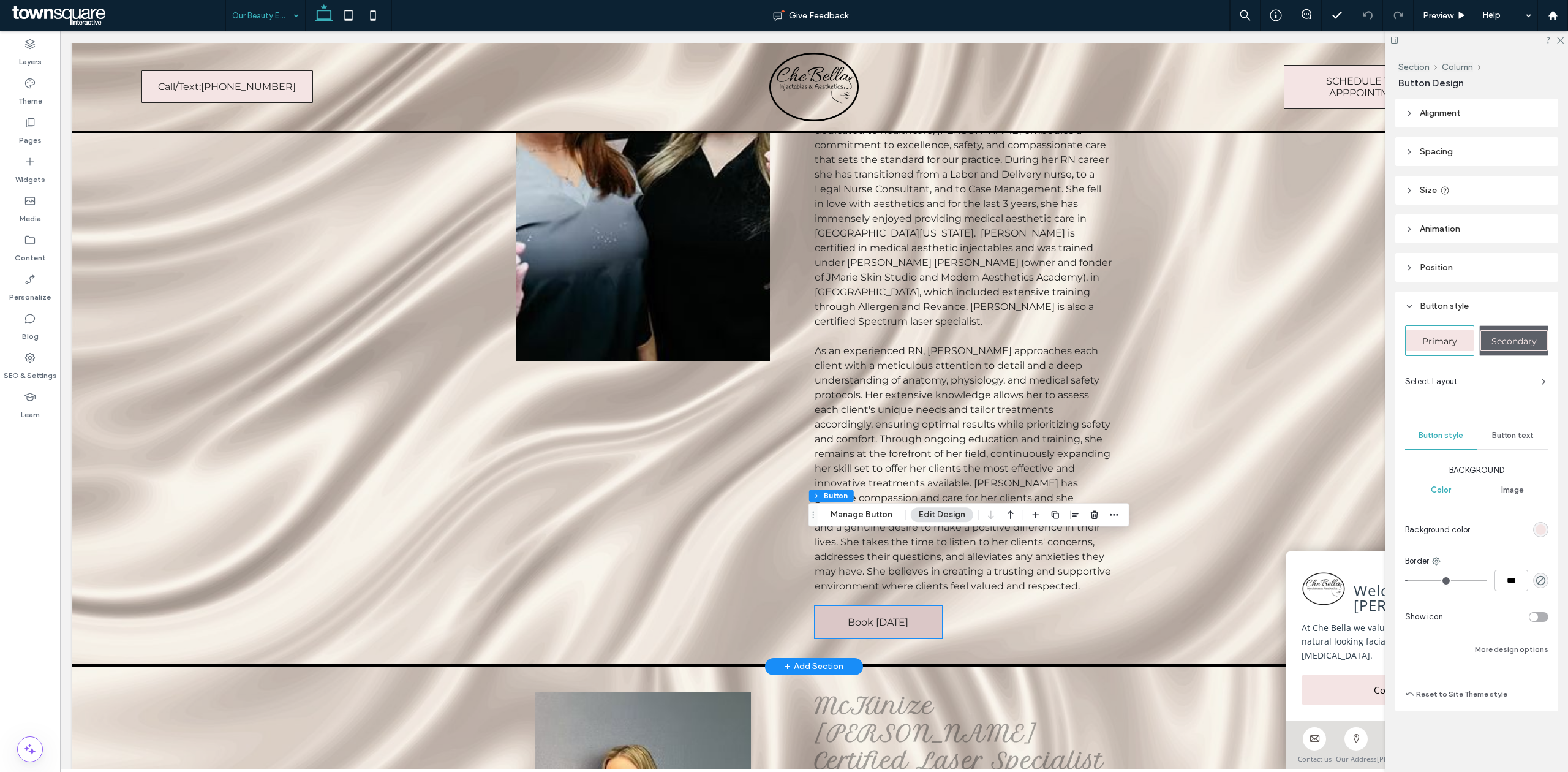
type input "**"
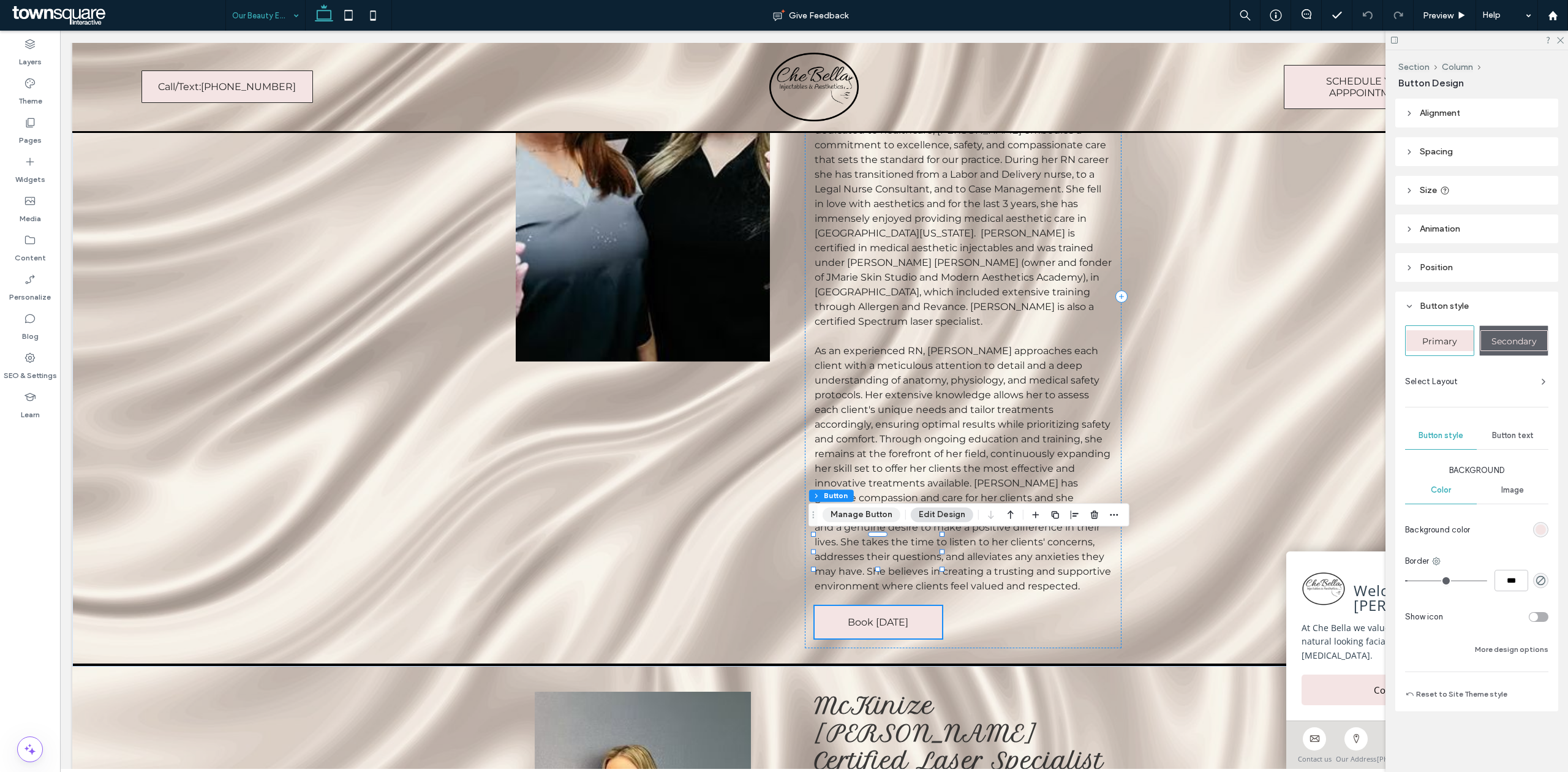
click at [878, 518] on button "Manage Button" at bounding box center [862, 515] width 78 height 15
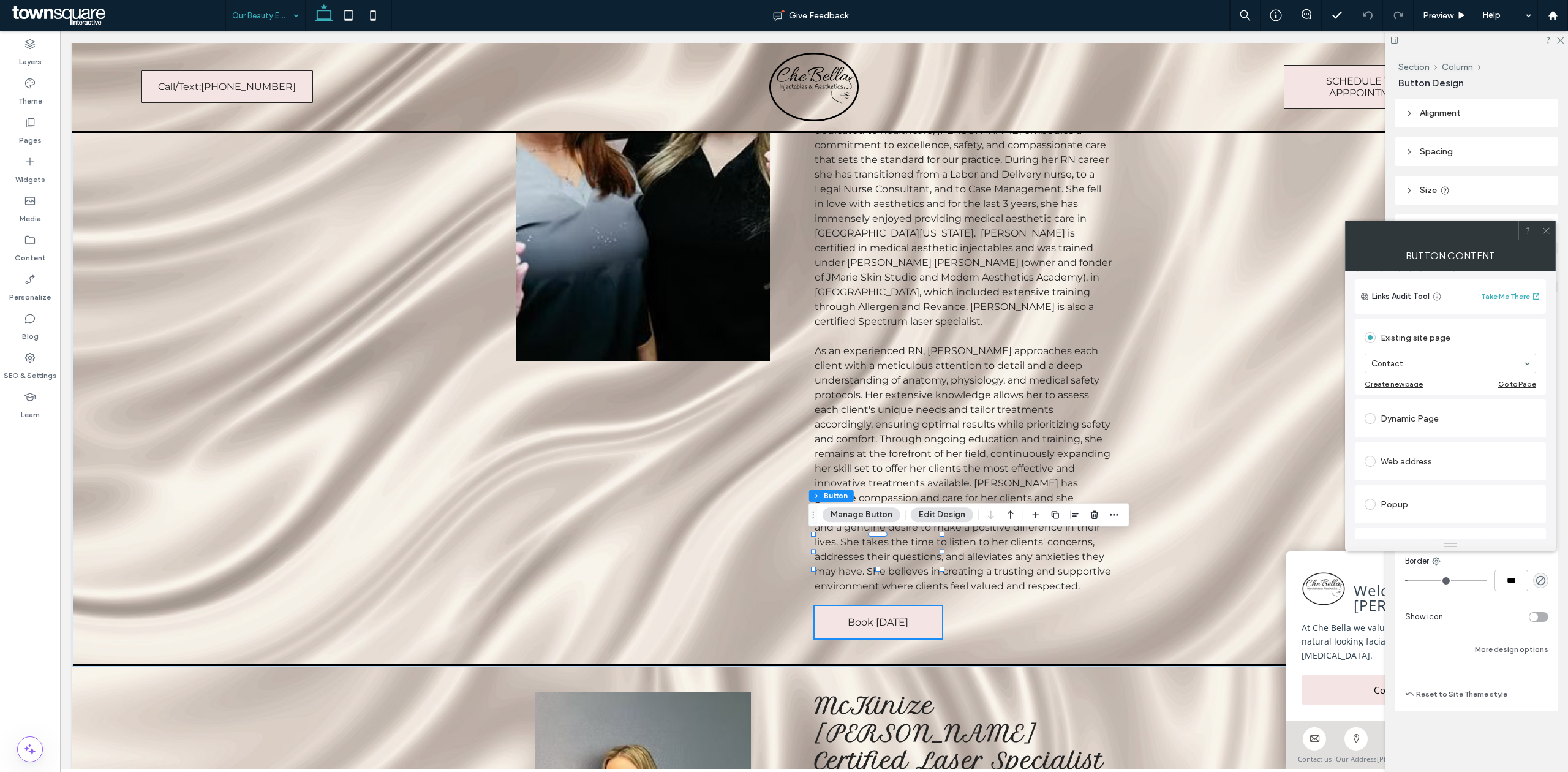
scroll to position [163, 0]
click at [1395, 388] on div "Web address" at bounding box center [1450, 380] width 171 height 20
click at [1417, 371] on input "url" at bounding box center [1450, 366] width 171 height 16
paste input "**********"
type input "**********"
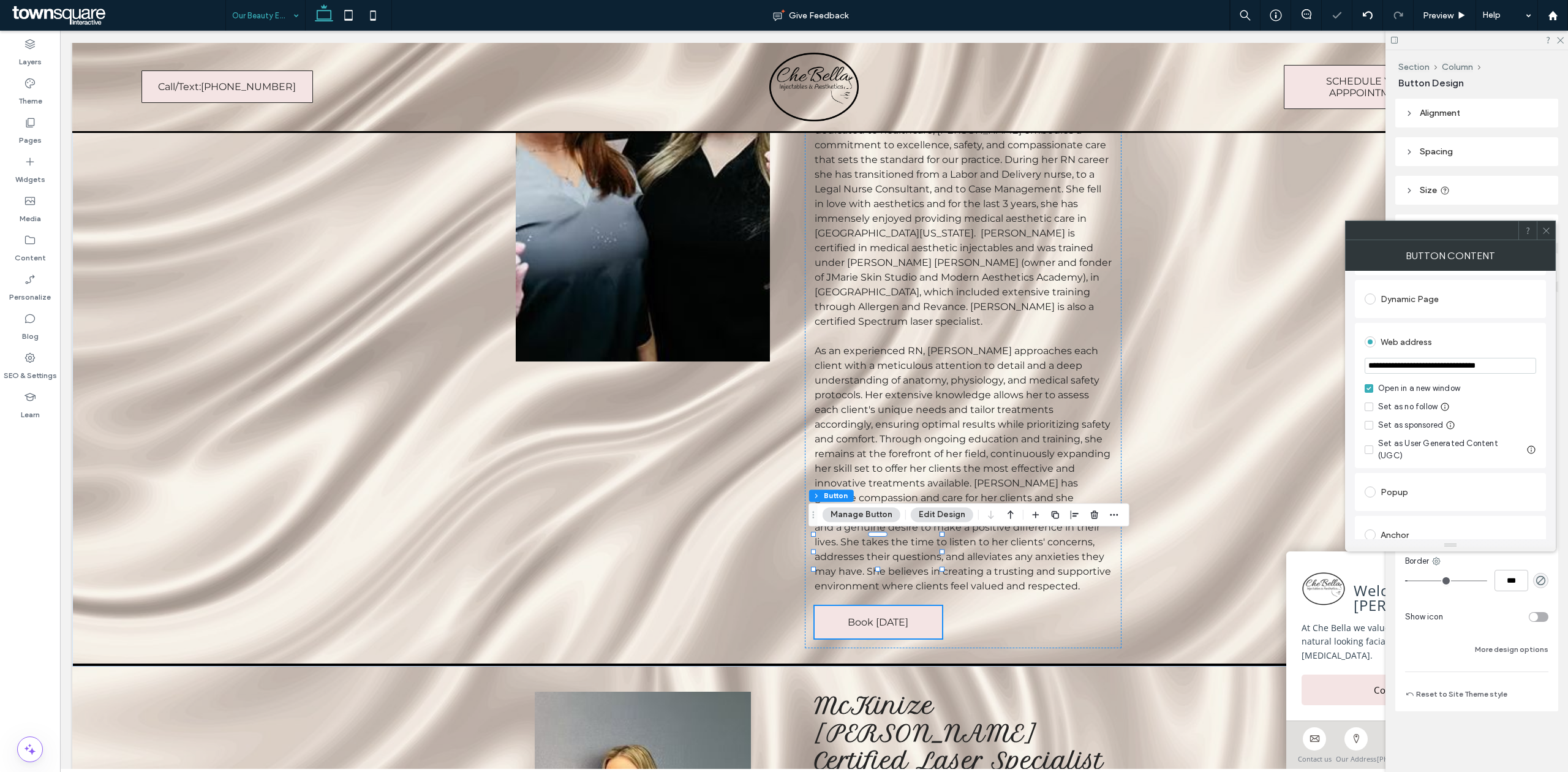
drag, startPoint x: 1505, startPoint y: 323, endPoint x: 1517, endPoint y: 312, distance: 16.3
click at [1507, 323] on div "**********" at bounding box center [1450, 502] width 191 height 534
click at [1551, 226] on div at bounding box center [1546, 230] width 19 height 19
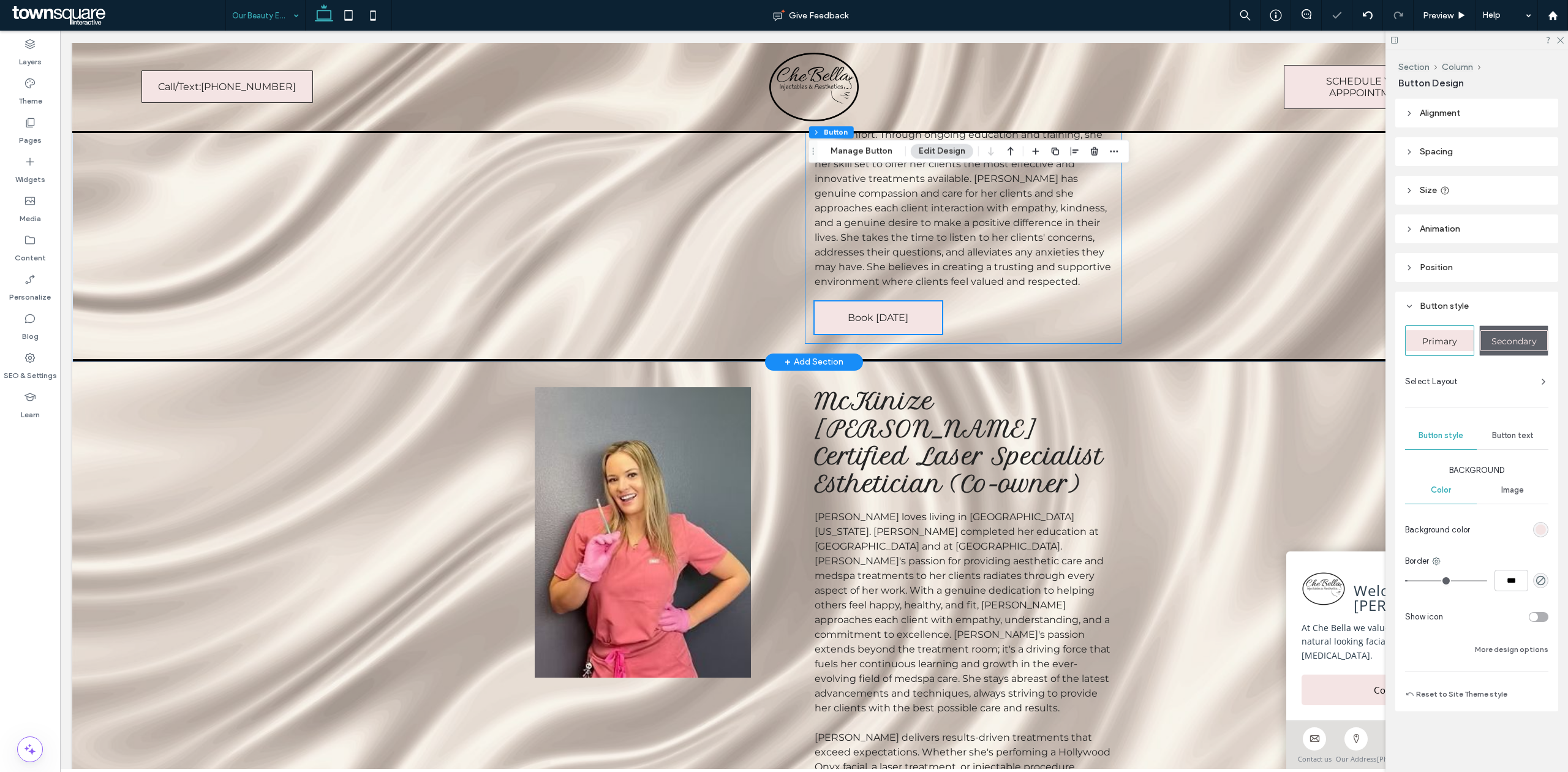
scroll to position [899, 0]
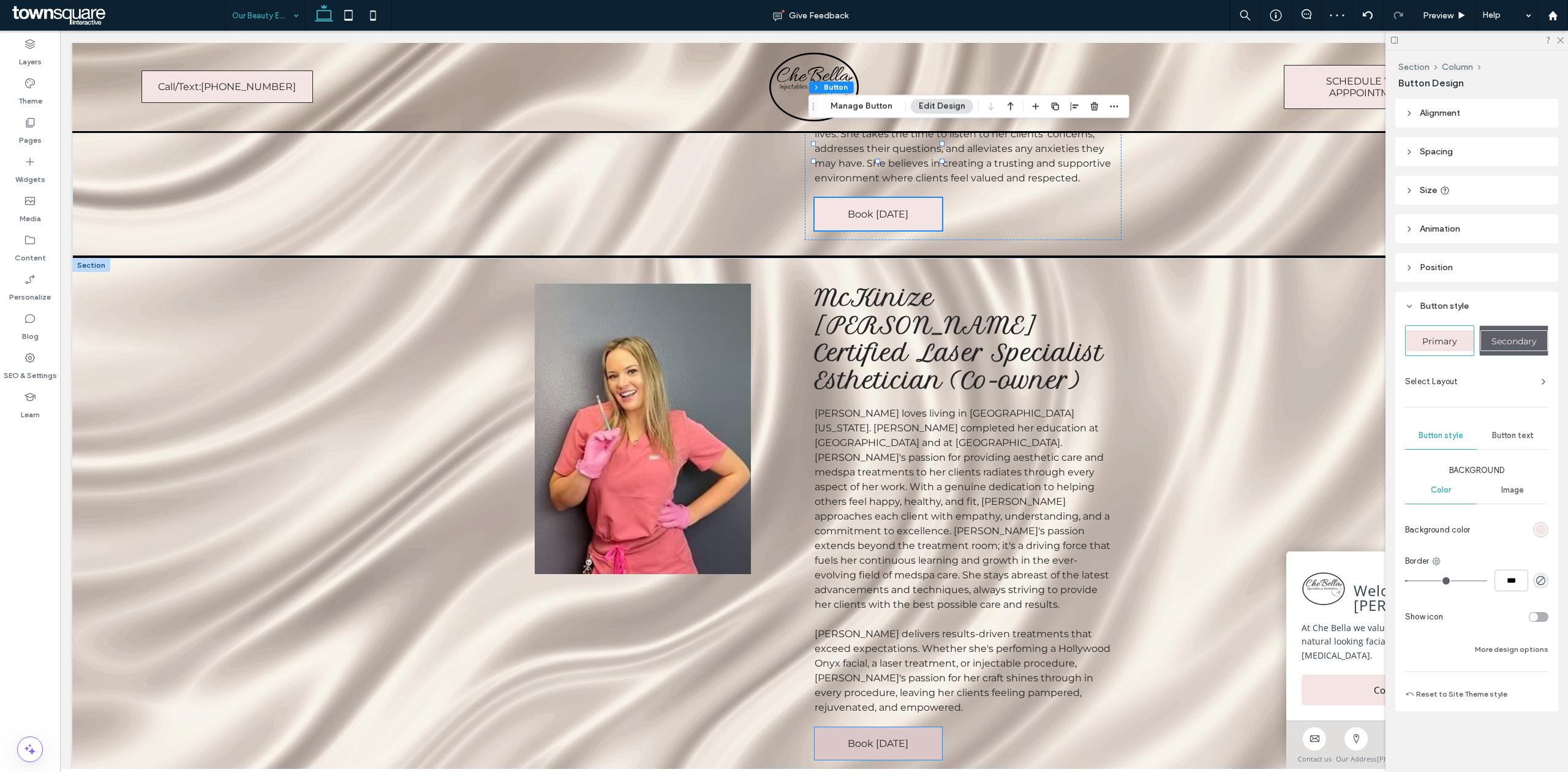
click at [860, 727] on link "Book [DATE]" at bounding box center [878, 743] width 127 height 33
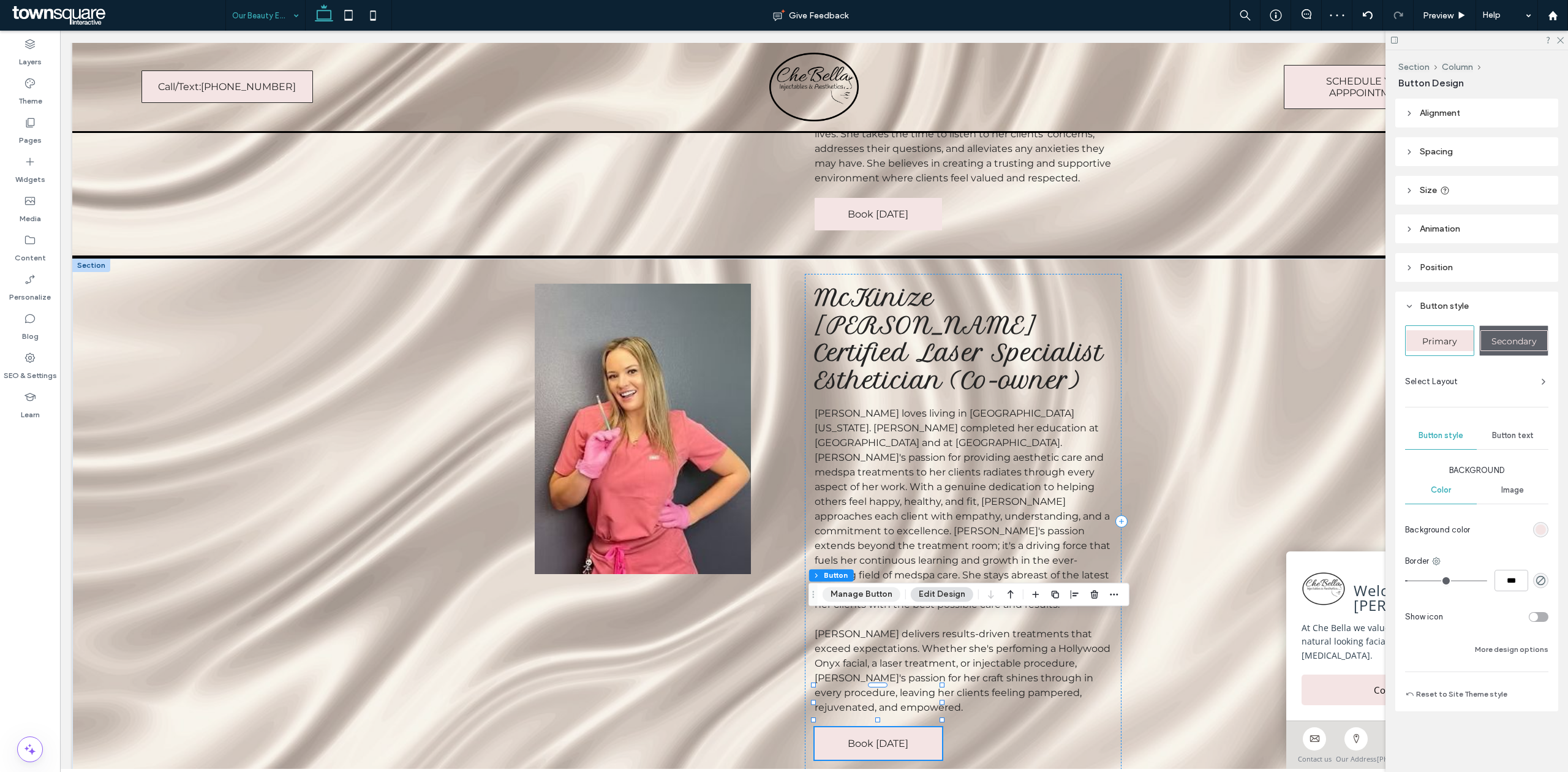
click at [853, 592] on button "Manage Button" at bounding box center [862, 594] width 78 height 15
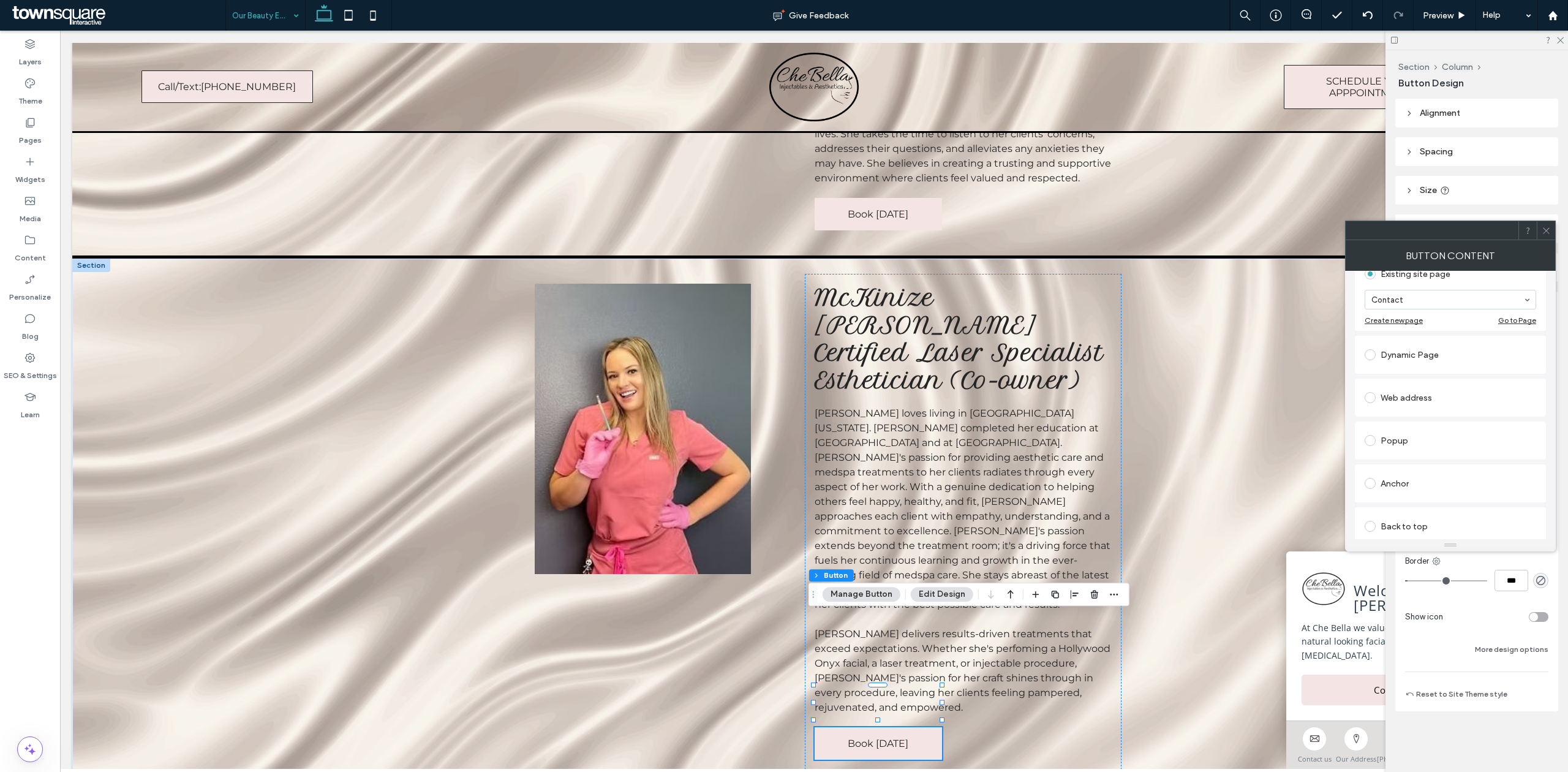
scroll to position [163, 0]
click at [1366, 391] on div "Web address" at bounding box center [1450, 380] width 171 height 26
click at [1409, 373] on input "url" at bounding box center [1450, 366] width 171 height 16
paste input "**********"
type input "**********"
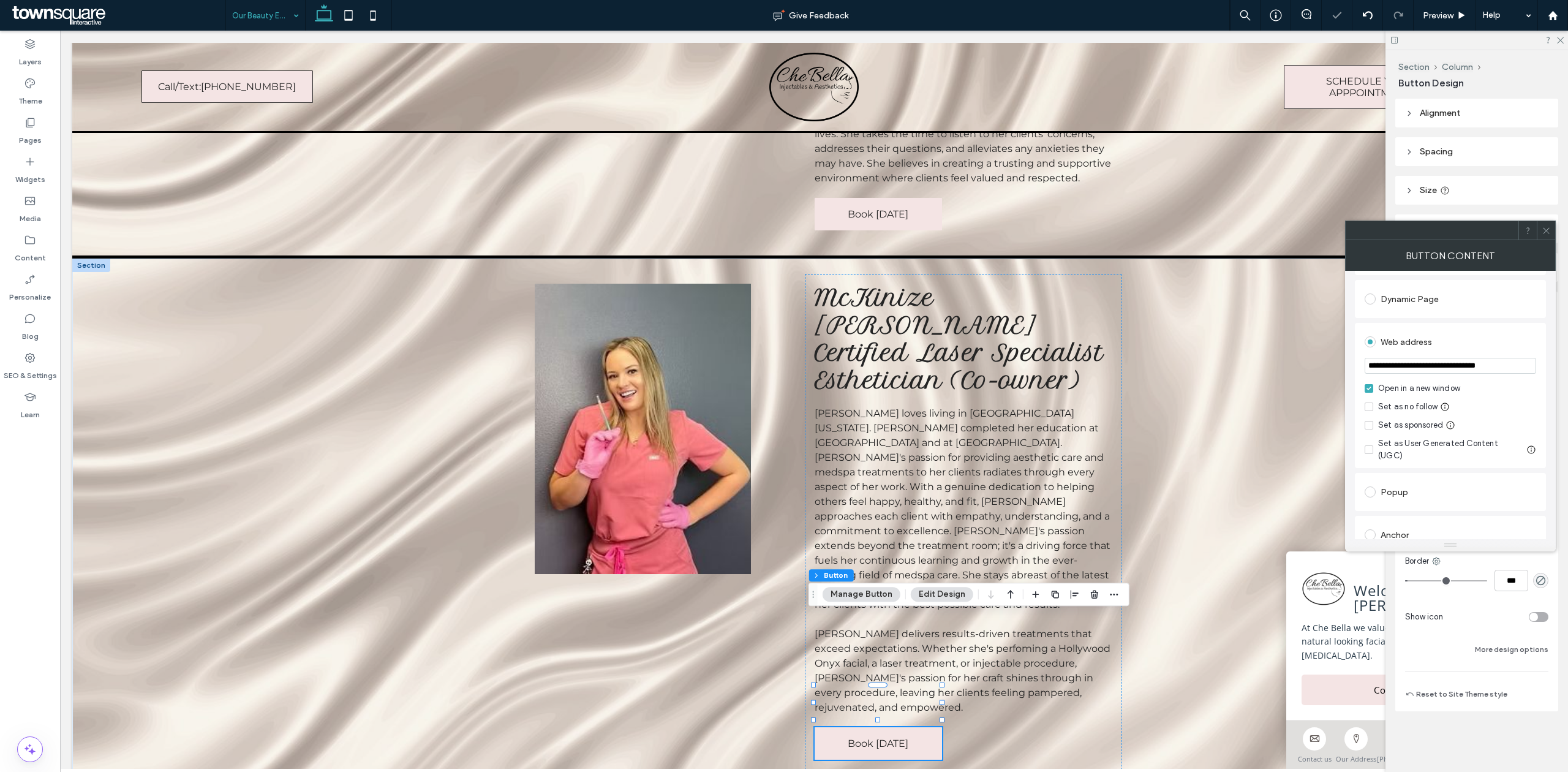
click at [1519, 315] on div "Dynamic Page" at bounding box center [1450, 299] width 191 height 38
click at [1551, 229] on div at bounding box center [1546, 230] width 19 height 19
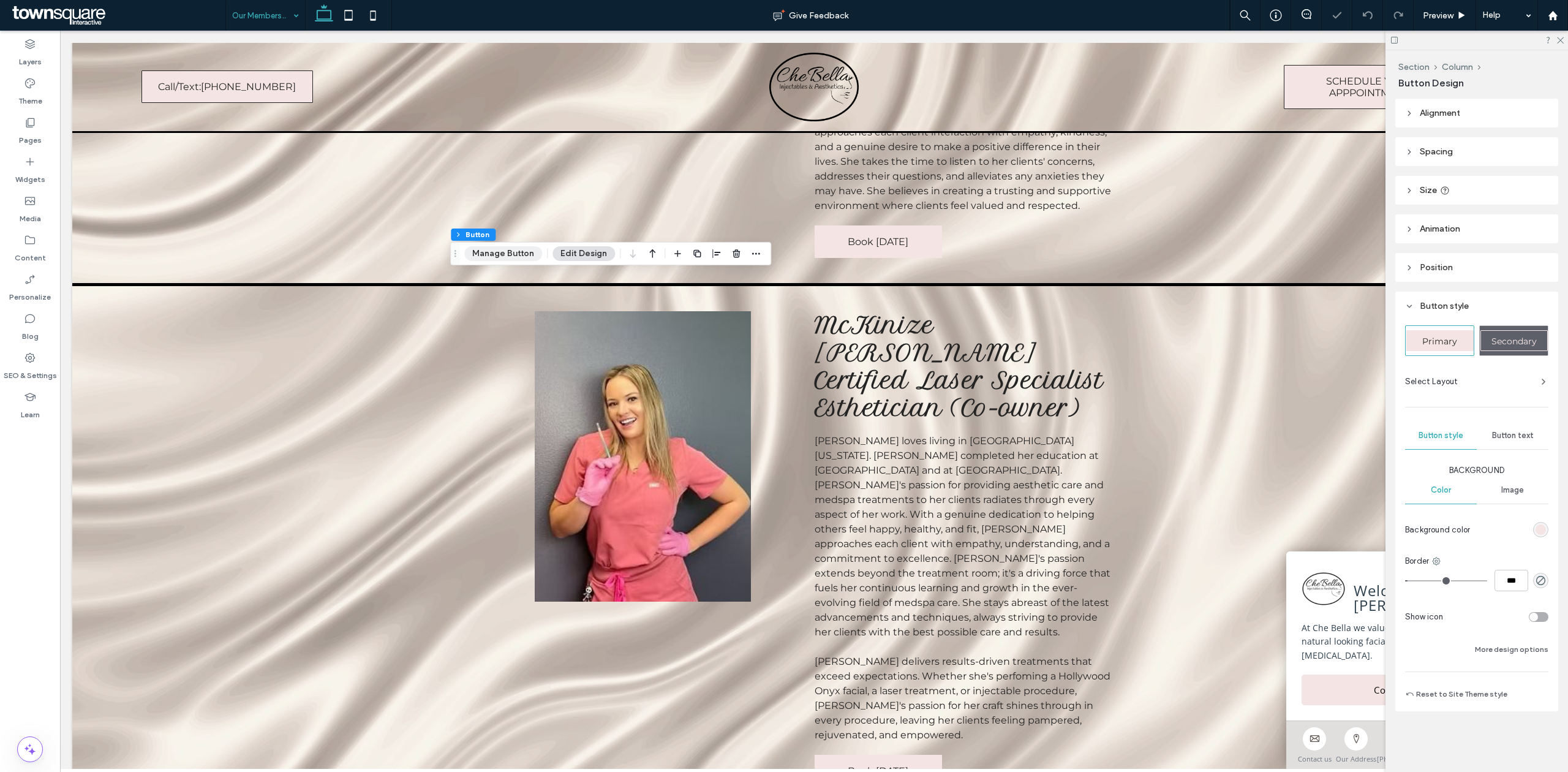
click at [493, 260] on button "Manage Button" at bounding box center [503, 253] width 78 height 15
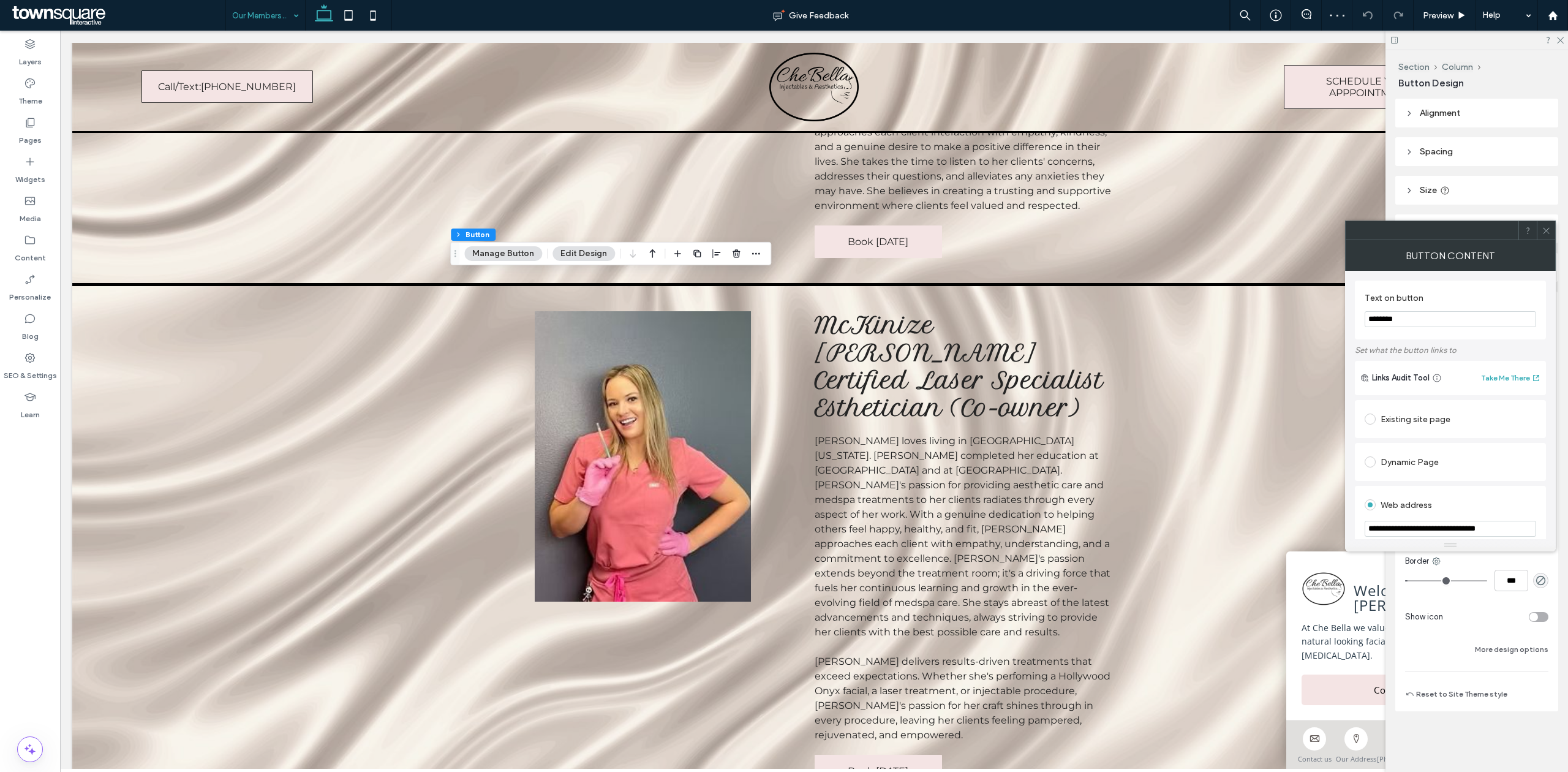
click at [1551, 227] on div at bounding box center [1546, 230] width 19 height 19
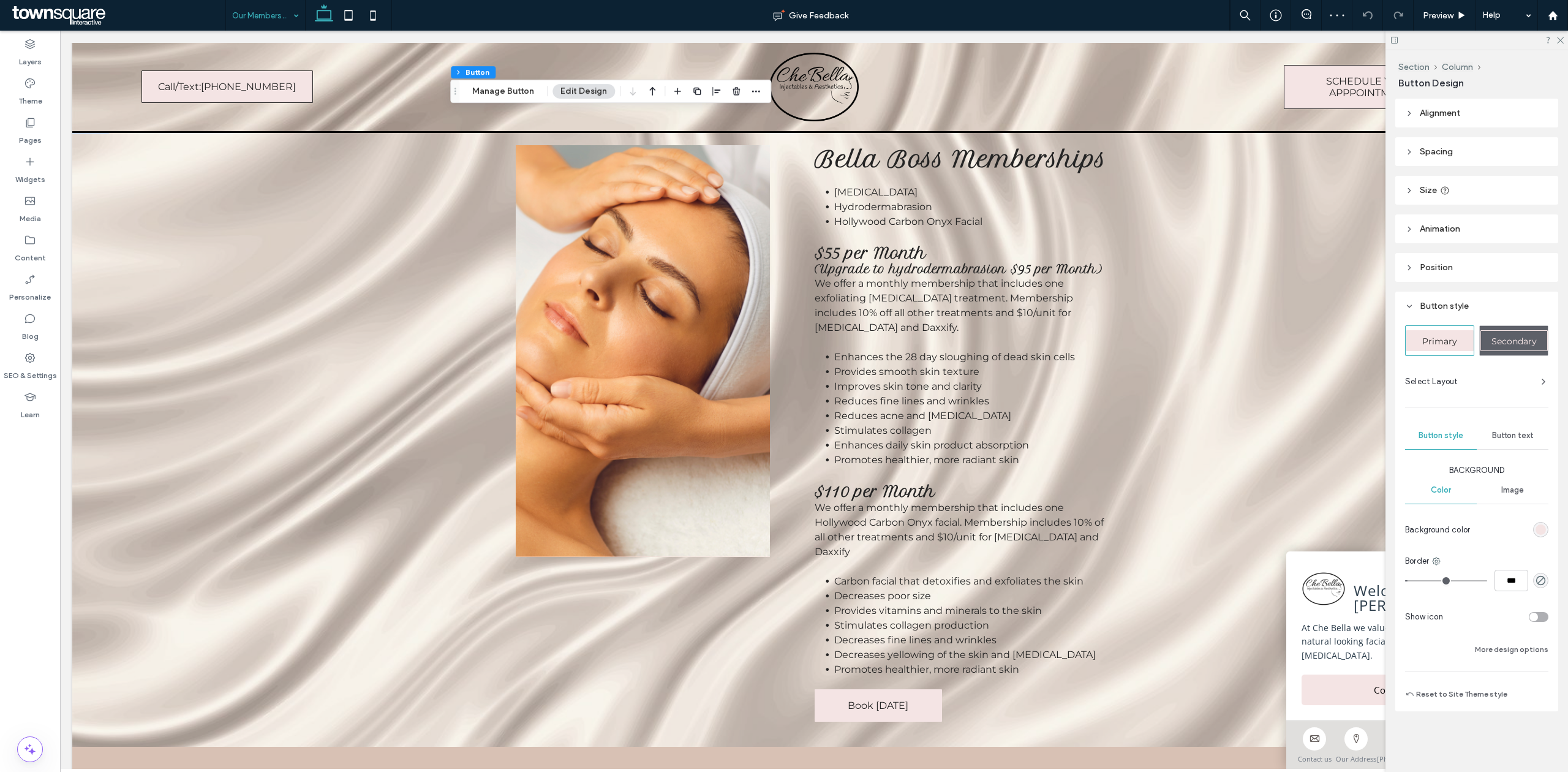
scroll to position [408, 0]
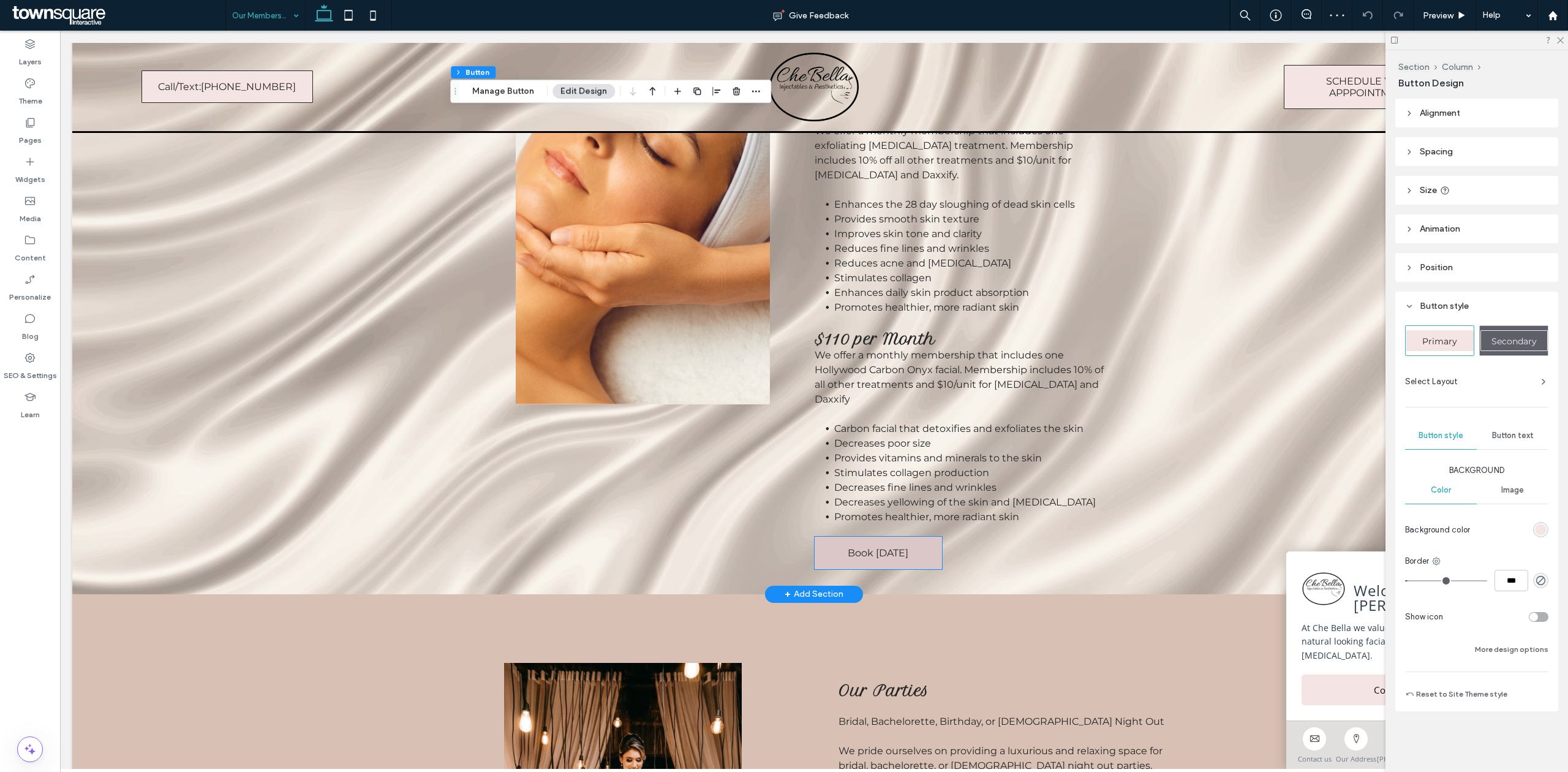
click at [887, 554] on link "Book [DATE]" at bounding box center [878, 553] width 127 height 33
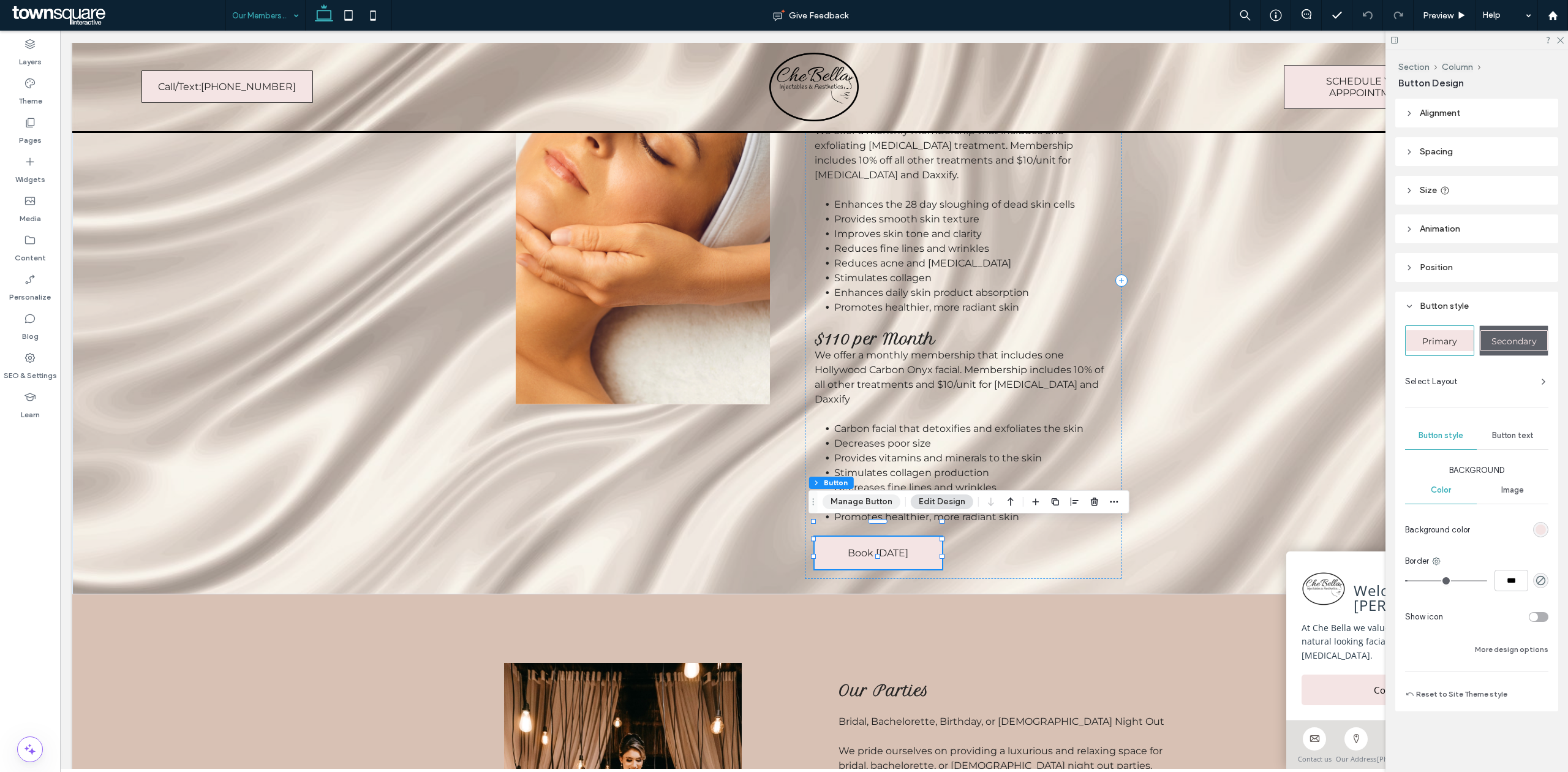
click at [856, 497] on button "Manage Button" at bounding box center [862, 502] width 78 height 15
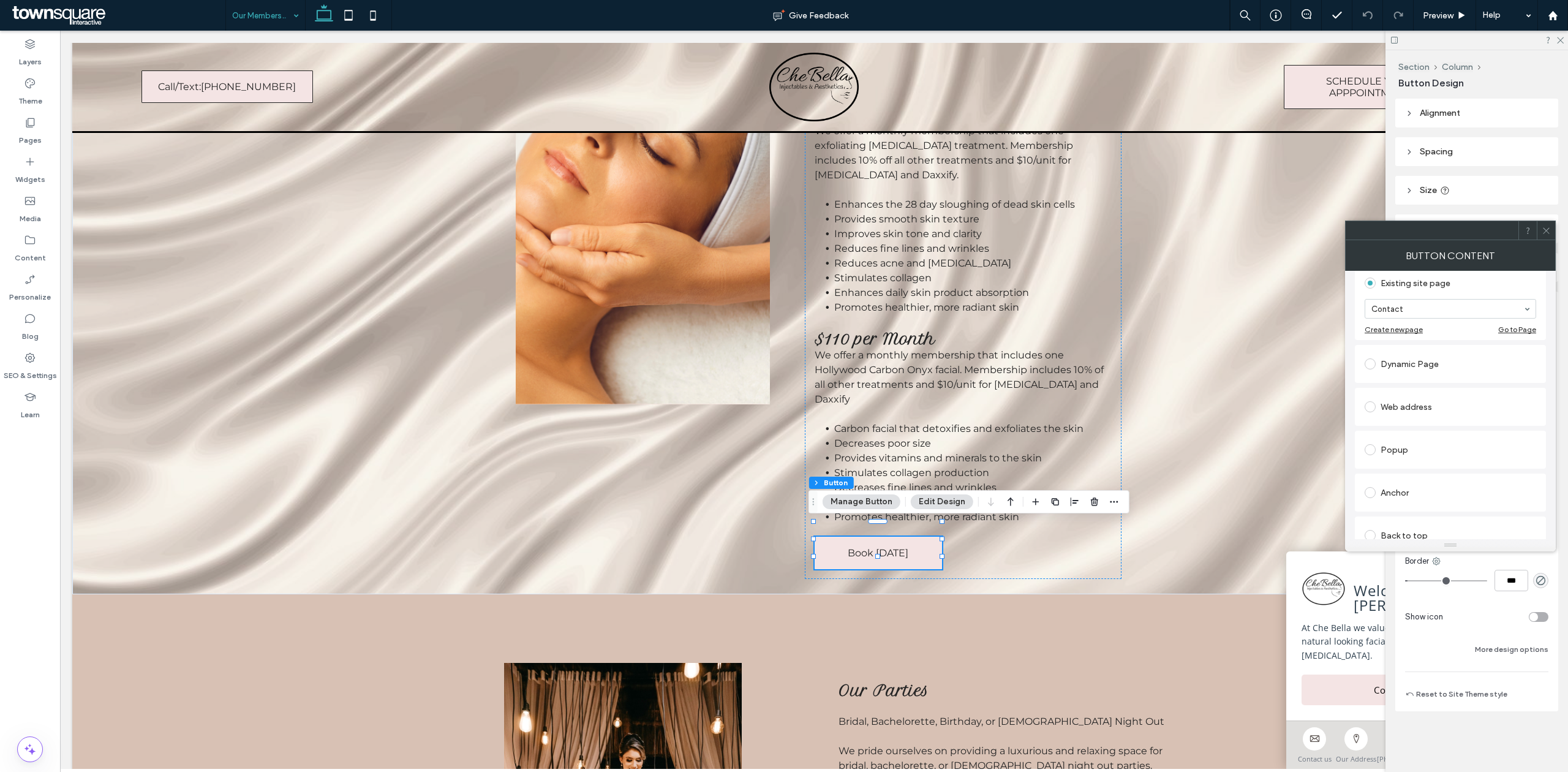
scroll to position [163, 0]
click at [1381, 383] on div "Web address" at bounding box center [1450, 380] width 171 height 20
click at [1429, 370] on input "url" at bounding box center [1450, 366] width 171 height 16
paste input "**********"
type input "**********"
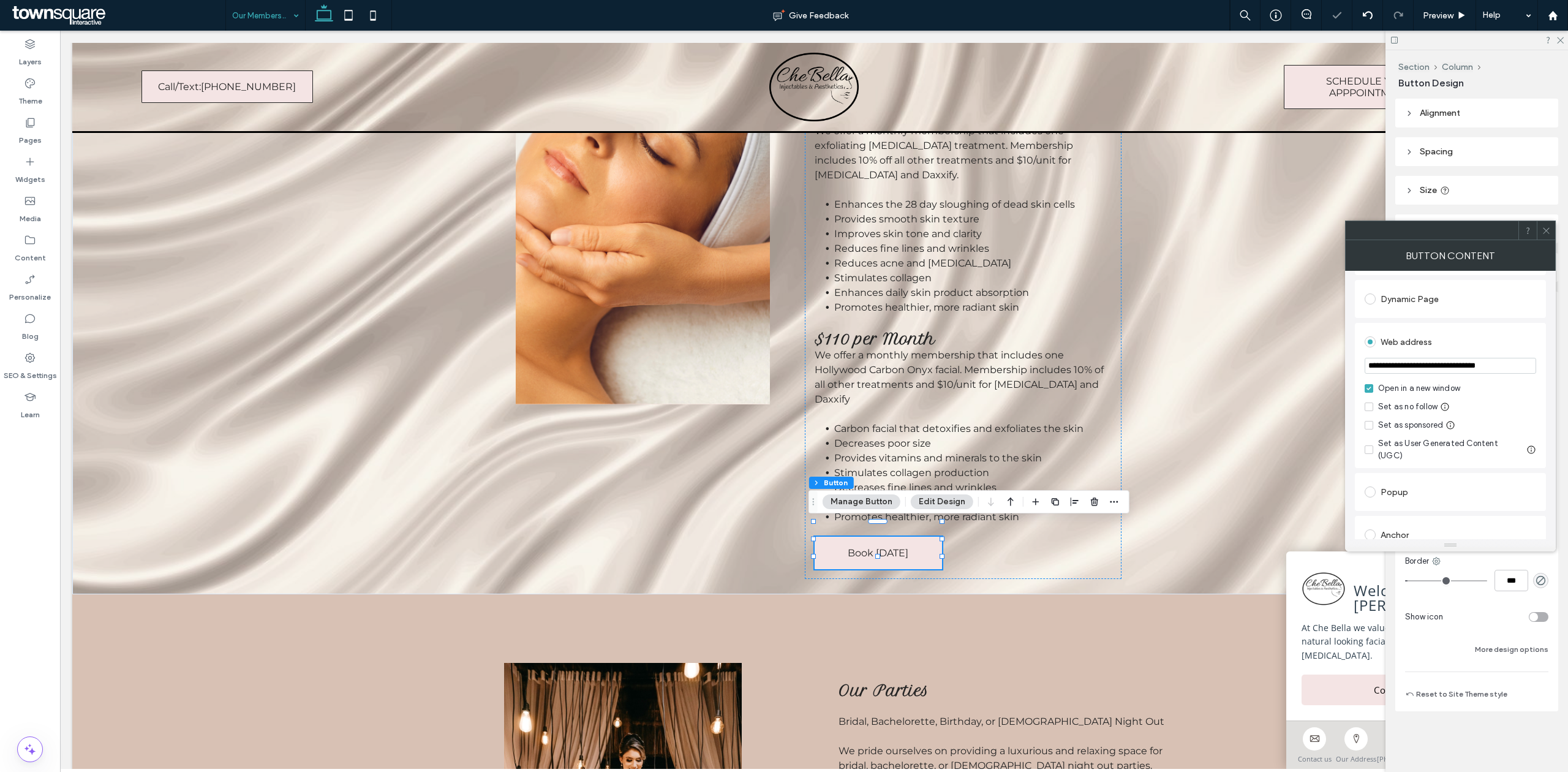
click at [1527, 331] on div "Web address" at bounding box center [1450, 340] width 171 height 22
click at [1546, 236] on span at bounding box center [1546, 230] width 9 height 19
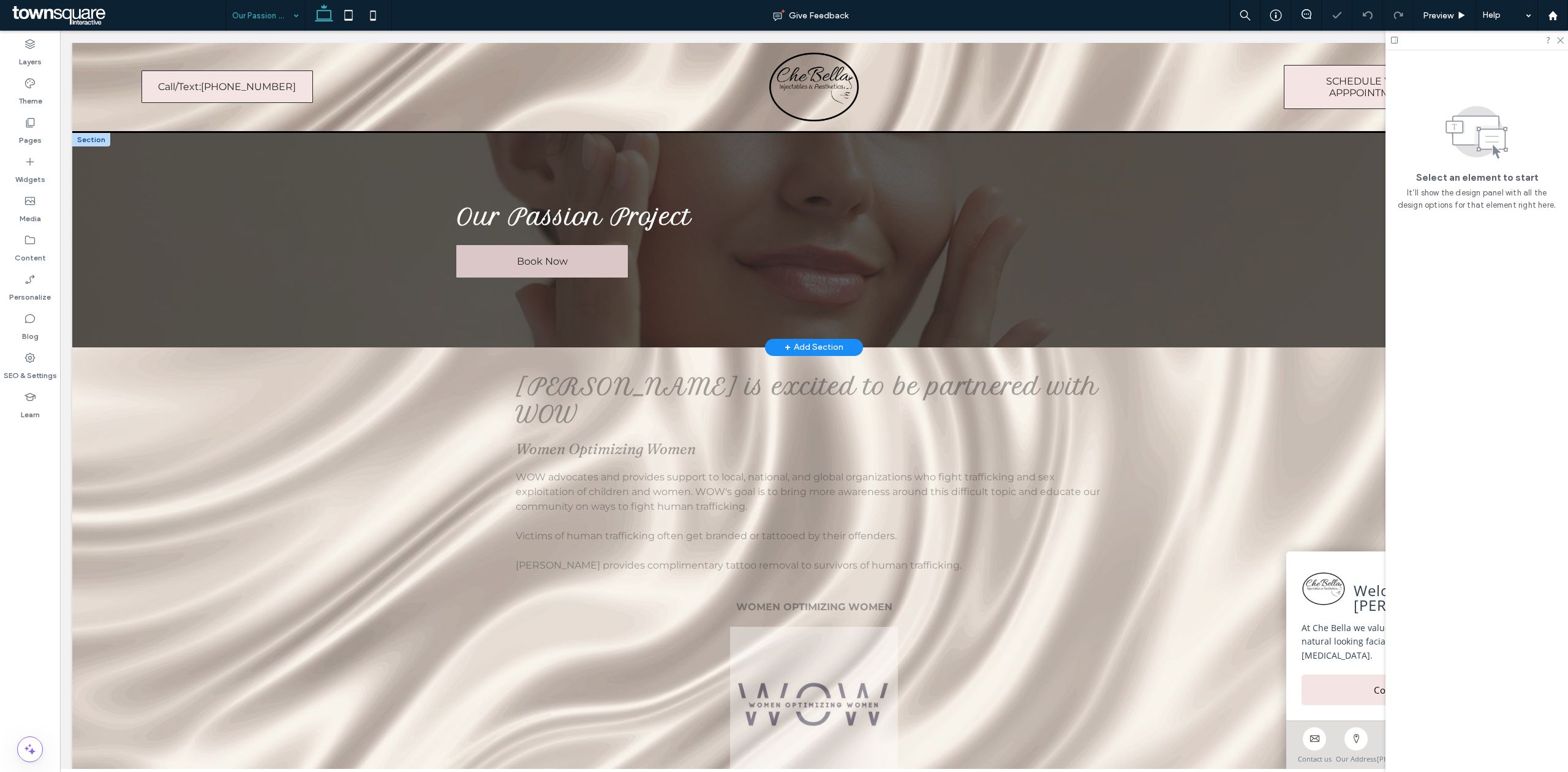
click at [530, 266] on span "Book Now" at bounding box center [542, 261] width 51 height 12
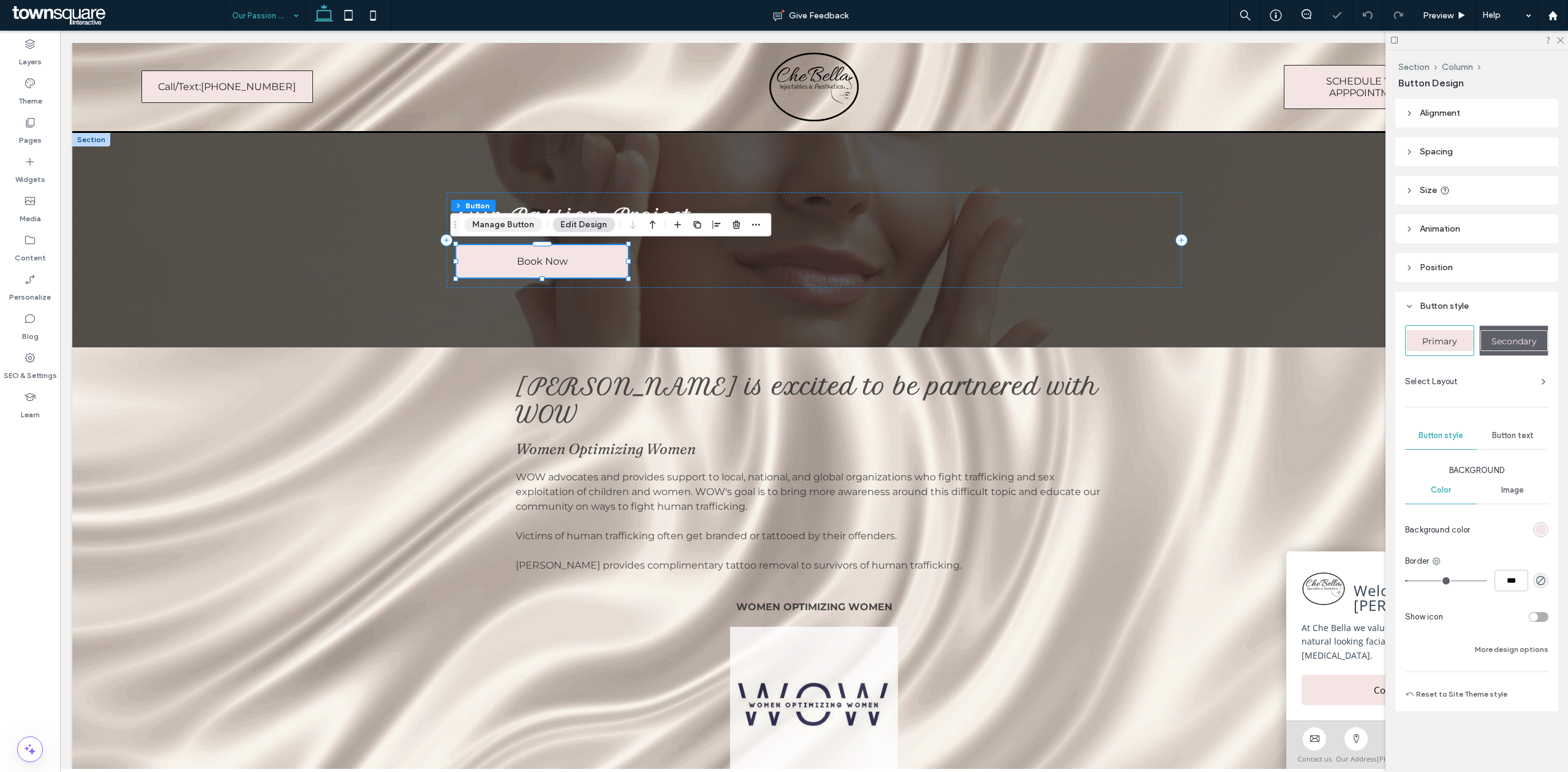
click at [511, 228] on button "Manage Button" at bounding box center [503, 225] width 78 height 15
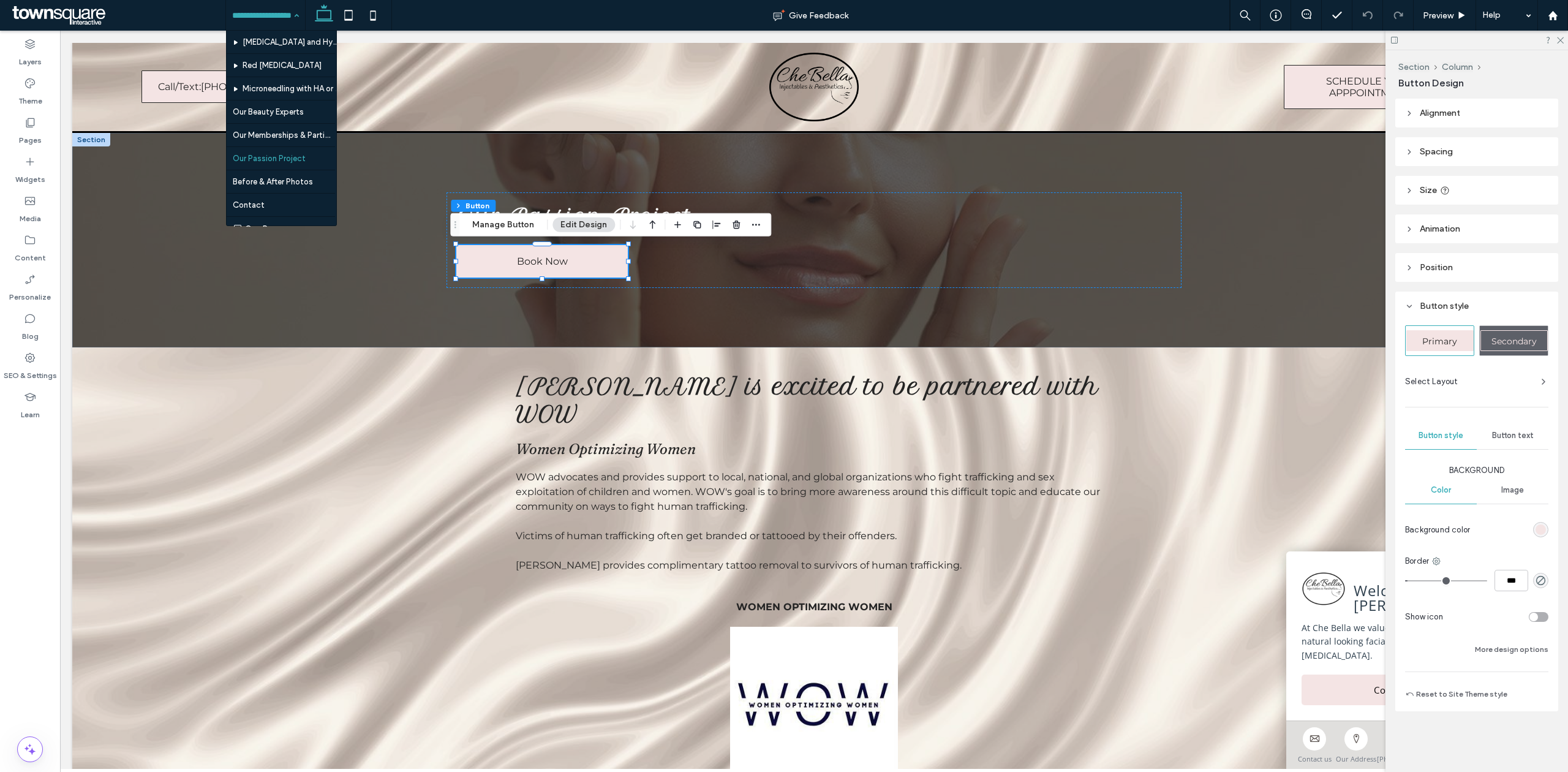
scroll to position [177, 0]
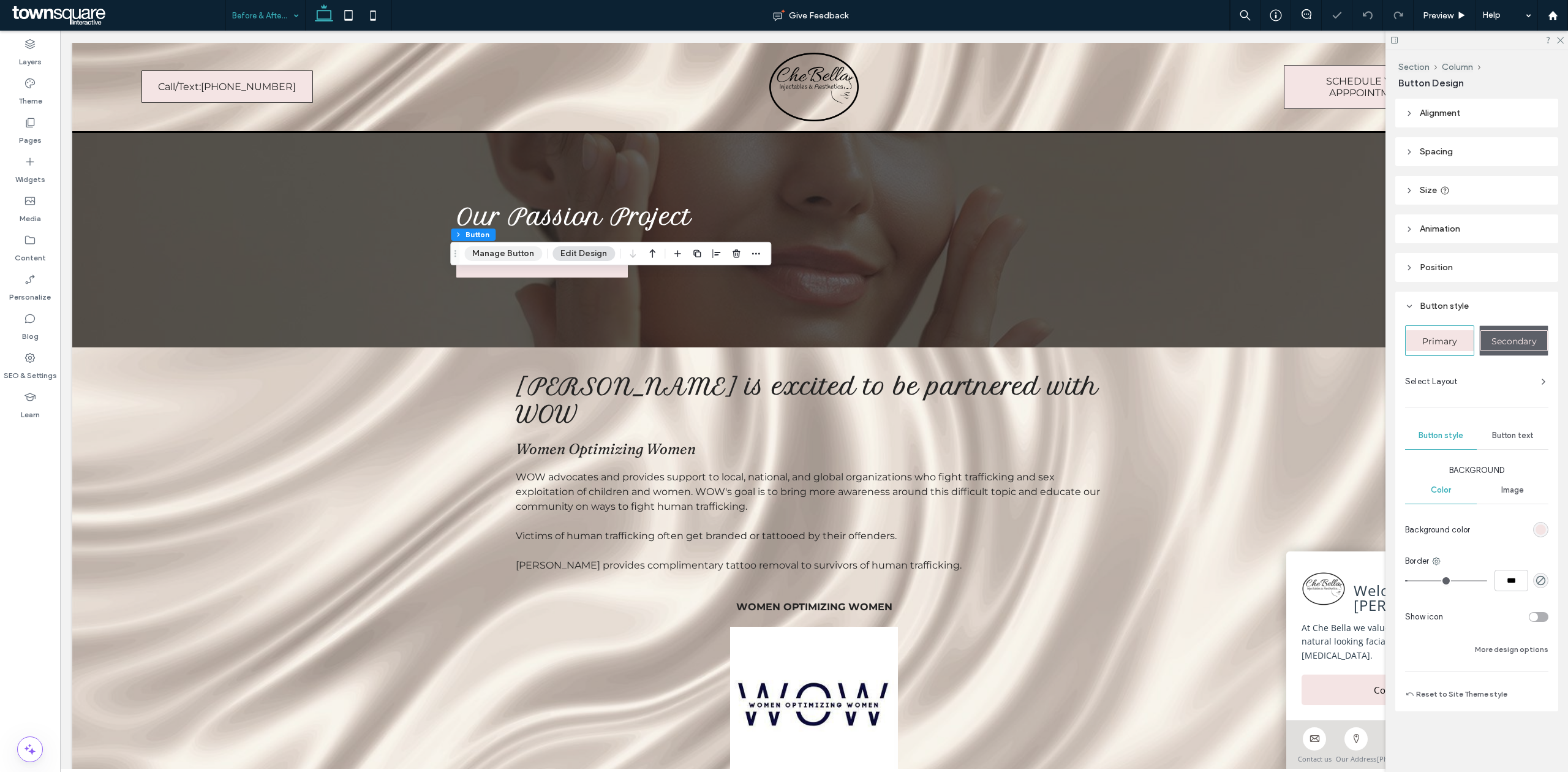
click at [513, 252] on button "Manage Button" at bounding box center [503, 253] width 78 height 15
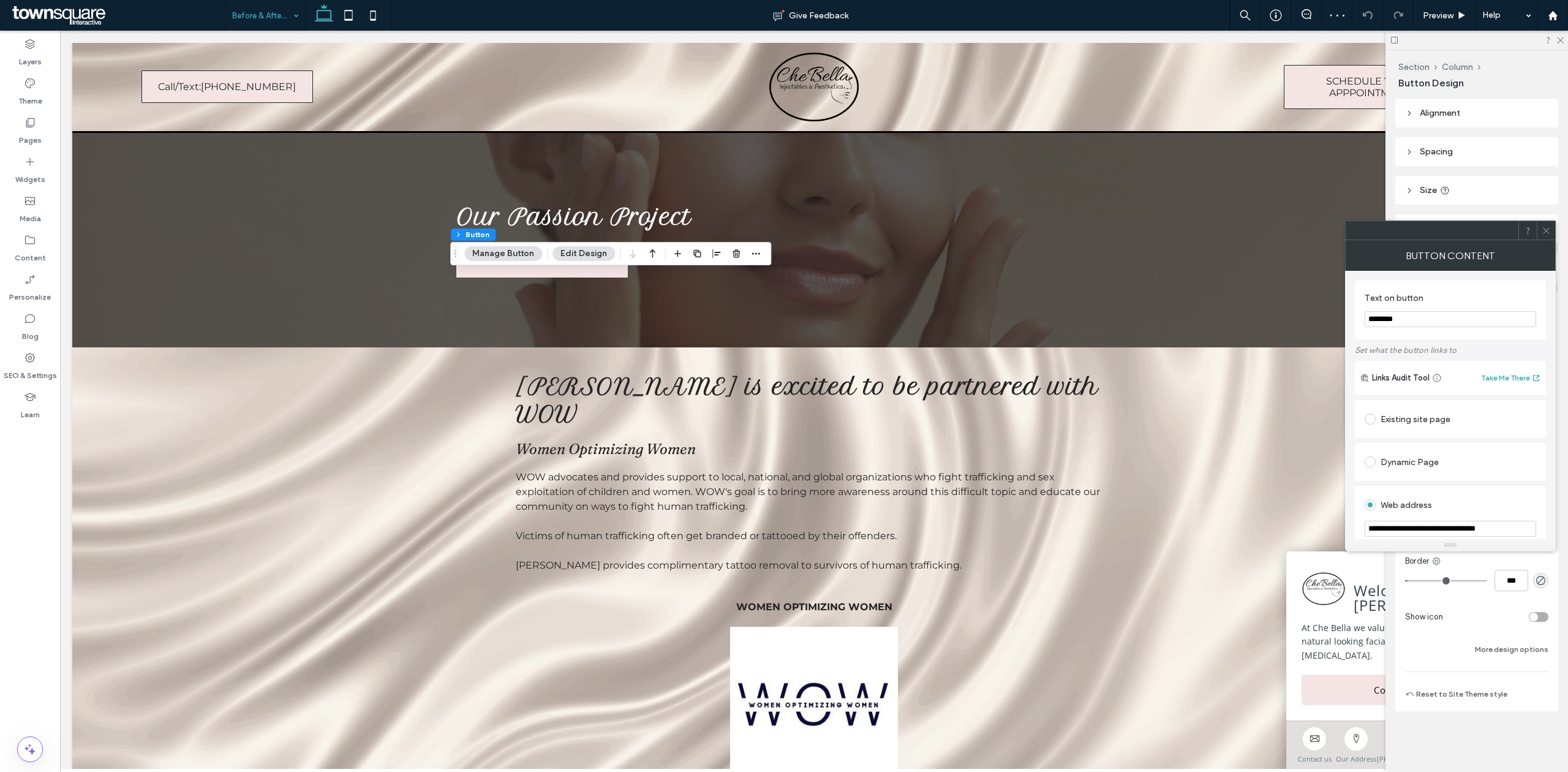
click at [513, 252] on button "Manage Button" at bounding box center [503, 253] width 78 height 15
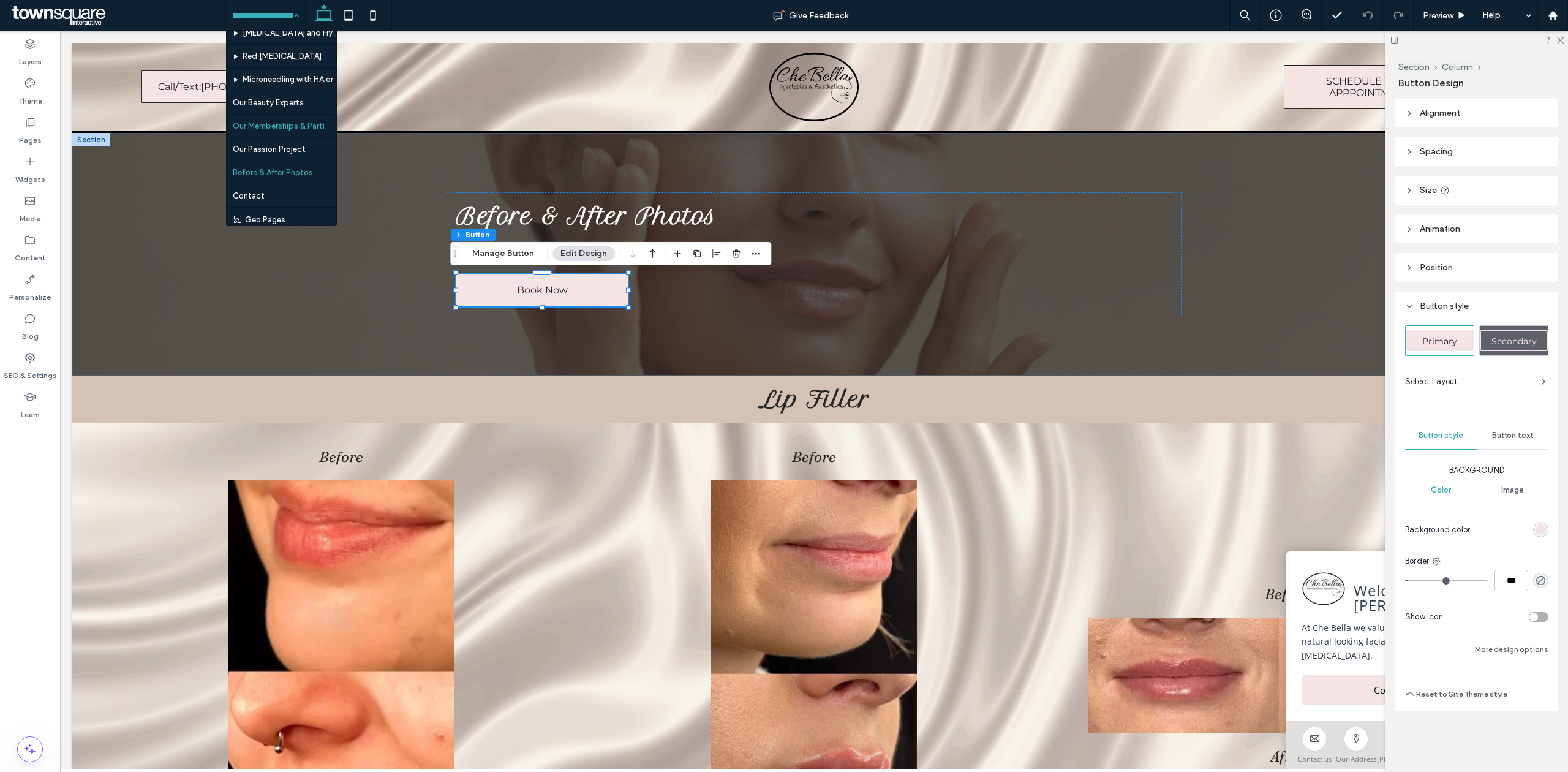
scroll to position [177, 0]
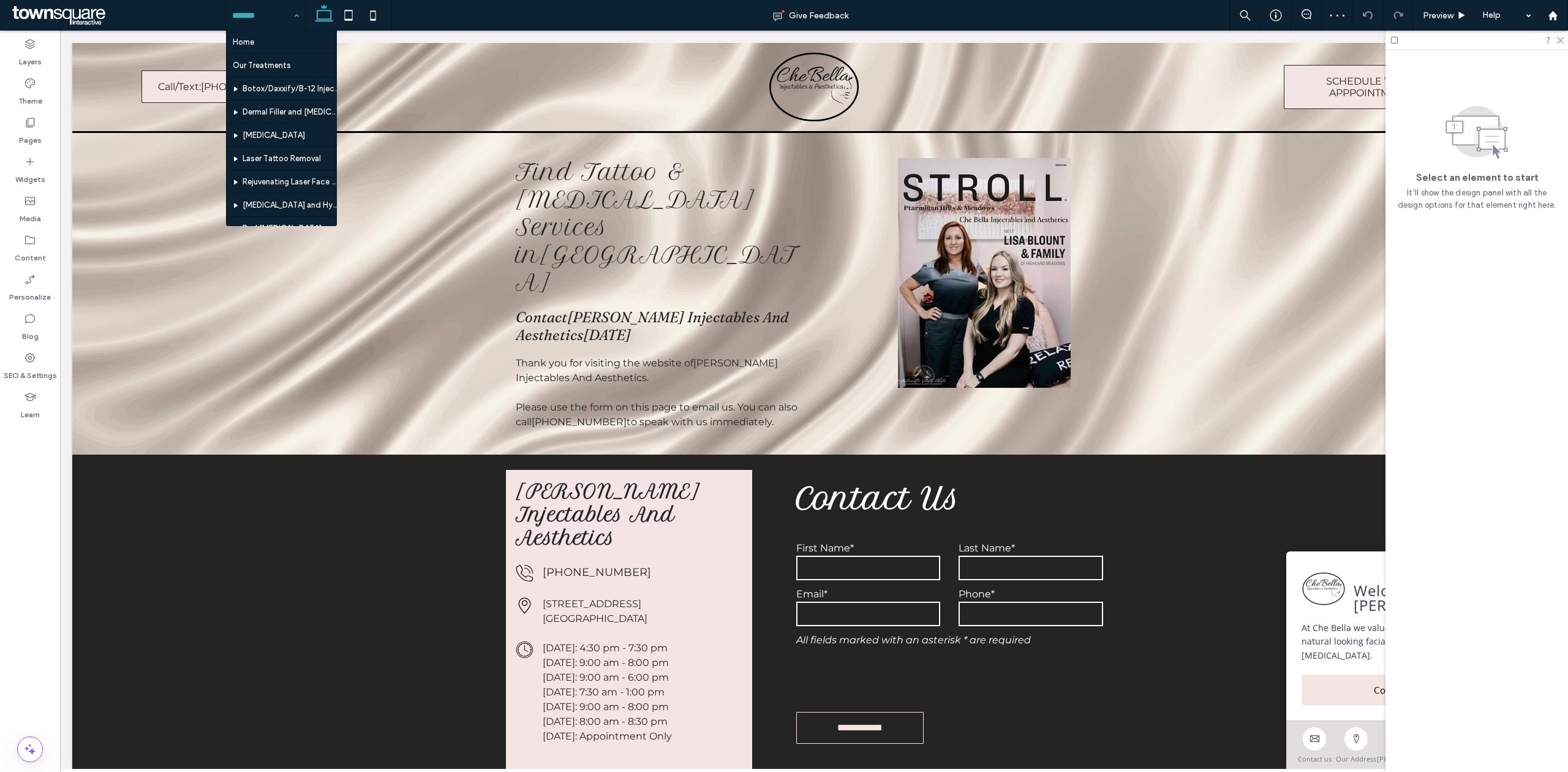
click at [274, 24] on input at bounding box center [262, 15] width 61 height 31
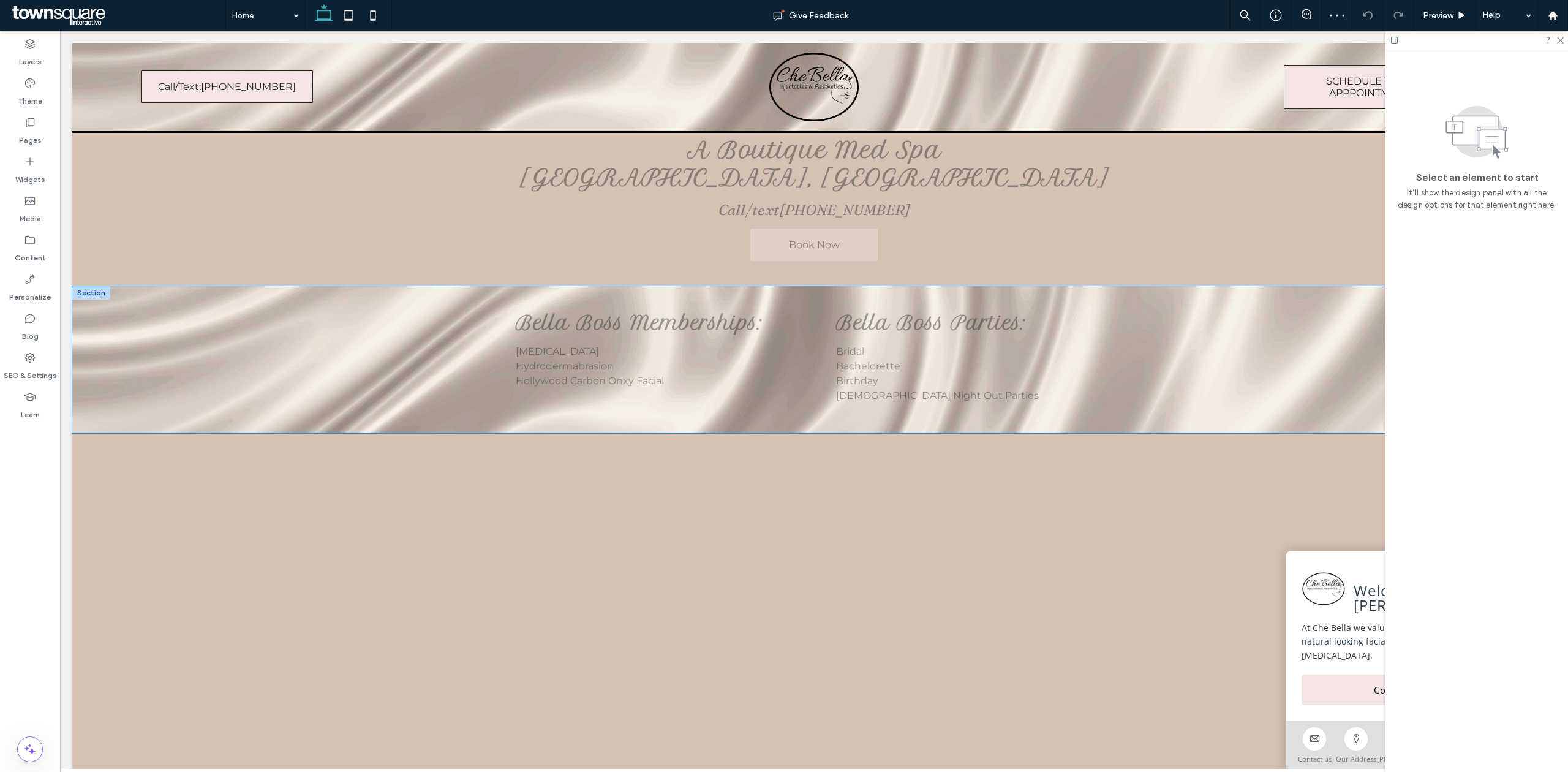
scroll to position [490, 0]
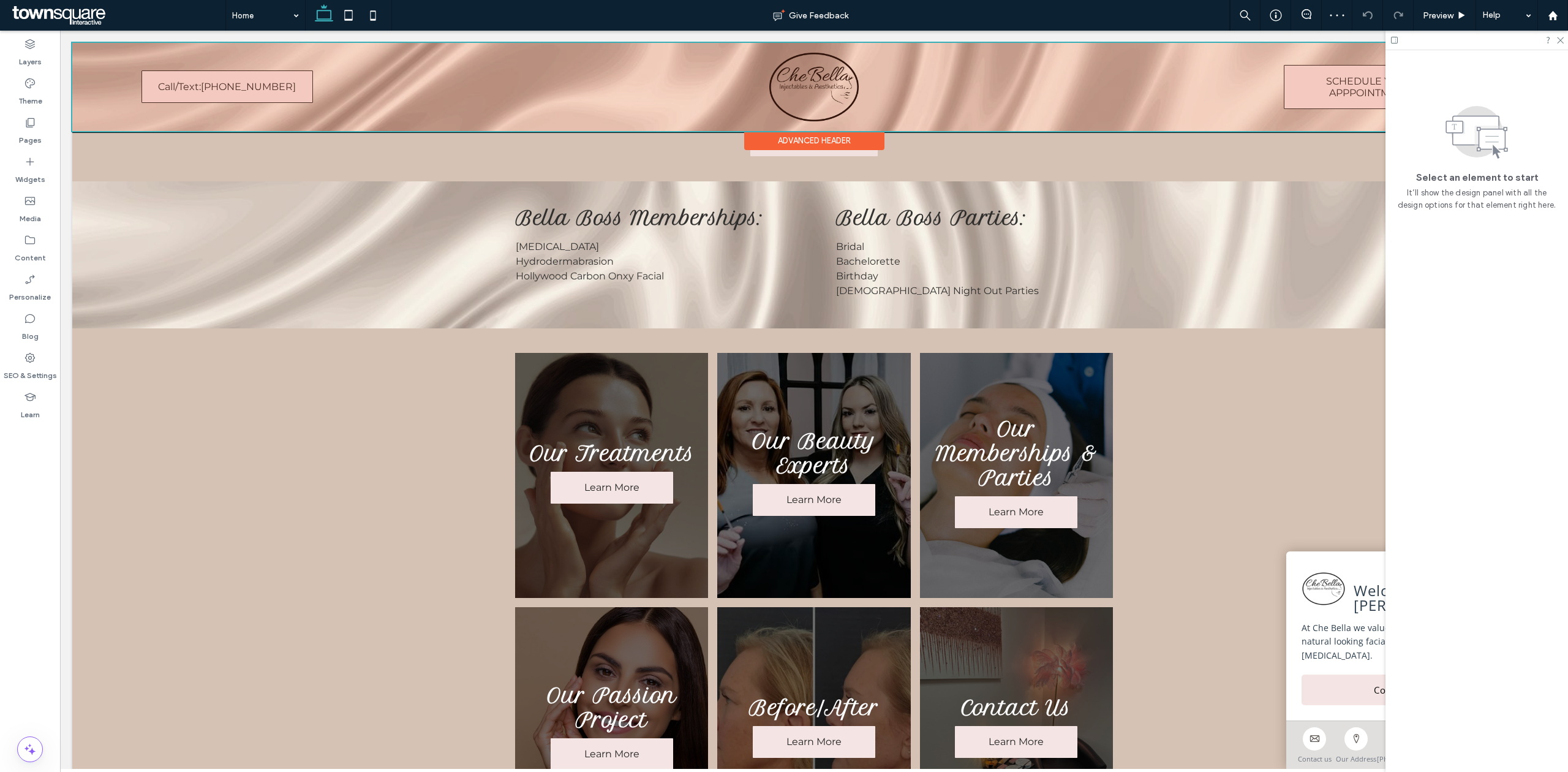
click at [770, 149] on div "Advanced Header" at bounding box center [814, 141] width 140 height 19
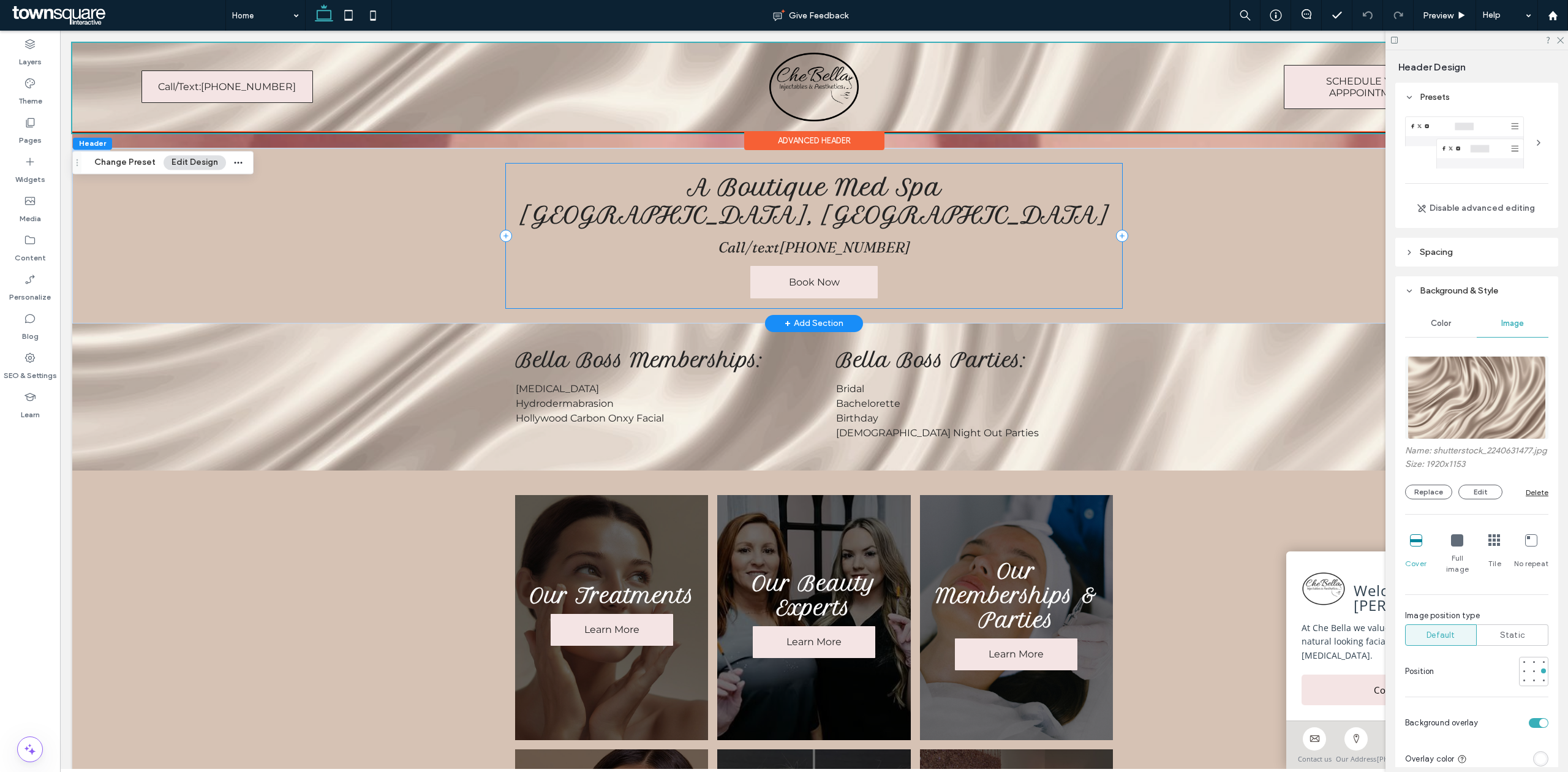
scroll to position [326, 0]
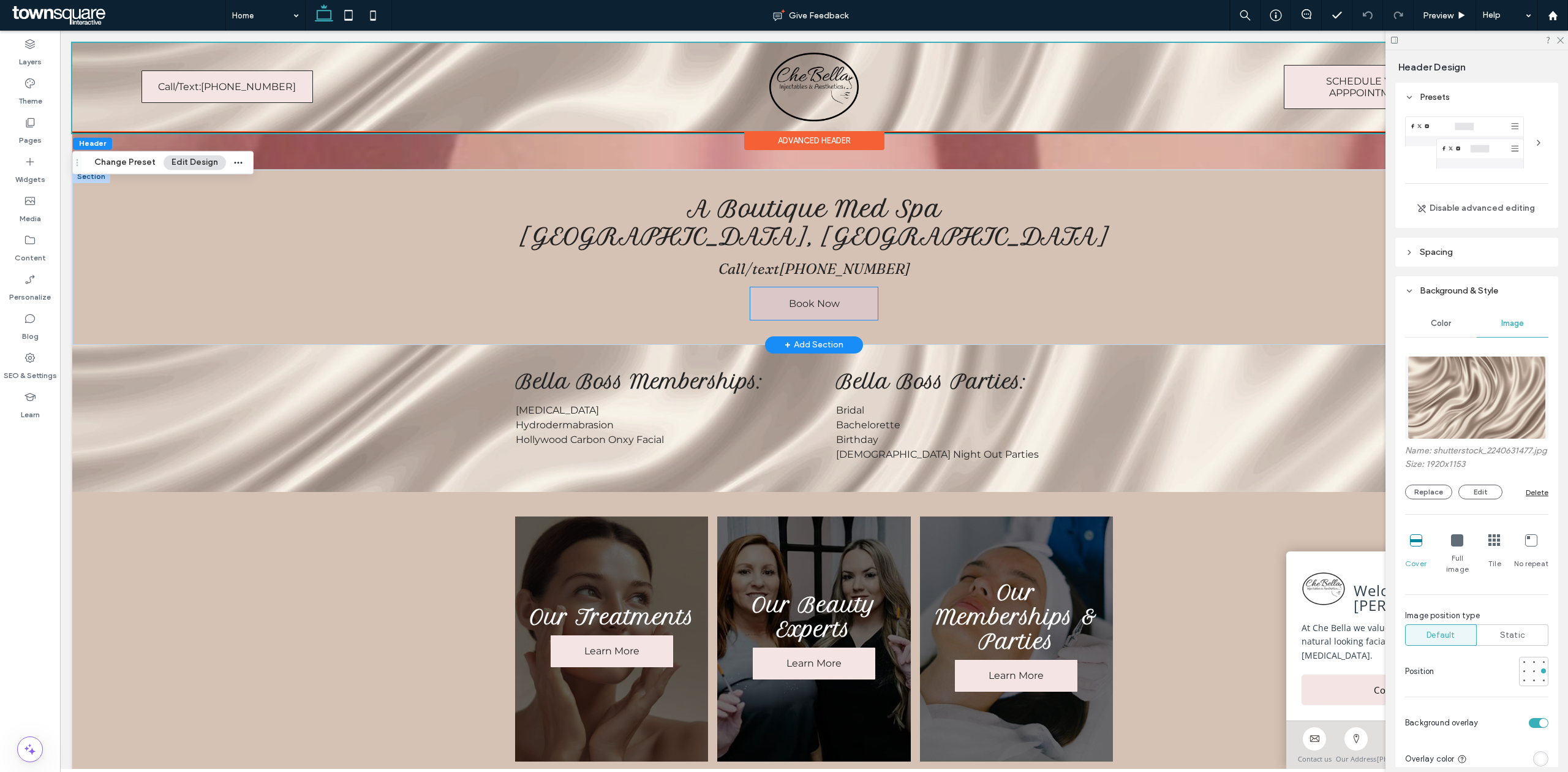
click at [779, 305] on link "Book Now" at bounding box center [814, 303] width 127 height 33
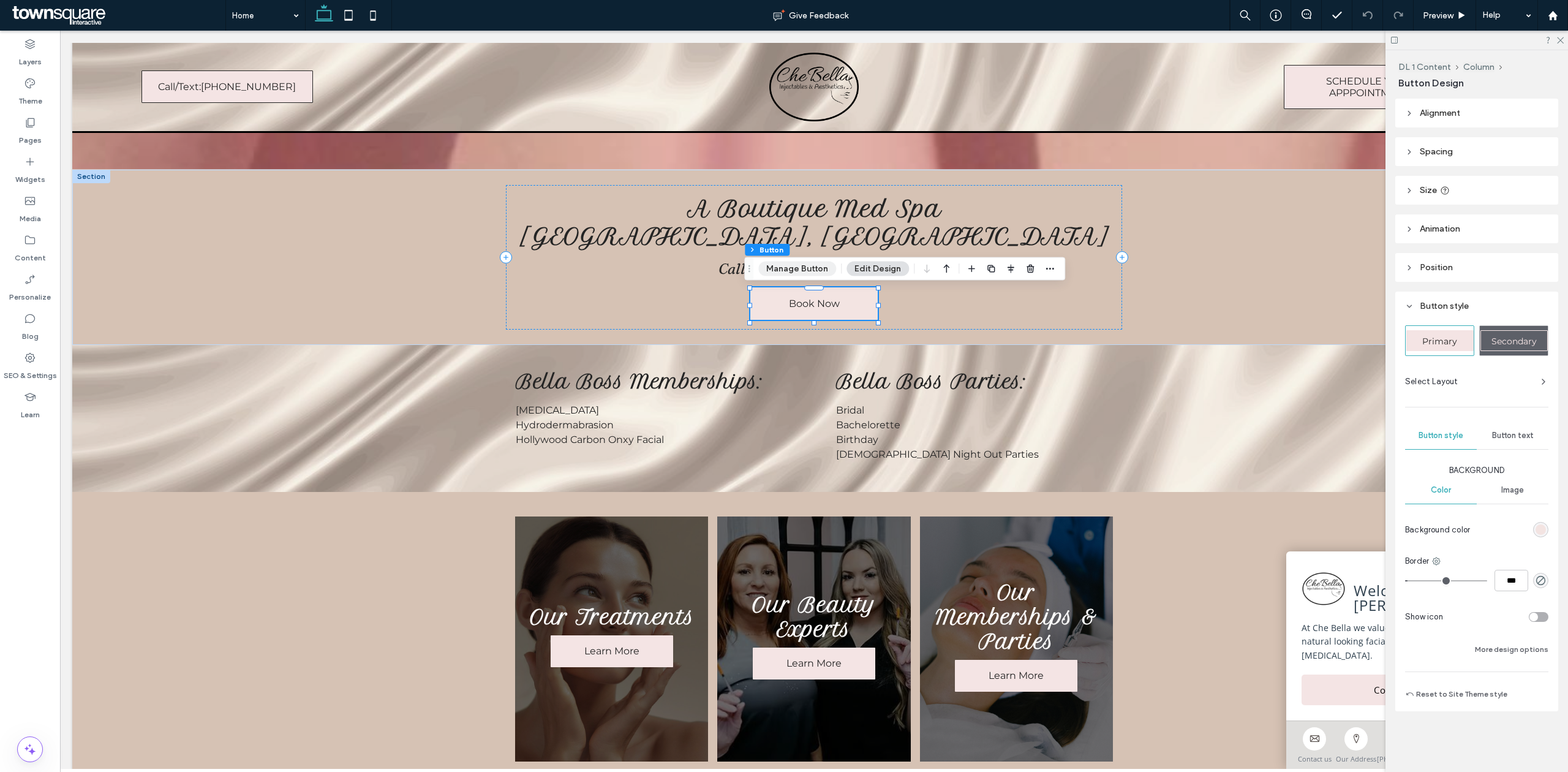
click at [793, 262] on button "Manage Button" at bounding box center [797, 269] width 78 height 15
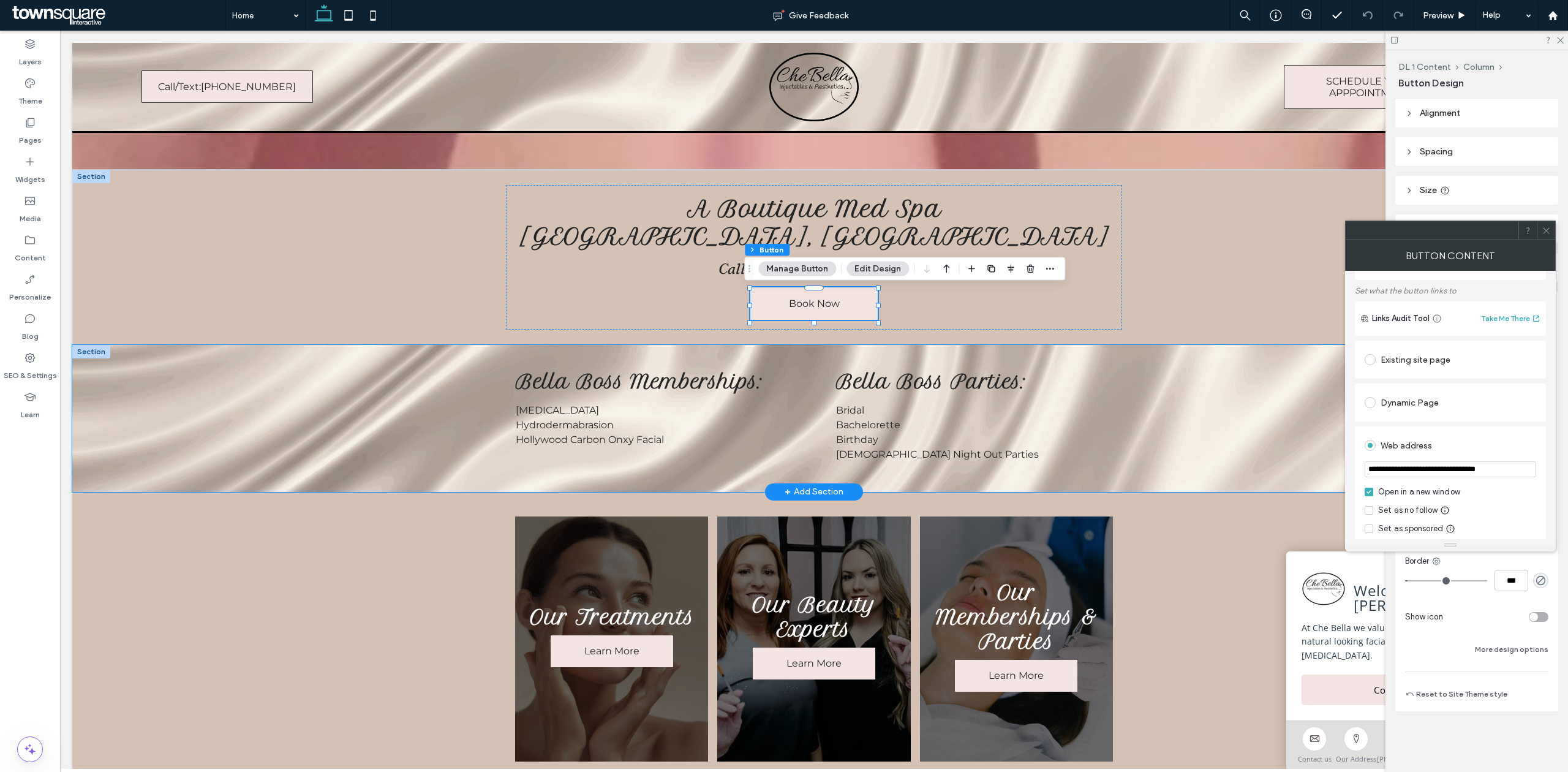
scroll to position [81, 0]
click at [1226, 451] on div "Bella Boss Memberships: [MEDICAL_DATA] Hydrodermabrasion Hollywood Carbon Onxy …" at bounding box center [814, 419] width 1484 height 147
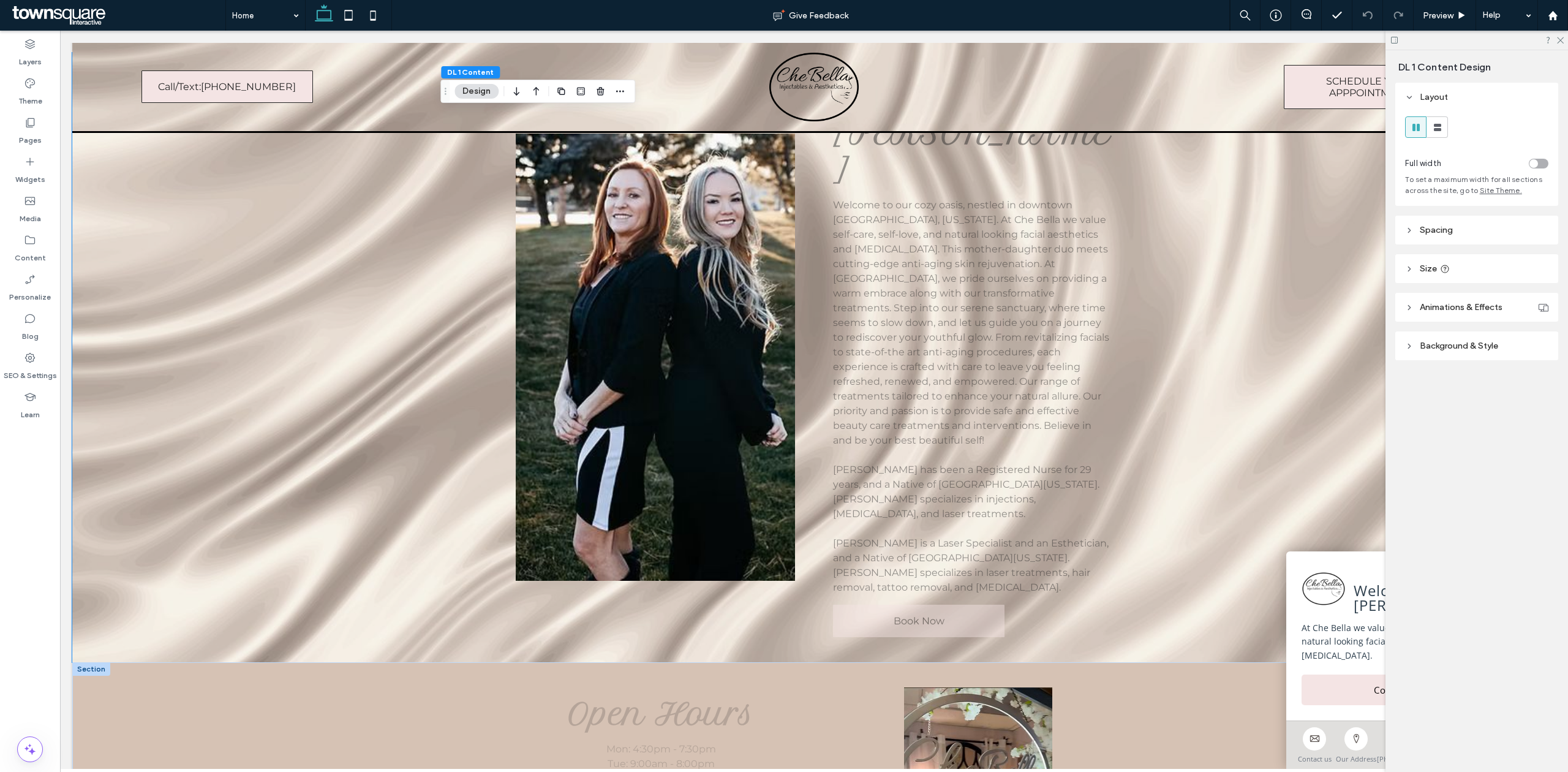
scroll to position [1552, 0]
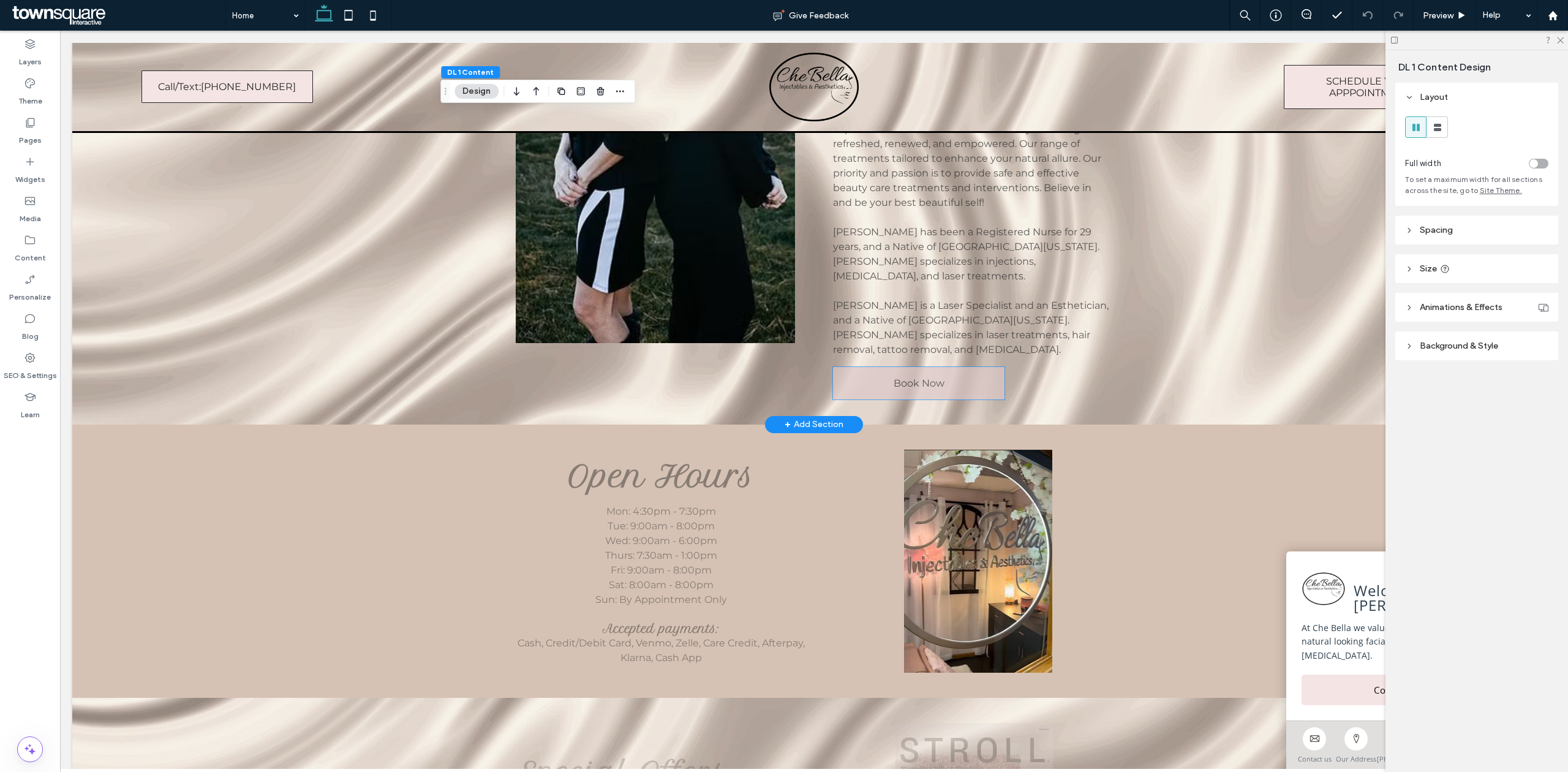
click at [899, 367] on link "Book Now" at bounding box center [919, 383] width 171 height 33
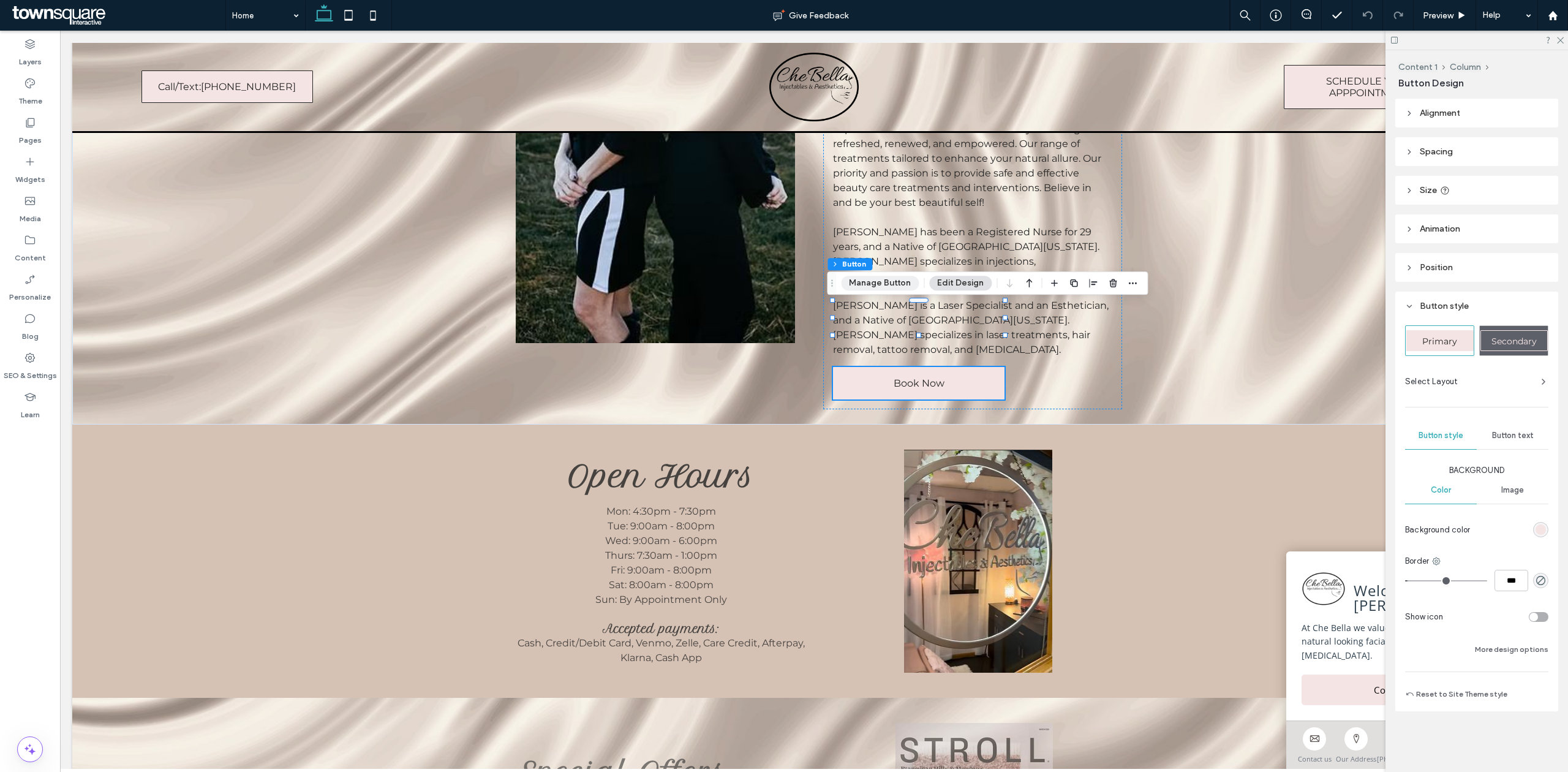
click at [869, 280] on button "Manage Button" at bounding box center [880, 283] width 78 height 15
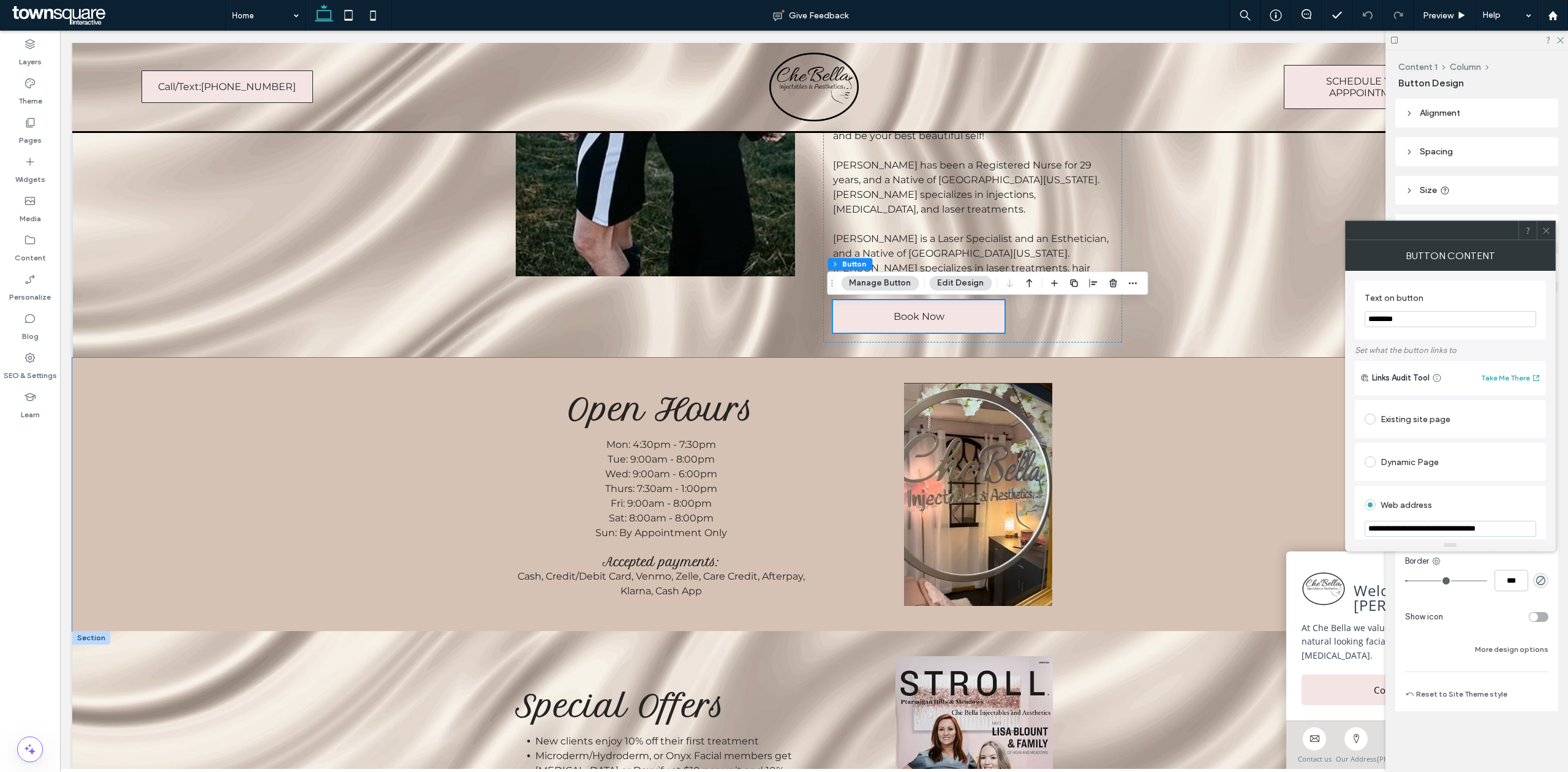
scroll to position [2043, 0]
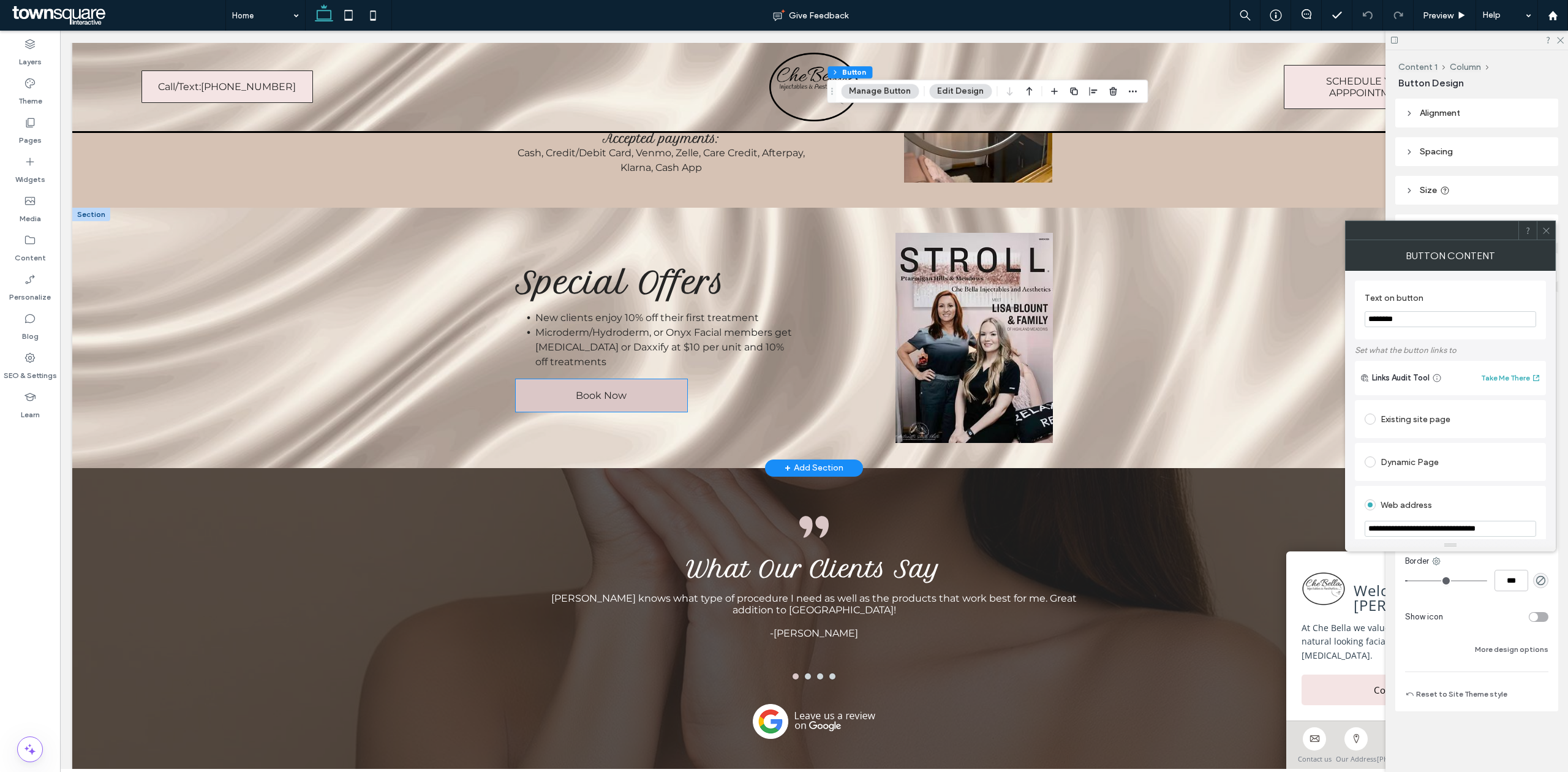
click at [550, 380] on link "Book Now" at bounding box center [601, 396] width 171 height 33
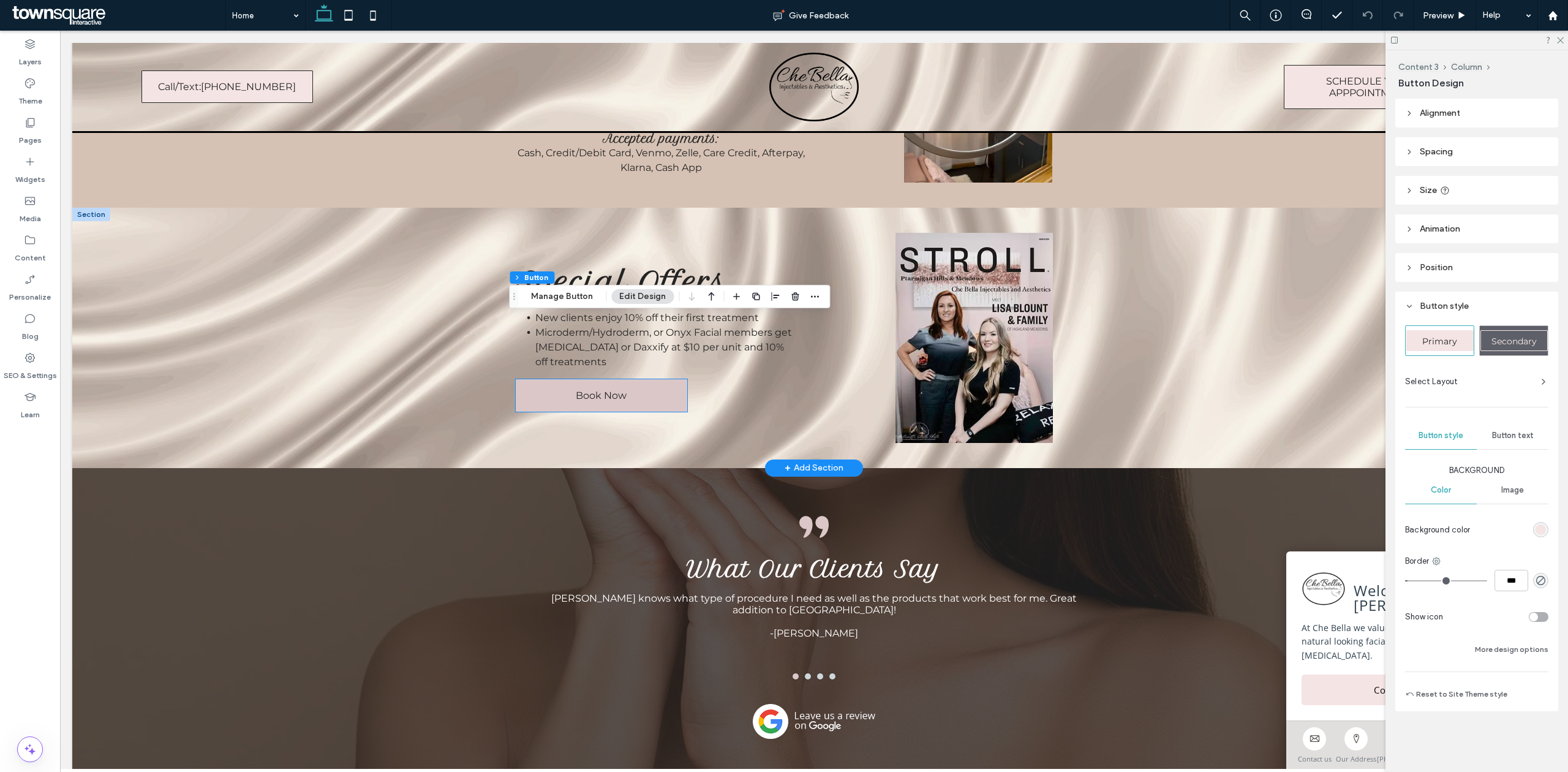
type input "**"
click at [552, 298] on button "Manage Button" at bounding box center [562, 296] width 78 height 15
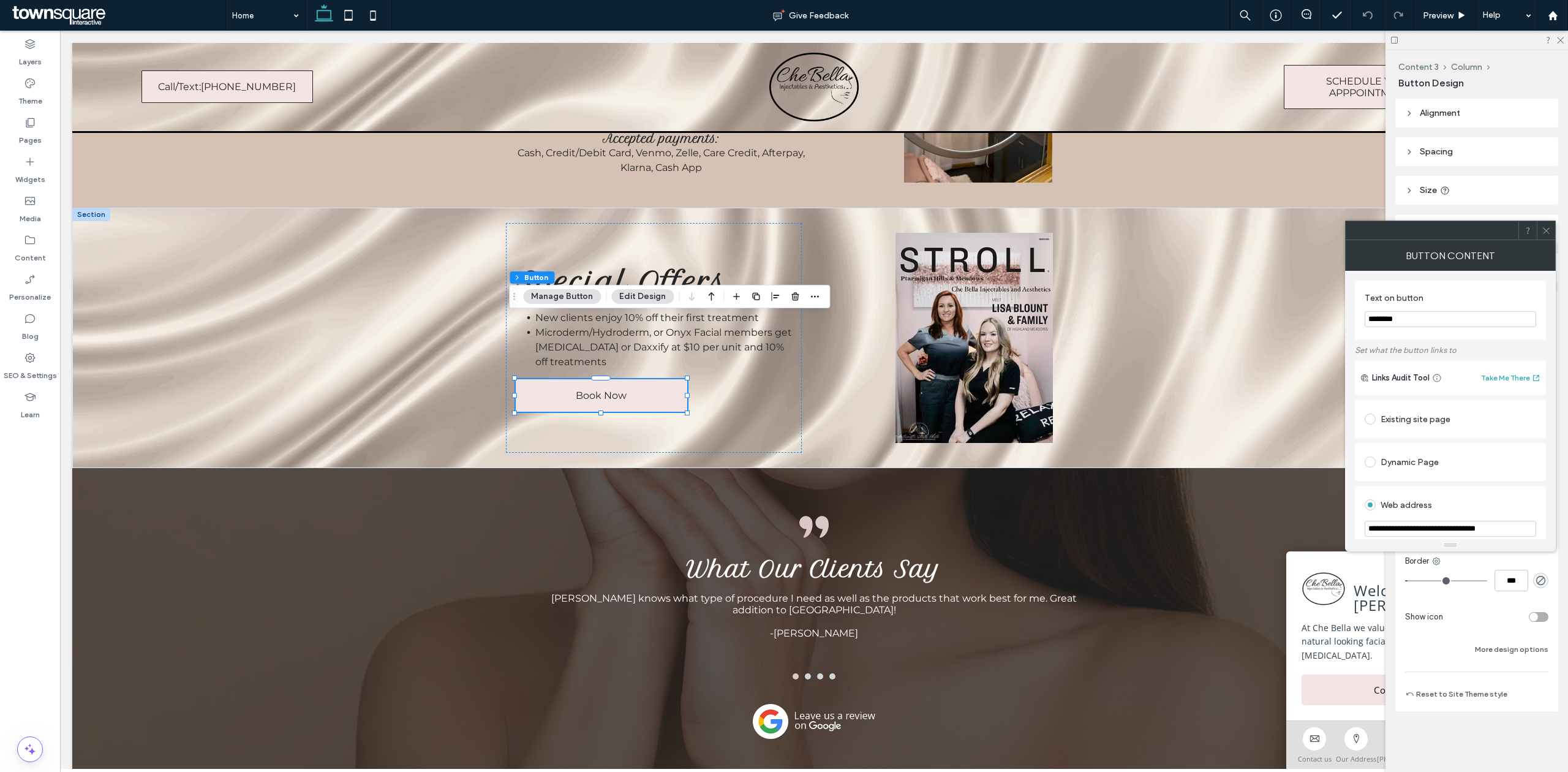
click at [1552, 229] on div at bounding box center [1546, 230] width 19 height 19
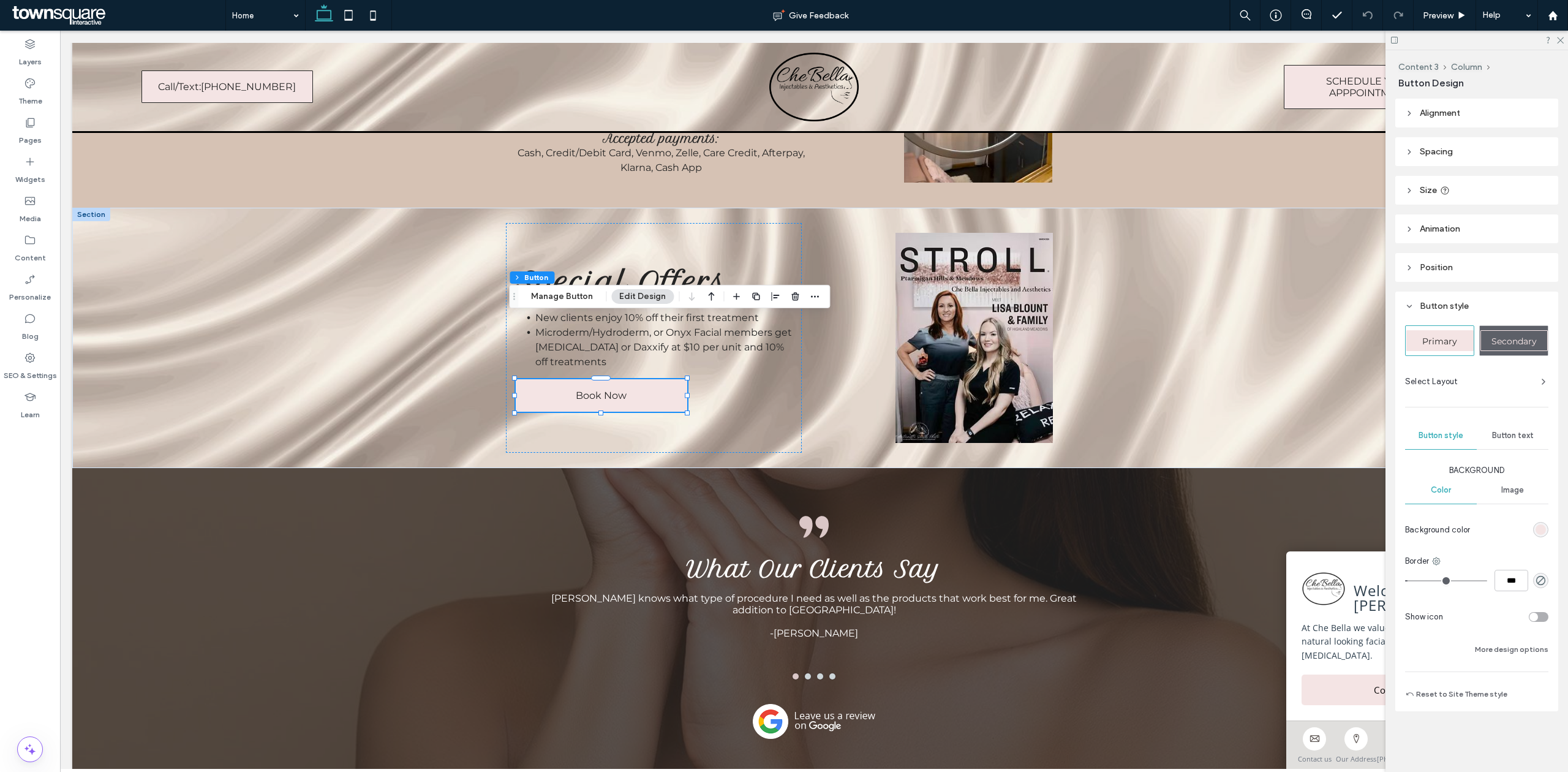
click at [1567, 40] on div at bounding box center [1477, 40] width 182 height 19
click at [1560, 36] on icon at bounding box center [1560, 40] width 8 height 8
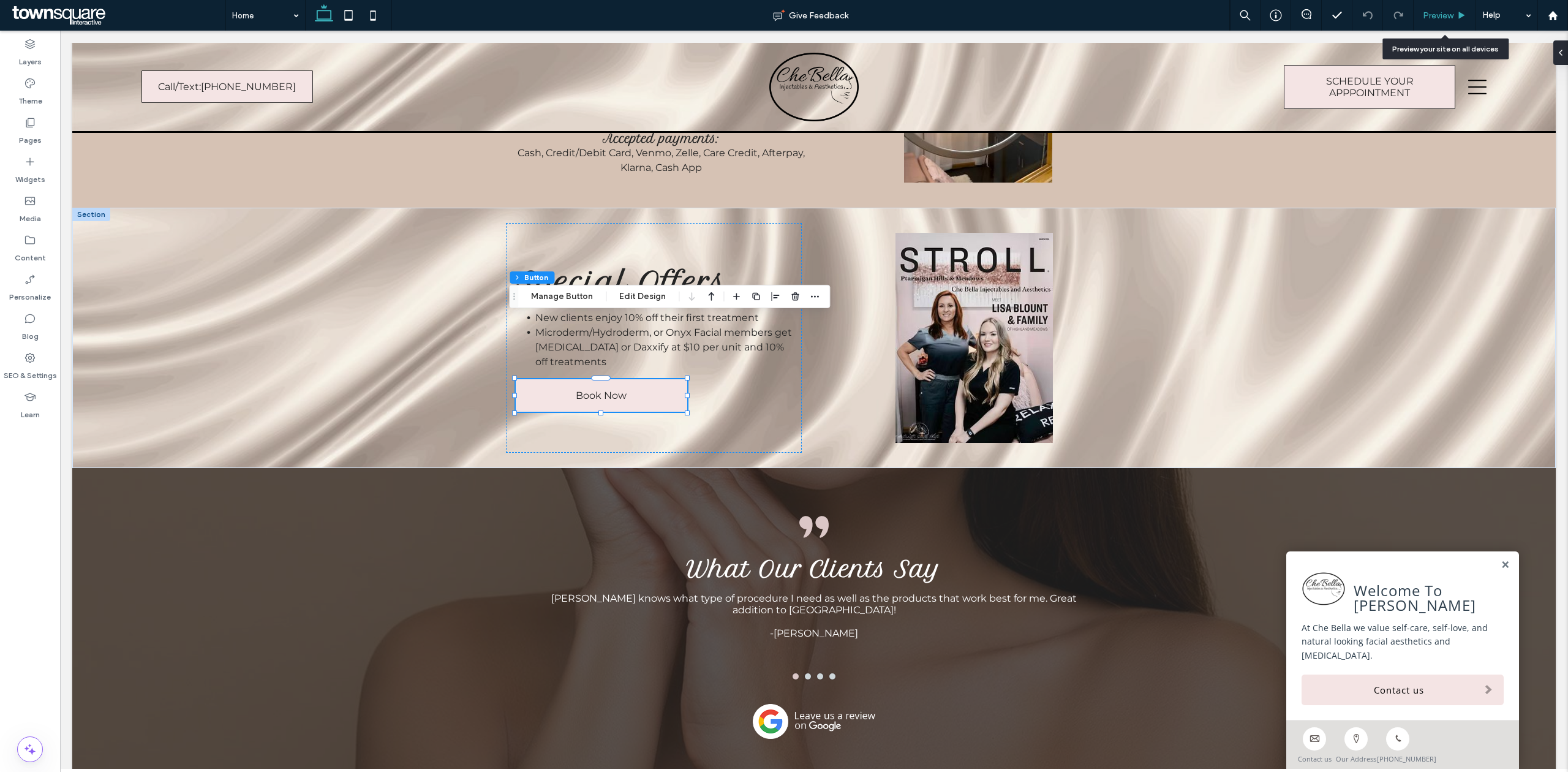
click at [1437, 15] on span "Preview" at bounding box center [1438, 15] width 31 height 10
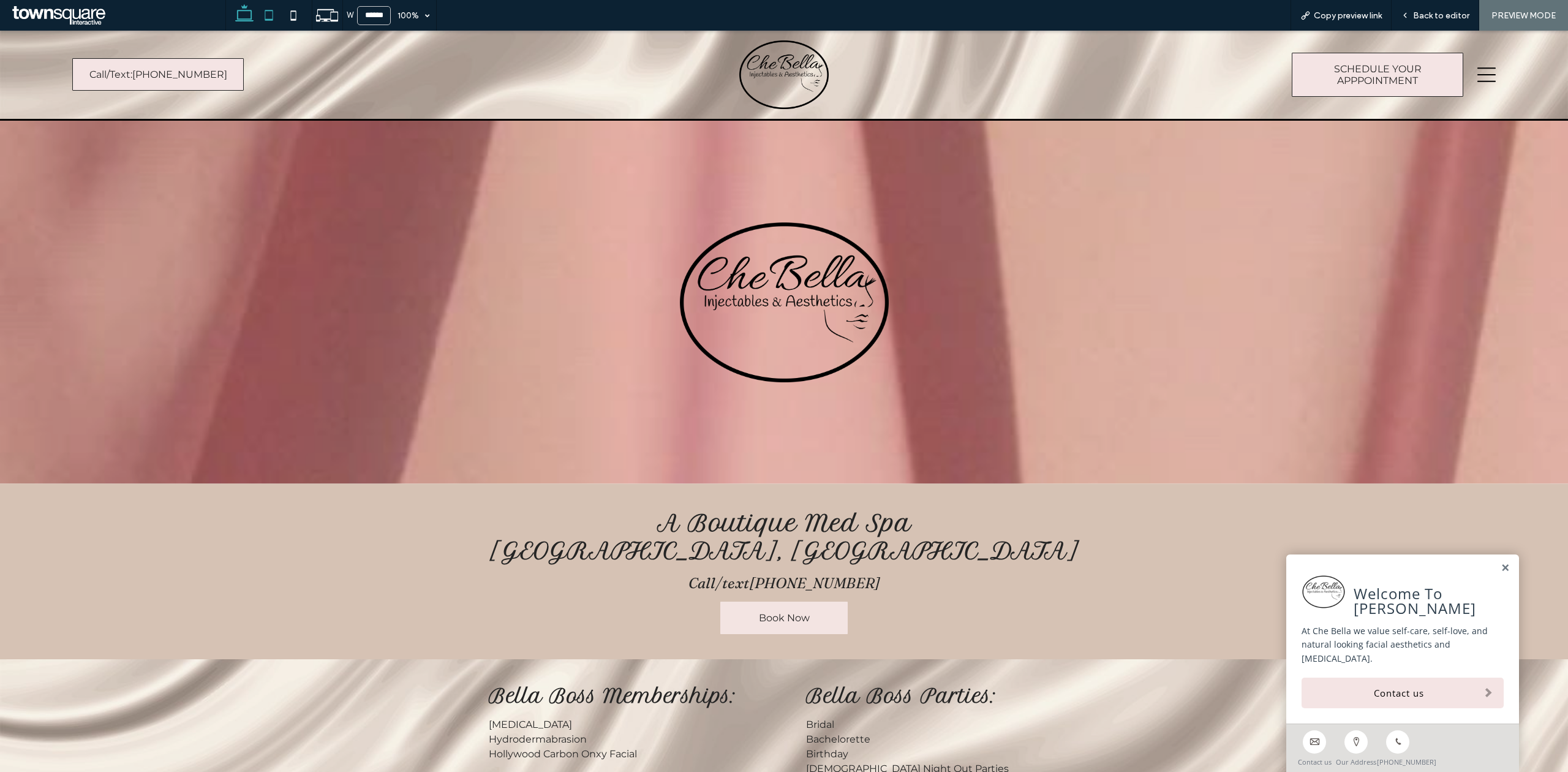
click at [280, 11] on icon at bounding box center [269, 15] width 24 height 24
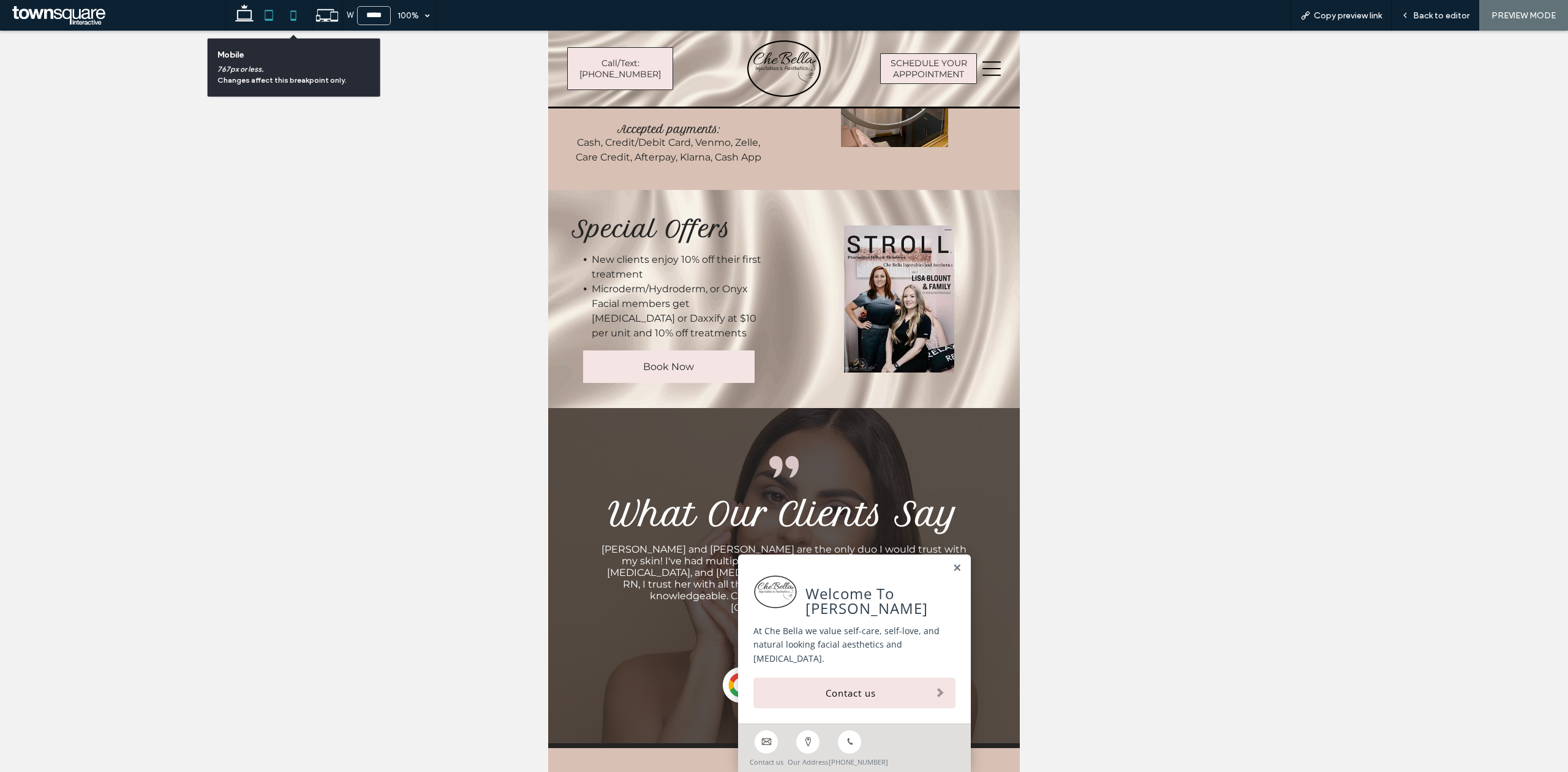
click at [294, 13] on icon at bounding box center [293, 15] width 24 height 24
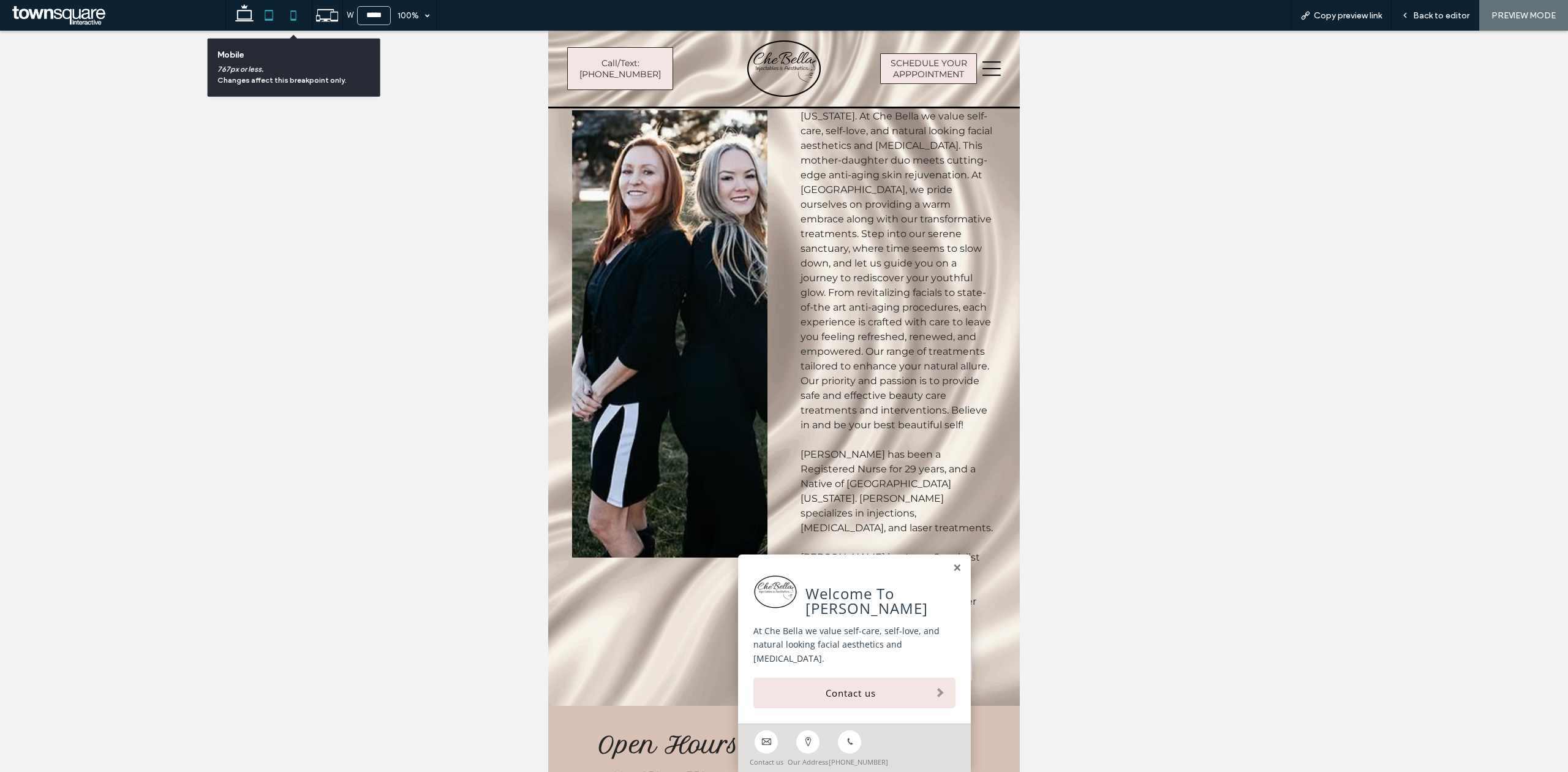
scroll to position [3048, 0]
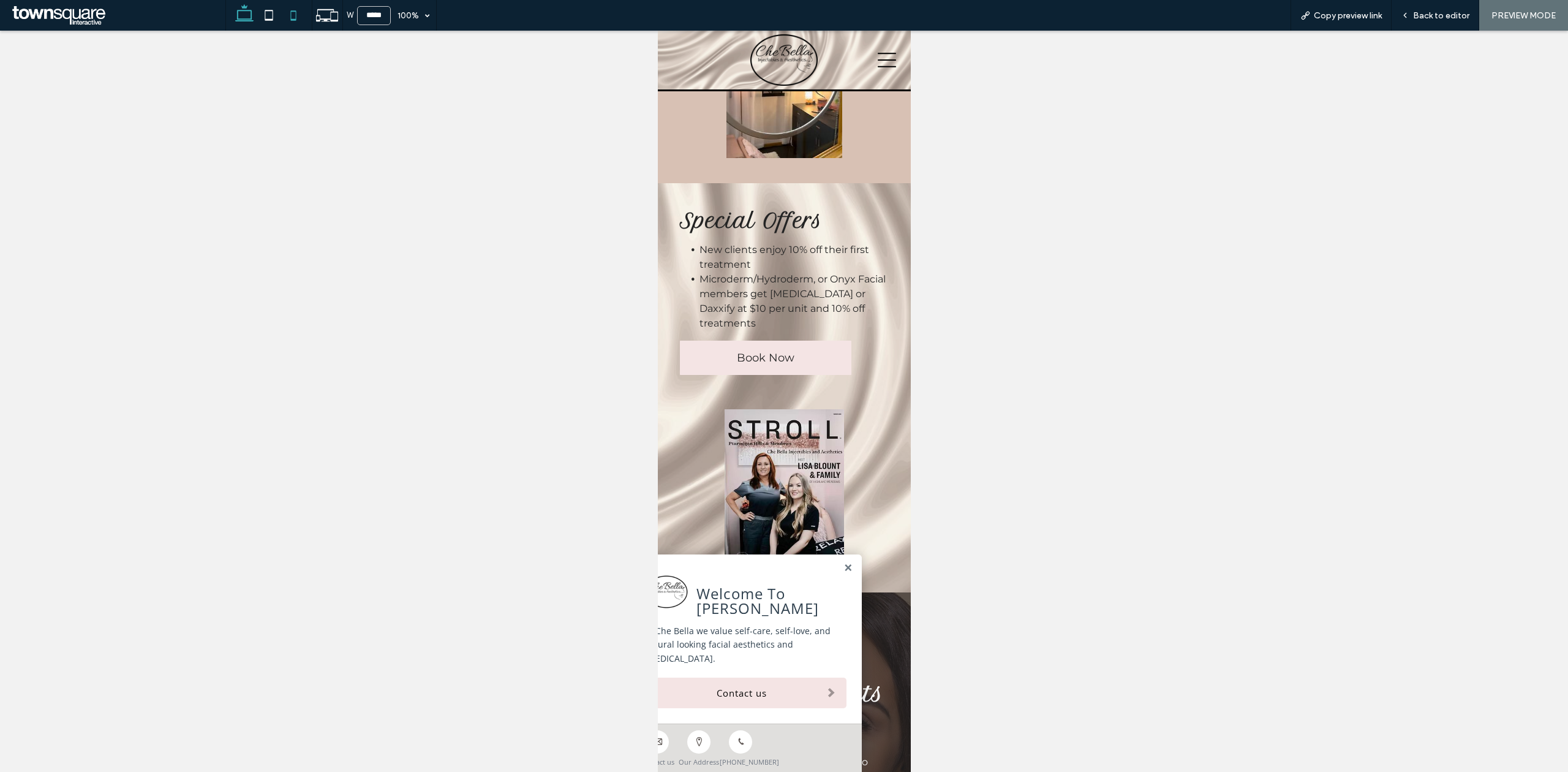
click at [241, 10] on icon at bounding box center [244, 15] width 24 height 24
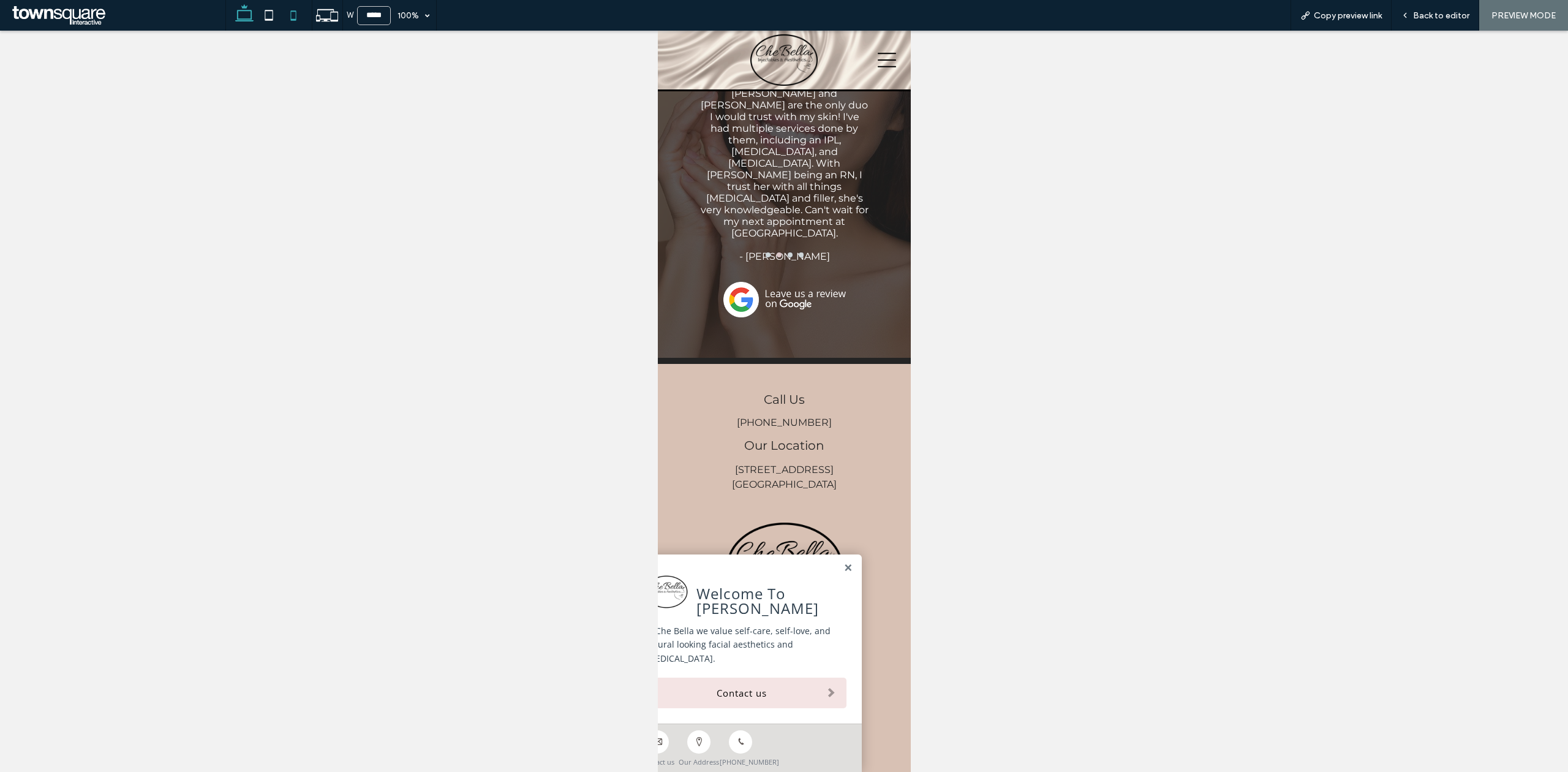
type input "******"
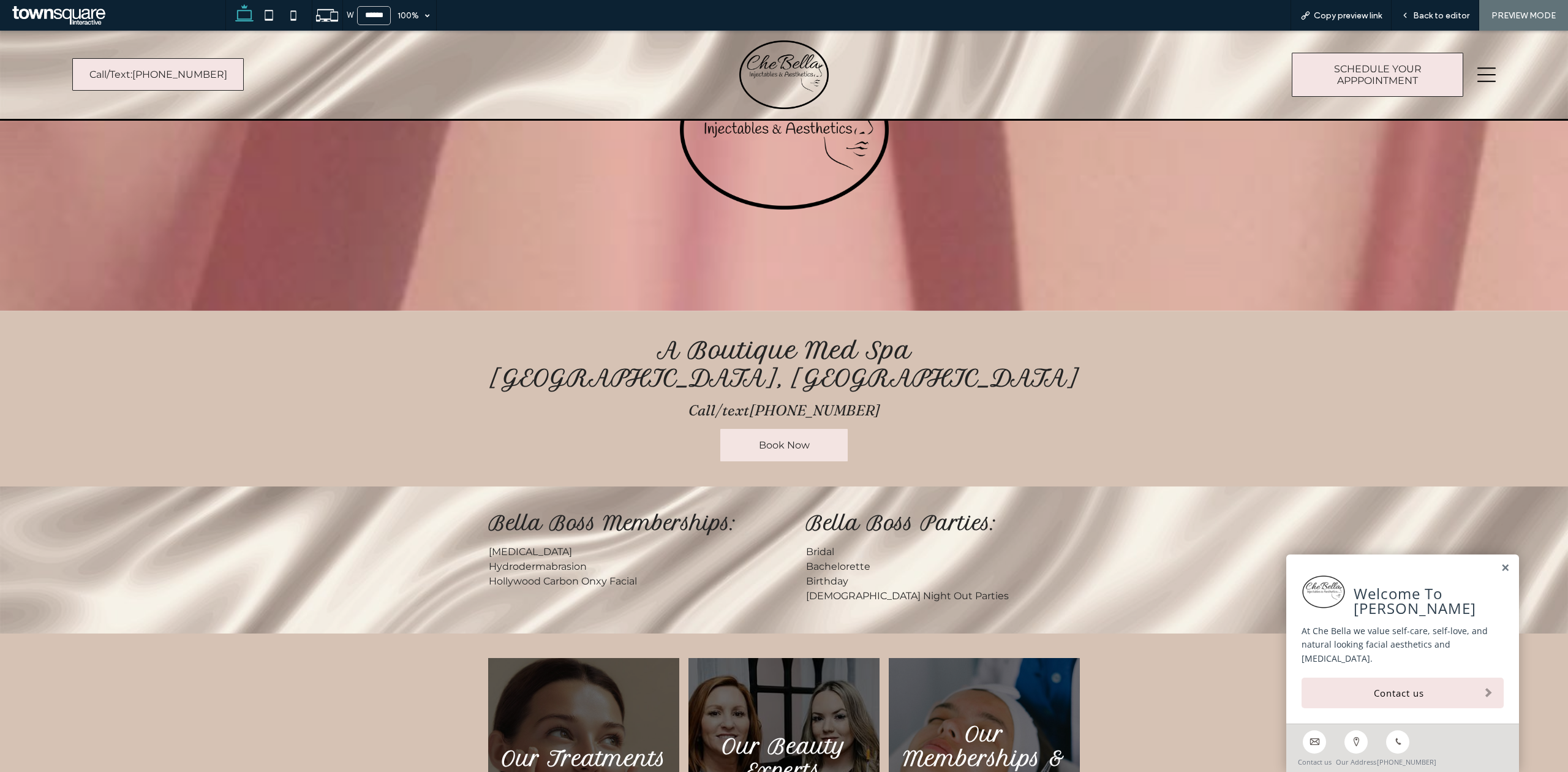
scroll to position [0, 0]
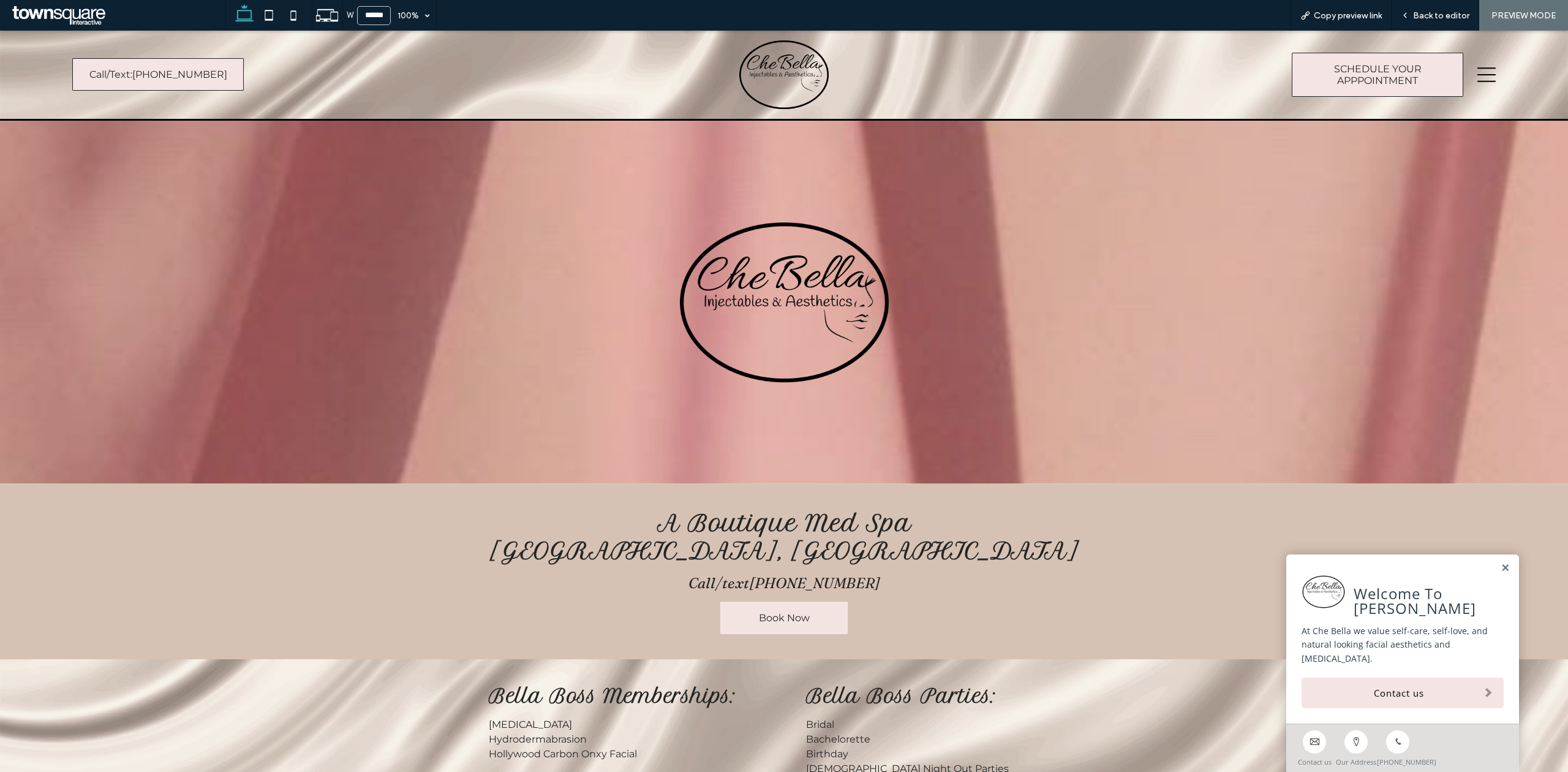
drag, startPoint x: 1458, startPoint y: 71, endPoint x: 1471, endPoint y: 69, distance: 13.2
click at [1464, 70] on div "SCHEDULE YOUR APPPOINTMENT" at bounding box center [1325, 74] width 361 height 76
click at [1477, 69] on icon at bounding box center [1486, 74] width 19 height 19
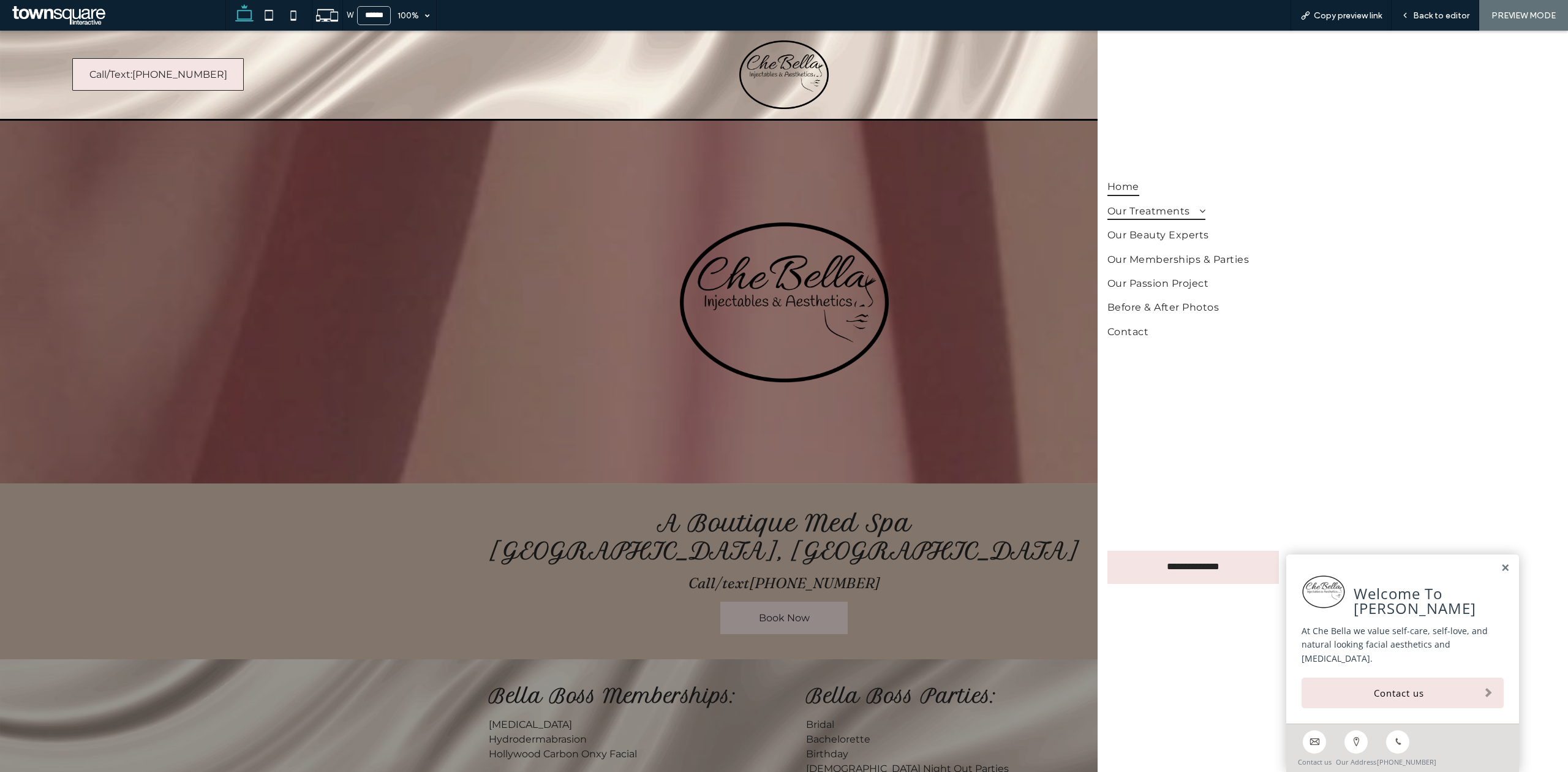
click at [1161, 209] on span "Our Treatments" at bounding box center [1156, 211] width 98 height 18
